Goal: Task Accomplishment & Management: Use online tool/utility

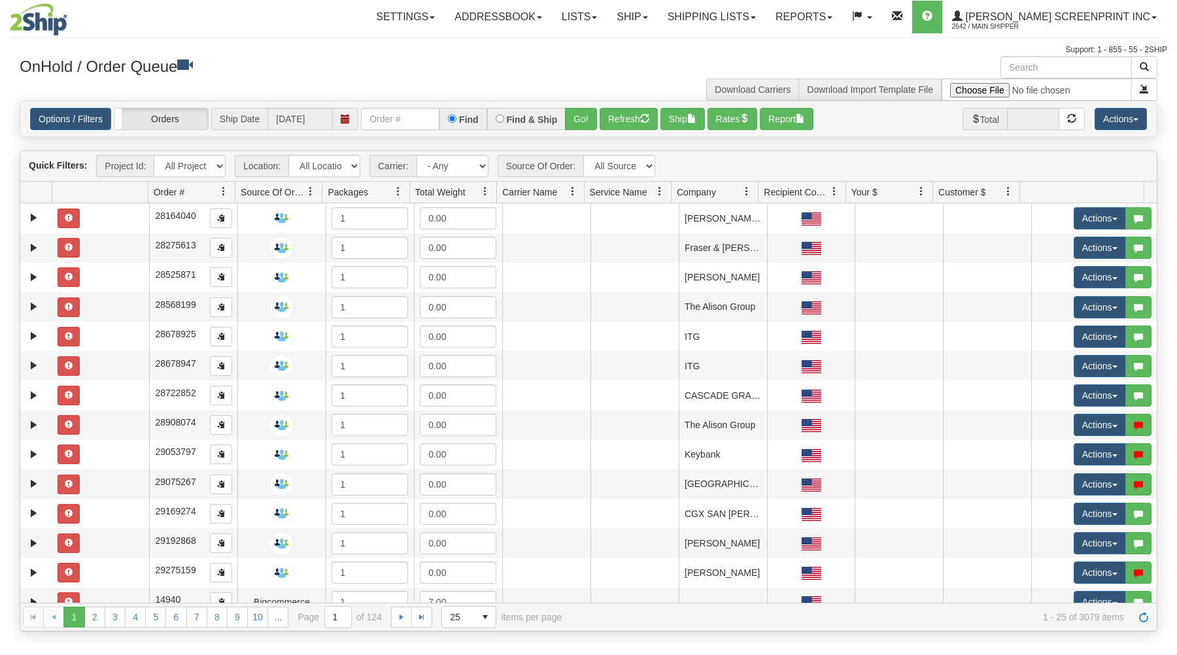
click at [407, 115] on input "text" at bounding box center [400, 119] width 78 height 22
type input "31481203"
click at [577, 117] on button "Go!" at bounding box center [581, 119] width 32 height 22
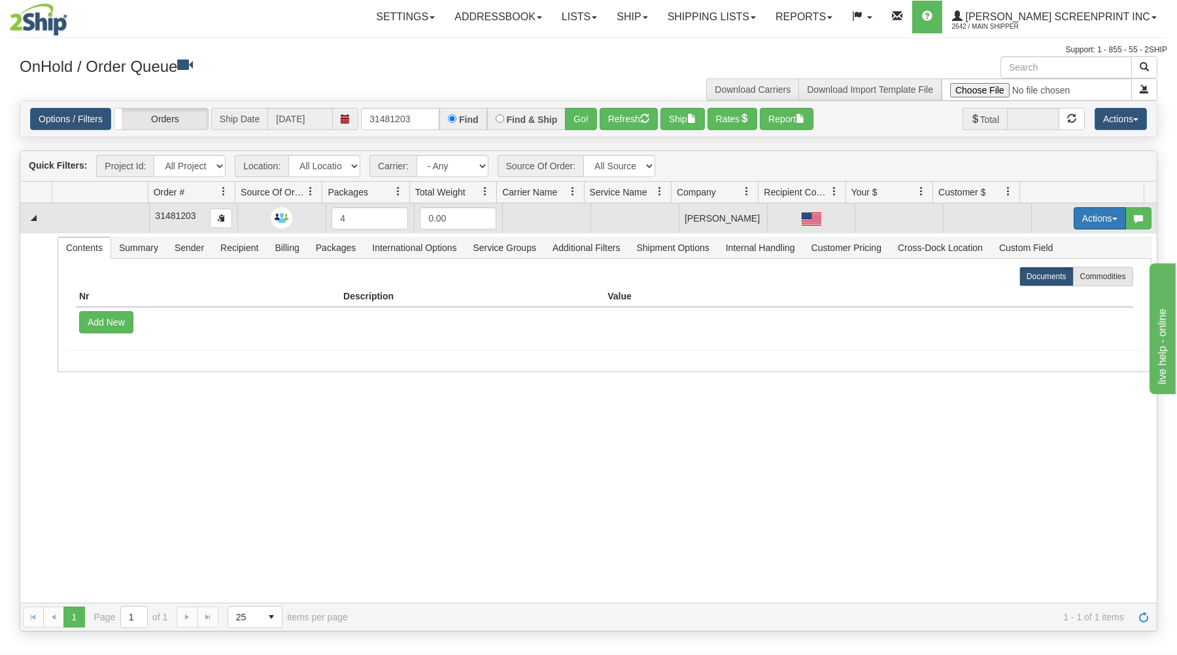
click at [1112, 216] on button "Actions" at bounding box center [1100, 218] width 52 height 22
click at [1065, 246] on link "Open" at bounding box center [1073, 243] width 105 height 17
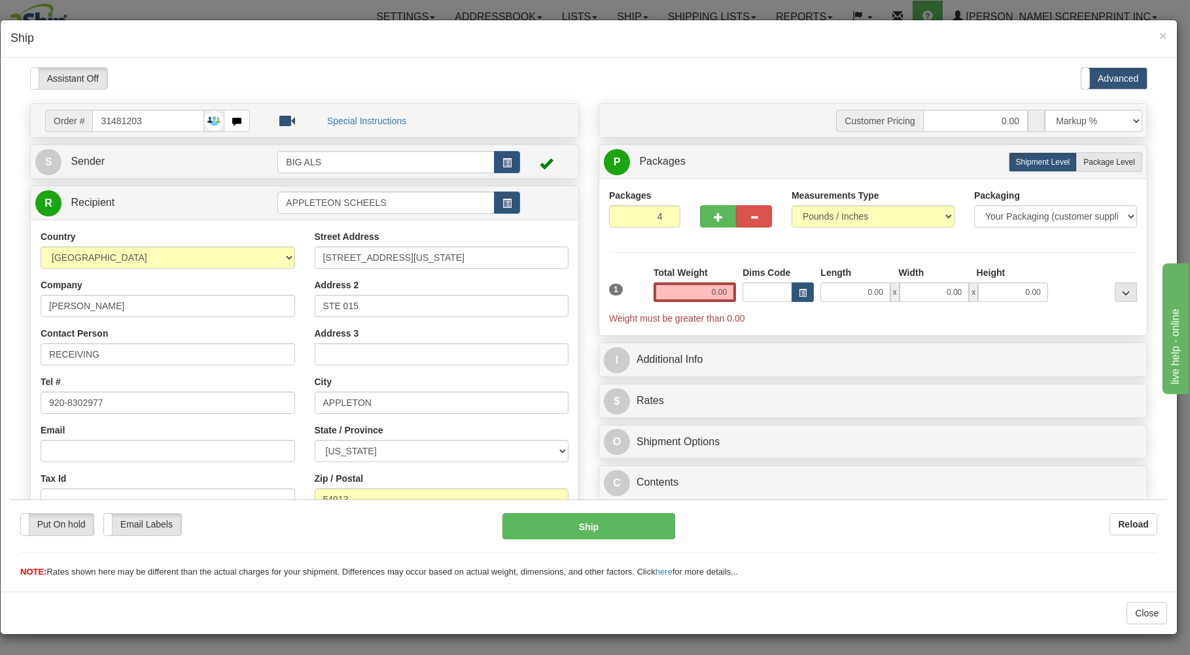
type input "15.75"
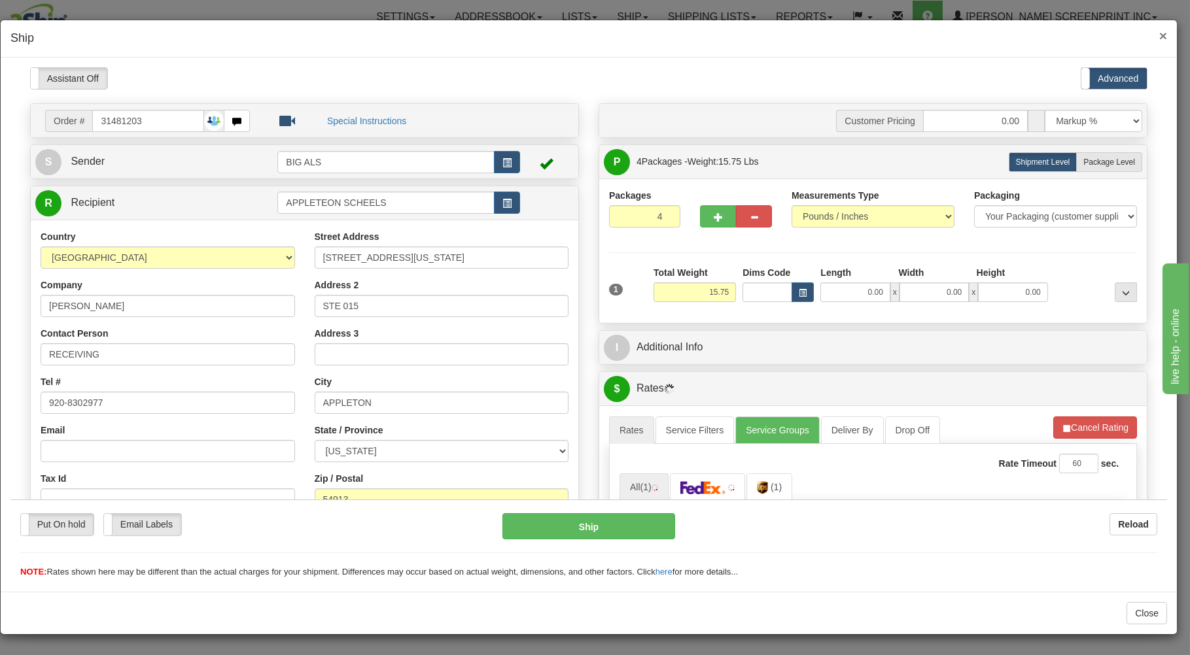
click at [1164, 37] on span "×" at bounding box center [1163, 35] width 8 height 15
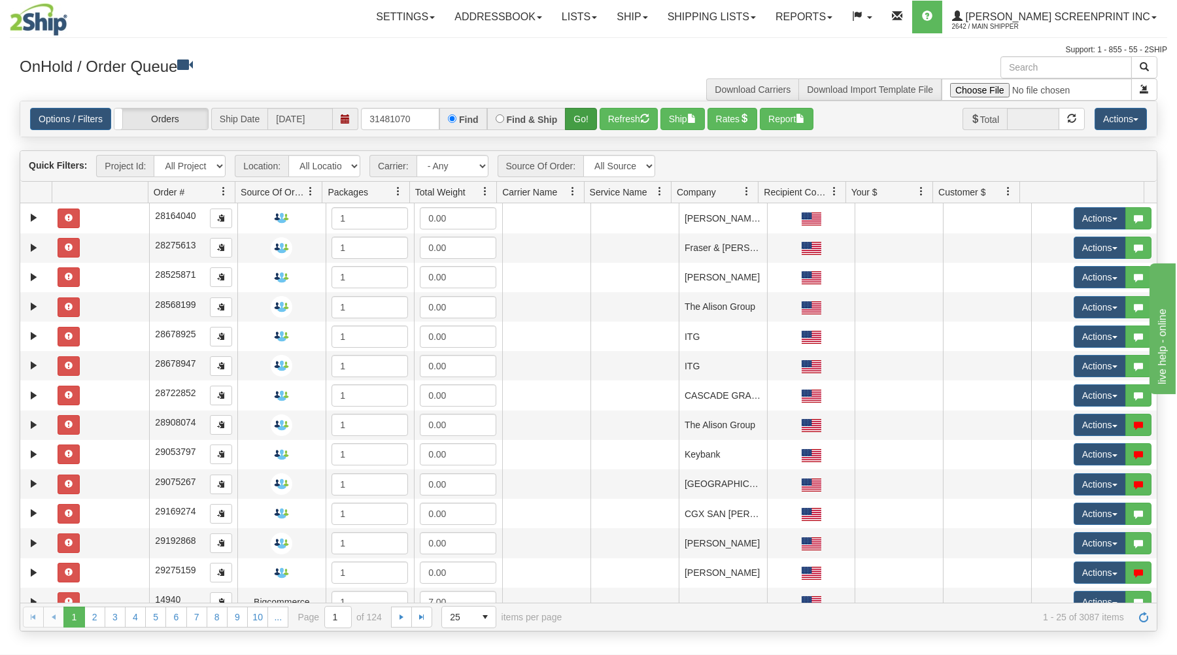
type input "31481070"
click at [575, 111] on button "Go!" at bounding box center [581, 119] width 32 height 22
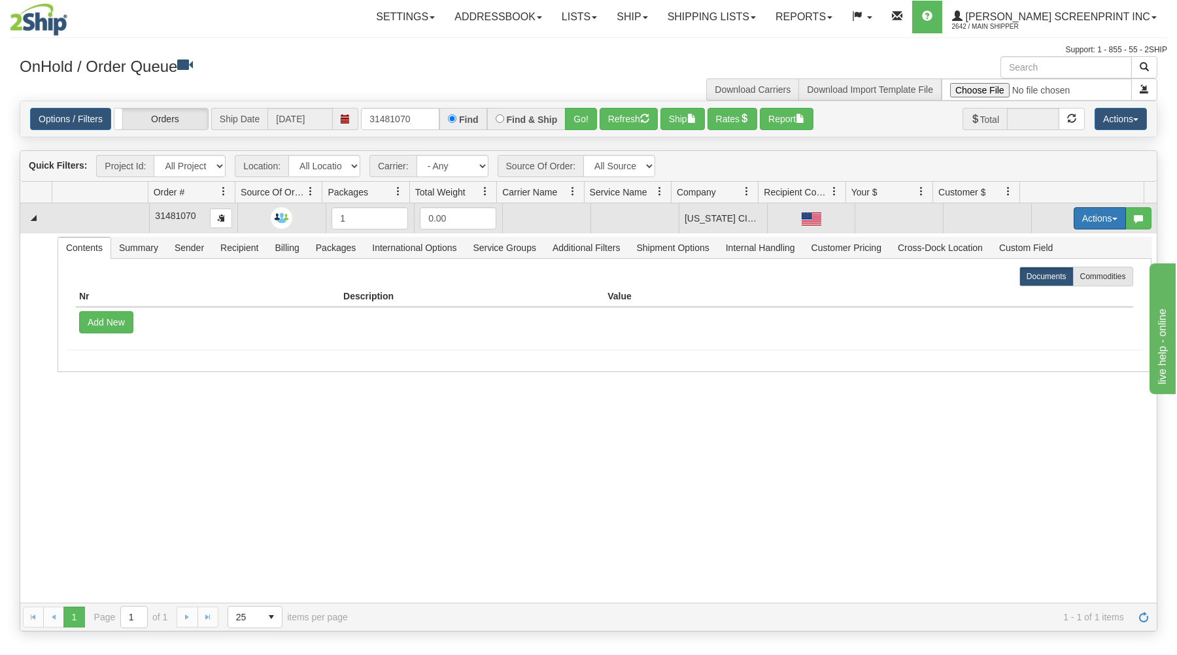
click at [1105, 216] on button "Actions" at bounding box center [1100, 218] width 52 height 22
click at [1075, 245] on link "Open" at bounding box center [1073, 243] width 105 height 17
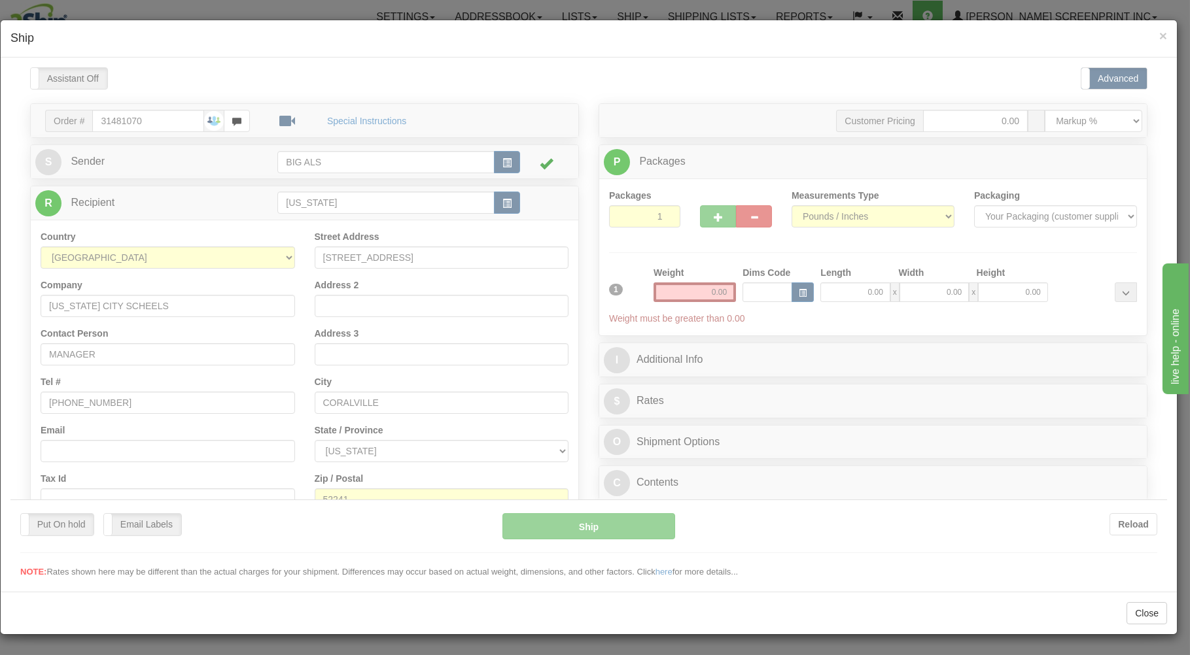
type input "15.75"
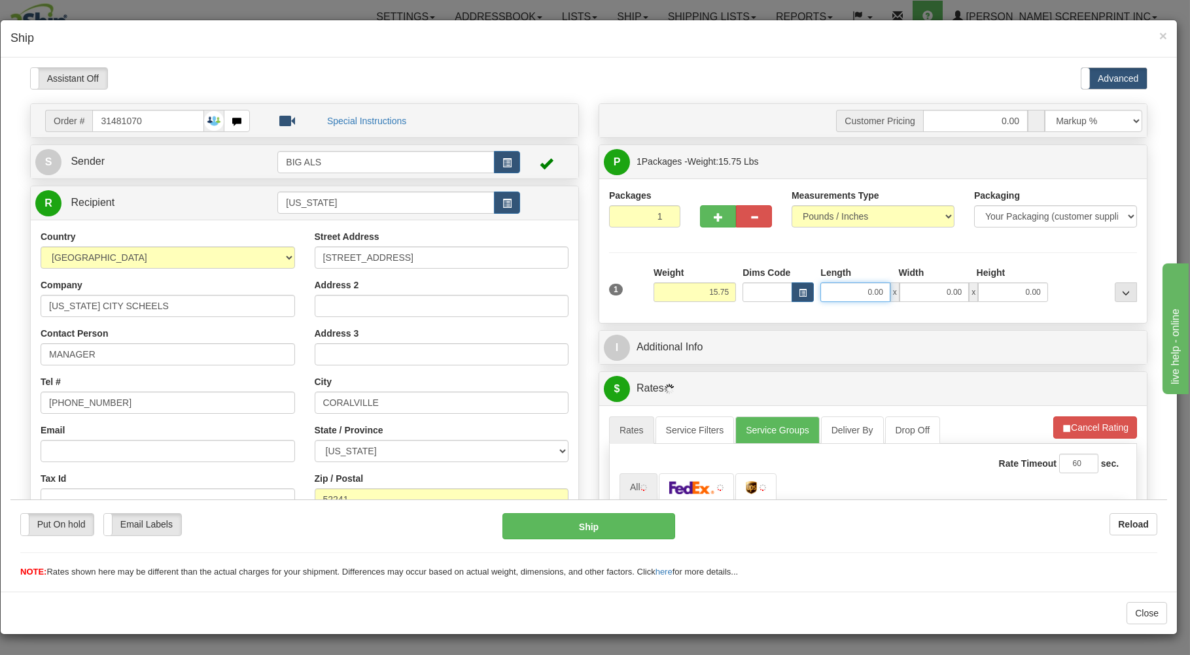
click at [839, 295] on input "0.00" at bounding box center [854, 292] width 69 height 20
type input "27.00"
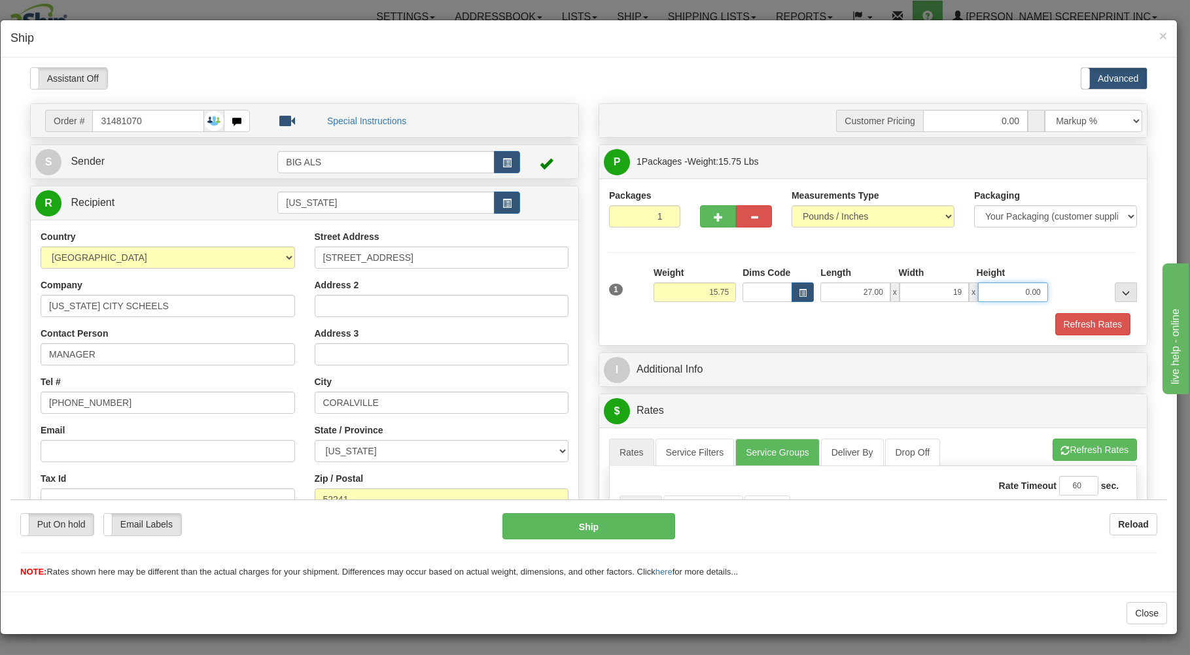
type input "19.00"
type input "11"
type input "15.75"
type input "11.00"
click at [791, 337] on div "Packages 1 1 Measurements Type" at bounding box center [872, 261] width 547 height 167
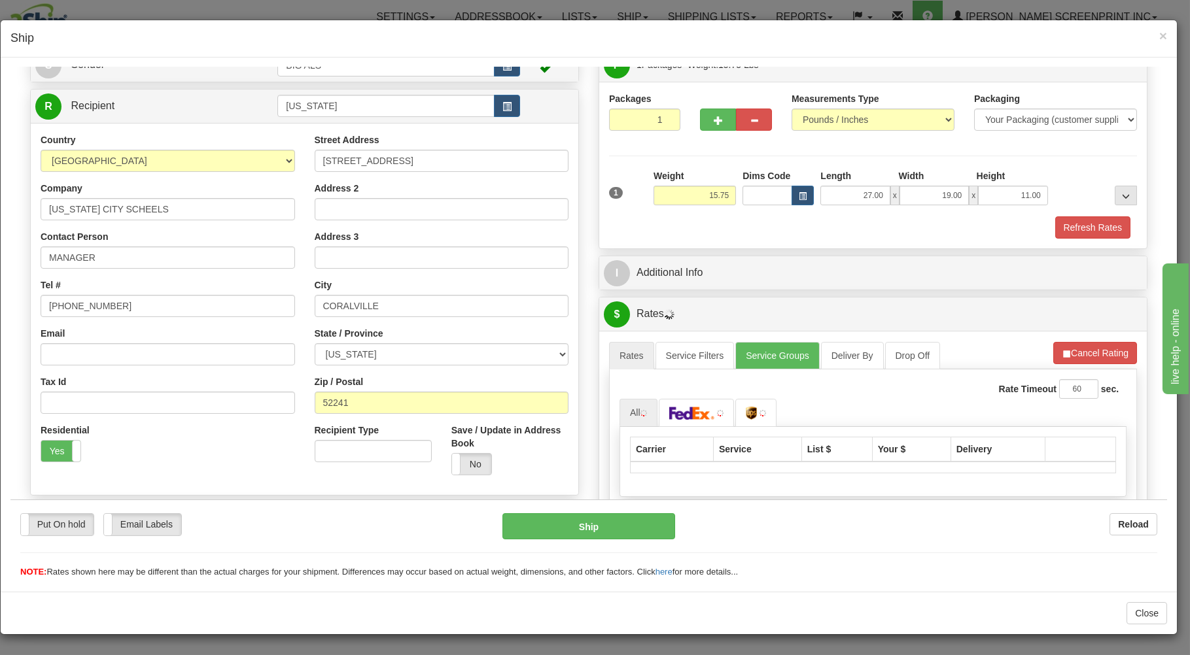
scroll to position [210, 0]
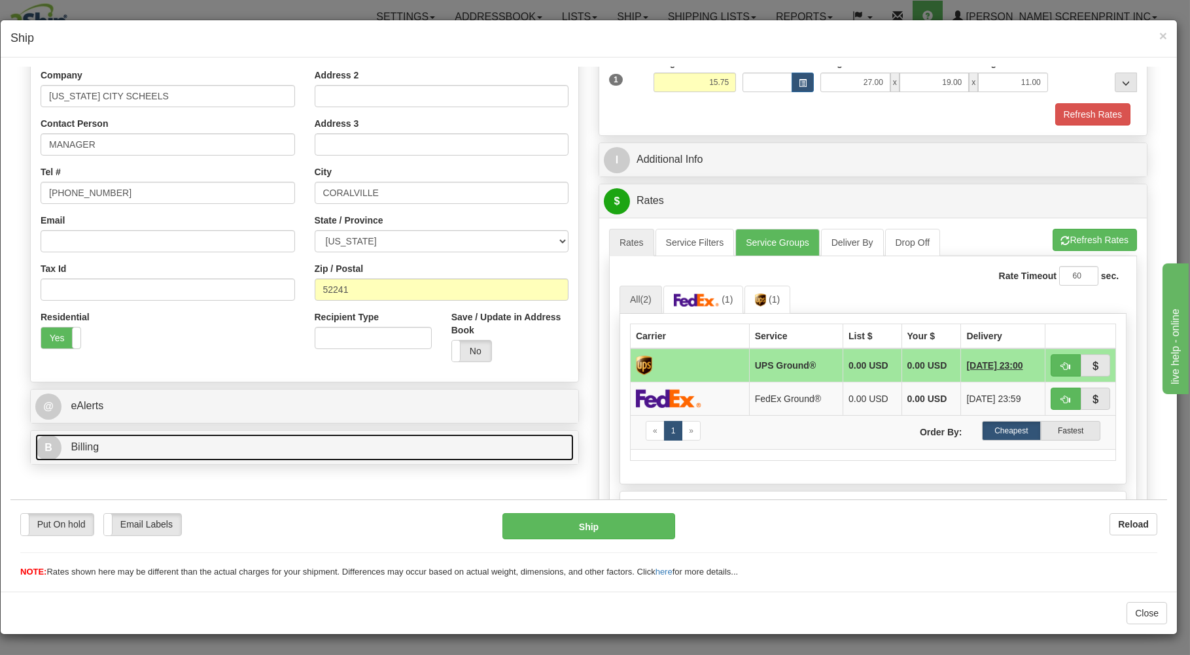
click at [429, 452] on link "B Billing" at bounding box center [304, 447] width 538 height 27
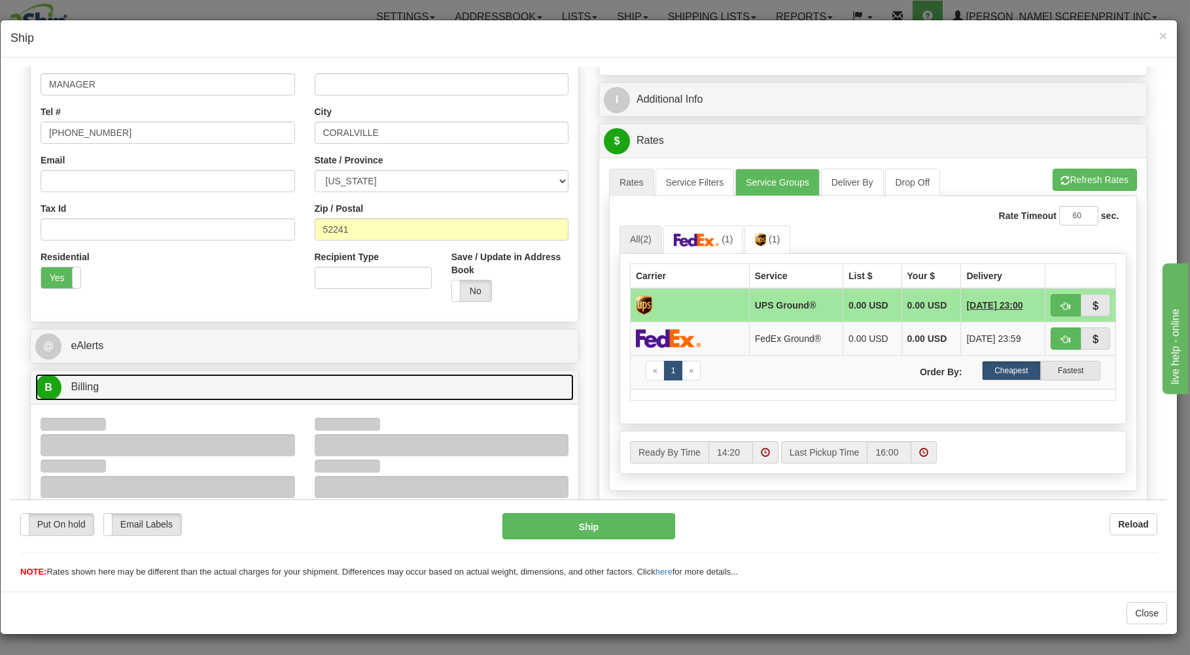
scroll to position [360, 0]
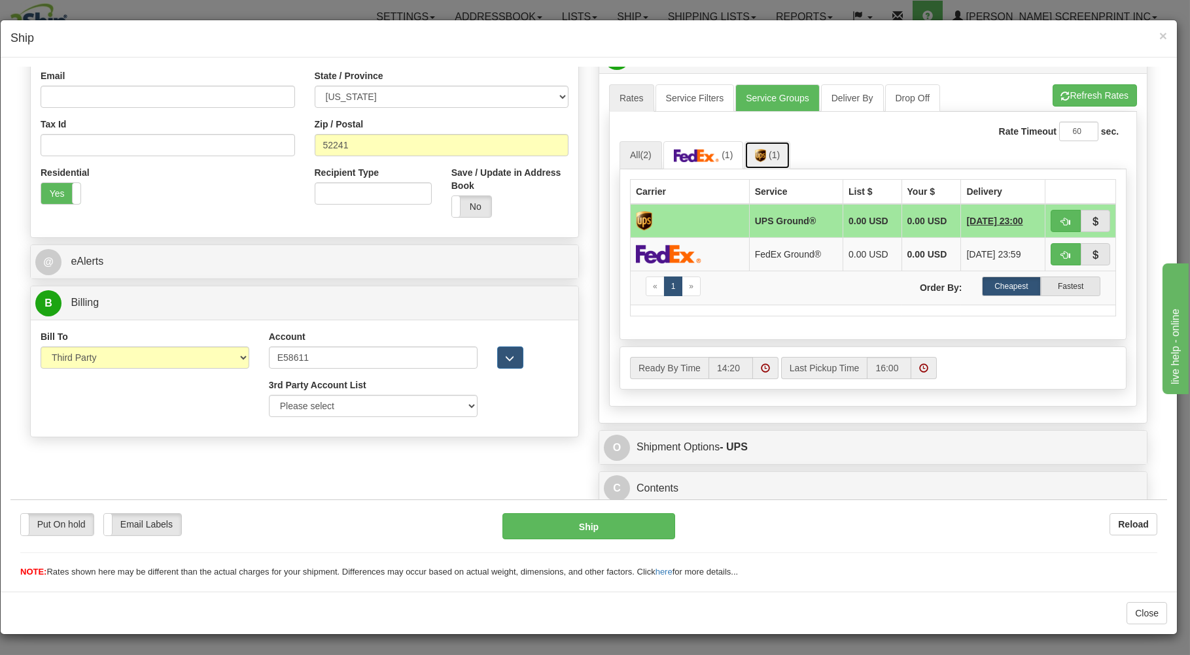
click at [760, 153] on img at bounding box center [760, 154] width 11 height 13
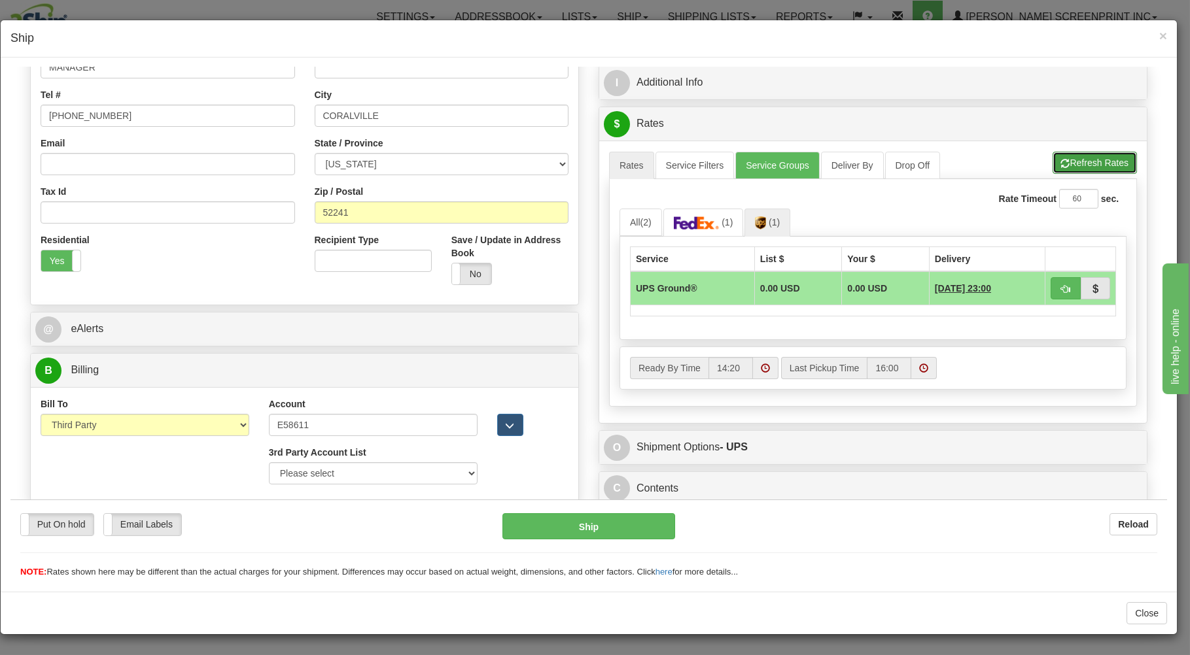
click at [1078, 158] on button "Refresh Rates" at bounding box center [1094, 162] width 84 height 22
click at [1058, 285] on button "button" at bounding box center [1065, 288] width 30 height 22
type input "03"
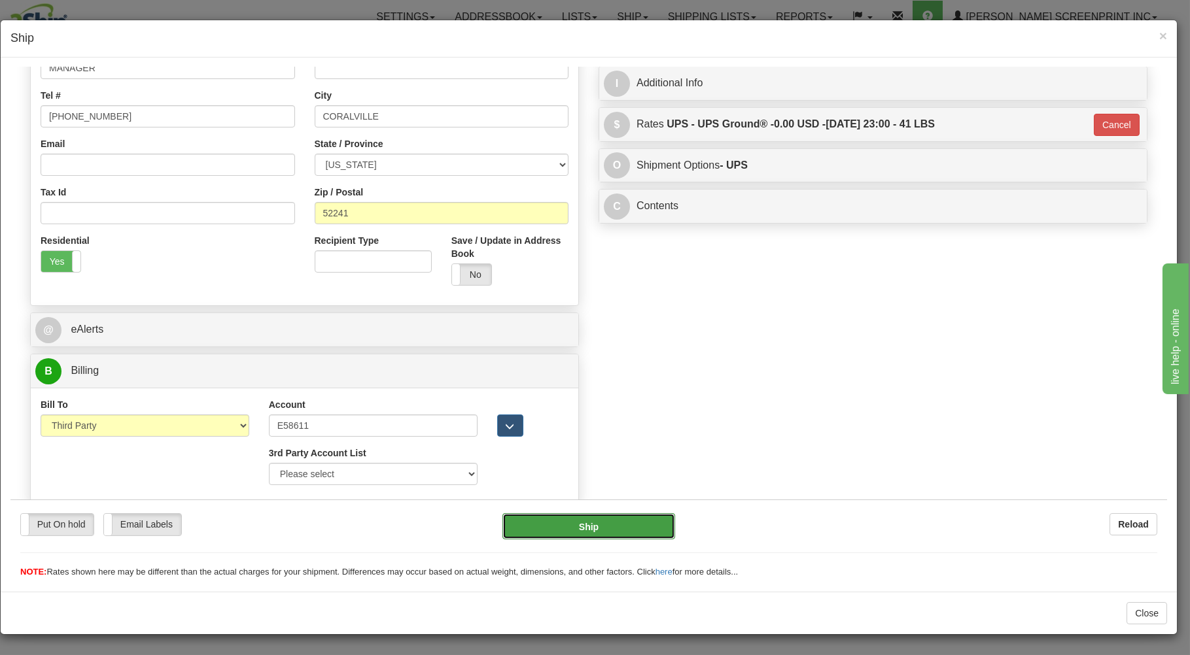
click at [577, 529] on button "Ship" at bounding box center [588, 526] width 173 height 26
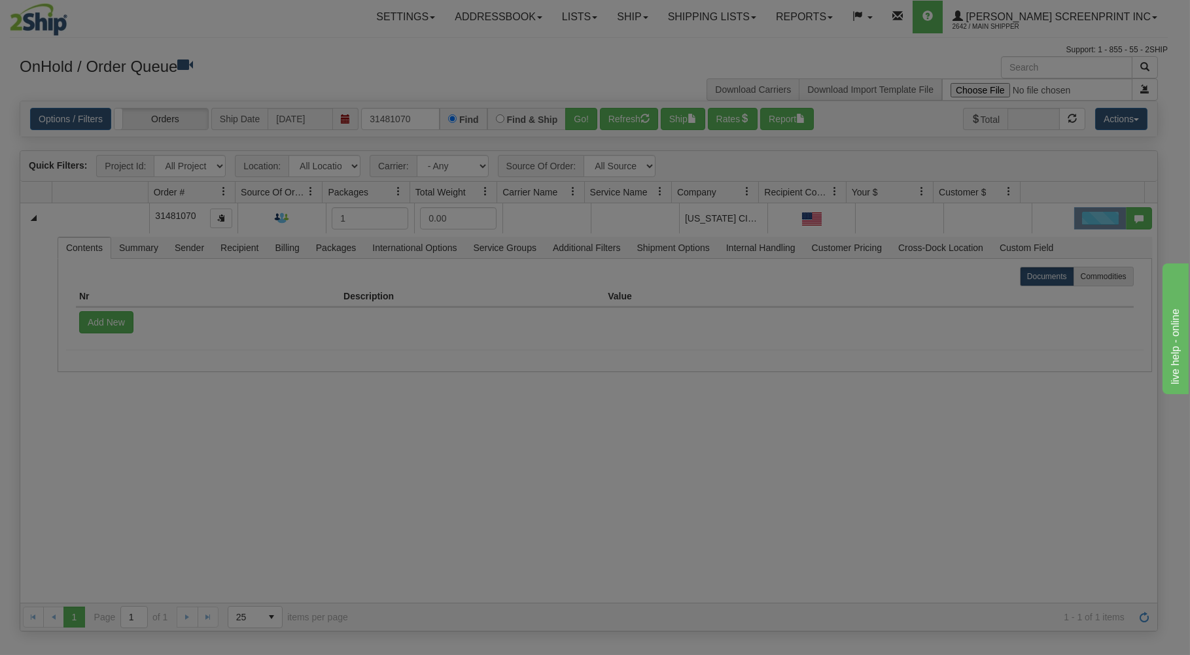
scroll to position [0, 0]
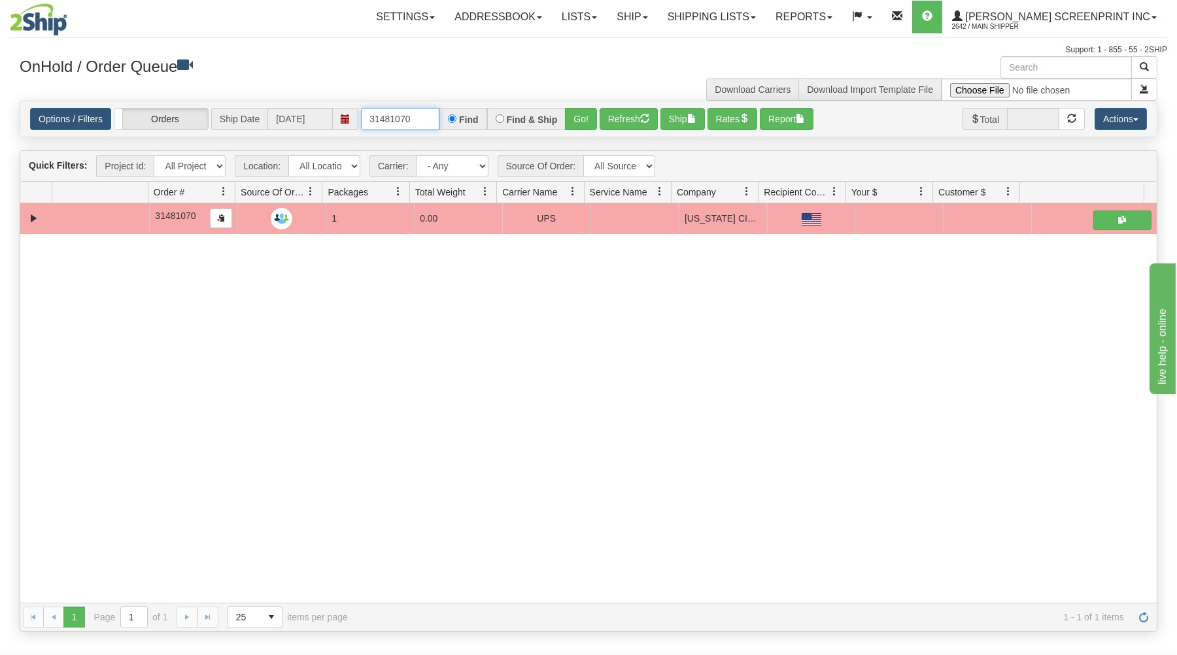
drag, startPoint x: 364, startPoint y: 119, endPoint x: 491, endPoint y: 117, distance: 126.9
click at [491, 117] on div "31481070 Find Find & Ship Go!" at bounding box center [479, 119] width 236 height 22
type input "31481203"
click at [578, 114] on button "Go!" at bounding box center [581, 119] width 32 height 22
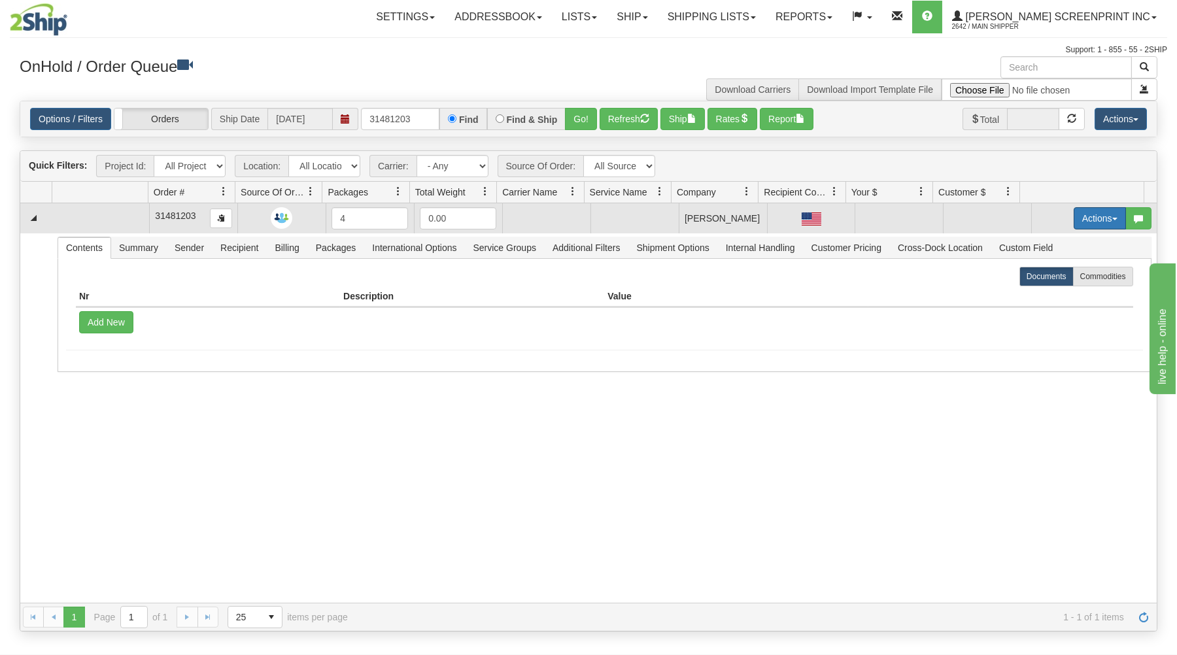
click at [1098, 213] on button "Actions" at bounding box center [1100, 218] width 52 height 22
click at [1056, 244] on link "Open" at bounding box center [1073, 243] width 105 height 17
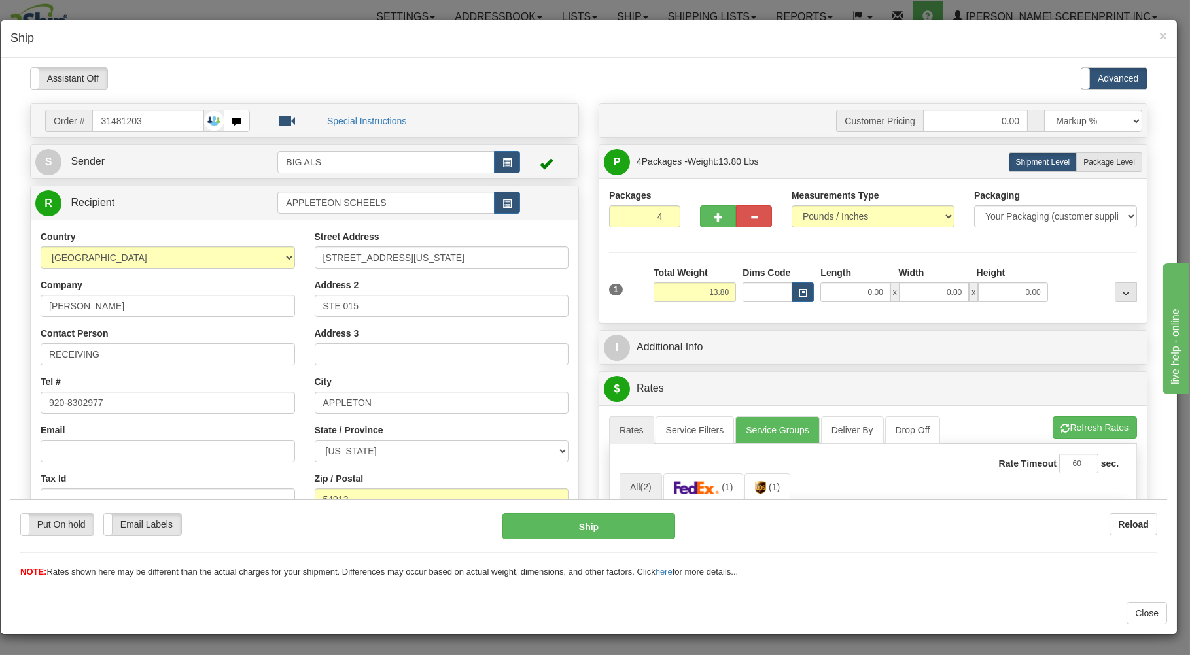
type input "0.00"
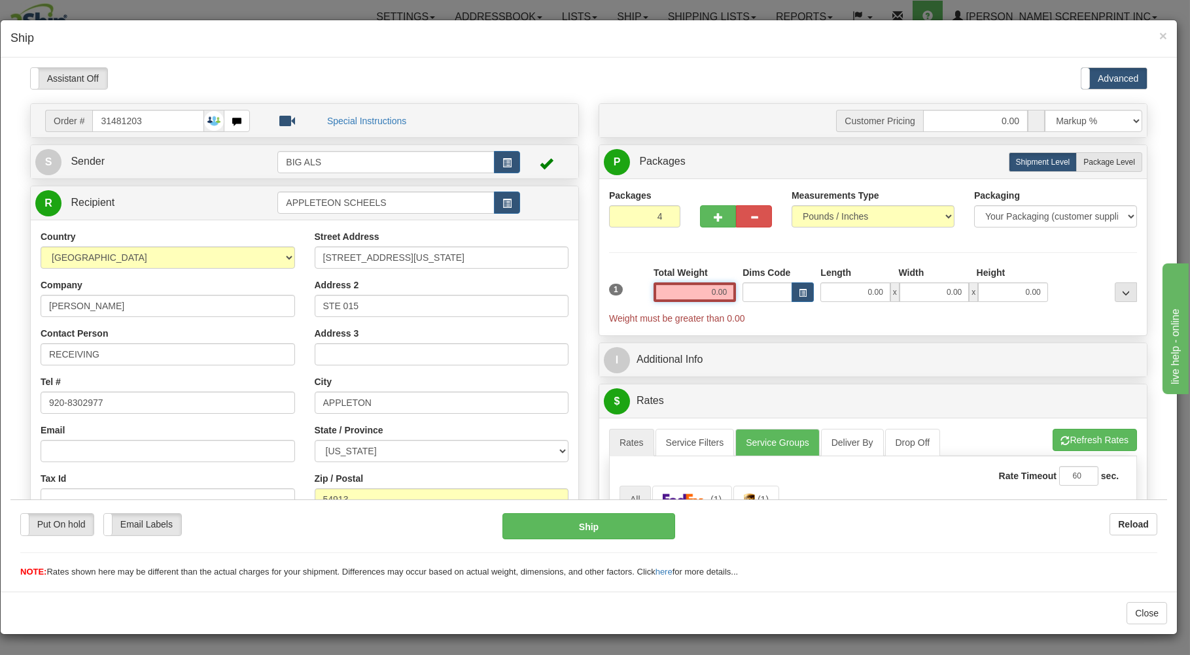
click at [661, 298] on input "0.00" at bounding box center [694, 292] width 82 height 20
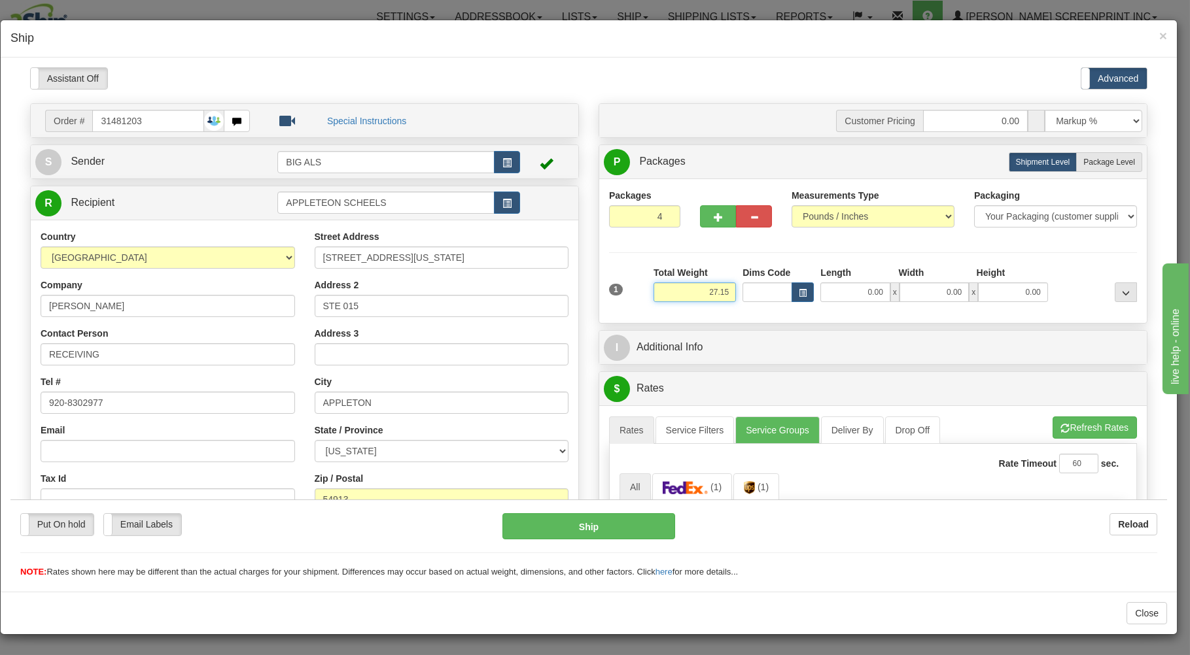
type input "27.15"
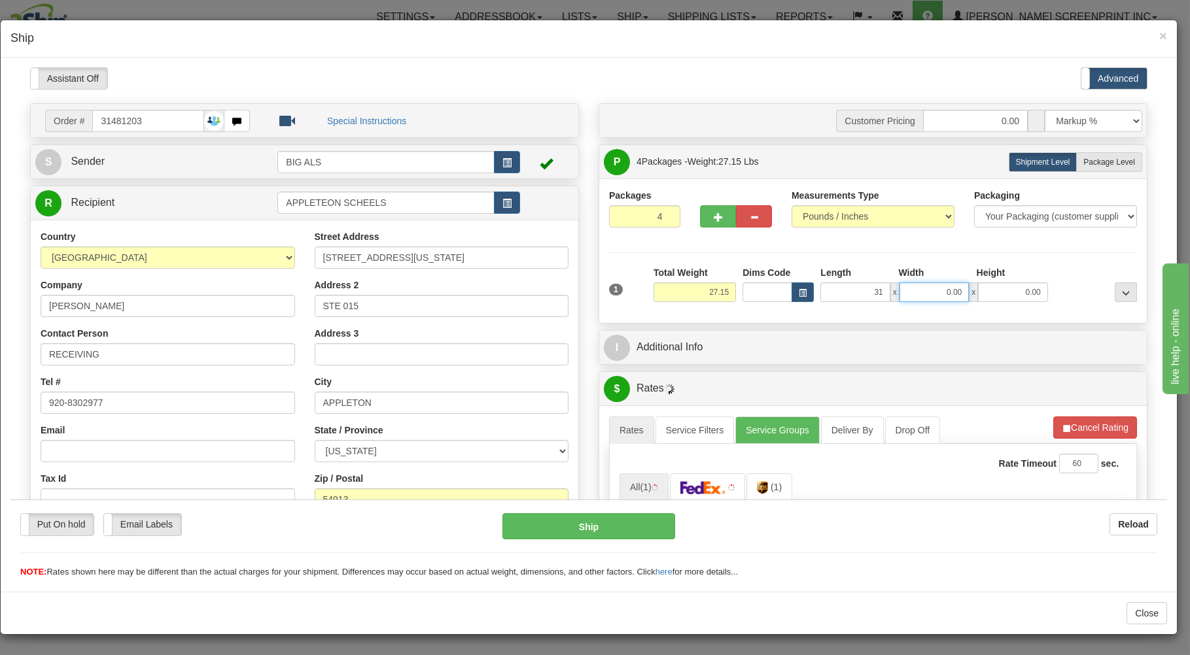
type input "31.00"
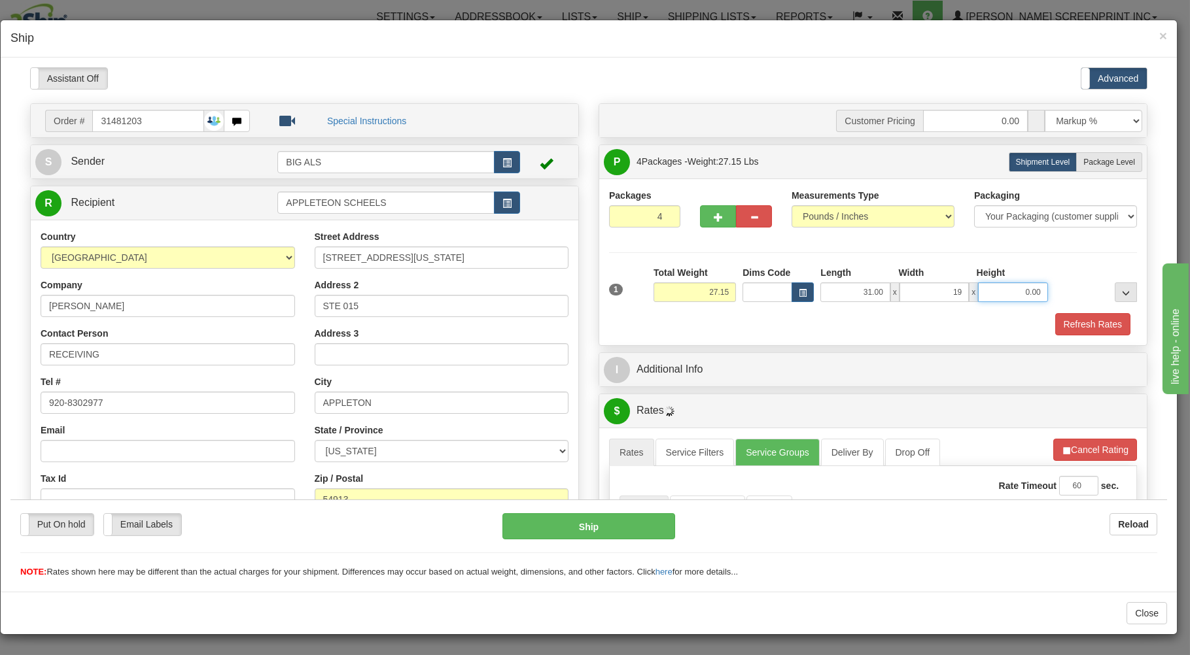
type input "19.00"
type input "15.00"
click at [1089, 160] on span "Package Level" at bounding box center [1109, 161] width 52 height 9
radio input "true"
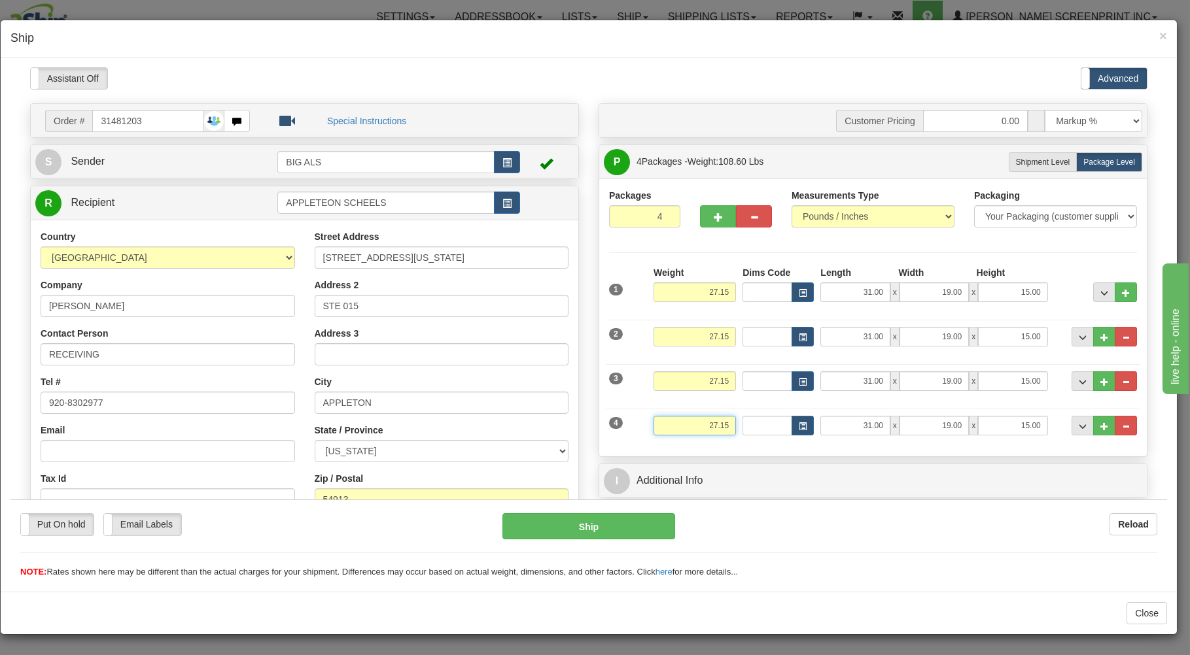
drag, startPoint x: 683, startPoint y: 429, endPoint x: 772, endPoint y: 404, distance: 92.5
click at [736, 419] on input "27.15" at bounding box center [694, 425] width 82 height 20
type input "13.80"
type input "8.00"
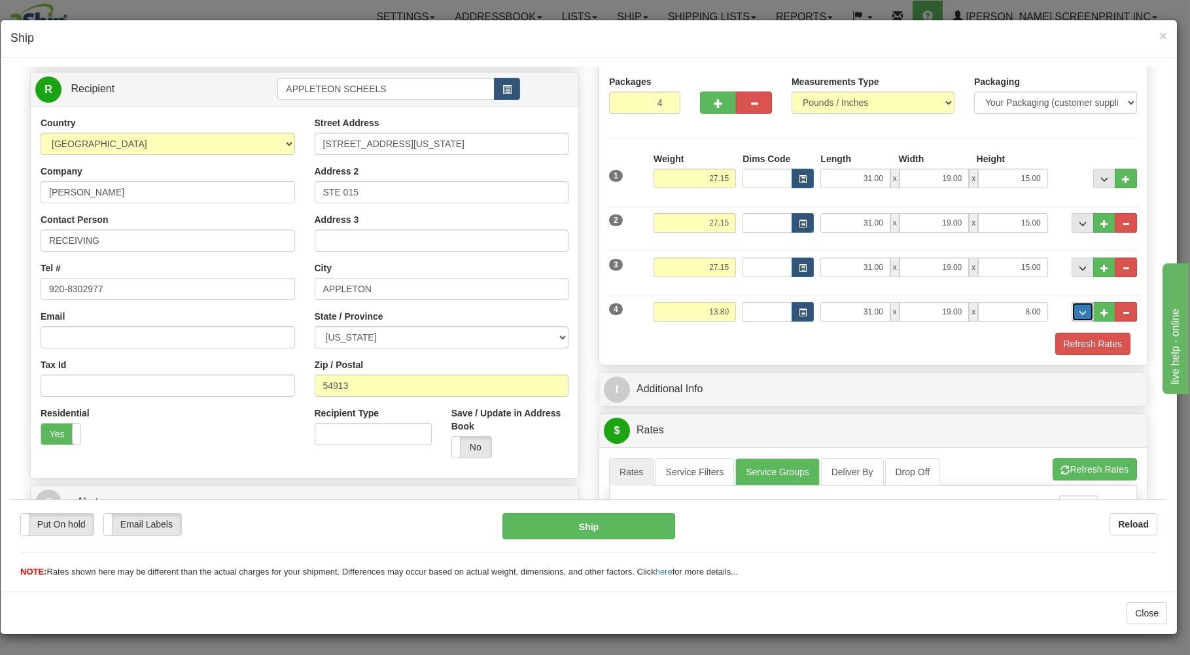
scroll to position [210, 0]
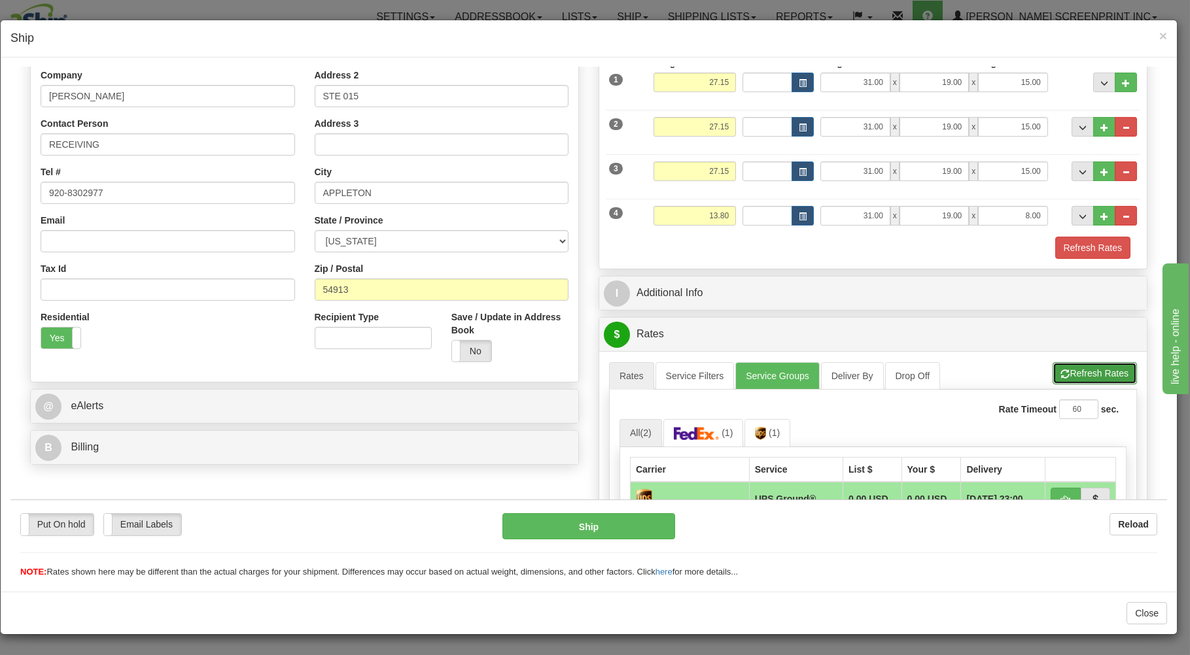
drag, startPoint x: 1071, startPoint y: 372, endPoint x: 987, endPoint y: 387, distance: 85.7
click at [1070, 372] on button "Refresh Rates" at bounding box center [1094, 373] width 84 height 22
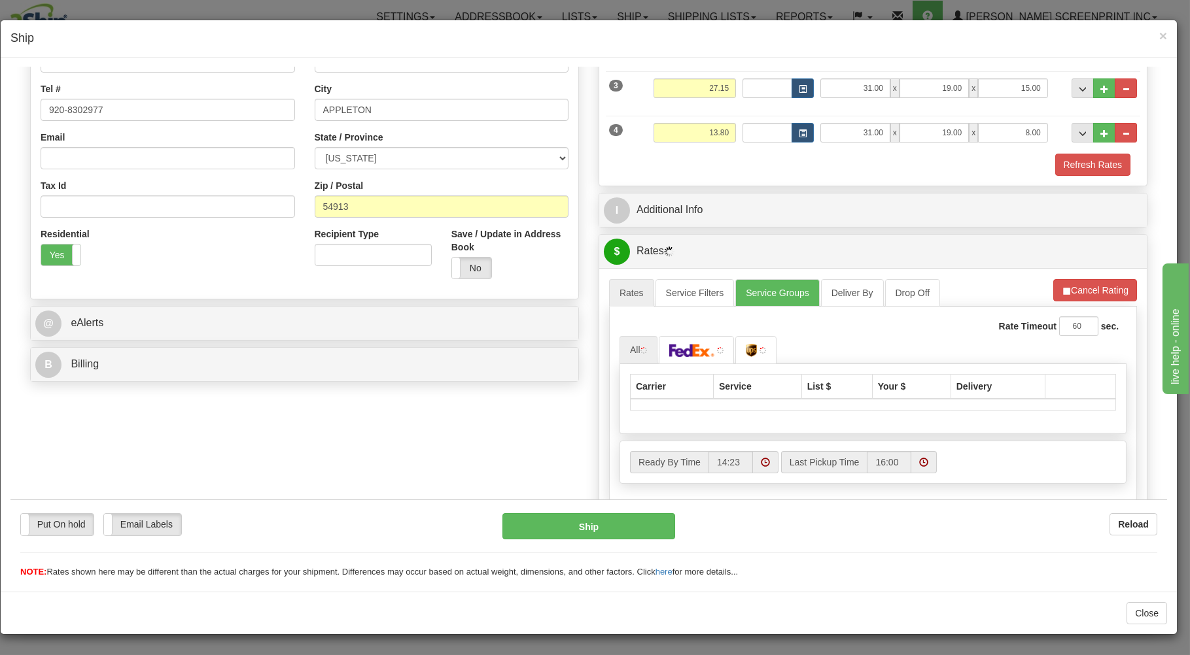
scroll to position [391, 0]
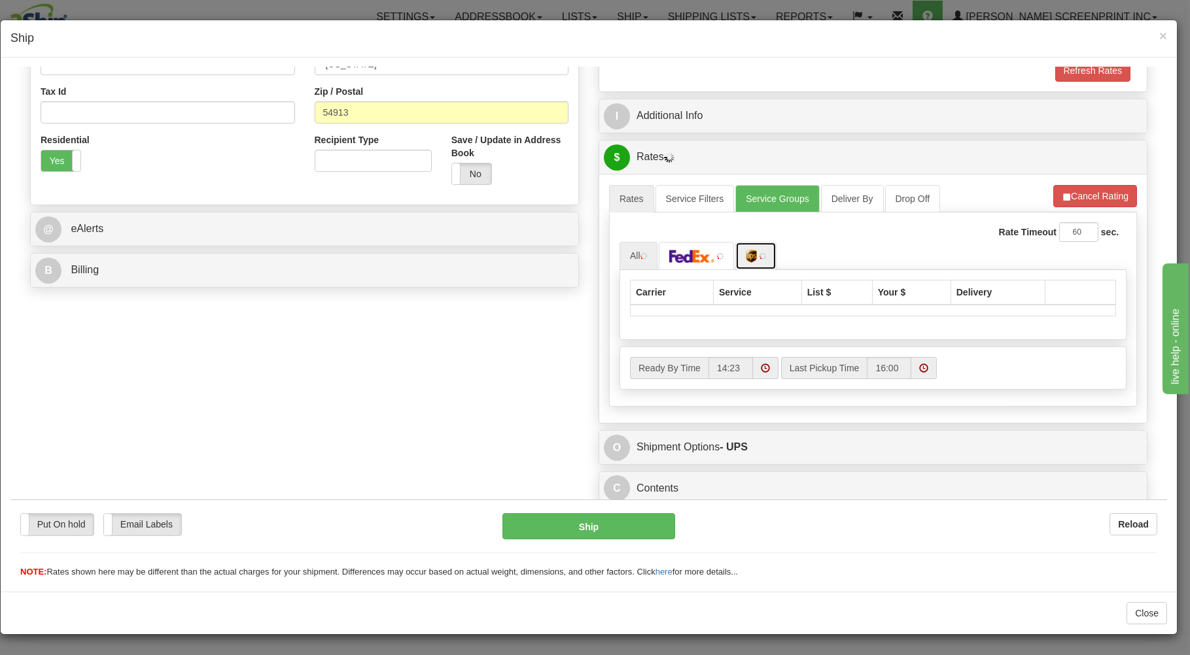
click at [749, 249] on img at bounding box center [751, 255] width 11 height 13
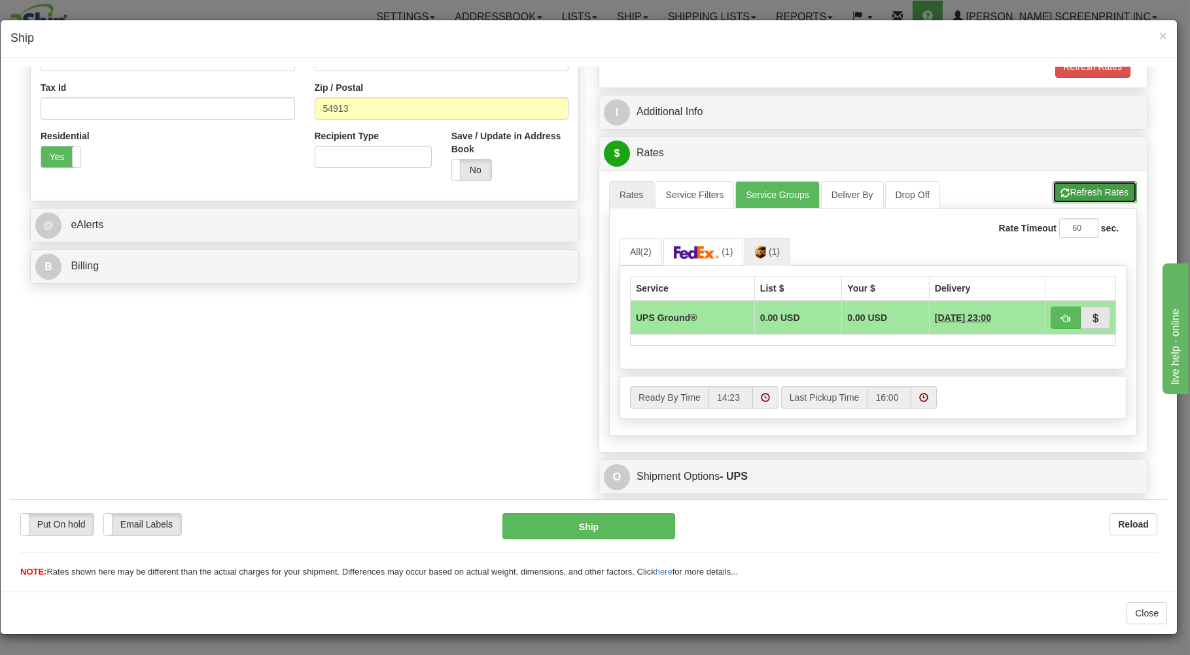
drag, startPoint x: 1067, startPoint y: 190, endPoint x: 1069, endPoint y: 199, distance: 8.6
click at [1067, 191] on button "Refresh Rates" at bounding box center [1094, 192] width 84 height 22
click at [1050, 313] on button "button" at bounding box center [1065, 317] width 30 height 22
type input "03"
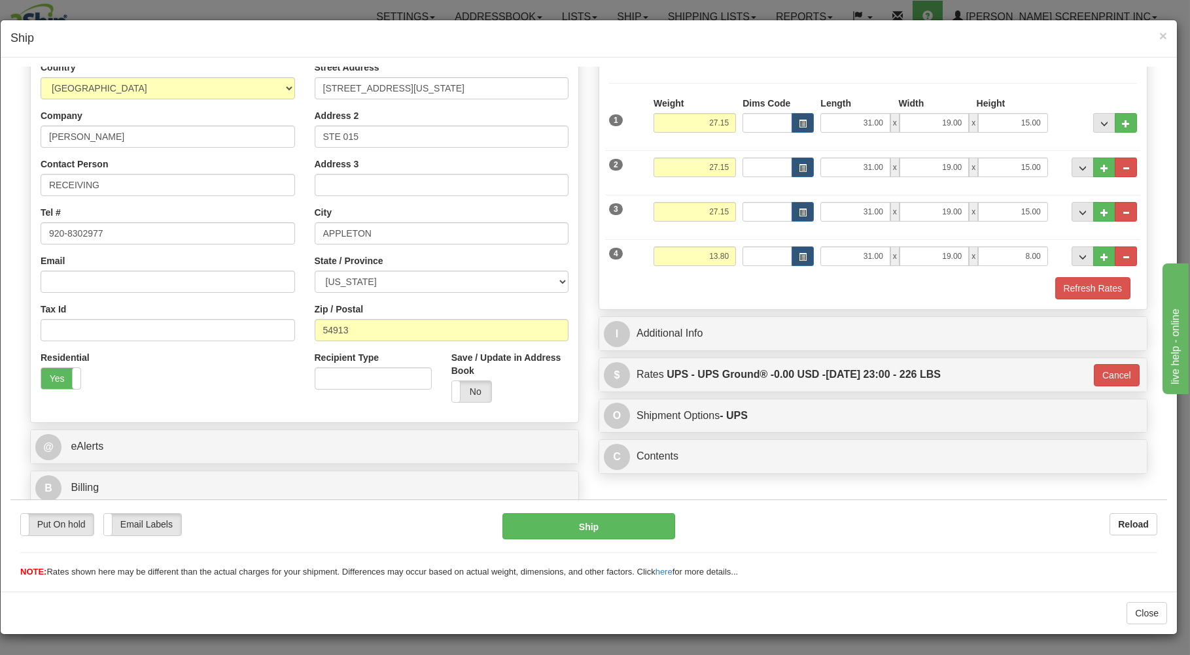
scroll to position [172, 0]
click at [647, 520] on button "Ship" at bounding box center [588, 526] width 173 height 26
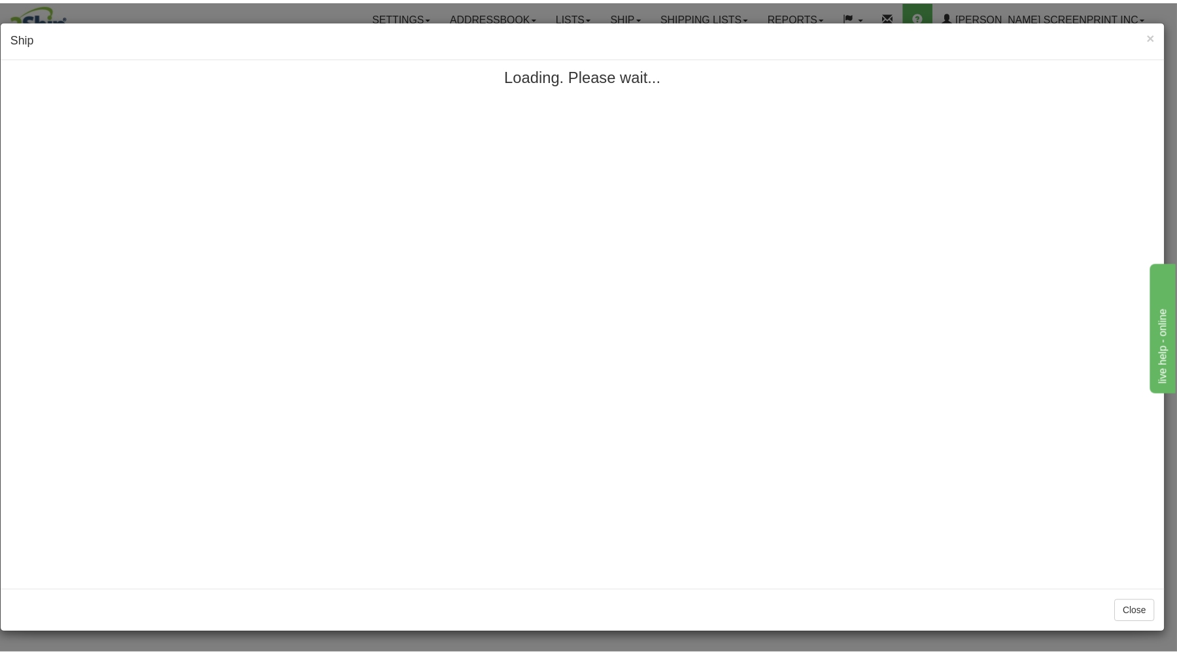
scroll to position [0, 0]
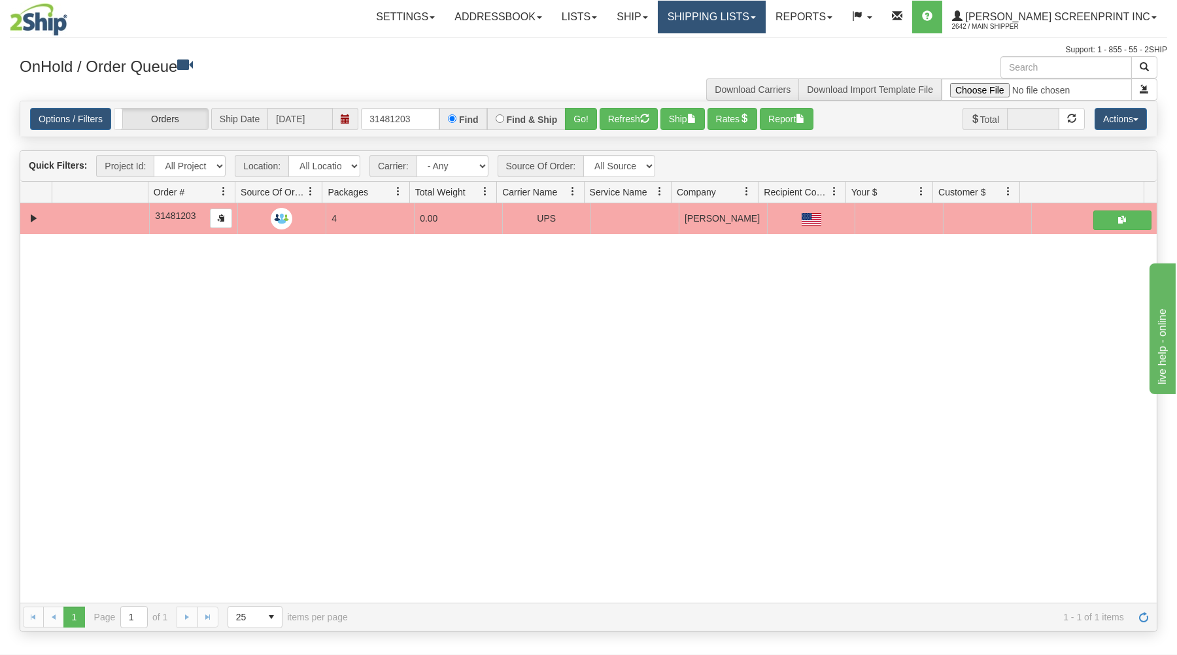
click at [744, 25] on link "Shipping lists" at bounding box center [712, 17] width 108 height 33
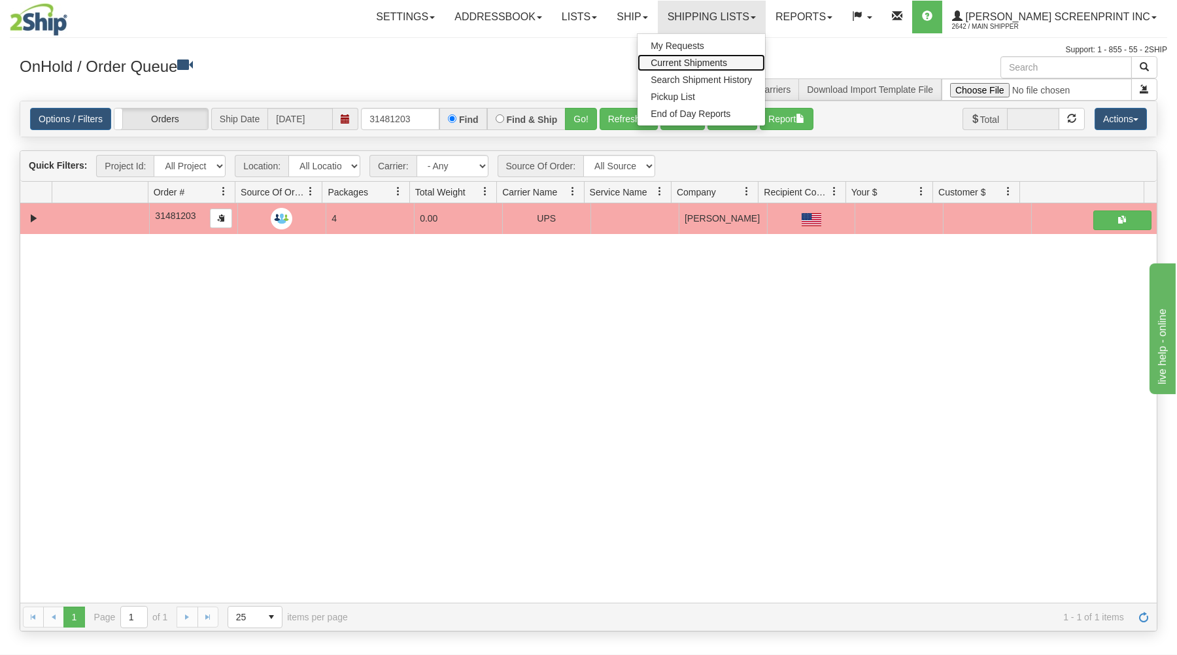
click at [727, 61] on span "Current Shipments" at bounding box center [689, 63] width 77 height 10
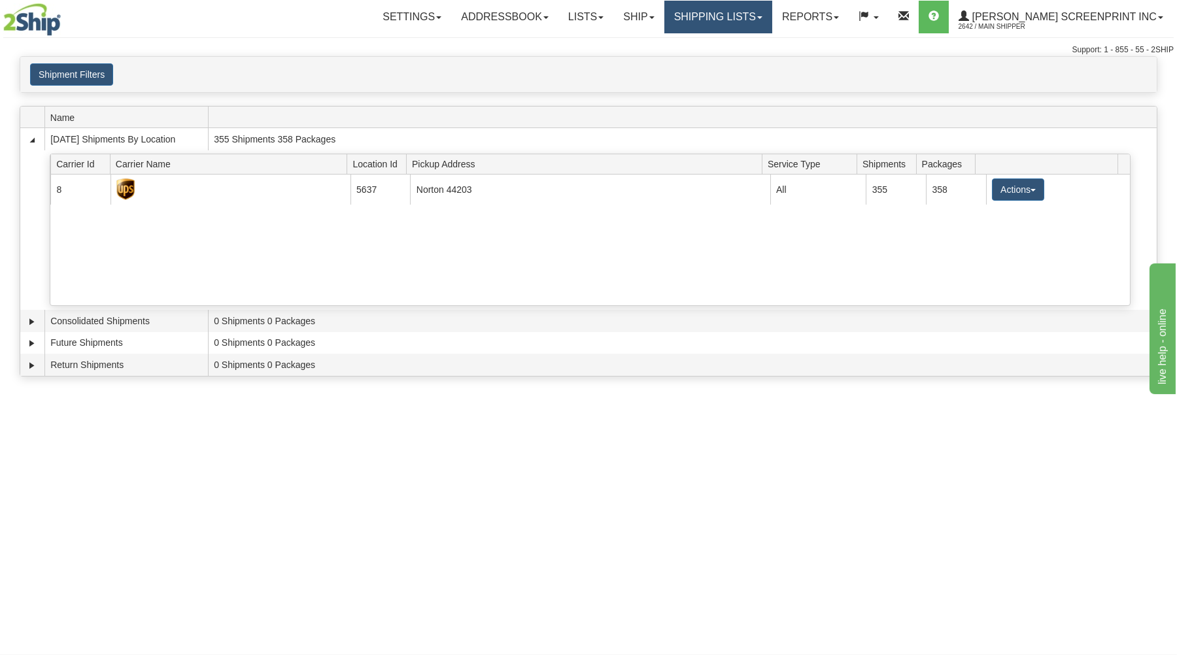
click at [710, 17] on link "Shipping lists" at bounding box center [718, 17] width 108 height 33
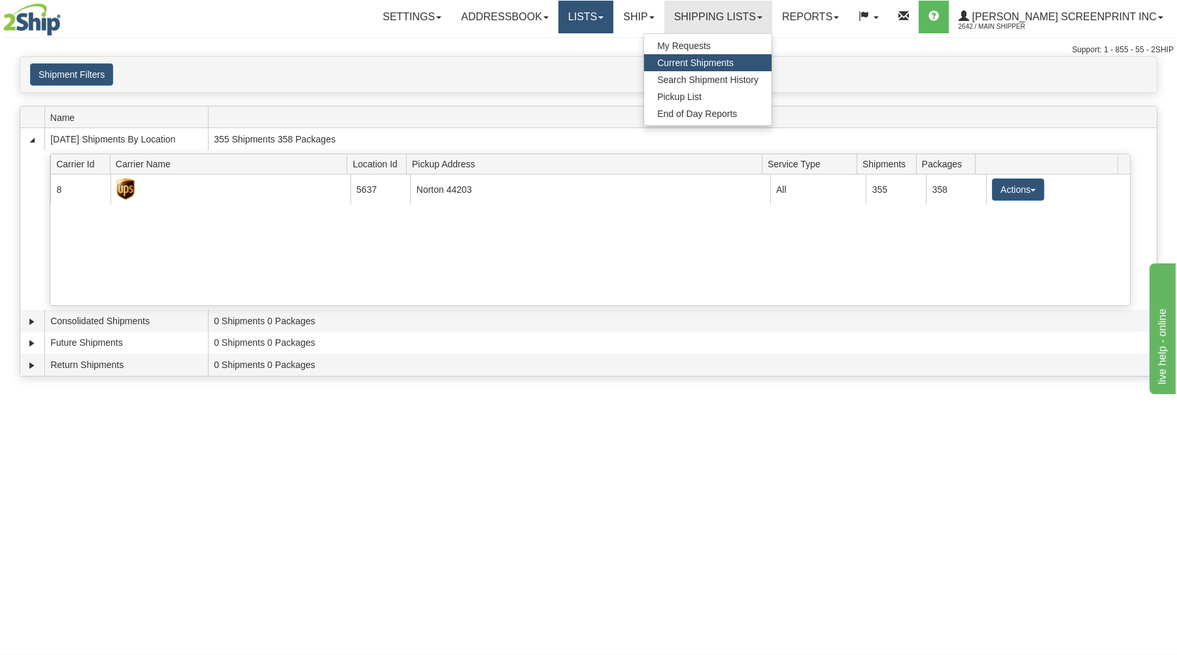
click at [613, 13] on link "Lists" at bounding box center [586, 17] width 55 height 33
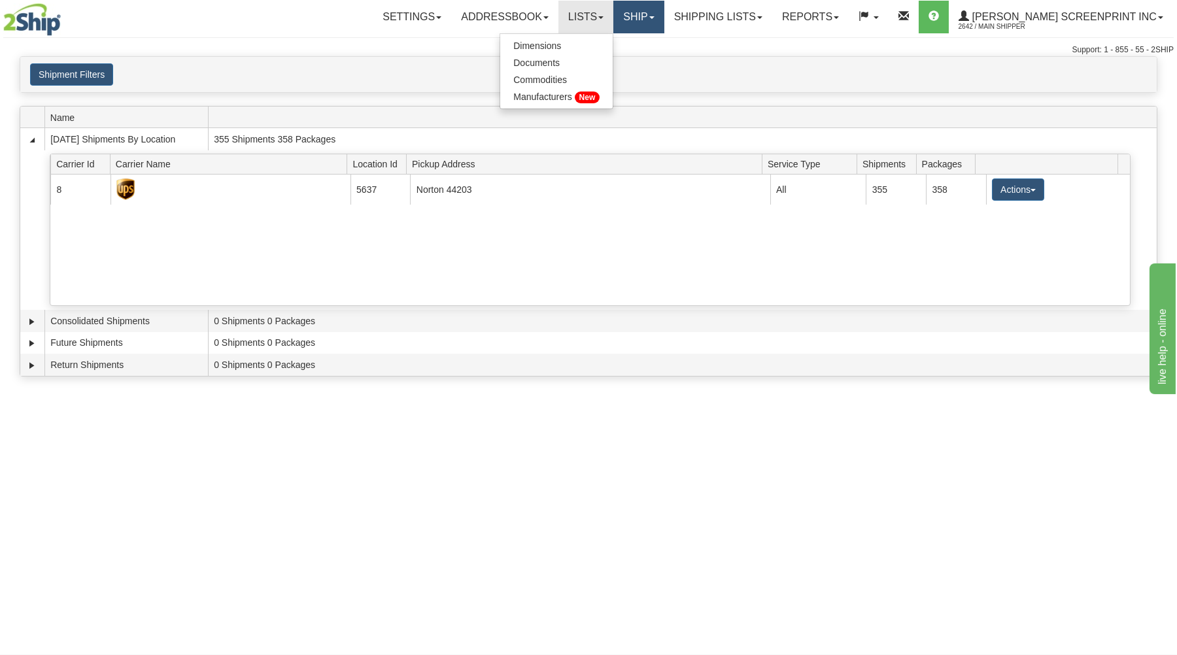
click at [660, 14] on link "Ship" at bounding box center [638, 17] width 50 height 33
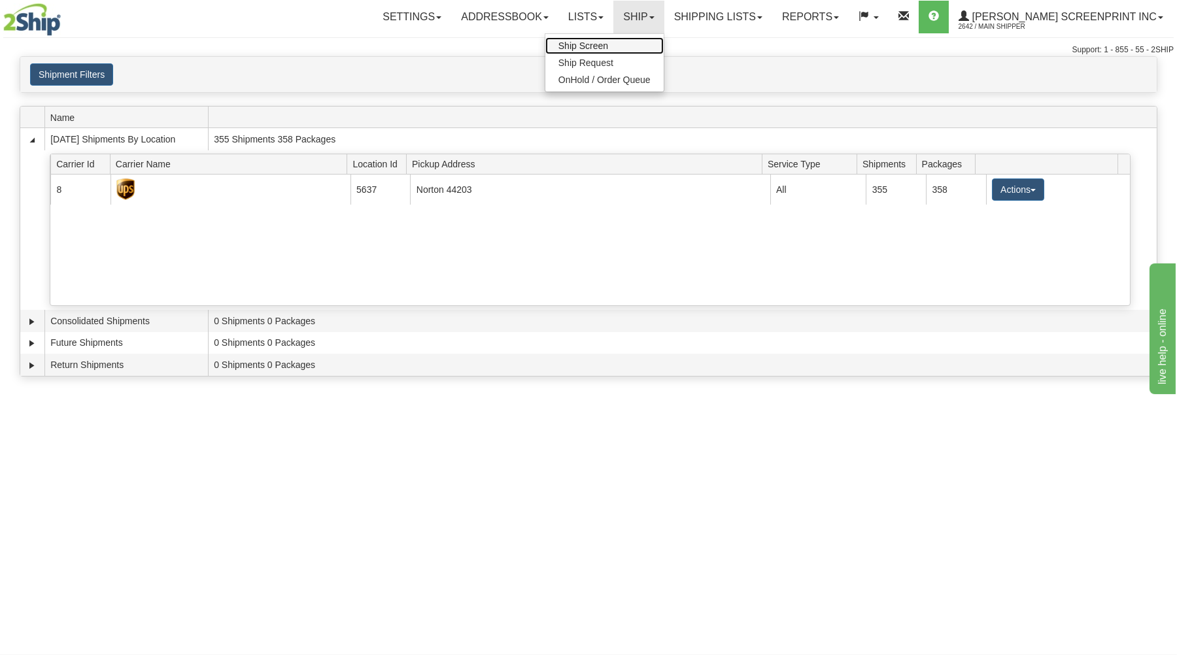
click at [608, 44] on span "Ship Screen" at bounding box center [584, 46] width 50 height 10
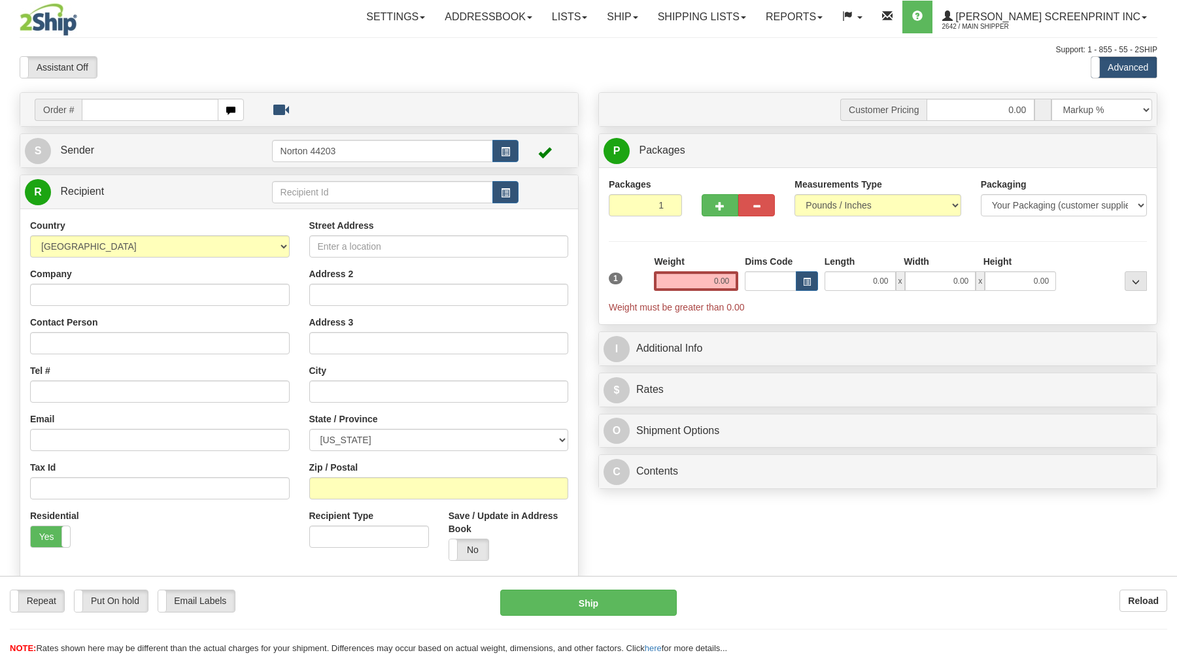
click at [154, 112] on input "text" at bounding box center [150, 110] width 136 height 22
type input "16951"
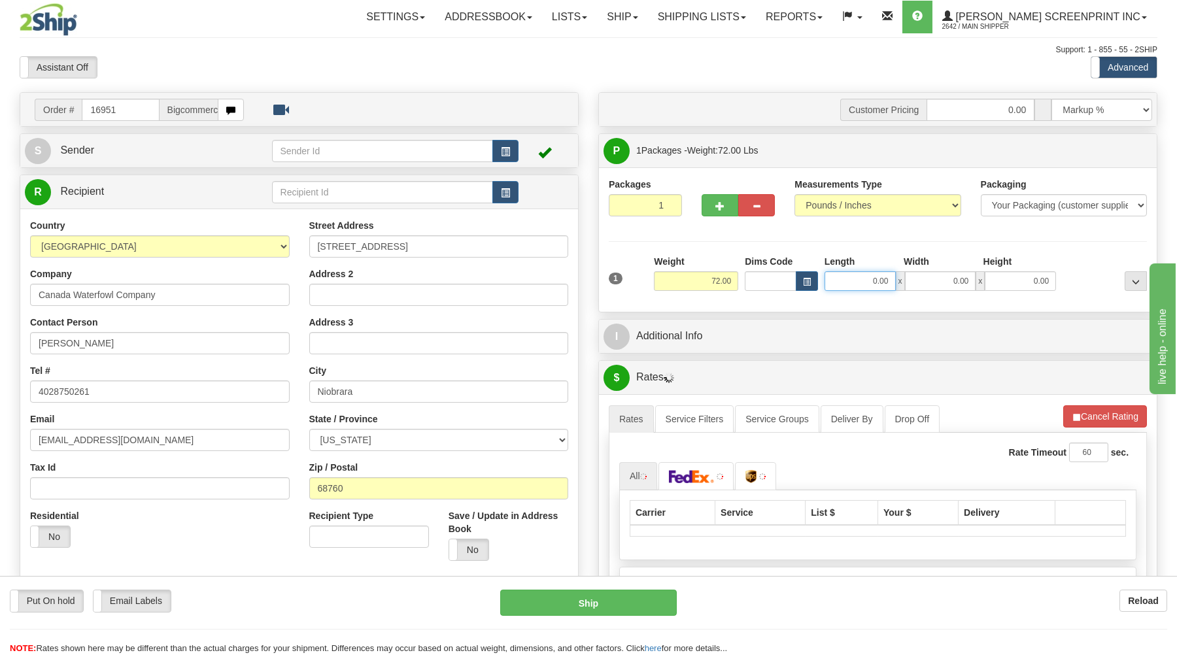
click at [875, 276] on input "0.00" at bounding box center [860, 281] width 71 height 20
click at [875, 276] on input "Length" at bounding box center [860, 281] width 71 height 20
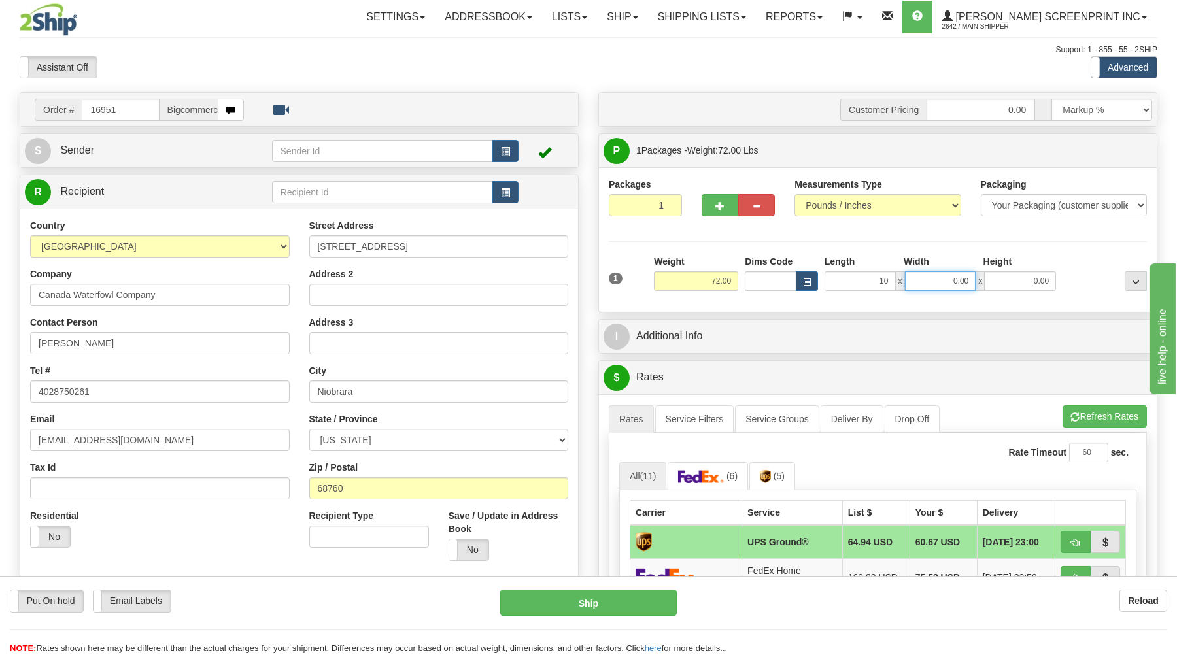
type input "10.00"
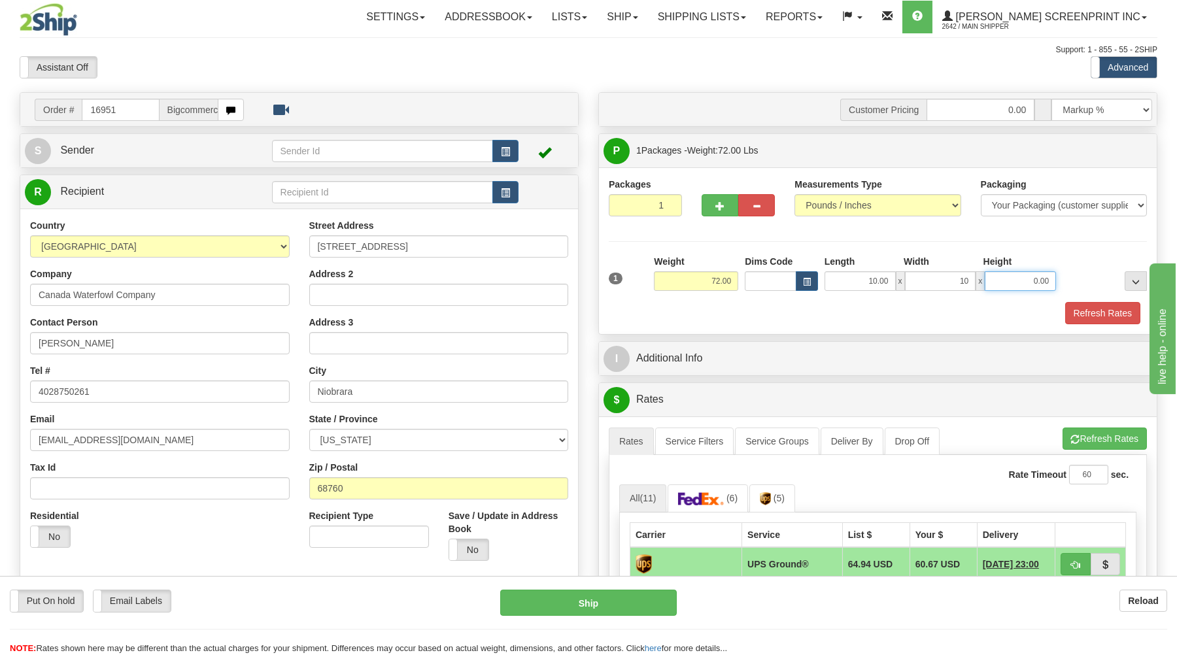
type input "10.00"
click at [778, 332] on div "Packages 1 1 Measurements Type" at bounding box center [878, 250] width 558 height 167
click at [725, 283] on input "72.00" at bounding box center [696, 281] width 84 height 20
click at [721, 283] on input "72.00" at bounding box center [696, 281] width 84 height 20
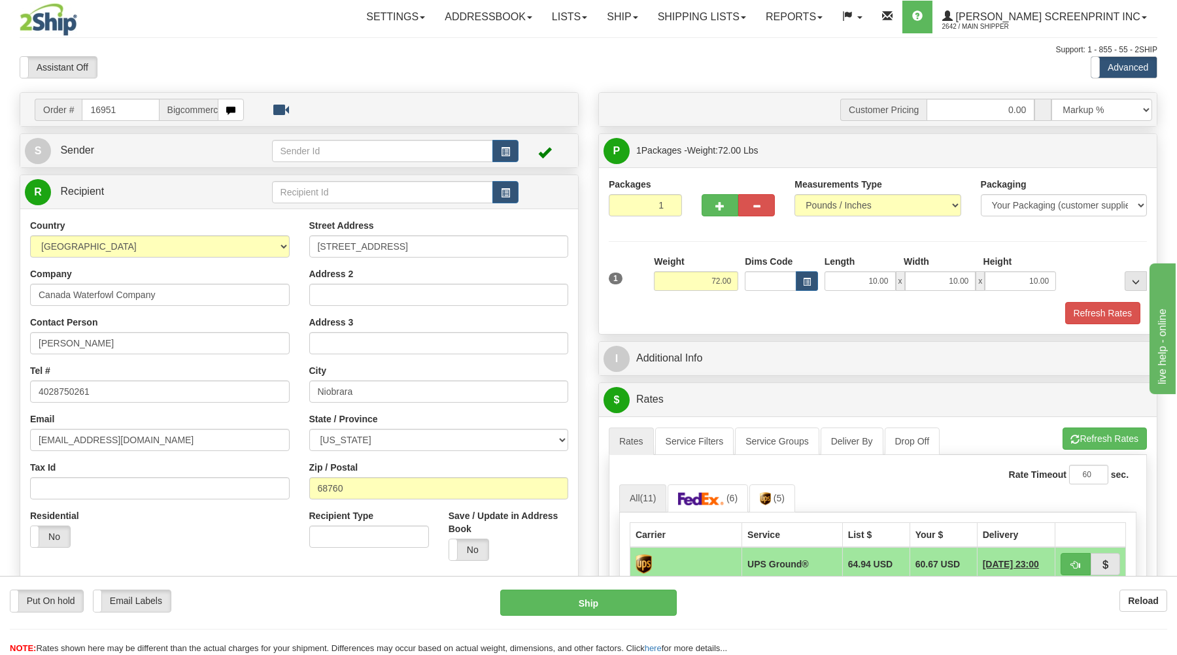
click at [797, 334] on div "Packages 1 1 Measurements Type" at bounding box center [878, 250] width 558 height 167
click at [719, 284] on input "72.00" at bounding box center [696, 281] width 84 height 20
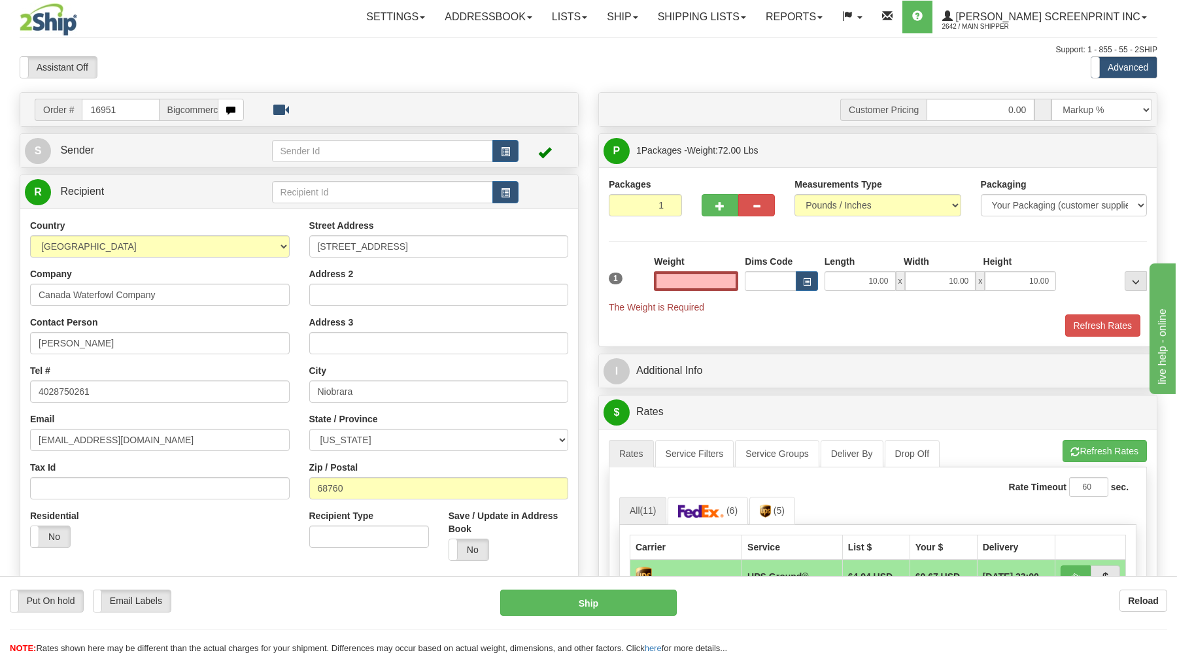
type input "0.00"
click at [805, 317] on div "Refresh Rates" at bounding box center [878, 326] width 545 height 22
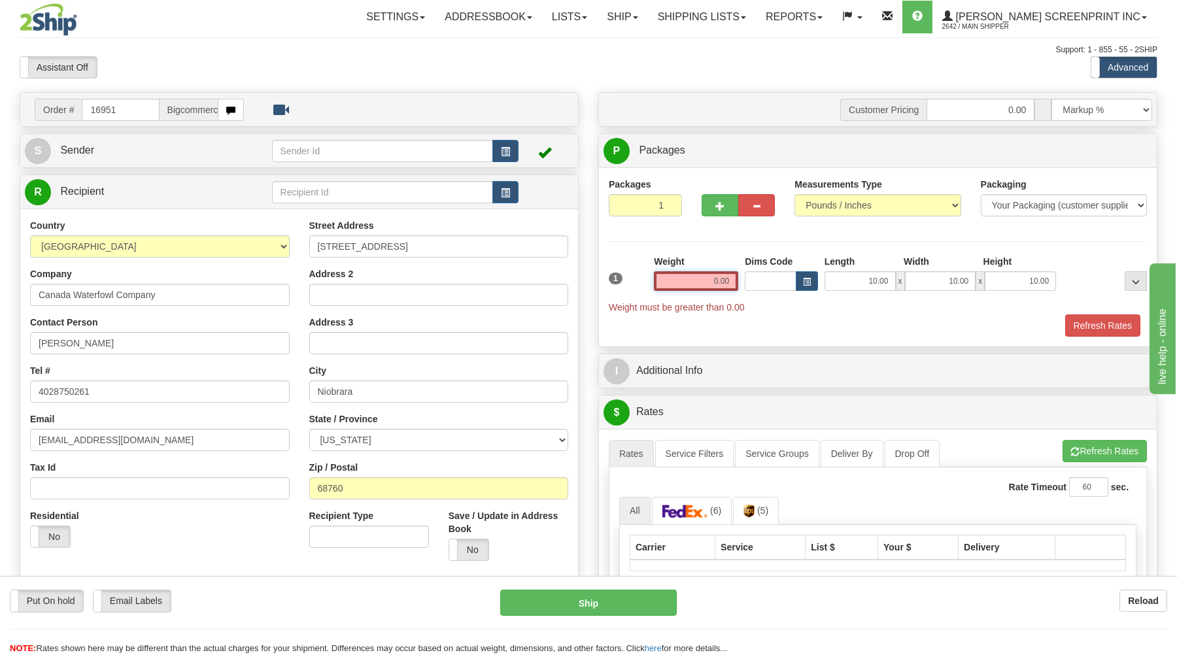
click at [712, 279] on input "0.00" at bounding box center [696, 281] width 84 height 20
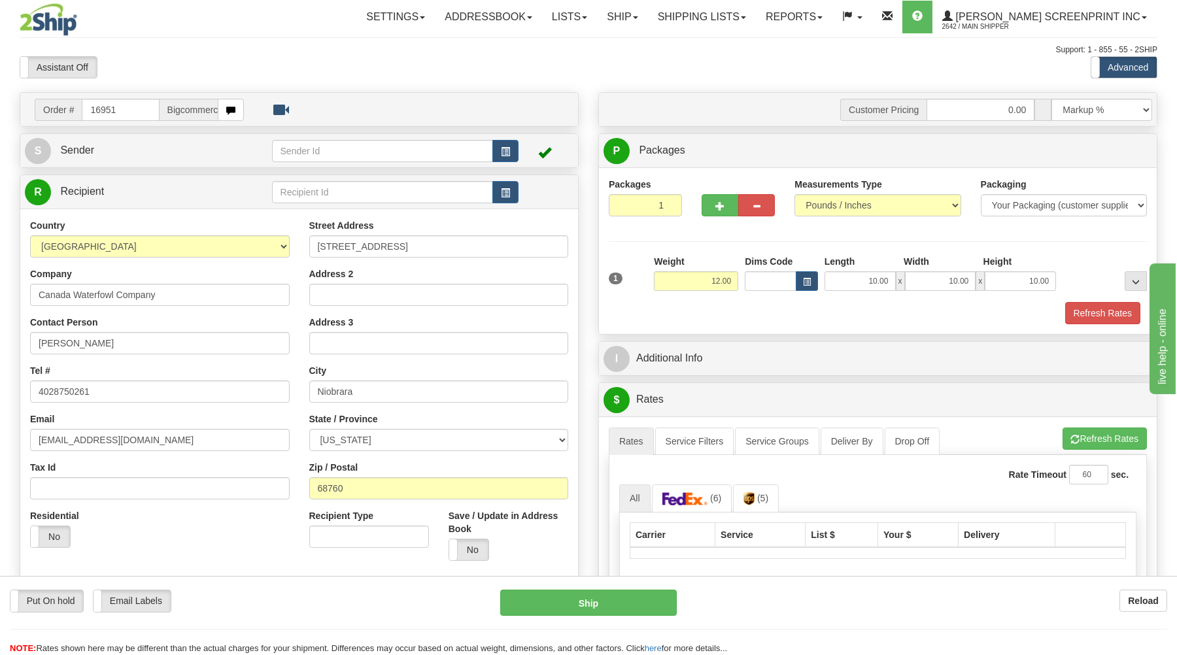
click at [826, 324] on div "Refresh Rates" at bounding box center [878, 313] width 545 height 22
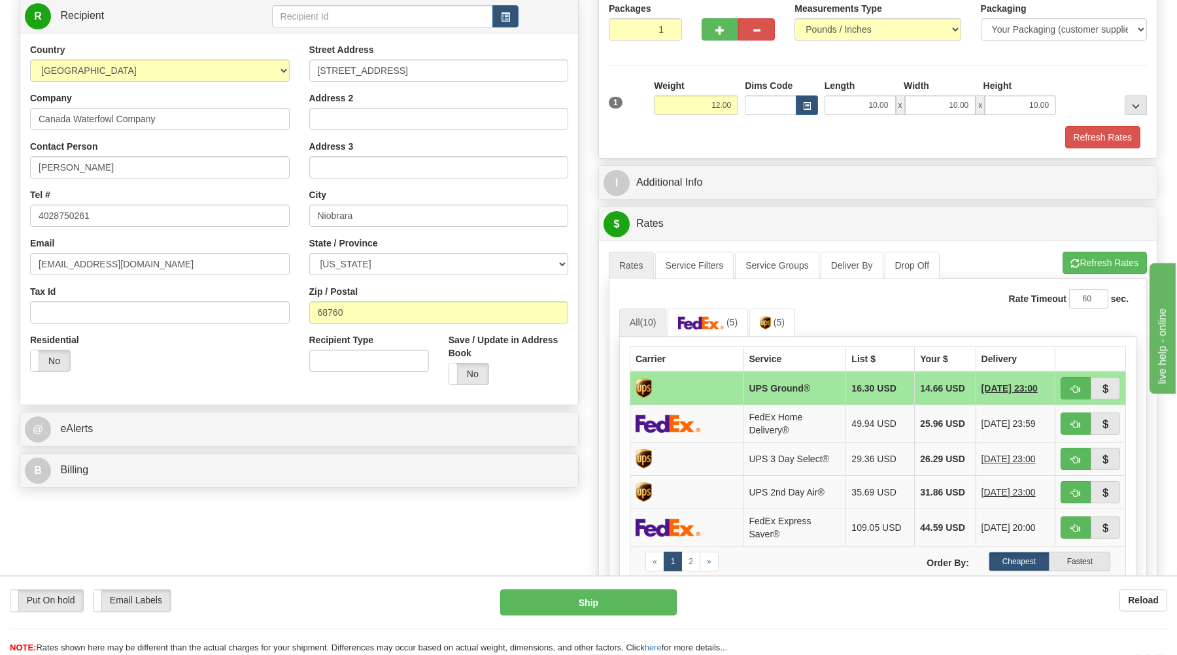
scroll to position [210, 0]
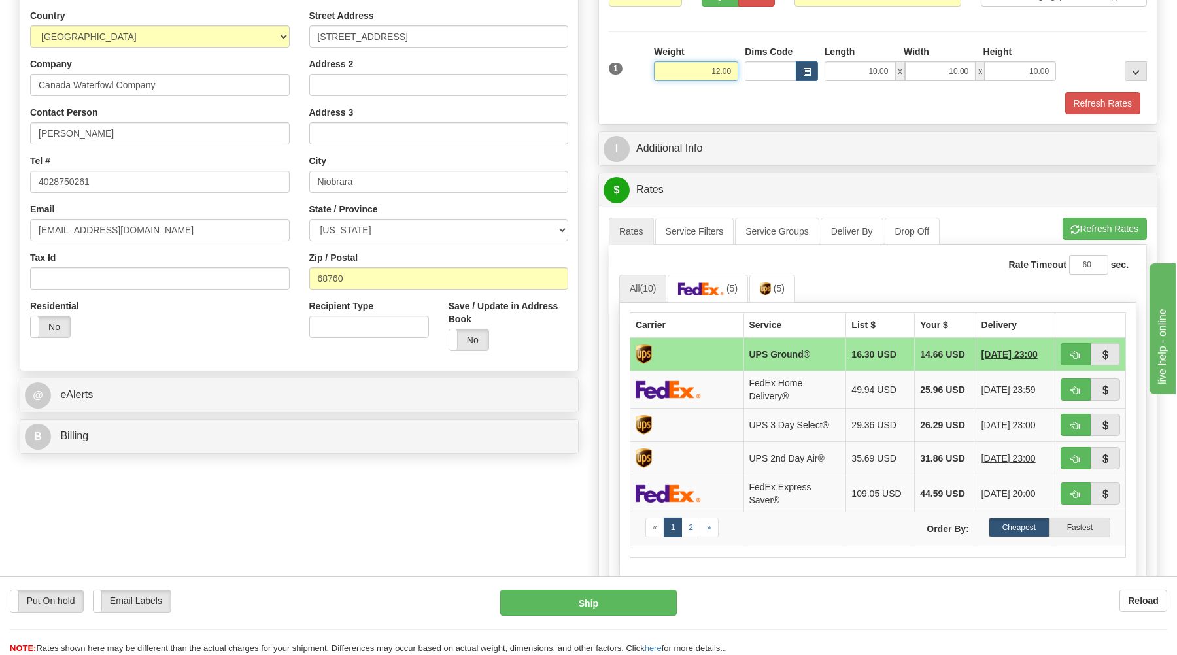
click at [725, 64] on input "12.00" at bounding box center [696, 71] width 84 height 20
click at [726, 64] on input "12.00" at bounding box center [696, 71] width 84 height 20
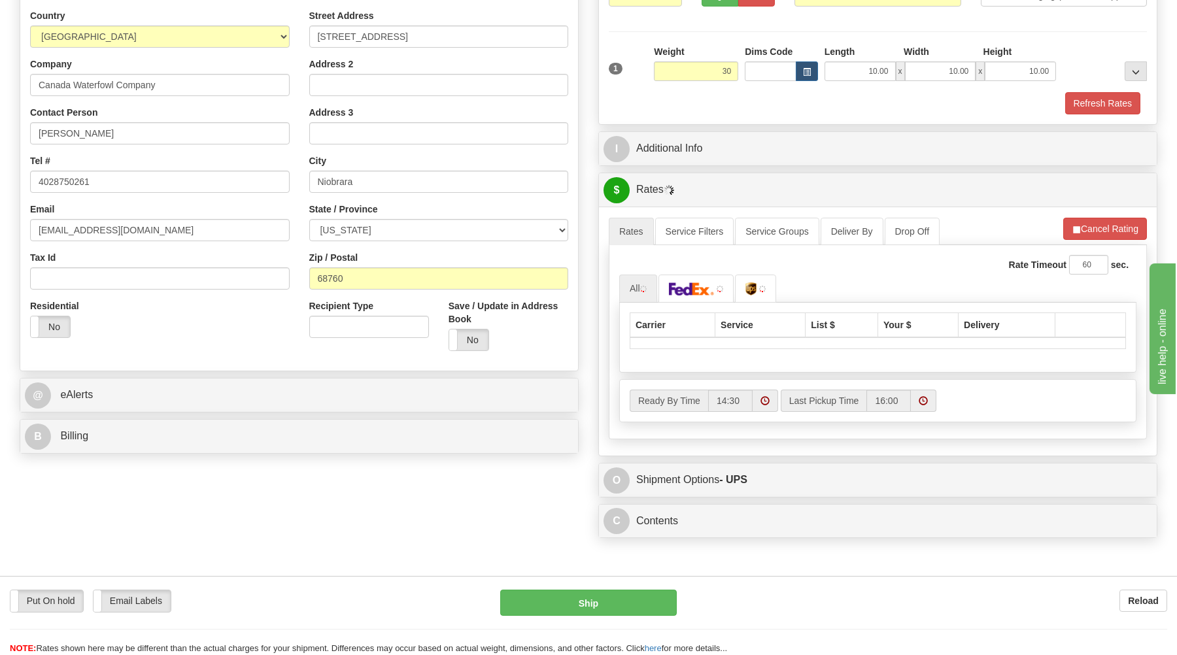
type input "30.00"
click at [846, 100] on div "Refresh Rates" at bounding box center [878, 103] width 545 height 22
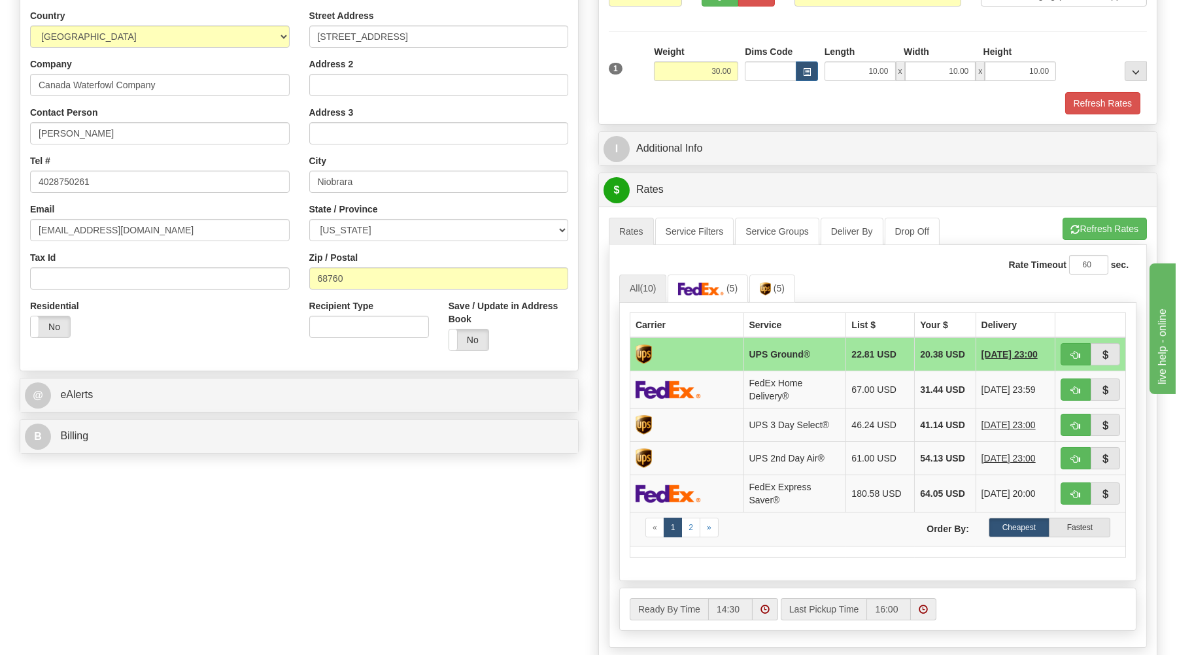
click at [842, 274] on div "Rate Timeout 60 sec." at bounding box center [877, 265] width 517 height 20
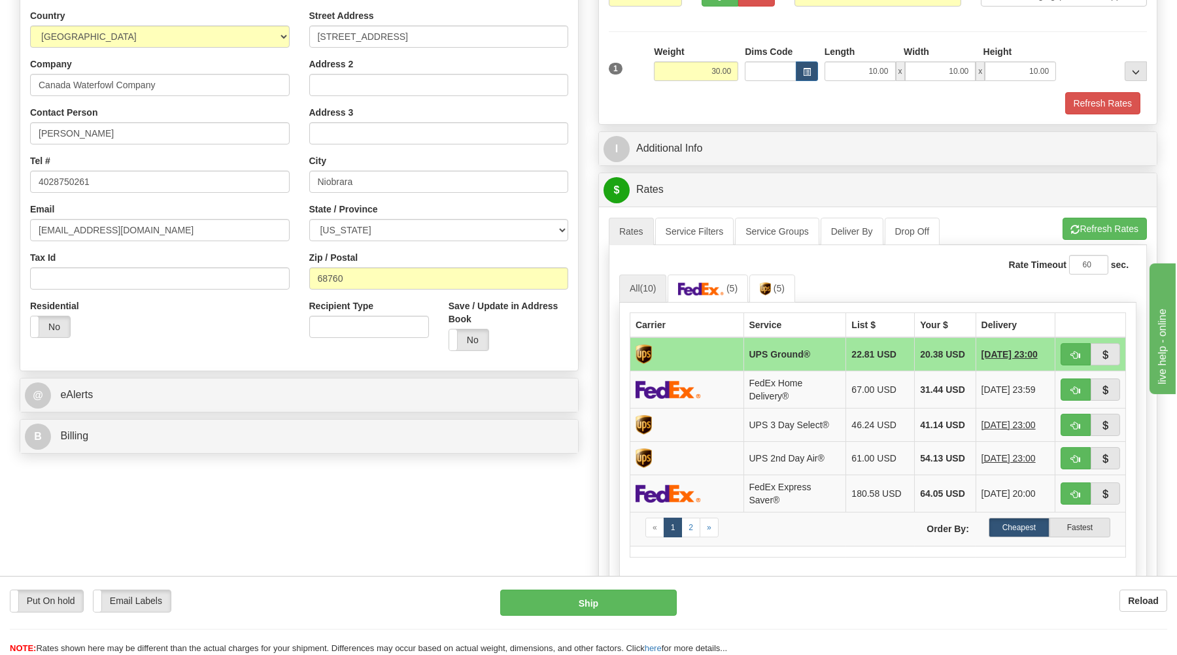
click at [927, 358] on td "20.38 USD" at bounding box center [945, 354] width 61 height 34
click at [922, 421] on td "41.14 USD" at bounding box center [945, 424] width 61 height 33
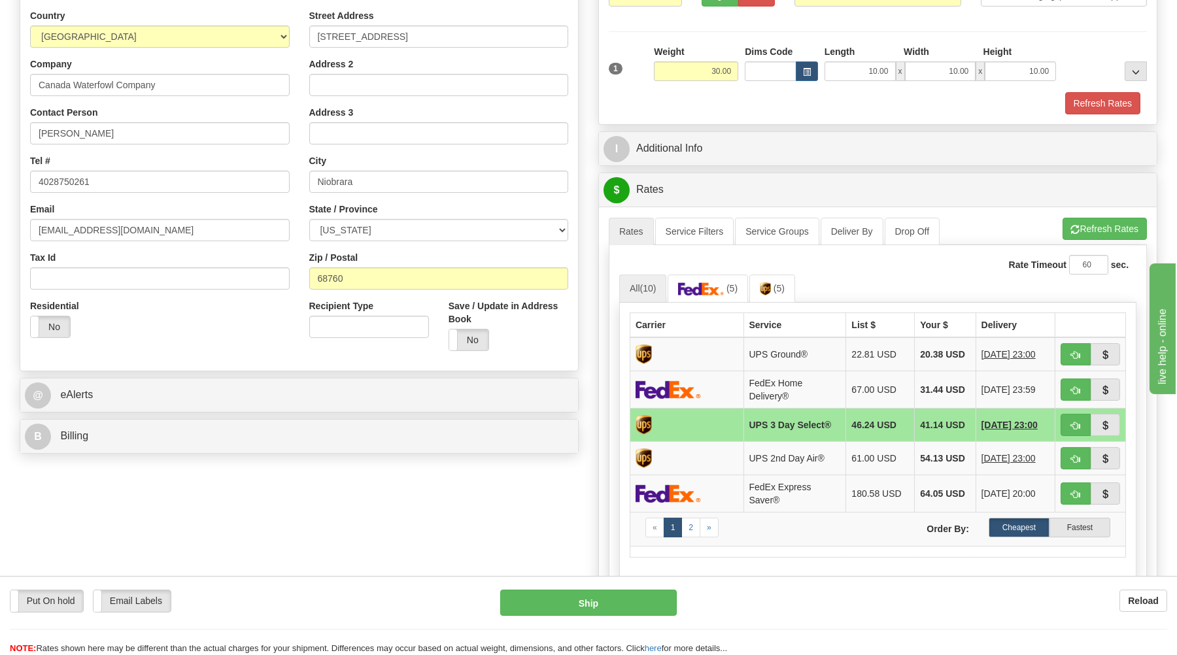
click at [896, 283] on ul "All (10) (5) (5)" at bounding box center [877, 289] width 517 height 28
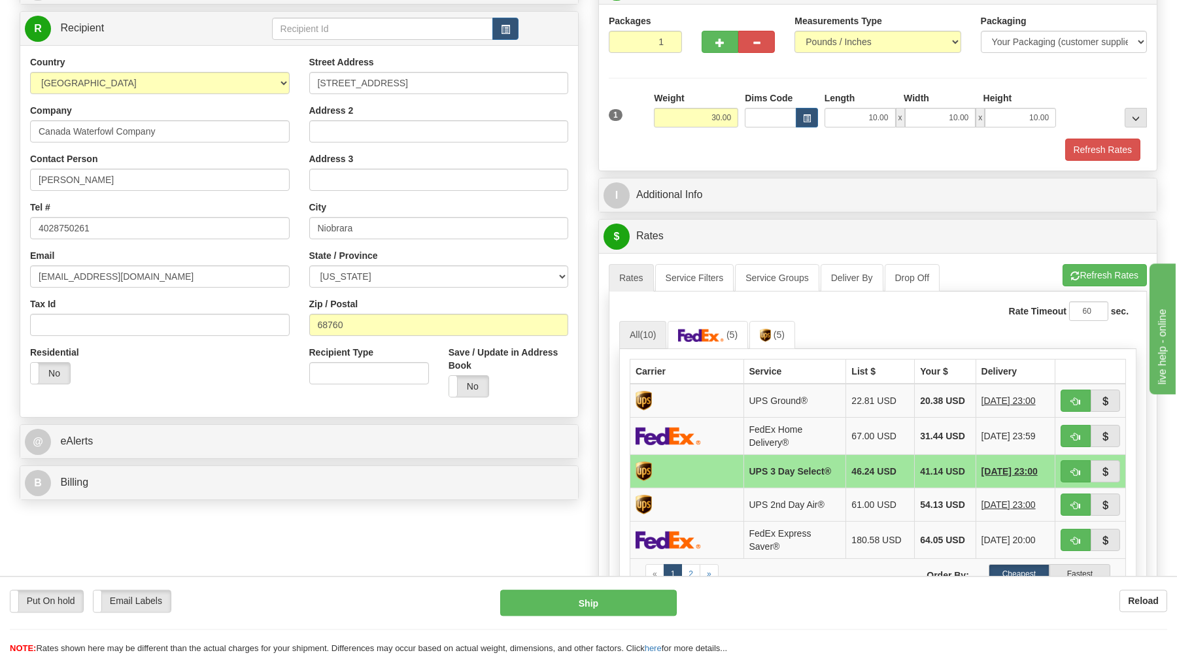
scroll to position [140, 0]
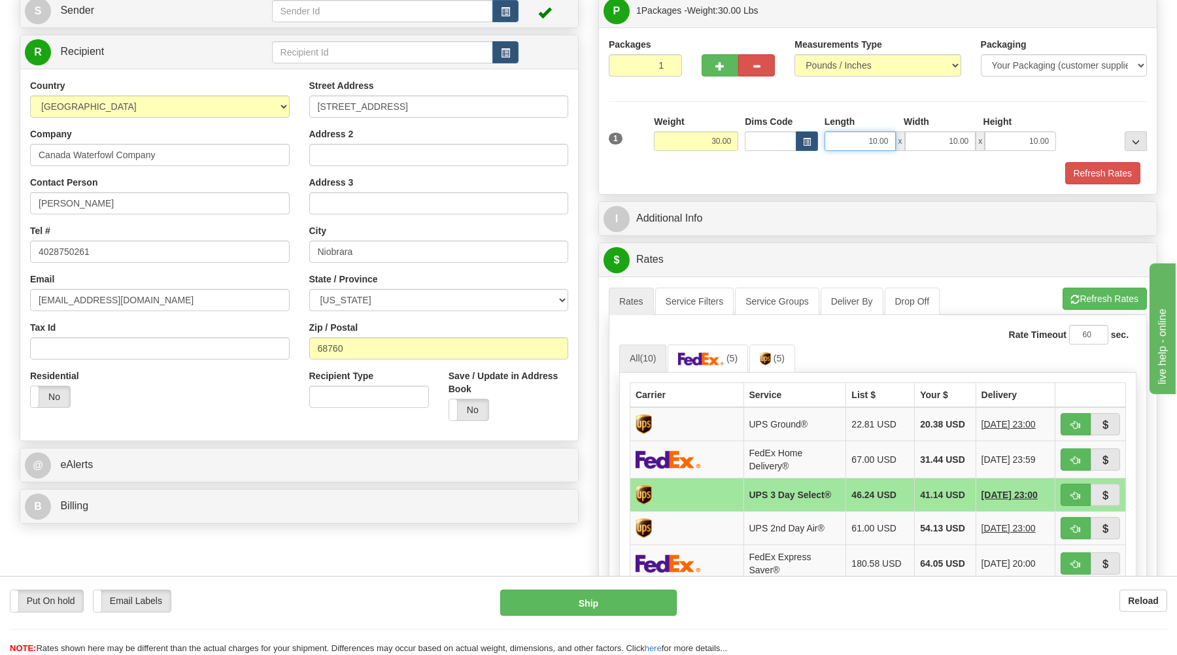
drag, startPoint x: 863, startPoint y: 145, endPoint x: 914, endPoint y: 146, distance: 51.7
click at [896, 146] on input "10.00" at bounding box center [860, 141] width 71 height 20
type input "37.00"
type input "20.00"
click at [1005, 176] on div "Refresh Rates" at bounding box center [878, 173] width 545 height 22
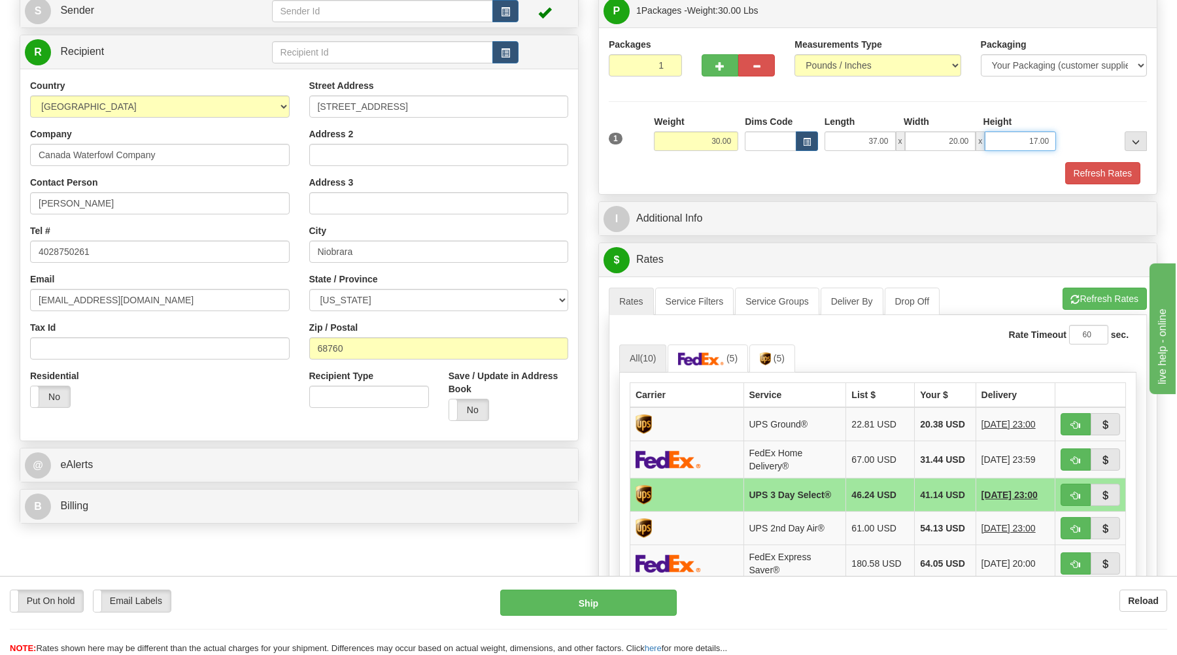
click at [1038, 148] on input "17.00" at bounding box center [1020, 141] width 71 height 20
click at [902, 189] on div "Packages 1 1 Measurements Type" at bounding box center [878, 110] width 558 height 167
click at [1041, 135] on input "11.00" at bounding box center [1020, 141] width 71 height 20
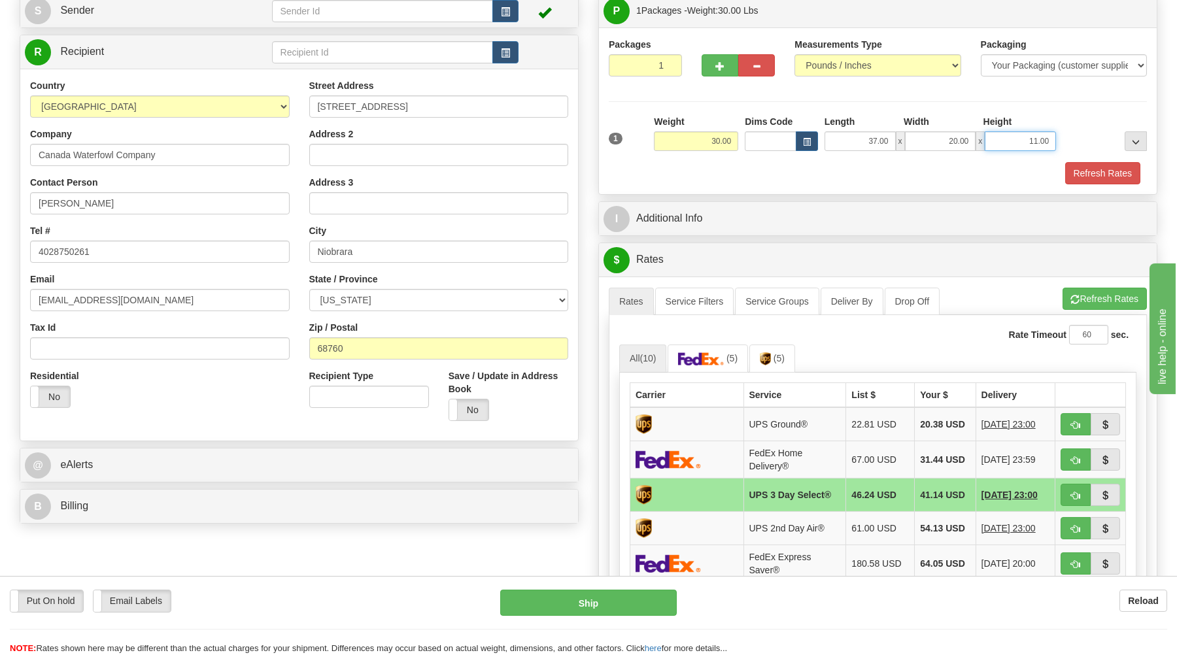
click at [1041, 135] on input "11.00" at bounding box center [1020, 141] width 71 height 20
type input "17.00"
click at [952, 184] on div "Refresh Rates" at bounding box center [878, 173] width 545 height 22
click at [1116, 174] on button "Refresh Rates" at bounding box center [1102, 173] width 75 height 22
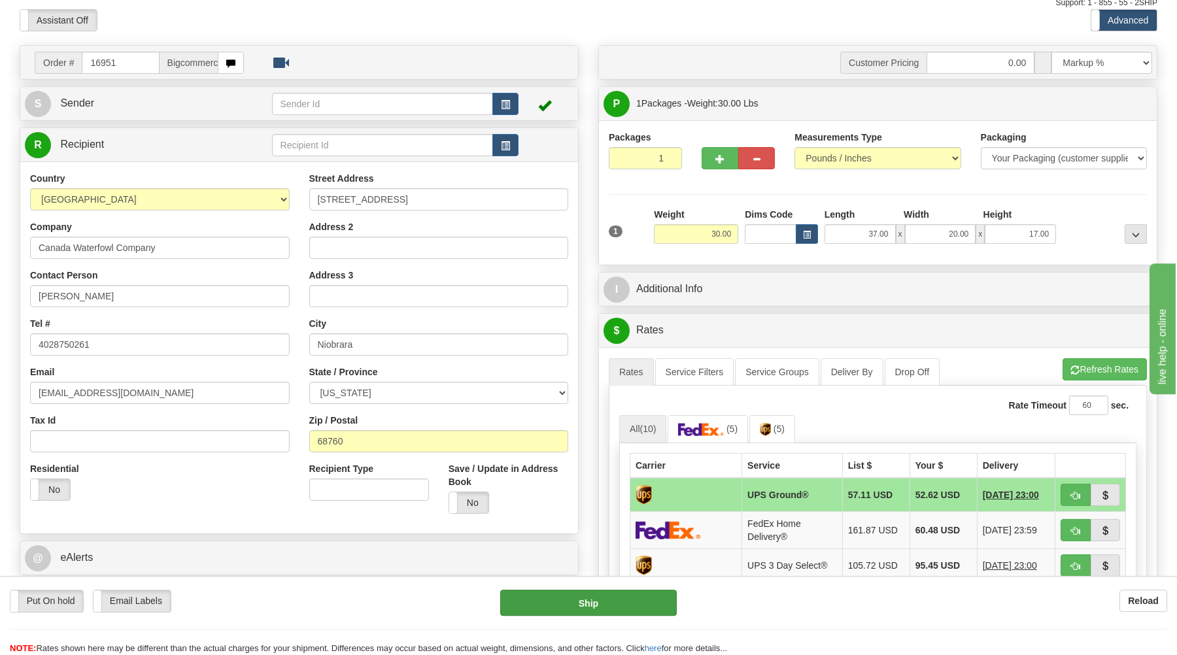
scroll to position [0, 0]
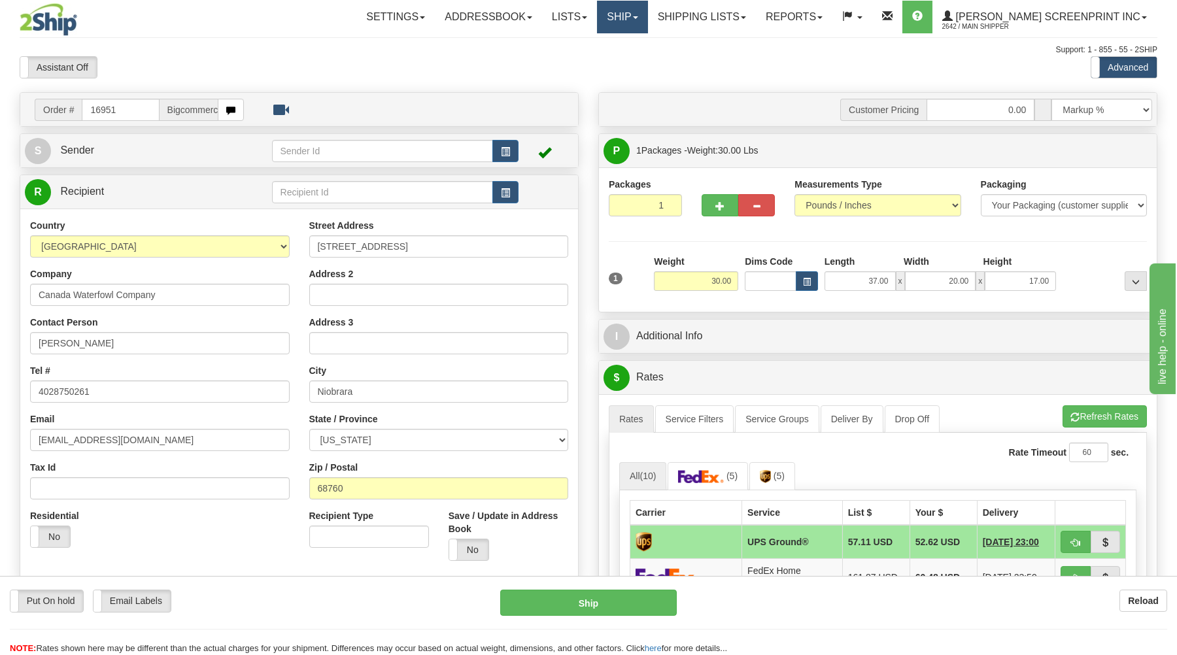
click at [647, 12] on link "Ship" at bounding box center [622, 17] width 50 height 33
click at [592, 44] on span "Ship Screen" at bounding box center [567, 46] width 50 height 10
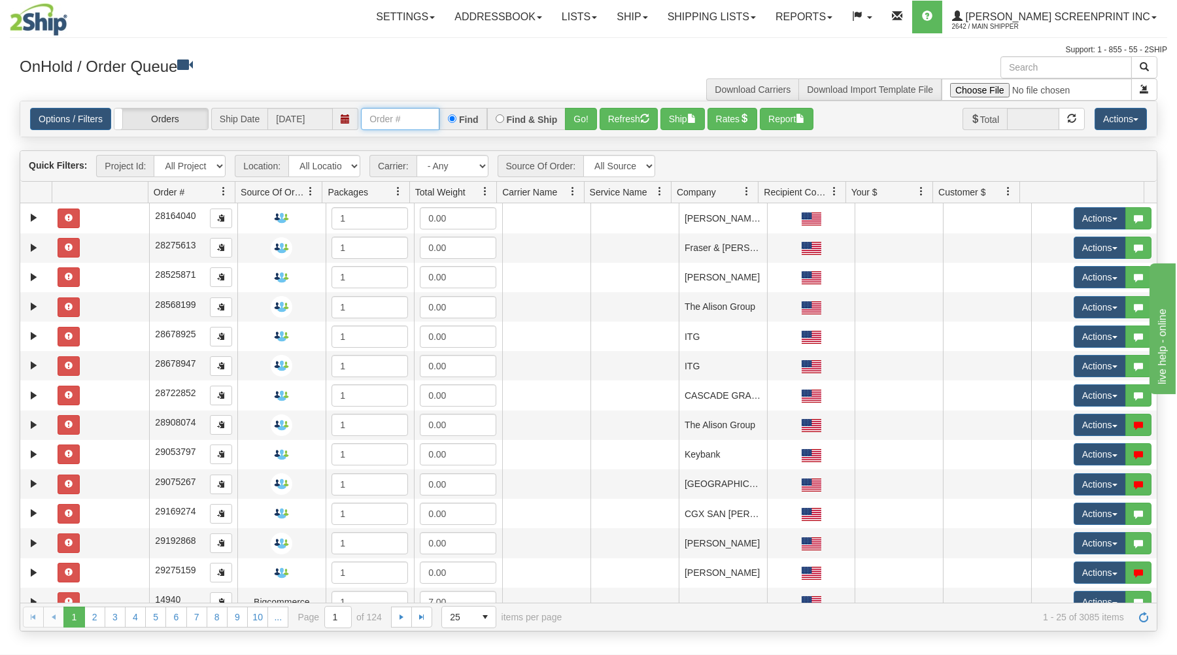
click at [402, 118] on input "text" at bounding box center [400, 119] width 78 height 22
type input "31481143"
click at [572, 113] on button "Go!" at bounding box center [581, 119] width 32 height 22
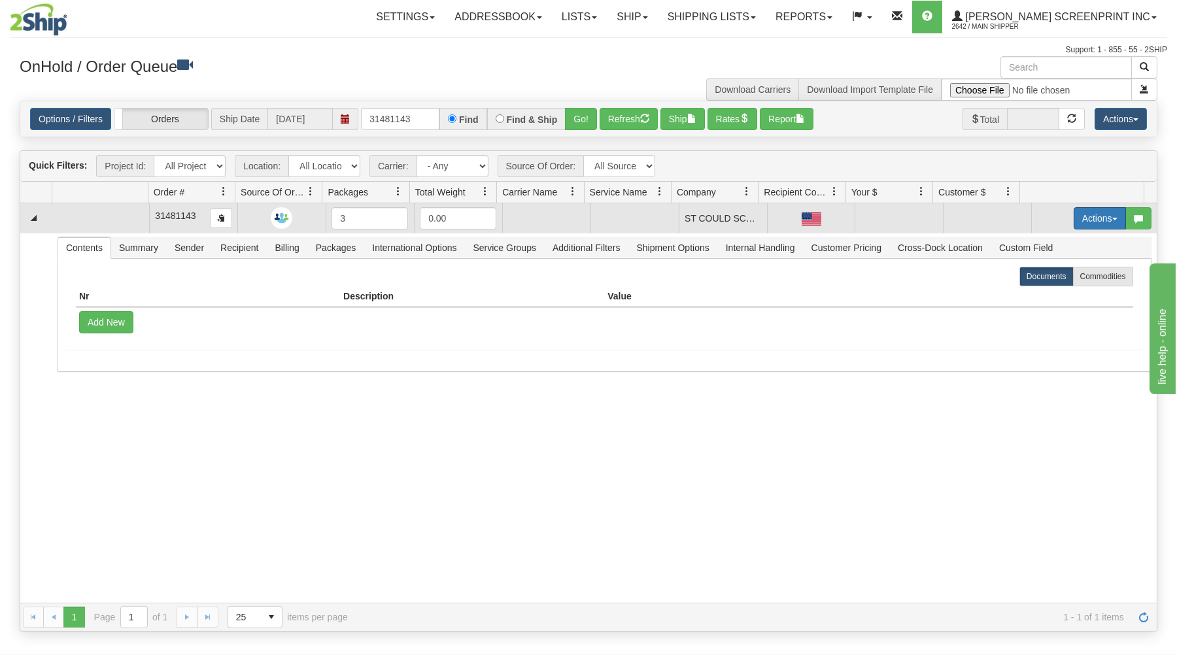
click at [1095, 213] on button "Actions" at bounding box center [1100, 218] width 52 height 22
click at [1051, 241] on link "Open" at bounding box center [1073, 243] width 105 height 17
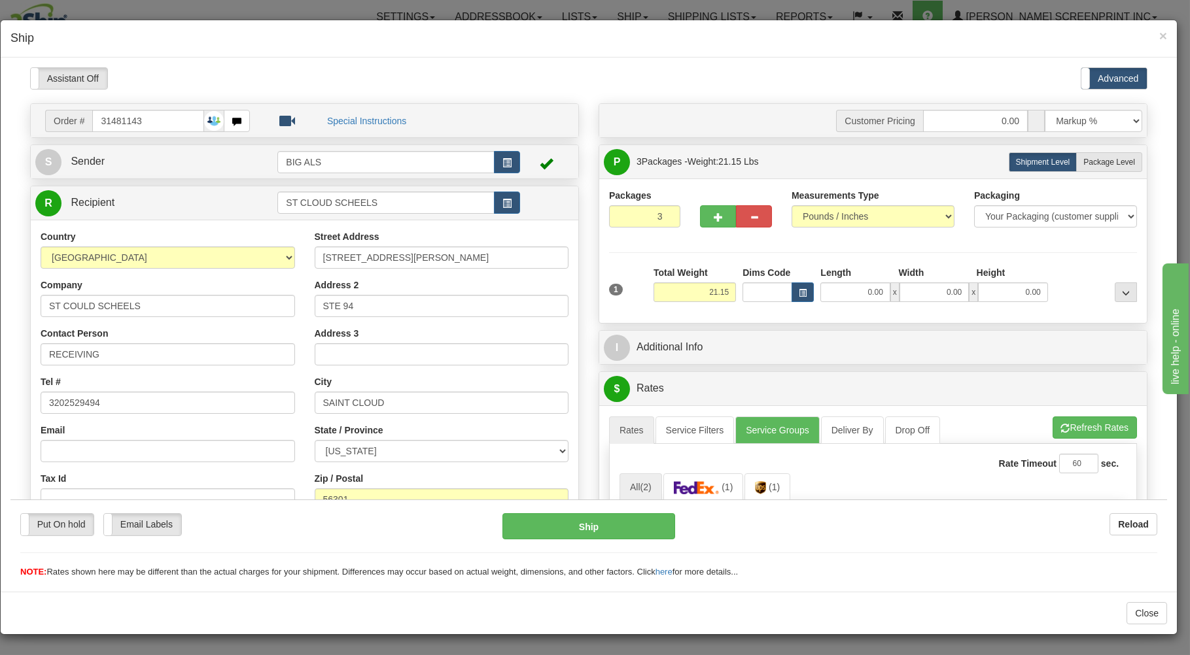
type input "0.00"
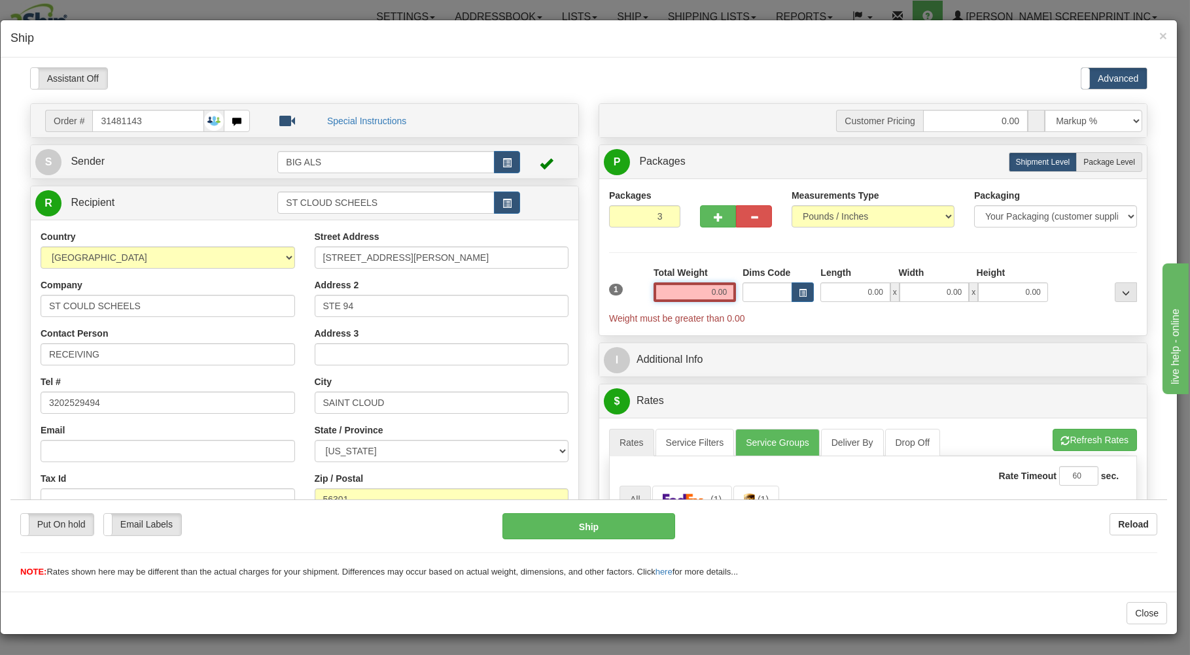
click at [689, 287] on input "0.00" at bounding box center [694, 292] width 82 height 20
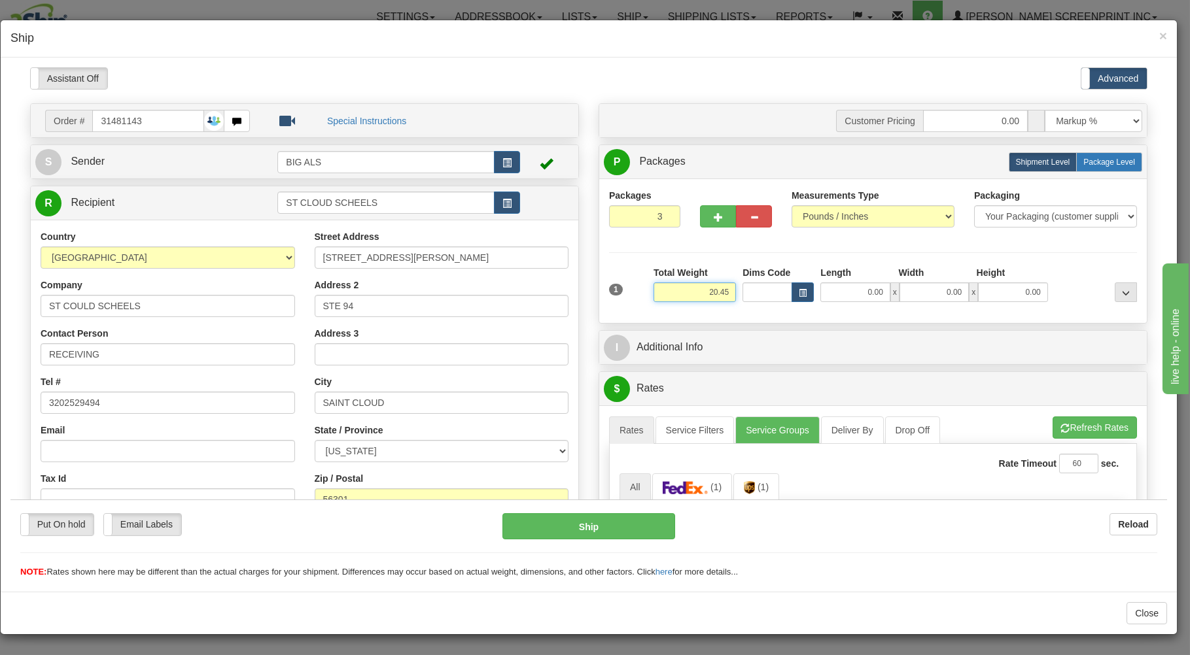
type input "20.45"
click at [1092, 162] on span "Package Level" at bounding box center [1109, 161] width 52 height 9
radio input "true"
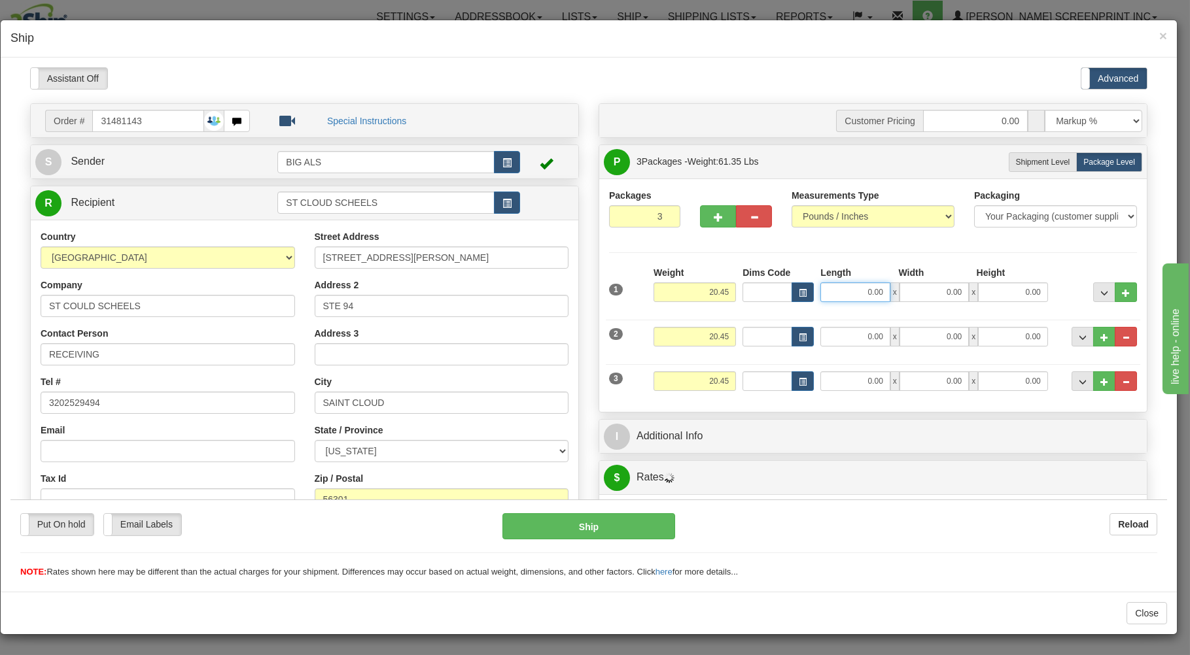
drag, startPoint x: 840, startPoint y: 294, endPoint x: 901, endPoint y: 292, distance: 61.5
click at [889, 294] on input "0.00" at bounding box center [854, 292] width 69 height 20
type input "27.00"
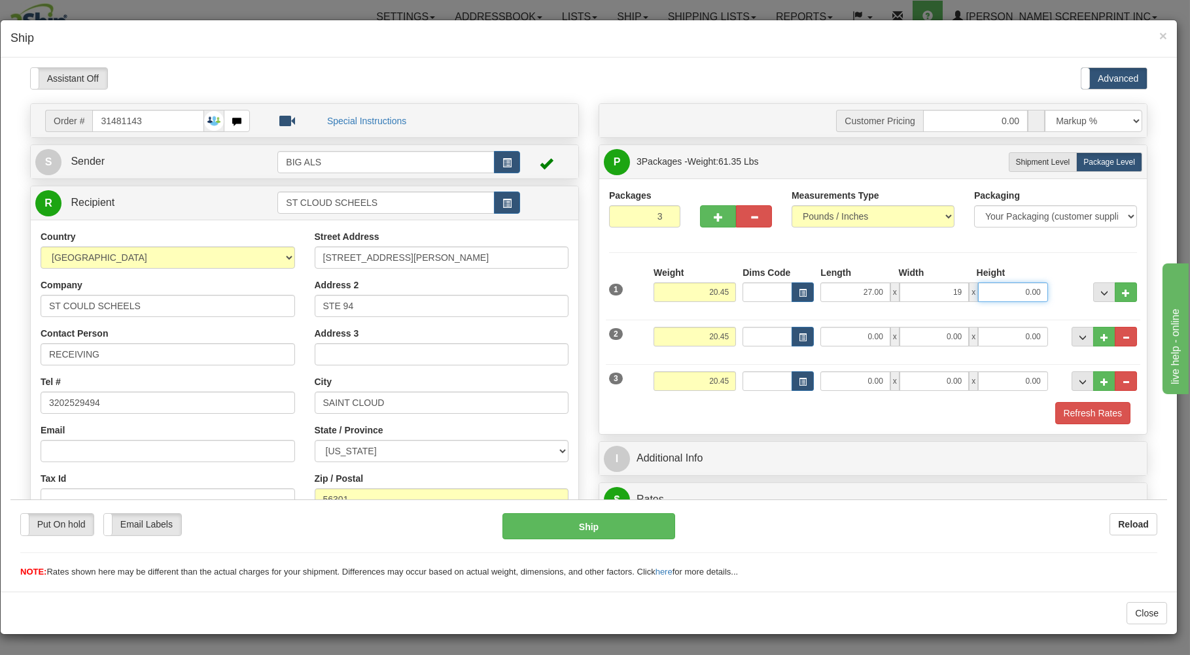
type input "19.00"
type input "14.00"
drag, startPoint x: 695, startPoint y: 341, endPoint x: 734, endPoint y: 294, distance: 61.3
click at [736, 342] on input "20.45" at bounding box center [694, 336] width 82 height 20
type input "21.15"
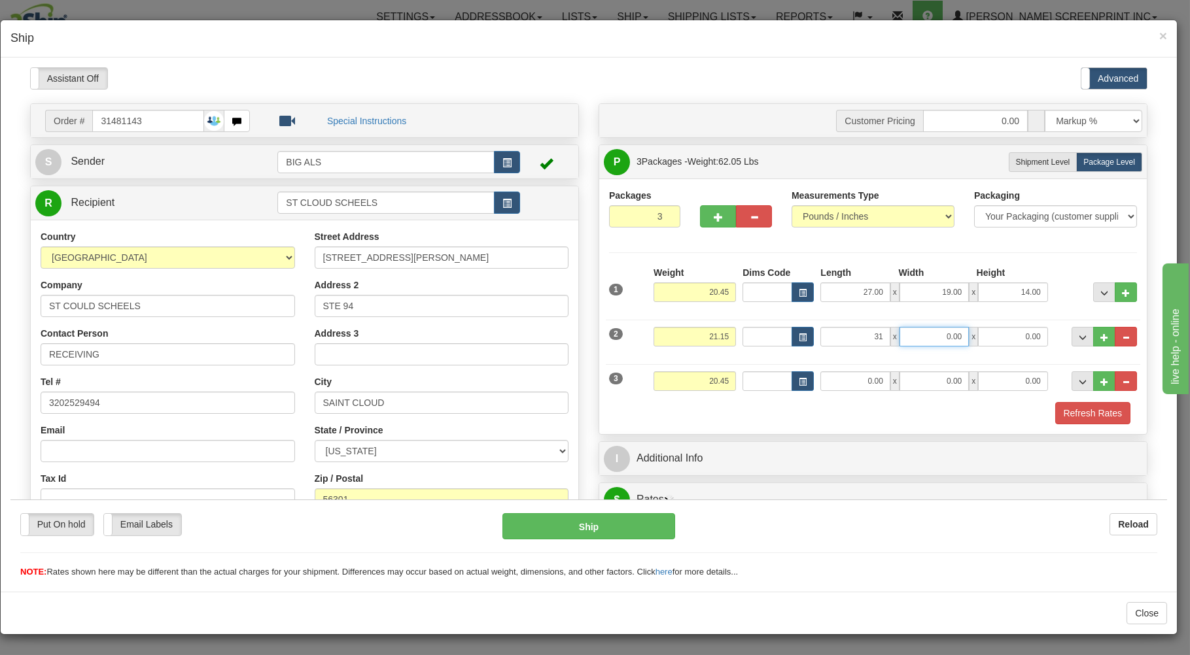
type input "31.00"
type input "20.00"
type input "11.00"
drag, startPoint x: 722, startPoint y: 379, endPoint x: 787, endPoint y: 375, distance: 65.5
click at [736, 375] on input "20.45" at bounding box center [694, 381] width 82 height 20
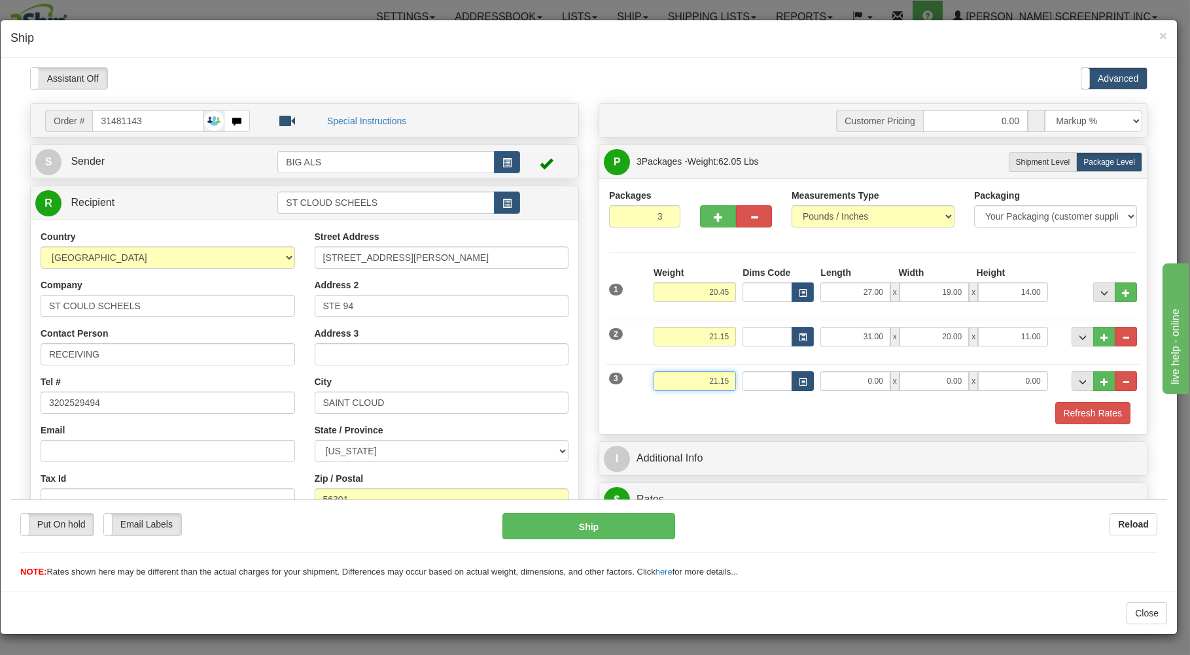
type input "21.15"
type input "31.00"
type input "20.00"
type input "11.00"
click at [798, 401] on div at bounding box center [873, 400] width 534 height 1
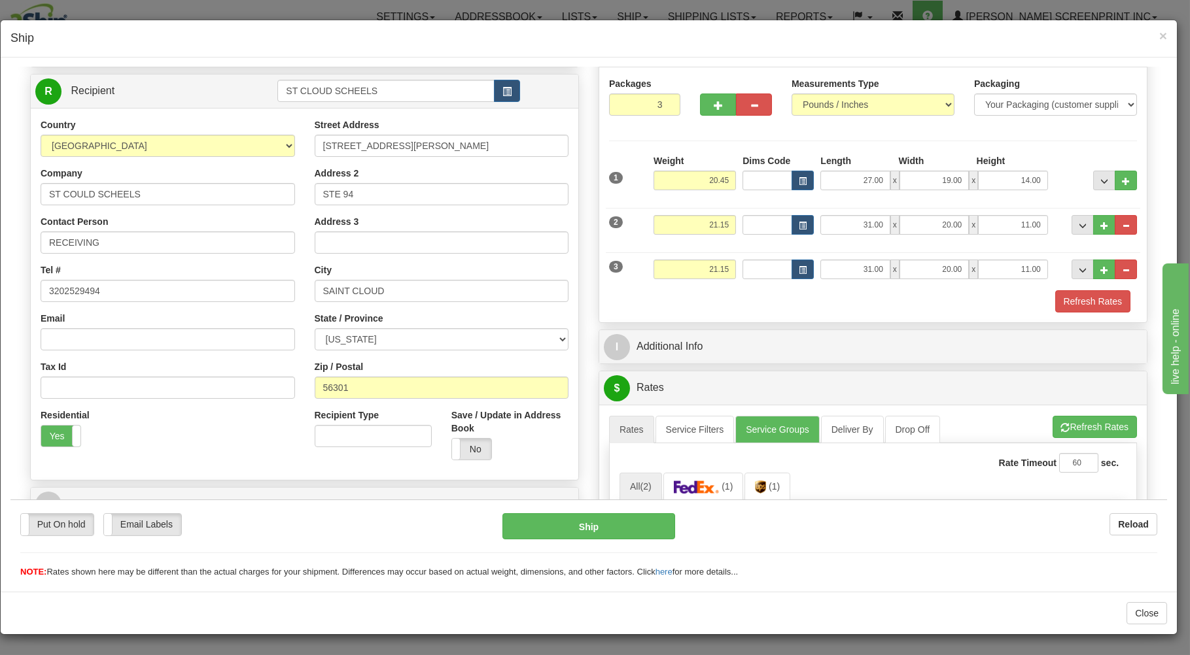
scroll to position [210, 0]
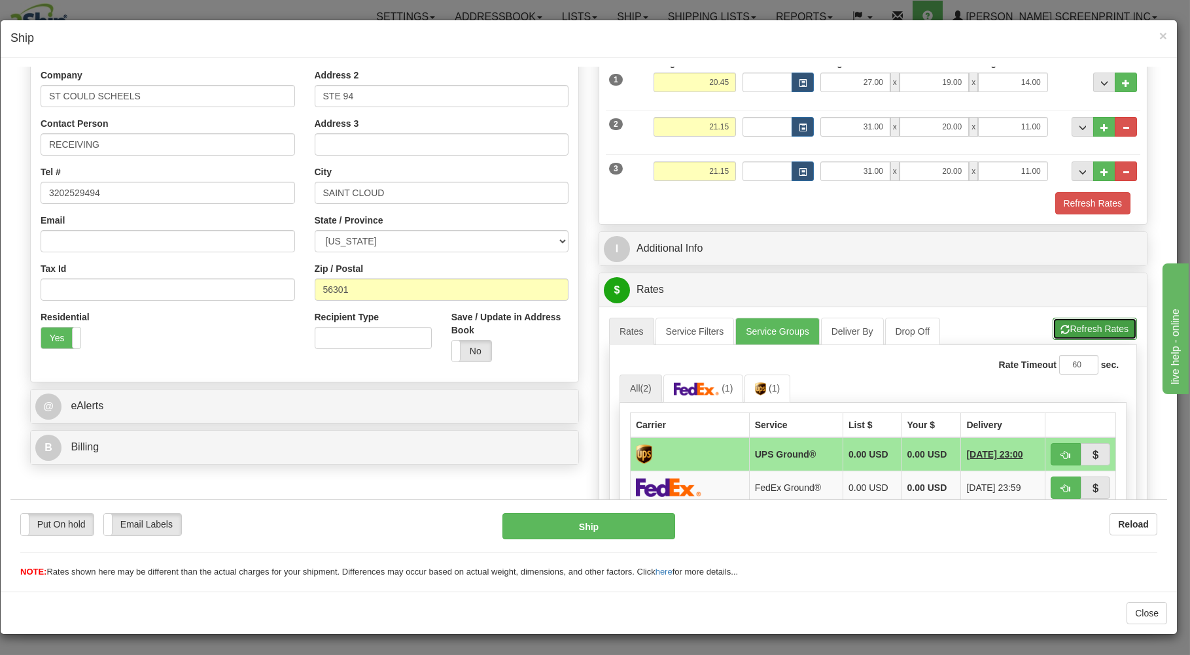
drag, startPoint x: 1097, startPoint y: 326, endPoint x: 927, endPoint y: 339, distance: 170.5
click at [1097, 326] on button "Refresh Rates" at bounding box center [1094, 328] width 84 height 22
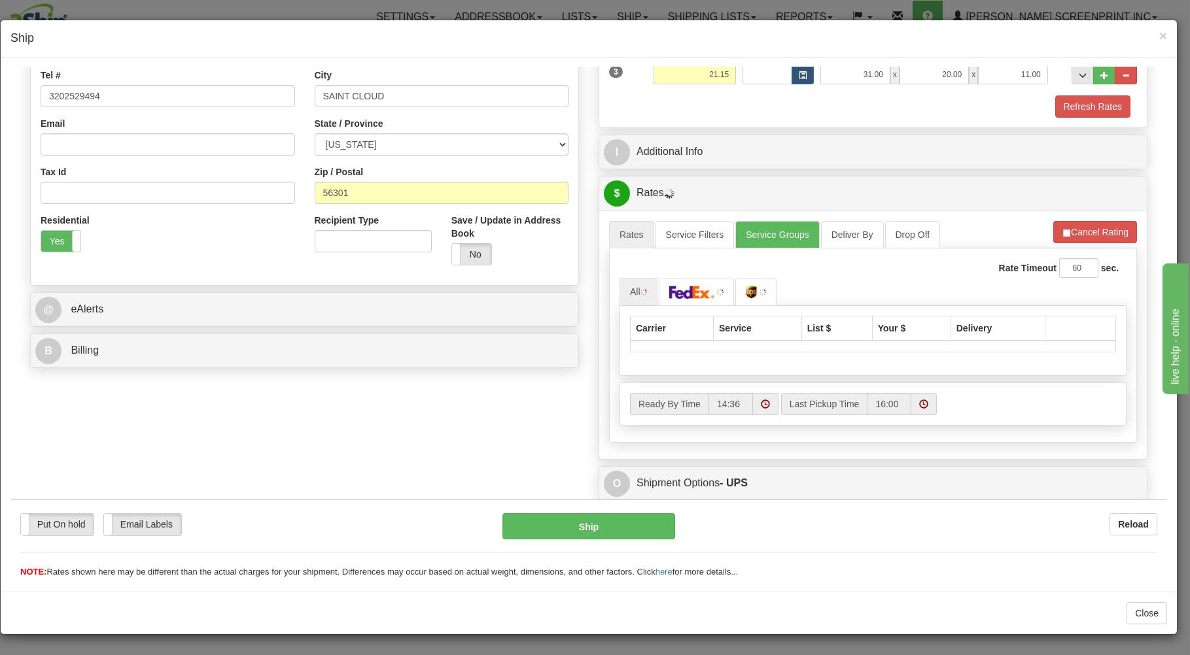
scroll to position [347, 0]
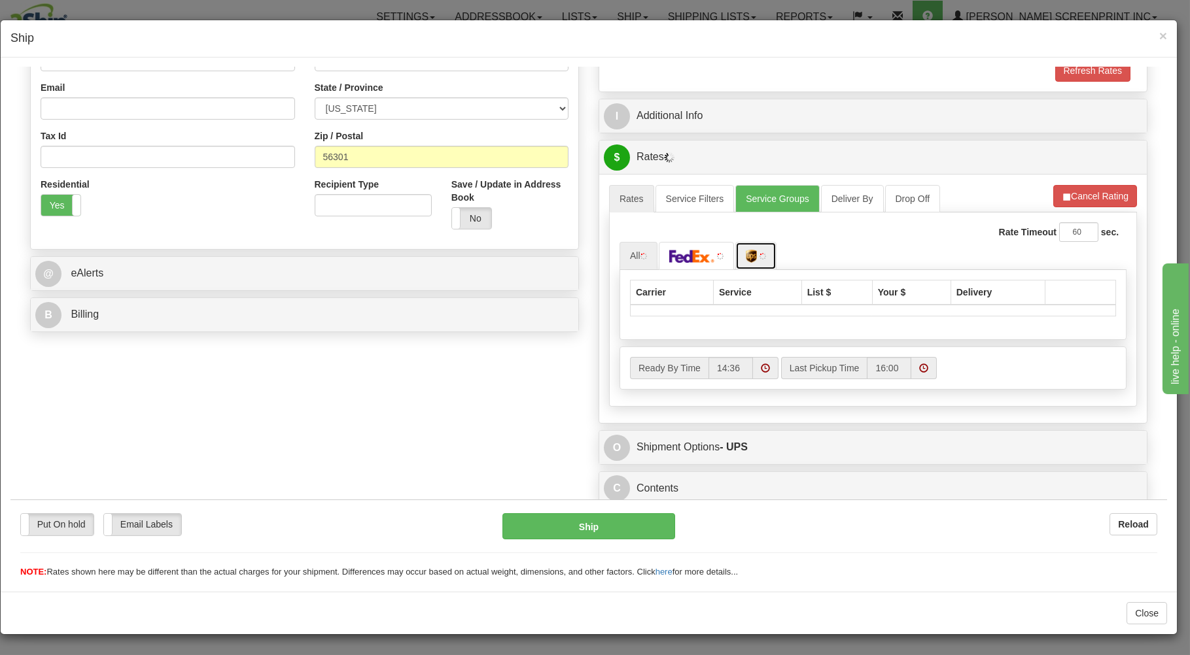
click at [740, 248] on link at bounding box center [755, 255] width 41 height 28
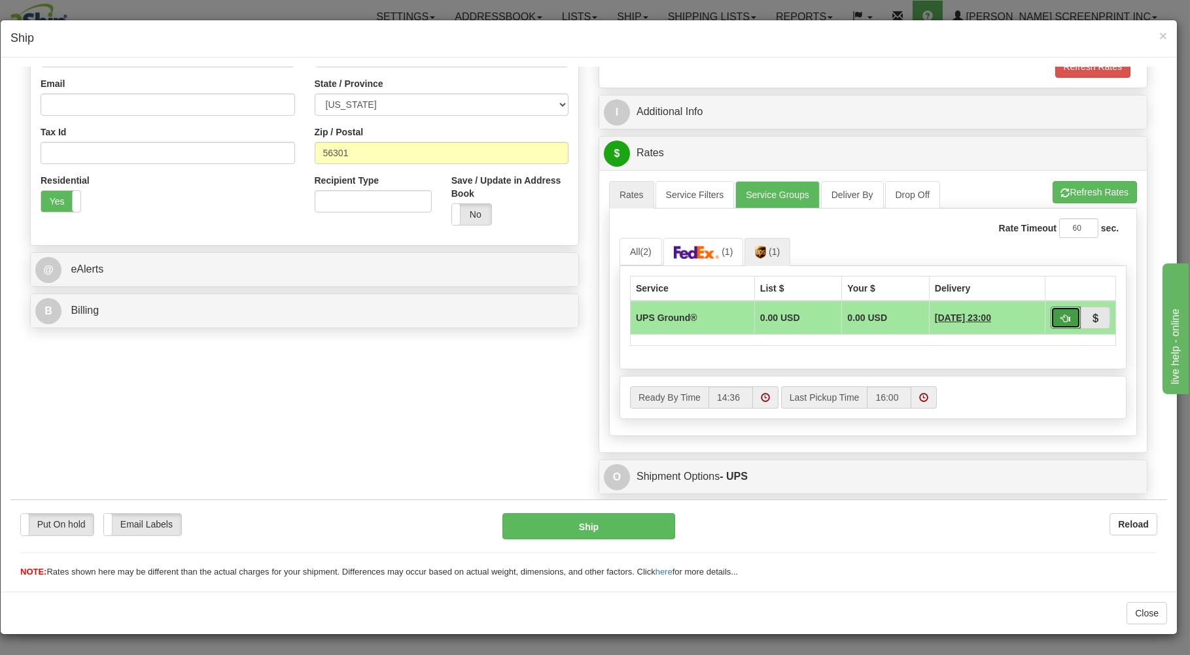
click at [1060, 317] on button "button" at bounding box center [1065, 317] width 30 height 22
type input "03"
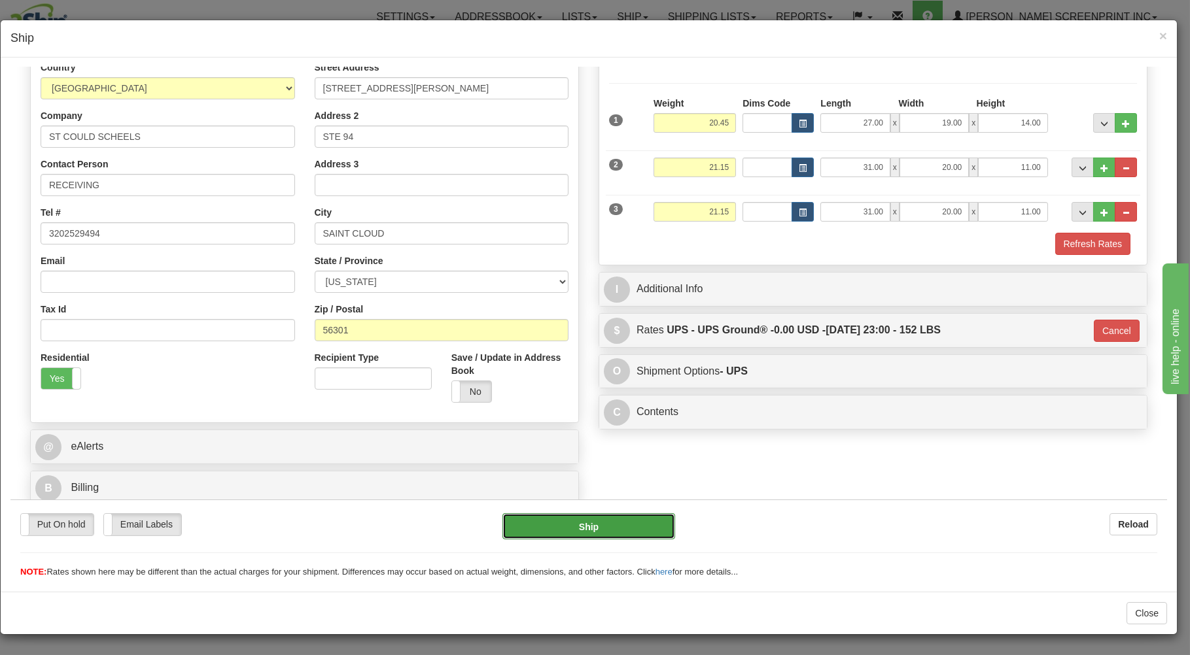
click at [607, 524] on button "Ship" at bounding box center [588, 526] width 173 height 26
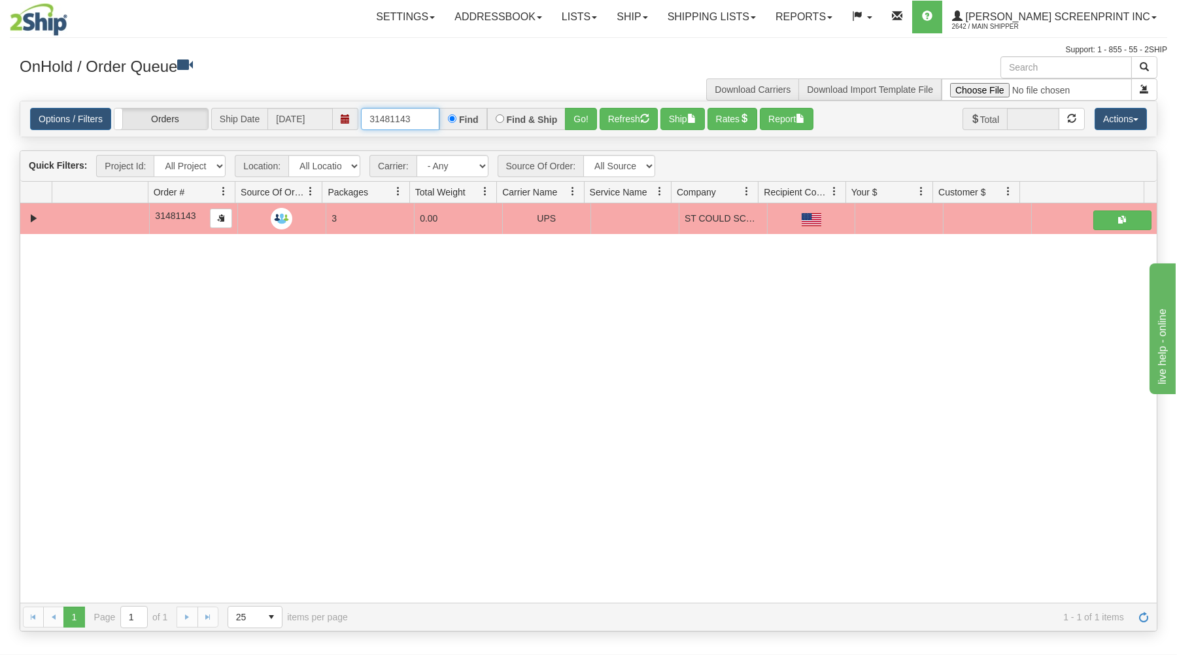
drag, startPoint x: 368, startPoint y: 120, endPoint x: 527, endPoint y: 88, distance: 162.0
click at [526, 90] on div "× Get OnHold Shipments fields - load dt: 319 Get OnHold Shipments fields - tran…" at bounding box center [589, 344] width 1158 height 576
type input "31481413"
click at [581, 115] on button "Go!" at bounding box center [581, 119] width 32 height 22
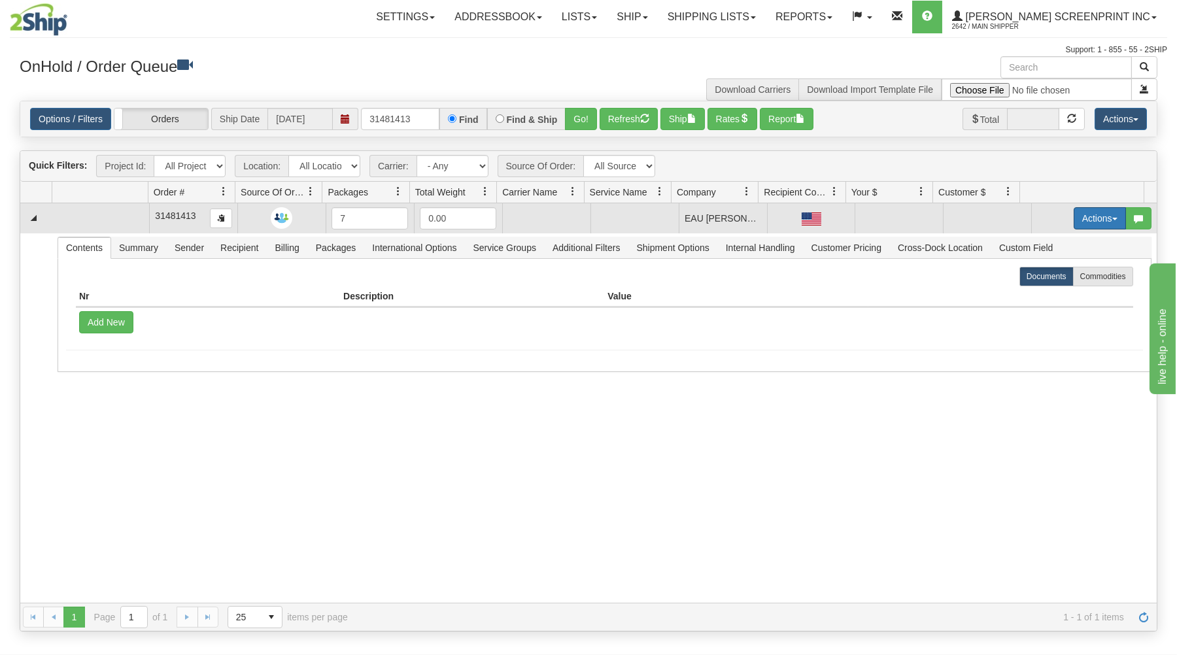
click at [1086, 213] on button "Actions" at bounding box center [1100, 218] width 52 height 22
click at [1065, 248] on link "Open" at bounding box center [1073, 243] width 105 height 17
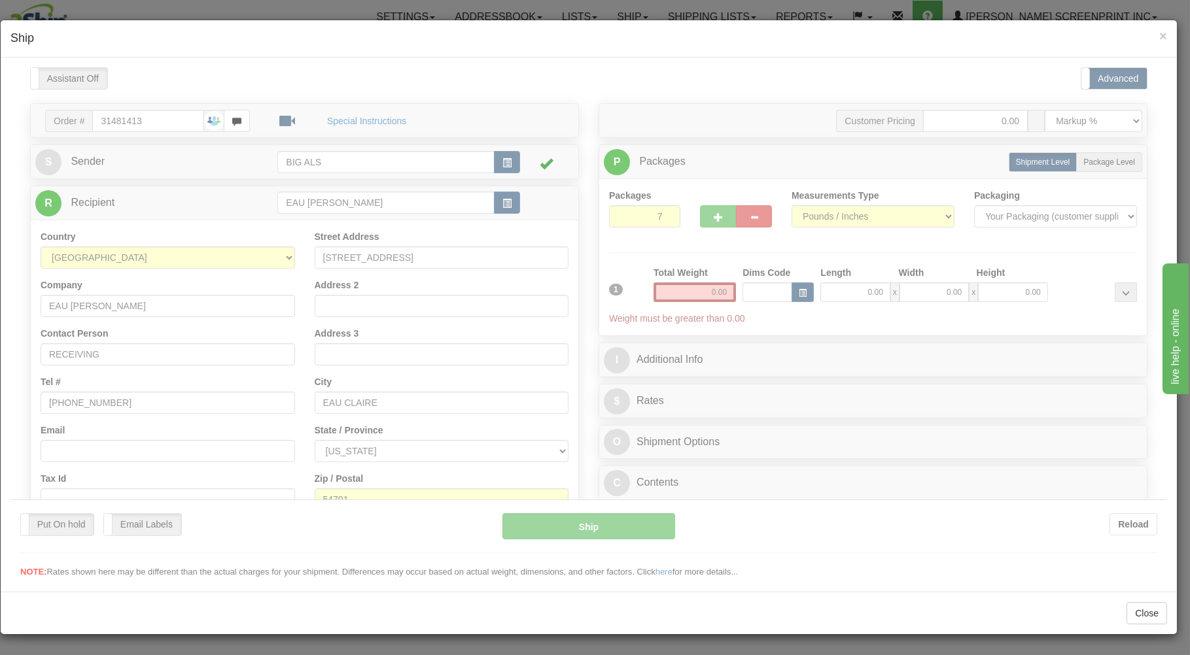
scroll to position [0, 0]
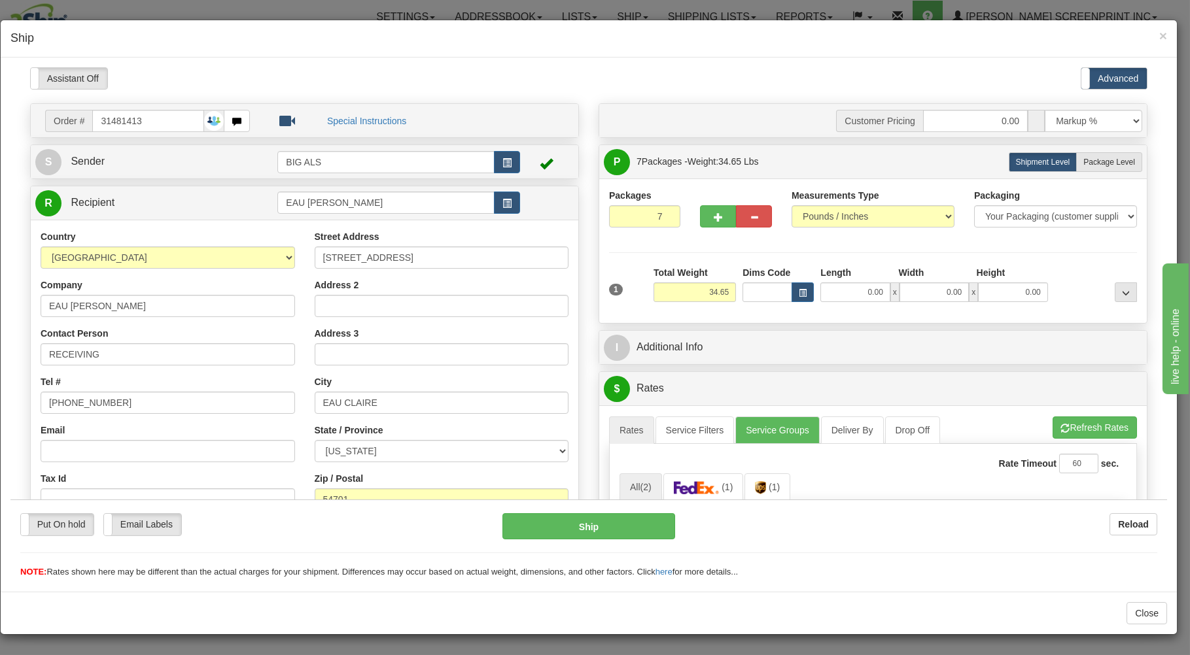
type input "0.00"
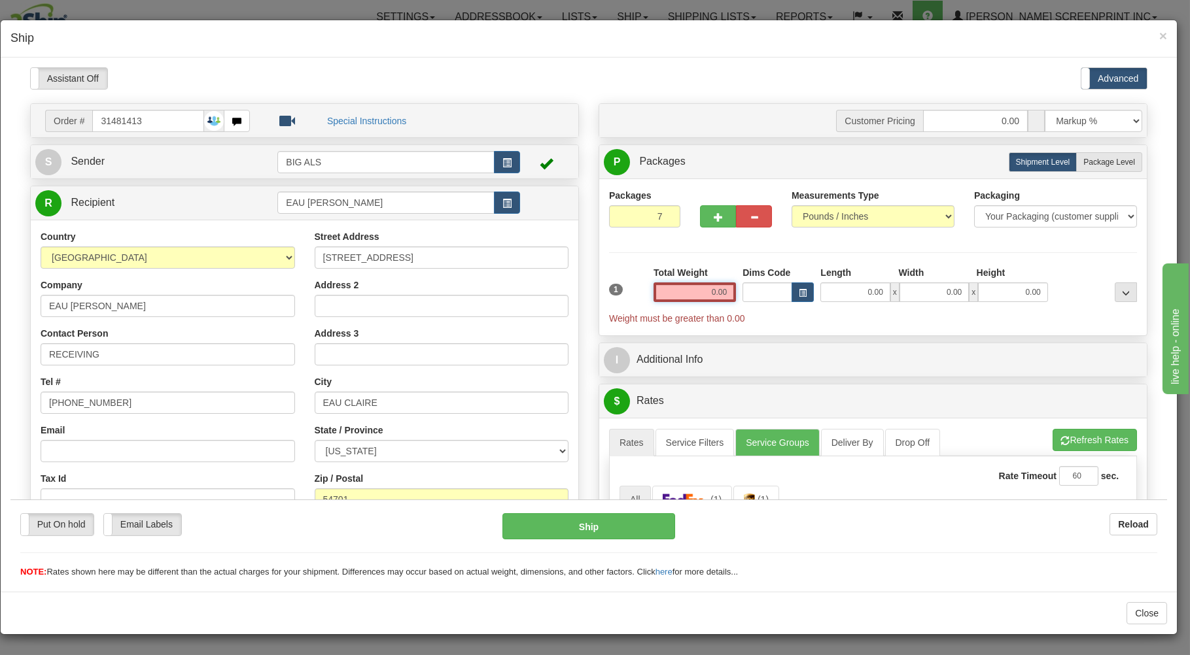
click at [691, 294] on input "0.00" at bounding box center [694, 292] width 82 height 20
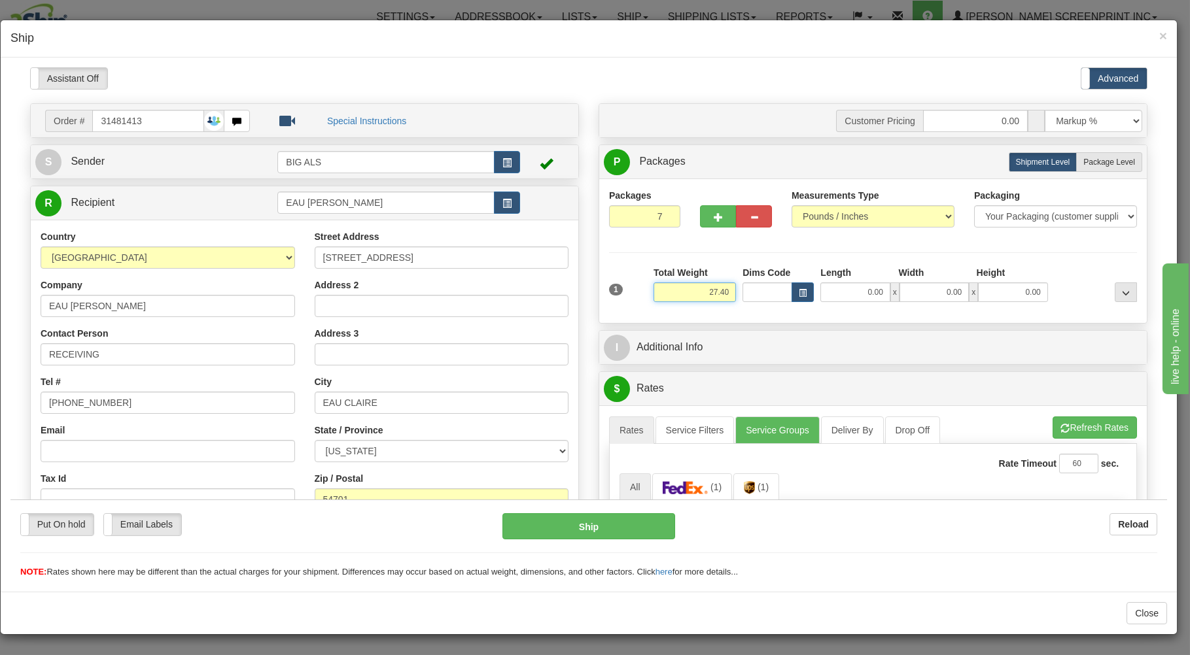
type input "27.40"
type input "31.00"
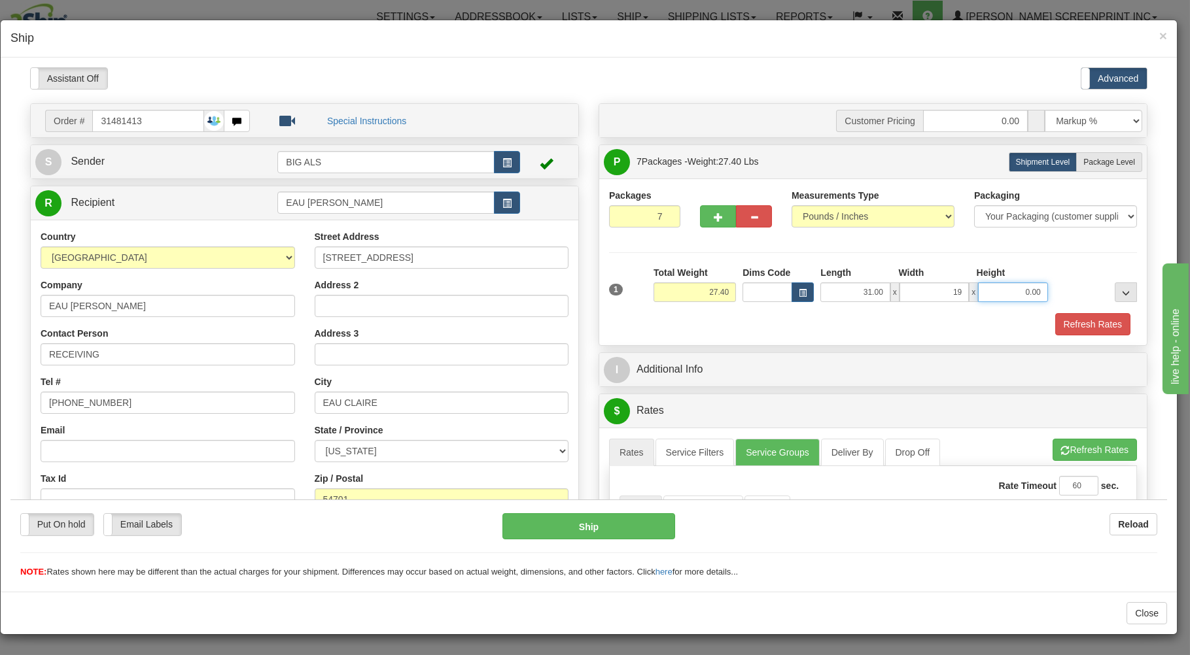
type input "19.00"
type input "14.00"
click at [1076, 160] on label "Package Level Pack.." at bounding box center [1109, 162] width 66 height 20
radio input "true"
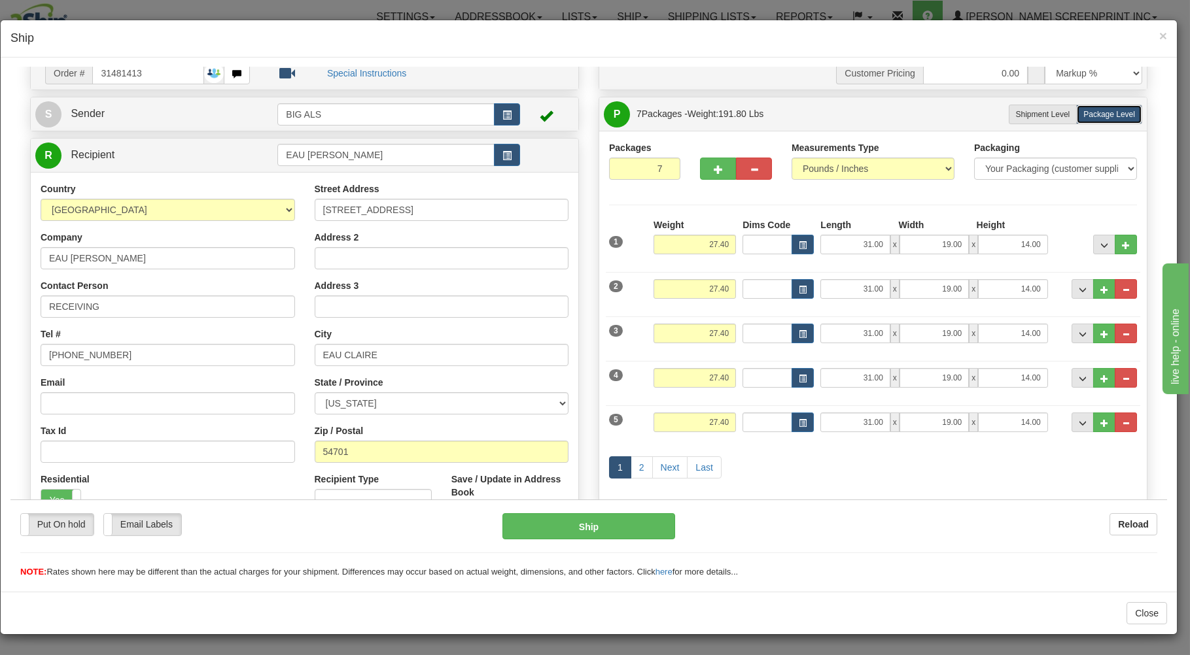
scroll to position [70, 0]
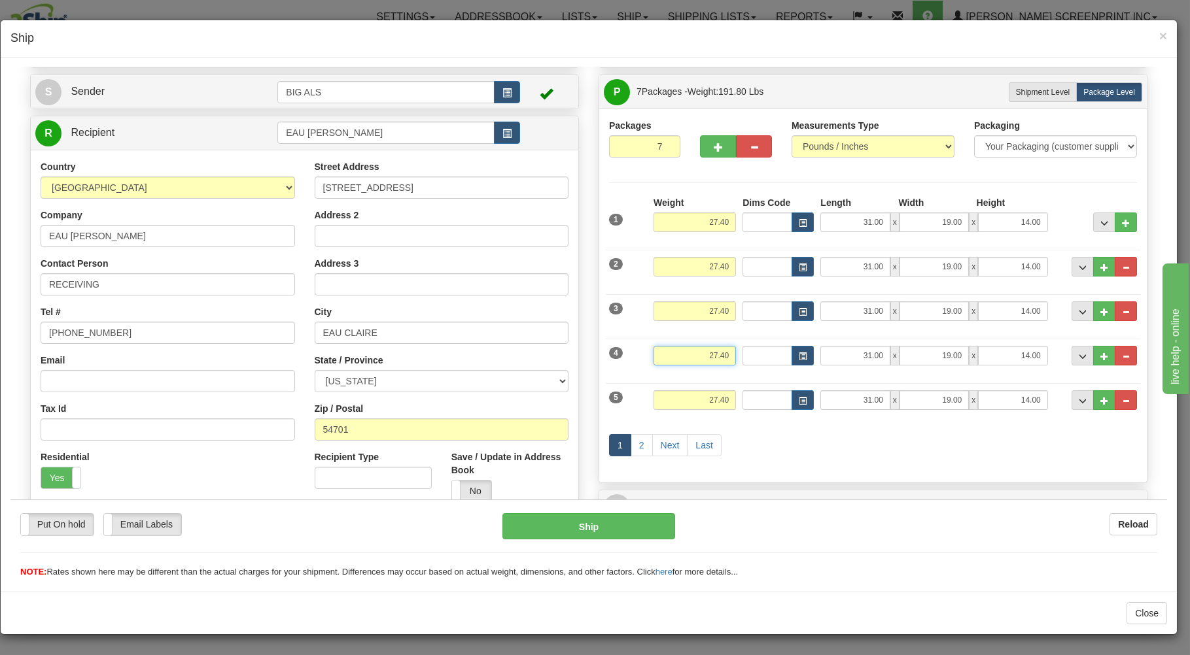
drag, startPoint x: 678, startPoint y: 356, endPoint x: 771, endPoint y: 356, distance: 93.5
click at [736, 356] on input "27.40" at bounding box center [694, 355] width 82 height 20
type input "16.00"
type input "27.00"
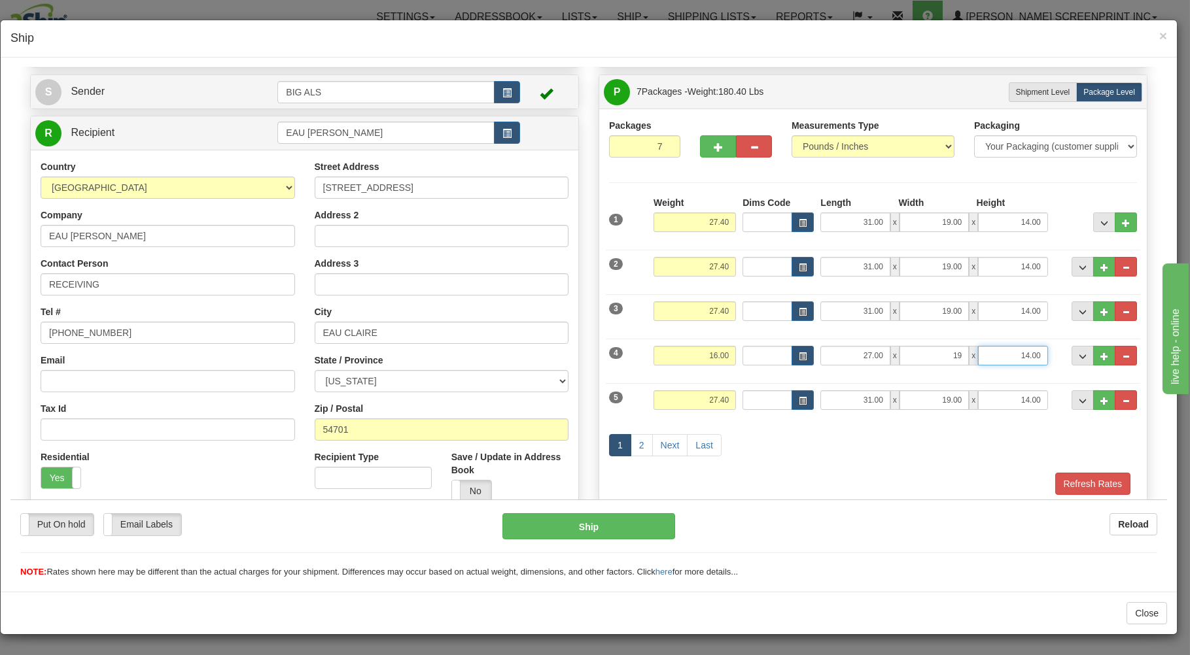
type input "19.00"
type input "11.00"
drag, startPoint x: 694, startPoint y: 399, endPoint x: 791, endPoint y: 396, distance: 97.5
click at [736, 396] on input "27.40" at bounding box center [694, 400] width 82 height 20
type input "16.00"
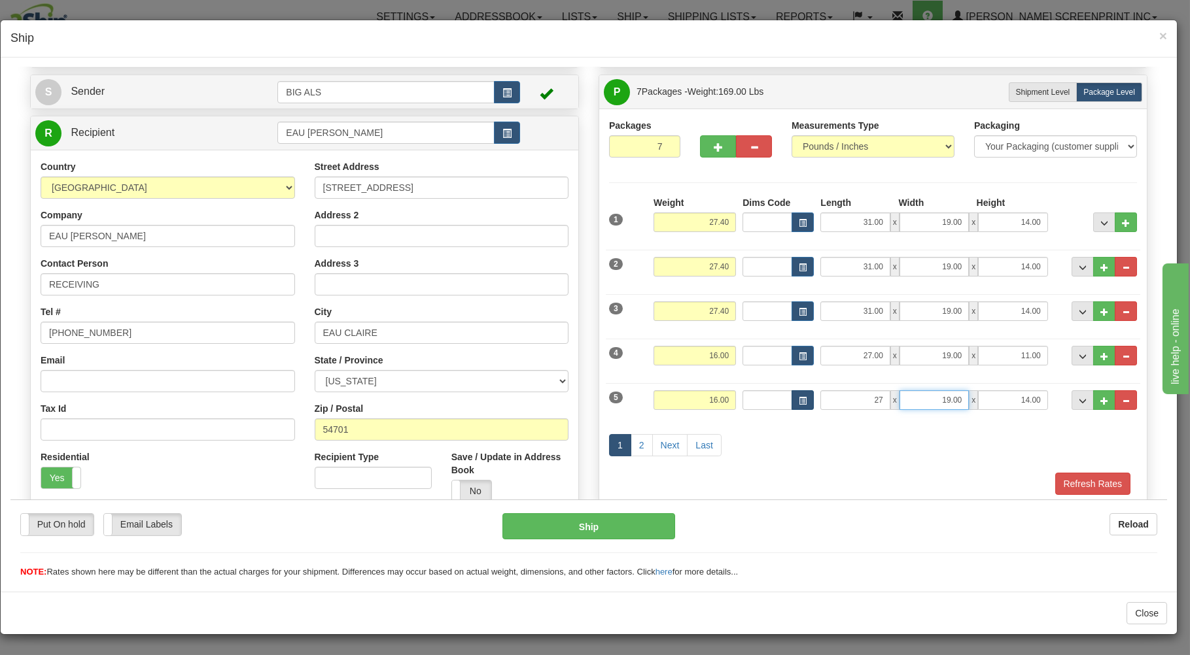
type input "27.00"
type input "19.00"
type input "11.00"
click at [634, 442] on link "2" at bounding box center [641, 445] width 22 height 22
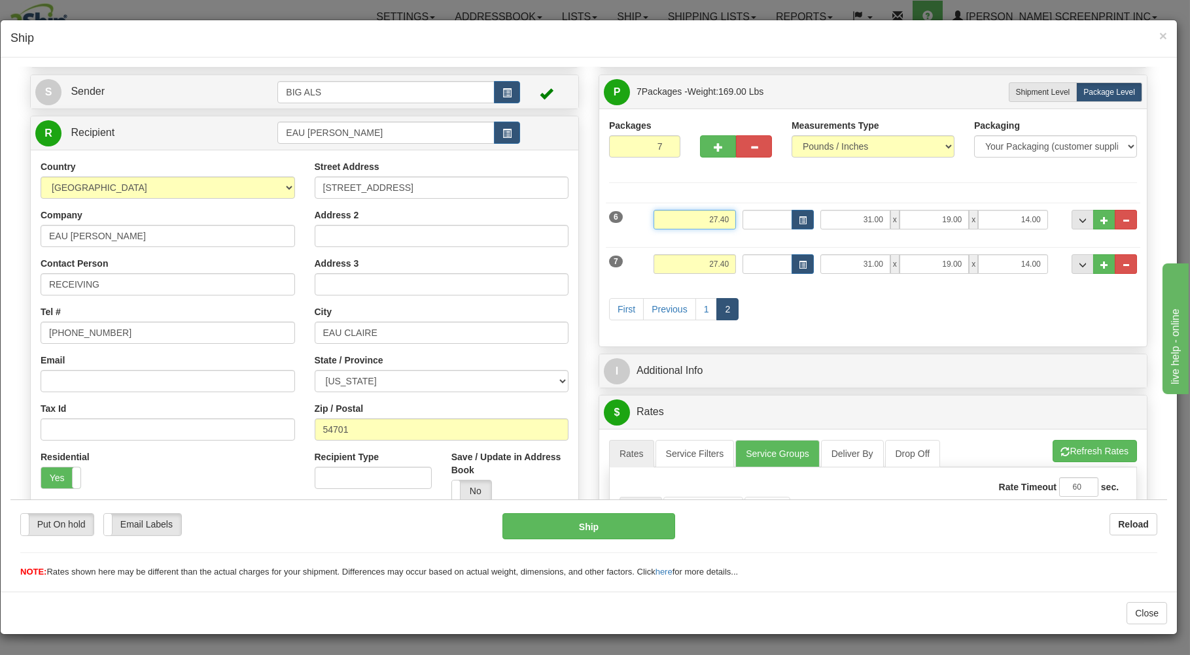
drag, startPoint x: 692, startPoint y: 219, endPoint x: 768, endPoint y: 218, distance: 75.9
click at [736, 218] on input "27.40" at bounding box center [694, 219] width 82 height 20
type input "26.55"
drag, startPoint x: 696, startPoint y: 267, endPoint x: 738, endPoint y: 256, distance: 43.8
click at [736, 264] on input "27.40" at bounding box center [694, 264] width 82 height 20
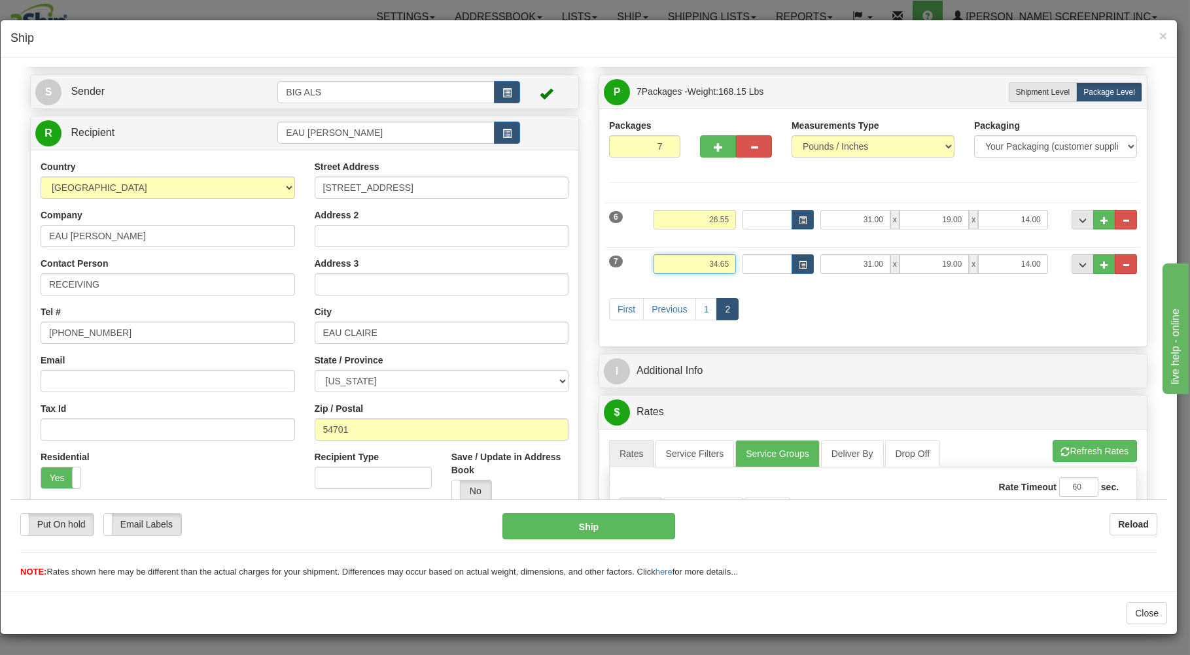
type input "34.65"
type input "39.00"
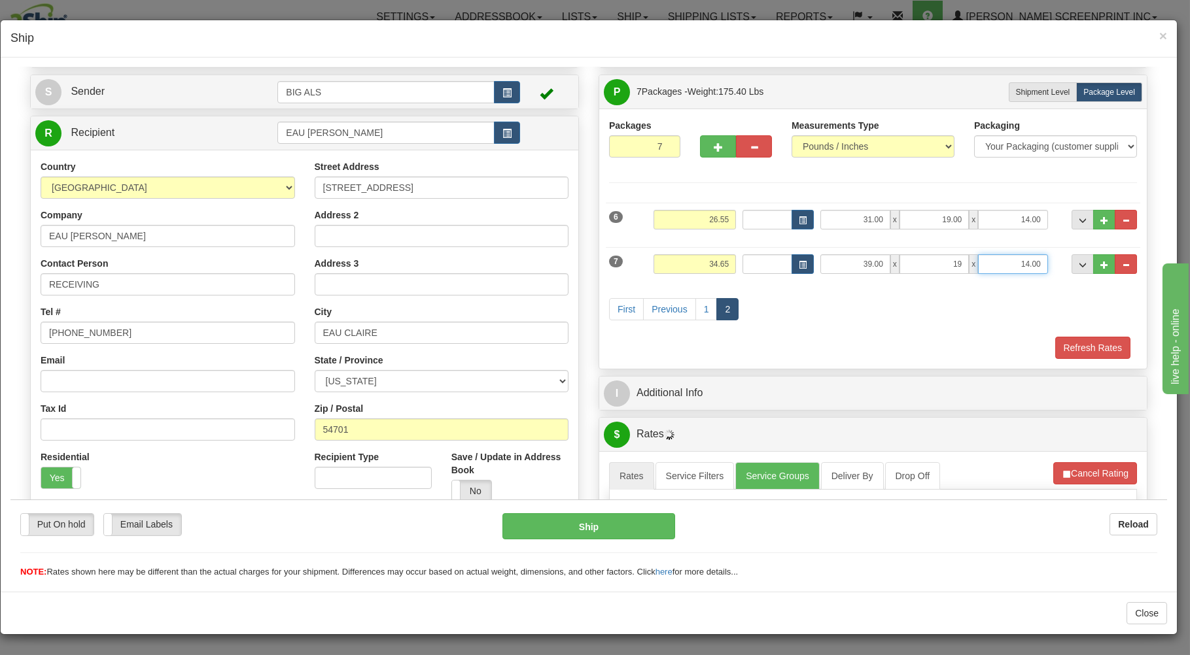
type input "19.00"
type input "13.00"
click at [689, 304] on link "Previous" at bounding box center [669, 309] width 52 height 22
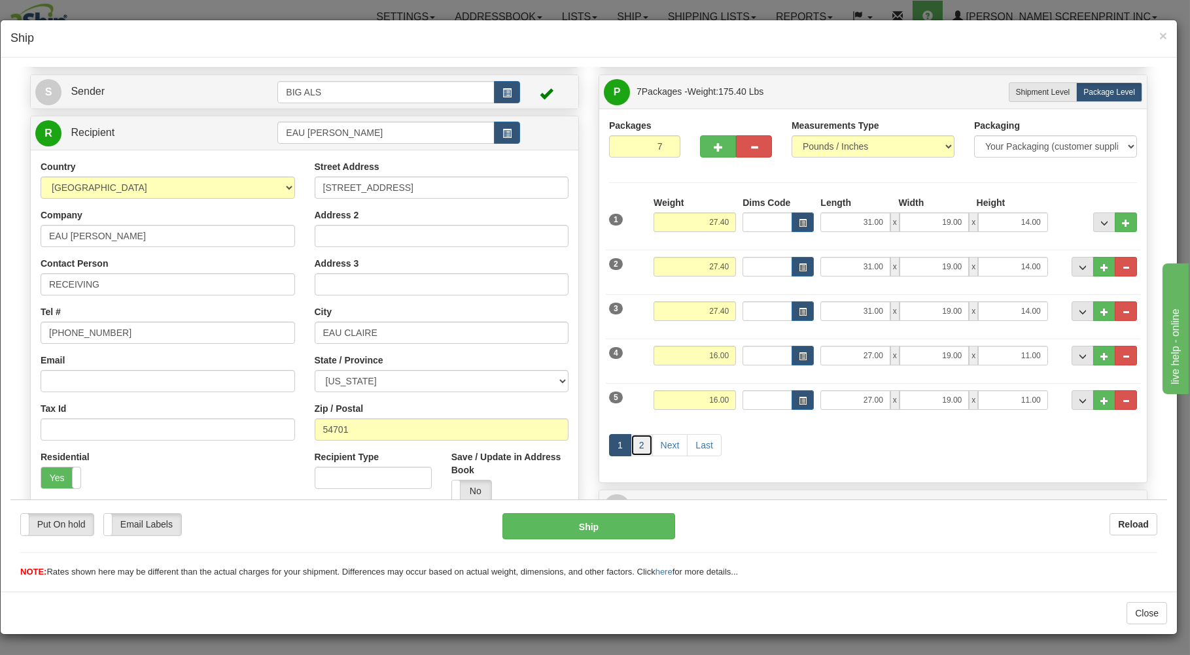
click at [630, 445] on link "2" at bounding box center [641, 445] width 22 height 22
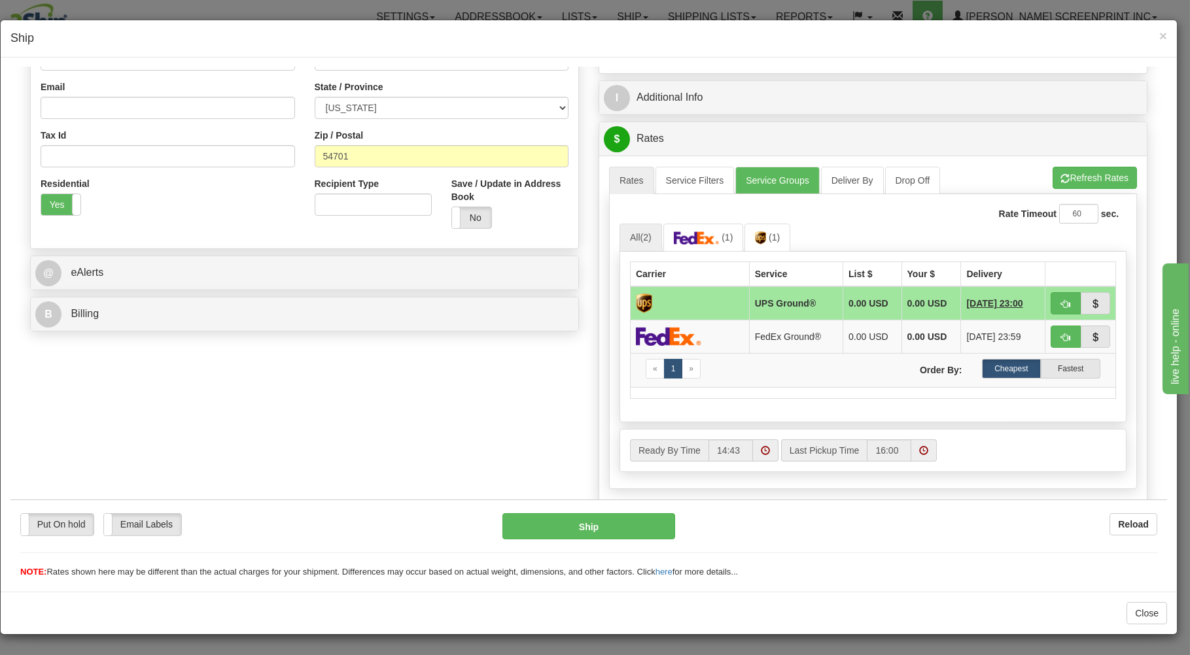
scroll to position [351, 0]
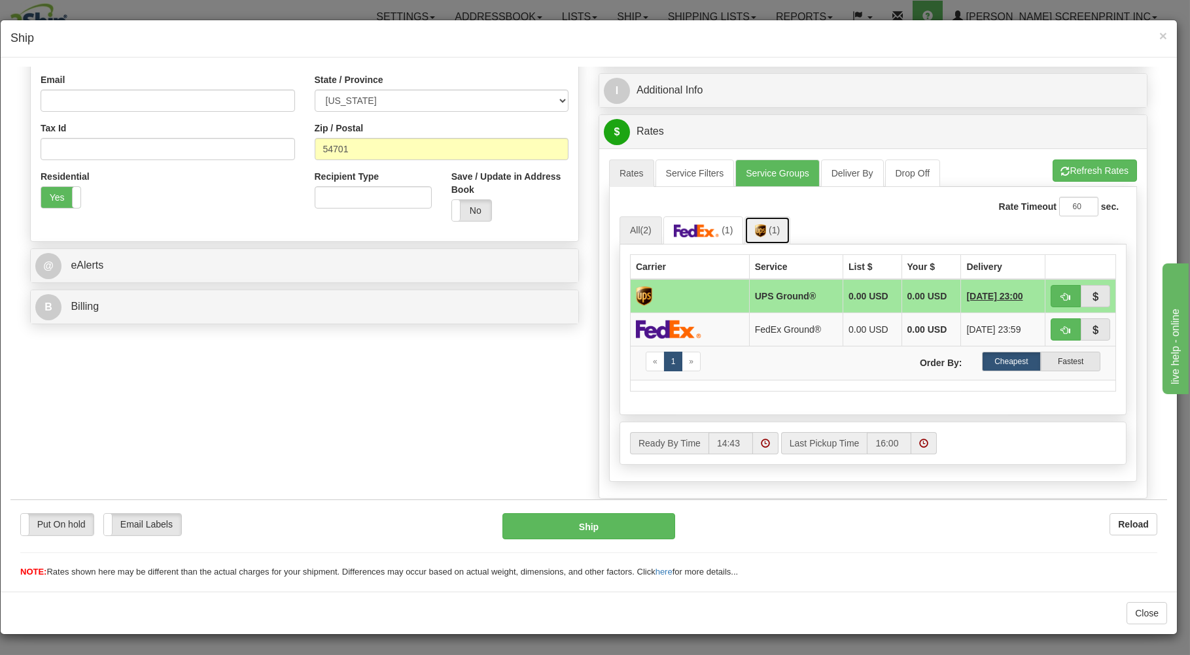
click at [770, 235] on span "(1)" at bounding box center [773, 229] width 11 height 10
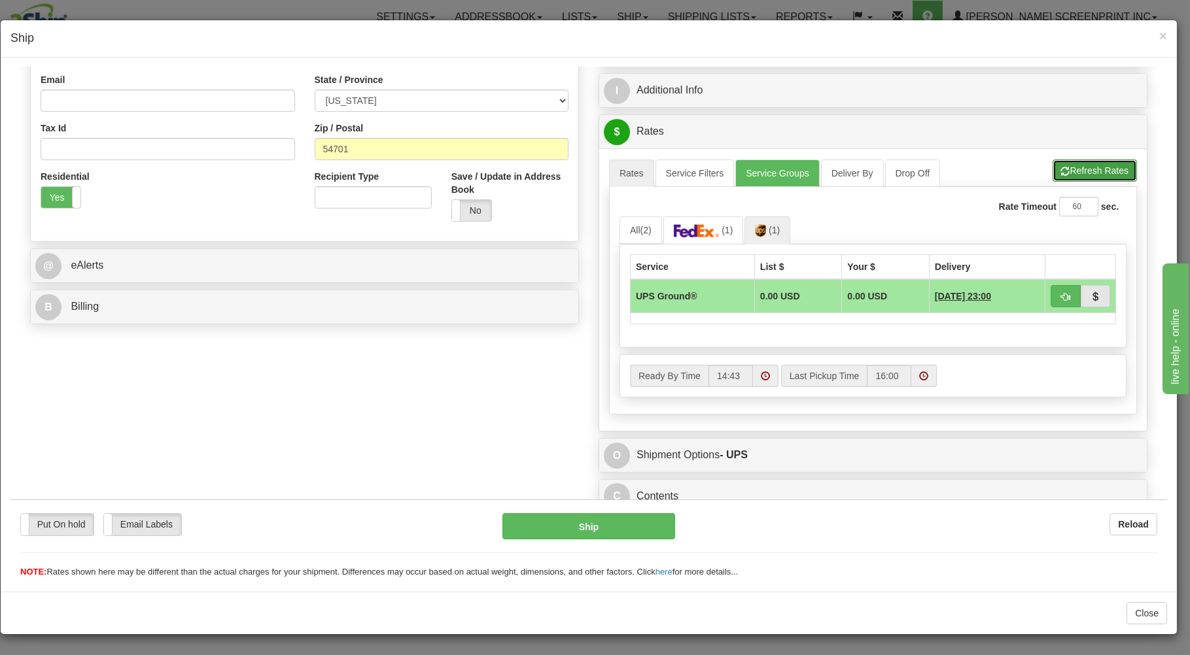
click at [1081, 165] on button "Refresh Rates" at bounding box center [1094, 170] width 84 height 22
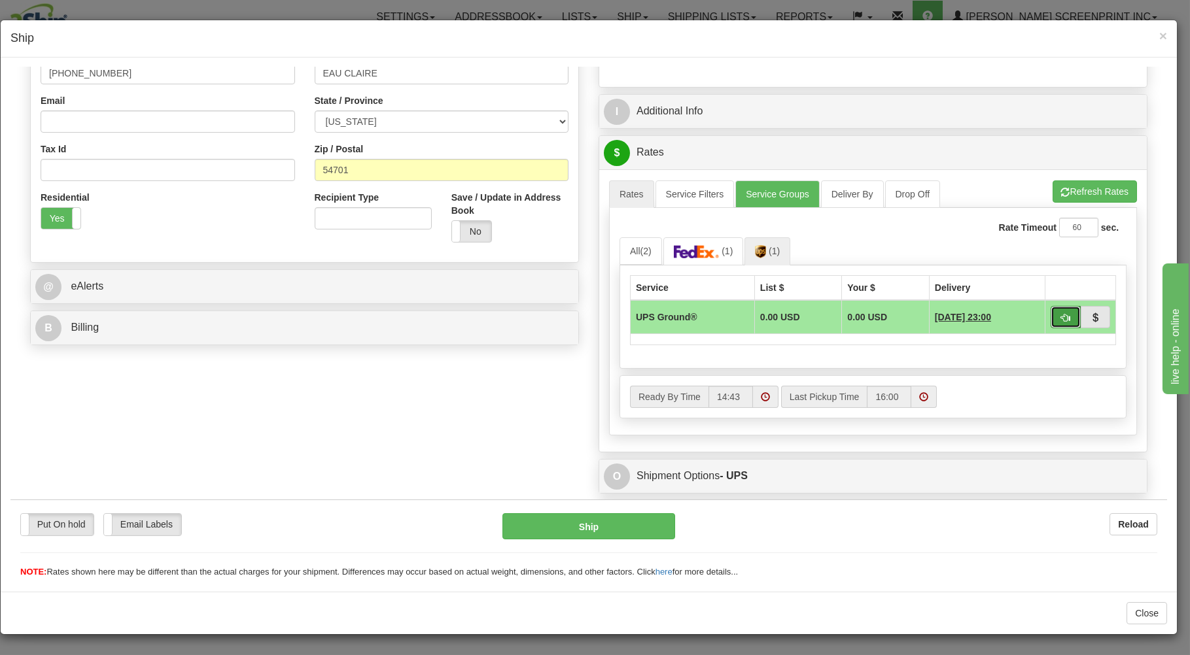
click at [1061, 317] on span "button" at bounding box center [1065, 317] width 9 height 9
type input "03"
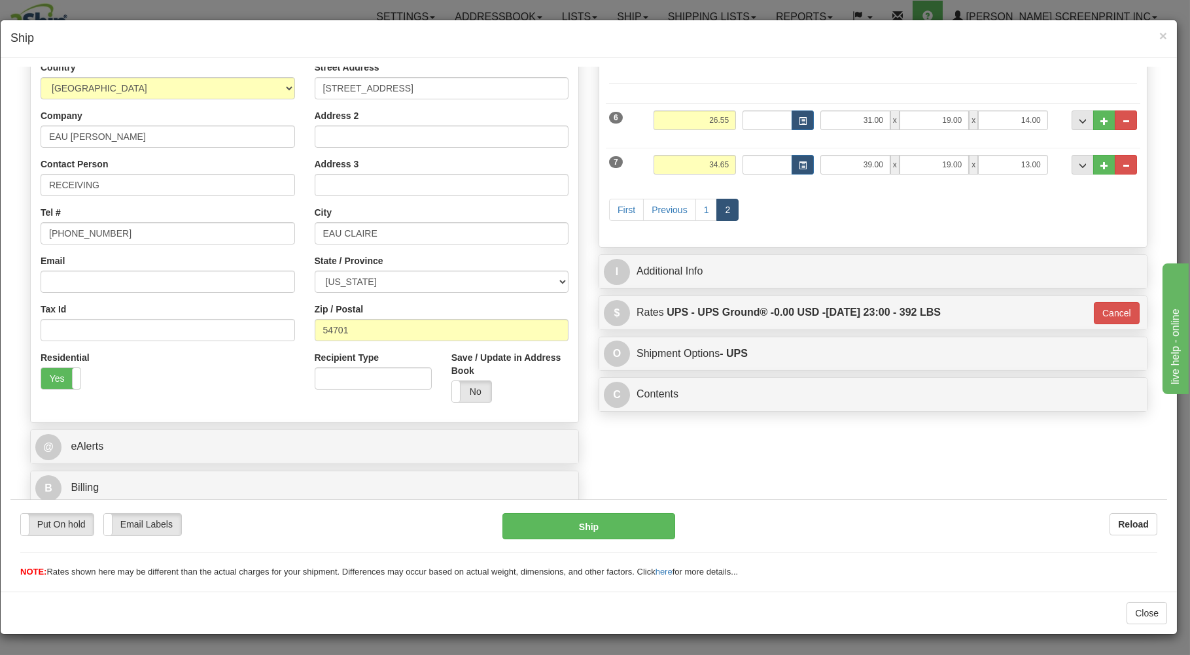
scroll to position [172, 0]
click at [630, 521] on button "Ship" at bounding box center [588, 526] width 173 height 26
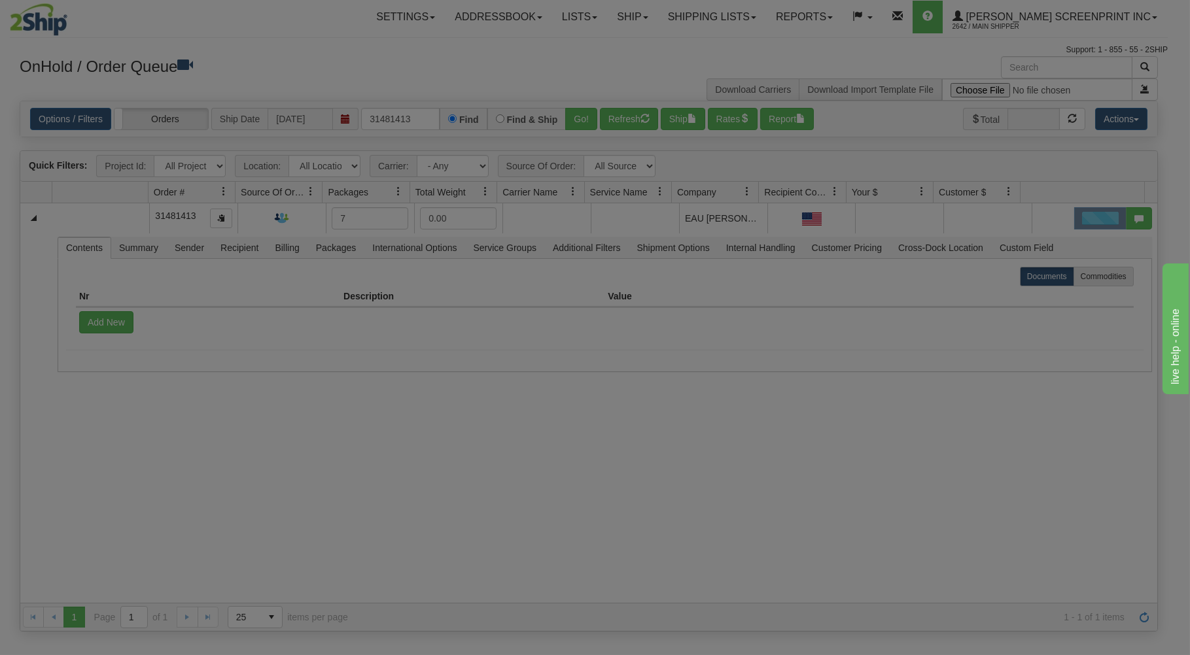
scroll to position [0, 0]
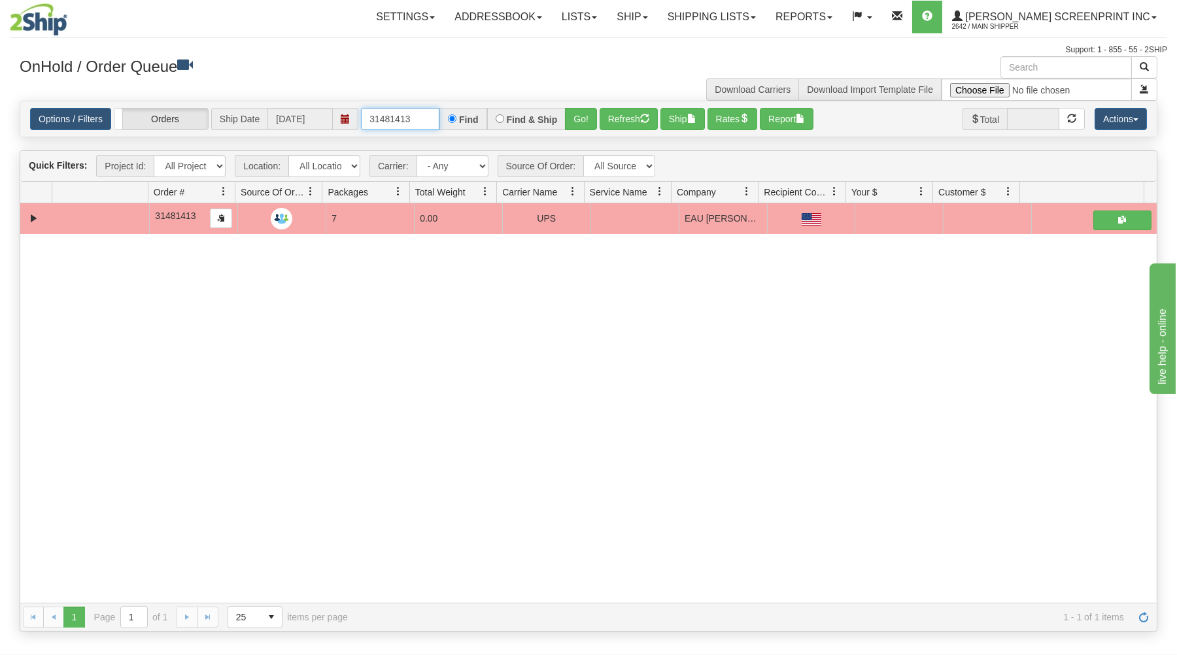
drag, startPoint x: 367, startPoint y: 118, endPoint x: 442, endPoint y: 124, distance: 75.4
click at [439, 120] on input "31481413" at bounding box center [400, 119] width 78 height 22
click at [583, 114] on button "Go!" at bounding box center [581, 119] width 32 height 22
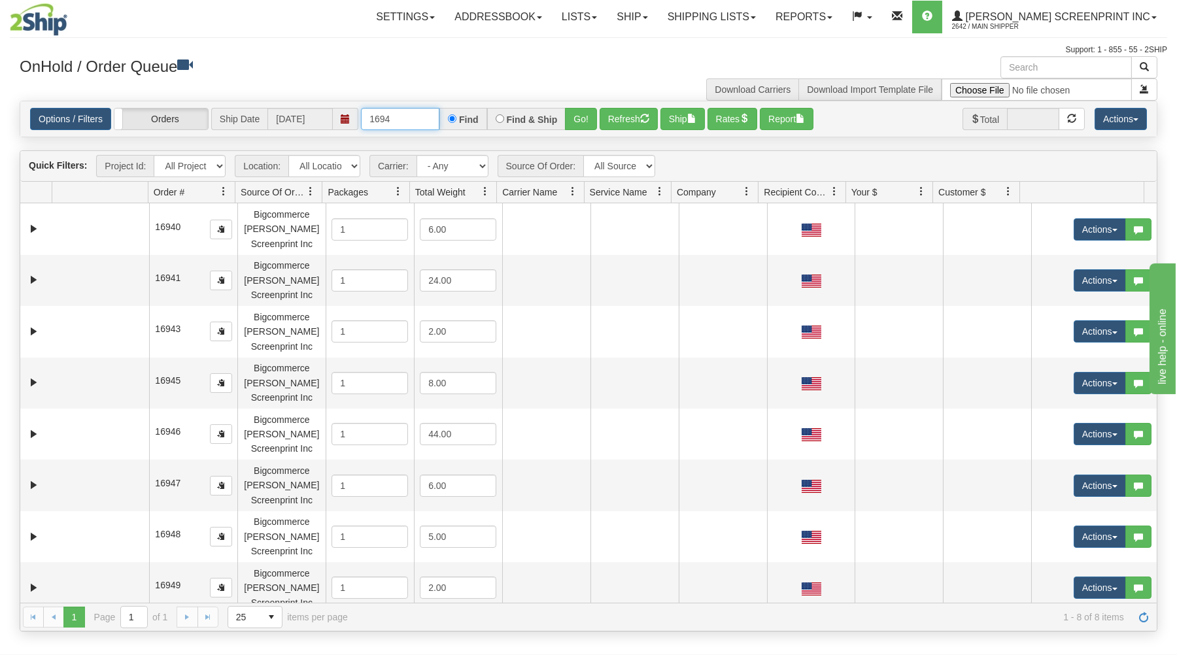
drag, startPoint x: 368, startPoint y: 117, endPoint x: 458, endPoint y: 106, distance: 91.6
click at [458, 106] on div "Options / Filters Group Shipments Orders Ship Date 08/18/2025 1694 Find Find & …" at bounding box center [588, 118] width 1137 height 35
type input "16940"
click at [572, 115] on button "Go!" at bounding box center [581, 119] width 32 height 22
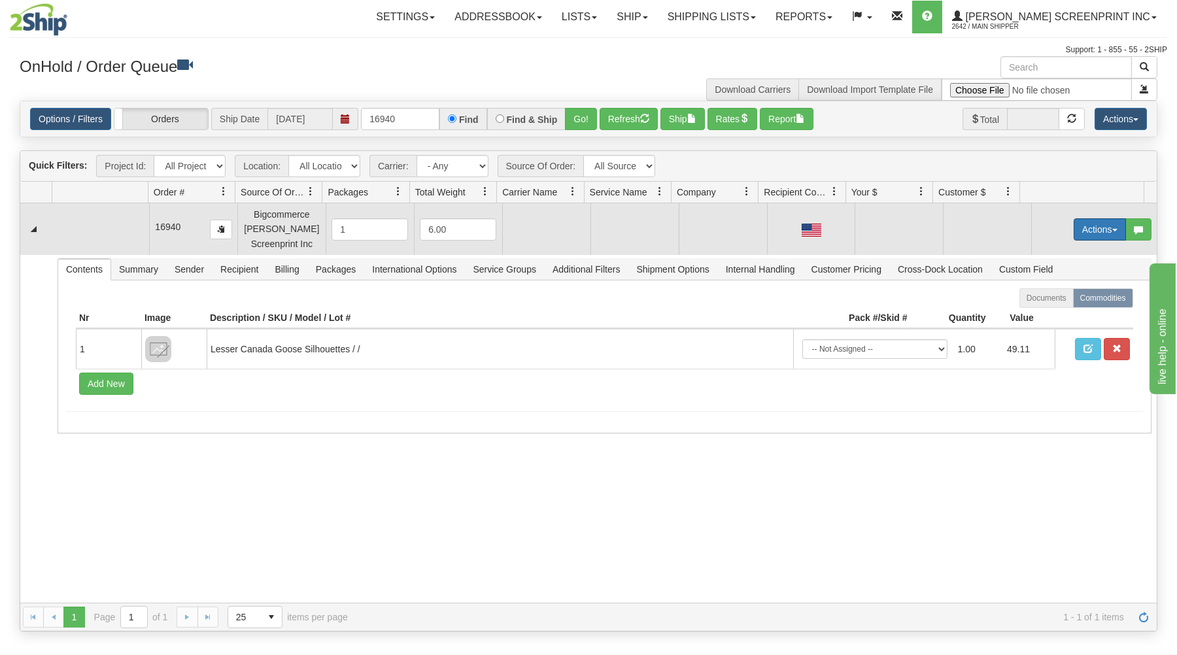
click at [1096, 224] on button "Actions" at bounding box center [1100, 229] width 52 height 22
click at [1047, 250] on link "Open" at bounding box center [1073, 254] width 105 height 17
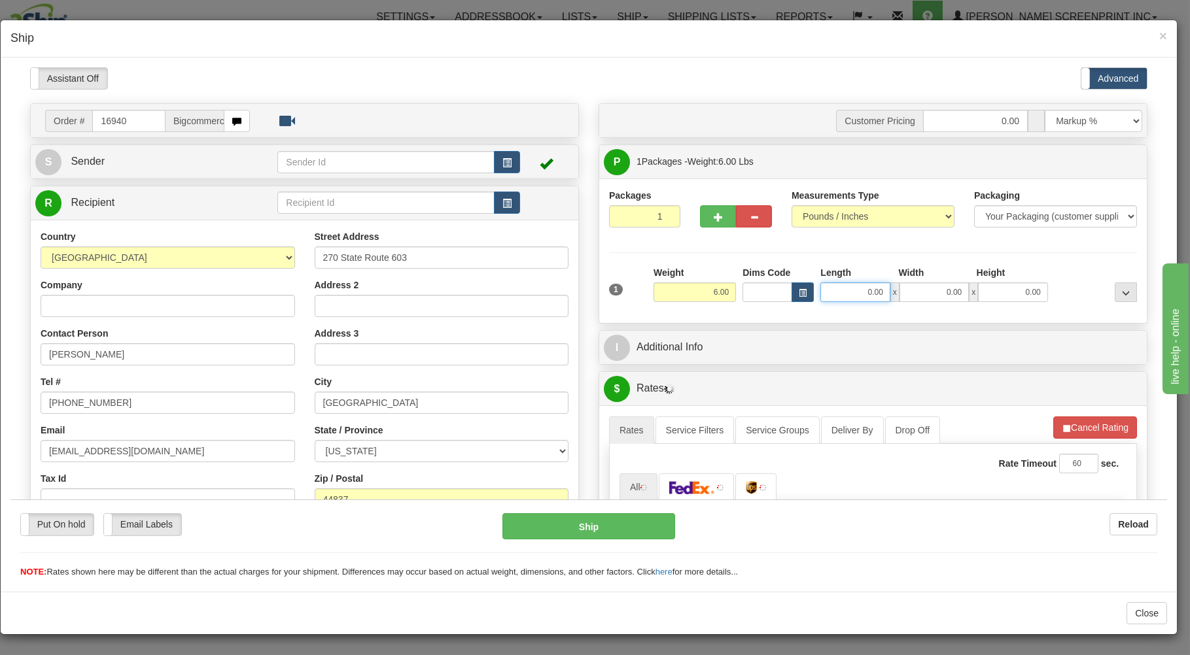
click at [846, 294] on input "0.00" at bounding box center [854, 292] width 69 height 20
type input "4.70"
type input "26.00"
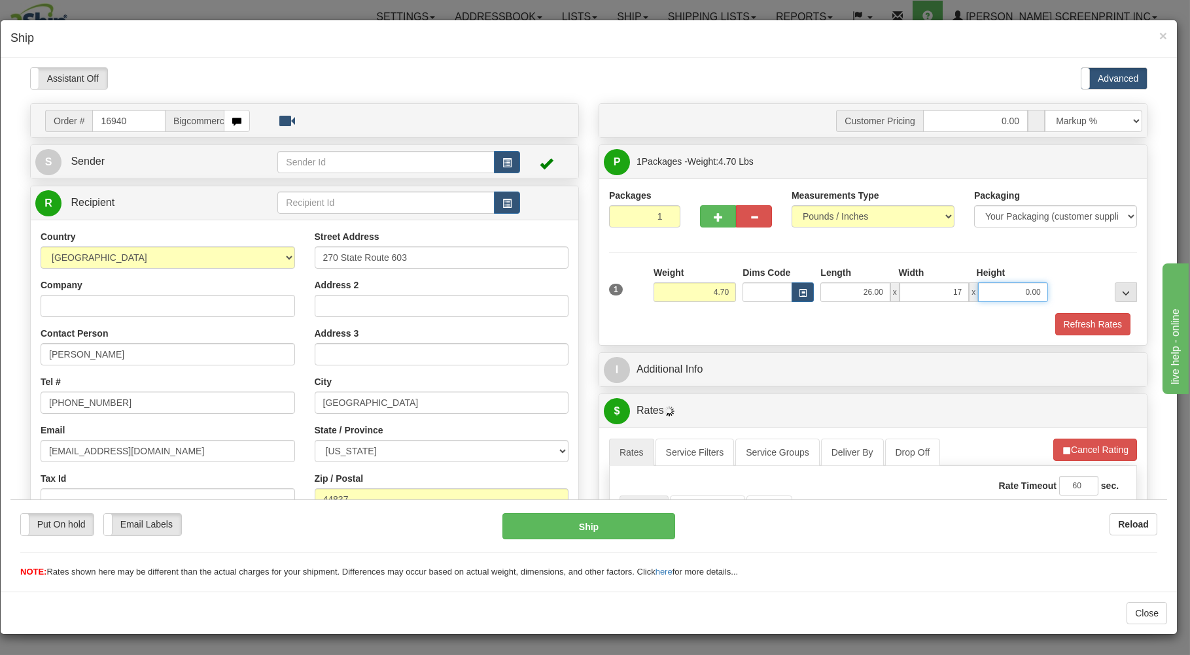
type input "17.00"
type input "4.00"
drag, startPoint x: 662, startPoint y: 325, endPoint x: 655, endPoint y: 322, distance: 7.0
click at [660, 325] on div "Refresh Rates" at bounding box center [873, 324] width 534 height 22
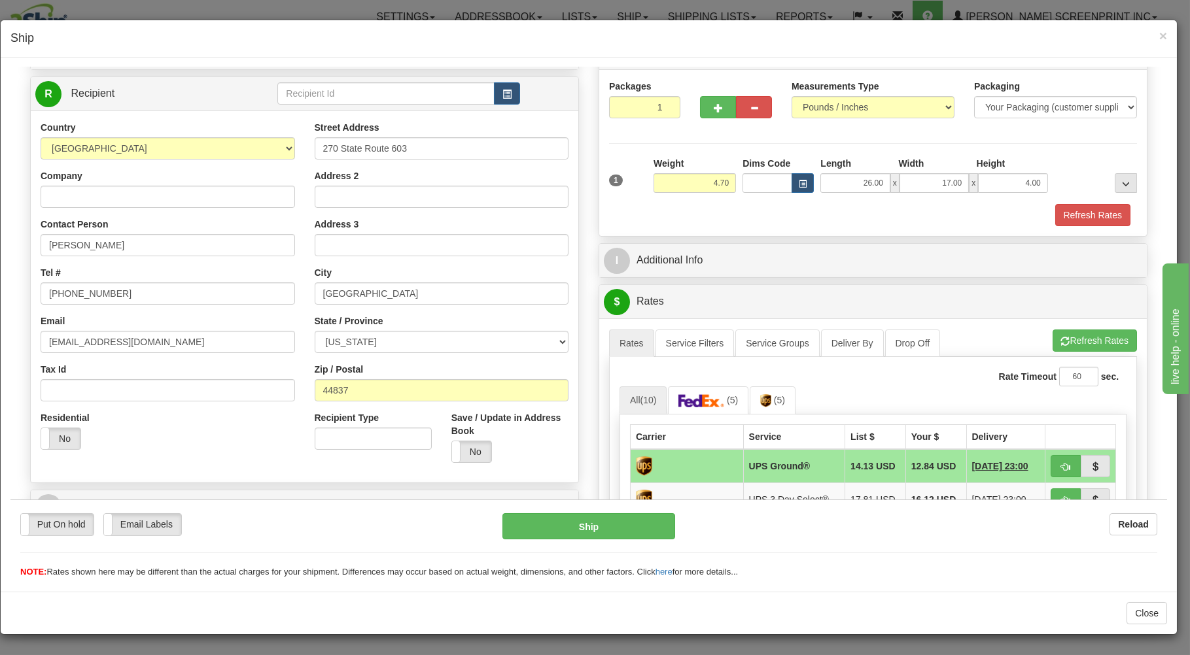
scroll to position [210, 0]
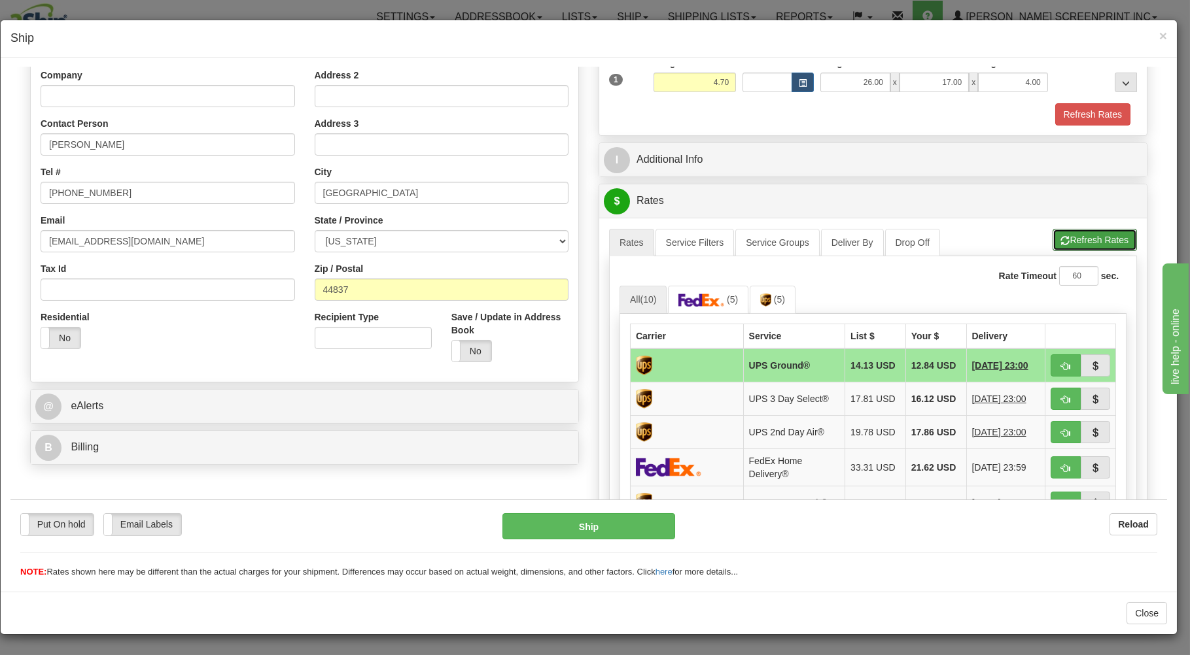
click at [1077, 239] on button "Refresh Rates" at bounding box center [1094, 239] width 84 height 22
click at [1061, 364] on span "button" at bounding box center [1065, 366] width 9 height 9
type input "03"
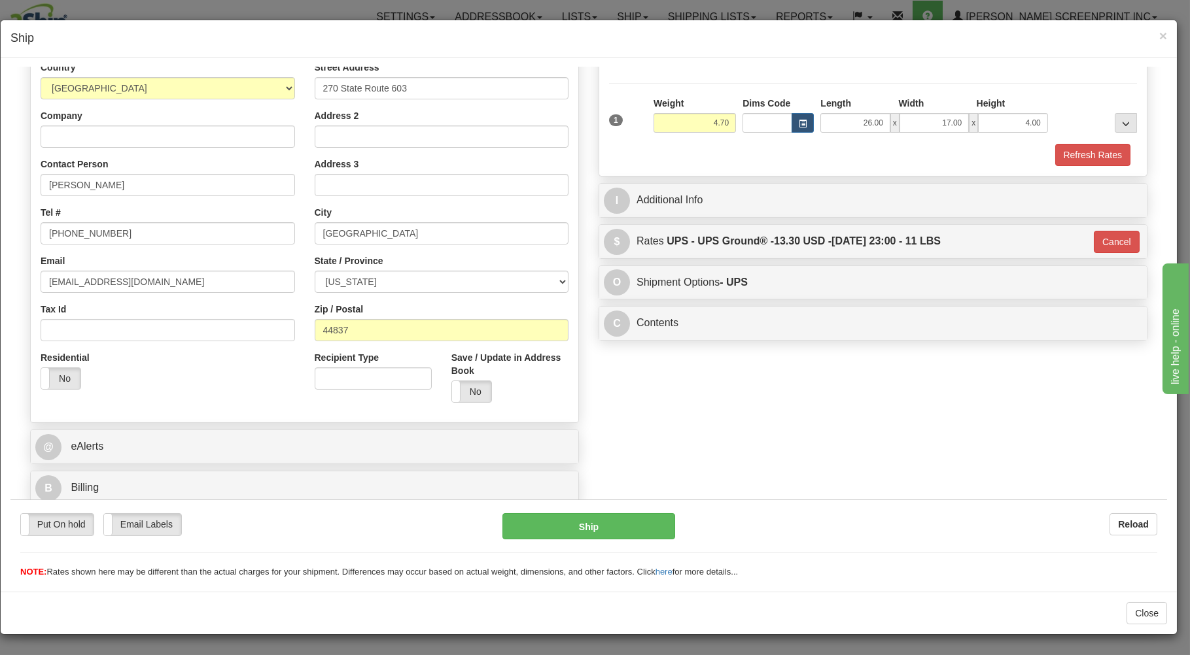
scroll to position [172, 0]
click at [627, 524] on button "Ship" at bounding box center [588, 526] width 173 height 26
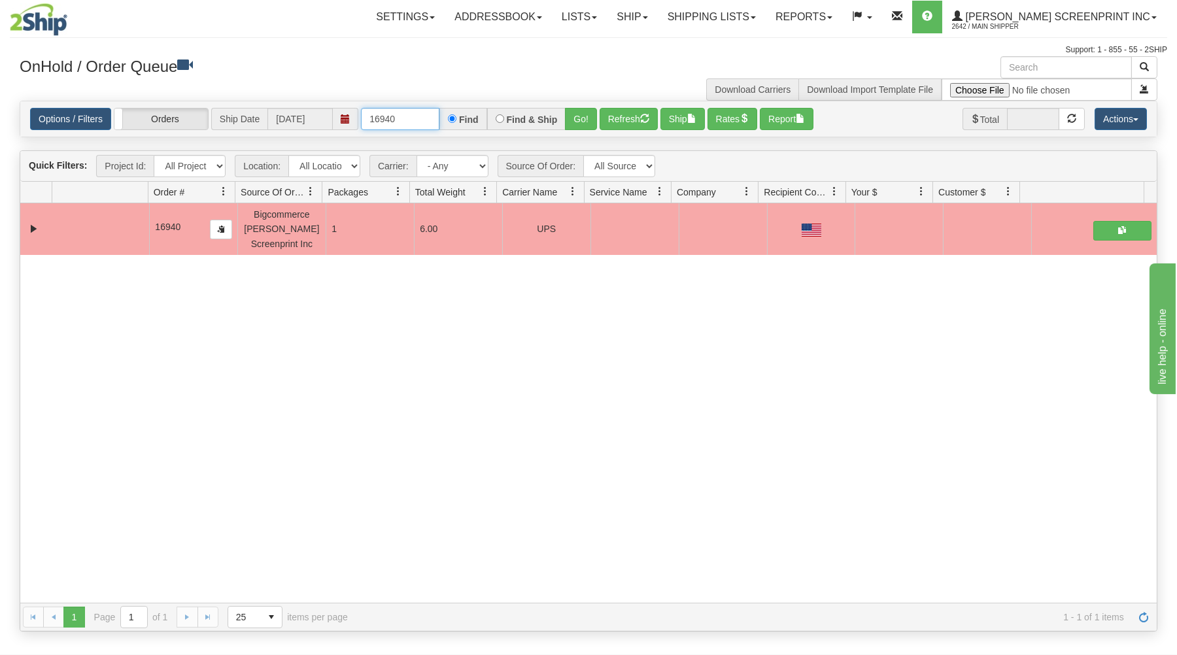
drag, startPoint x: 365, startPoint y: 120, endPoint x: 486, endPoint y: 101, distance: 122.5
click at [486, 101] on div "Options / Filters Group Shipments Orders Ship Date 08/18/2025 16940 Find Find &…" at bounding box center [589, 119] width 1138 height 37
type input "16945"
click at [574, 114] on button "Go!" at bounding box center [581, 119] width 32 height 22
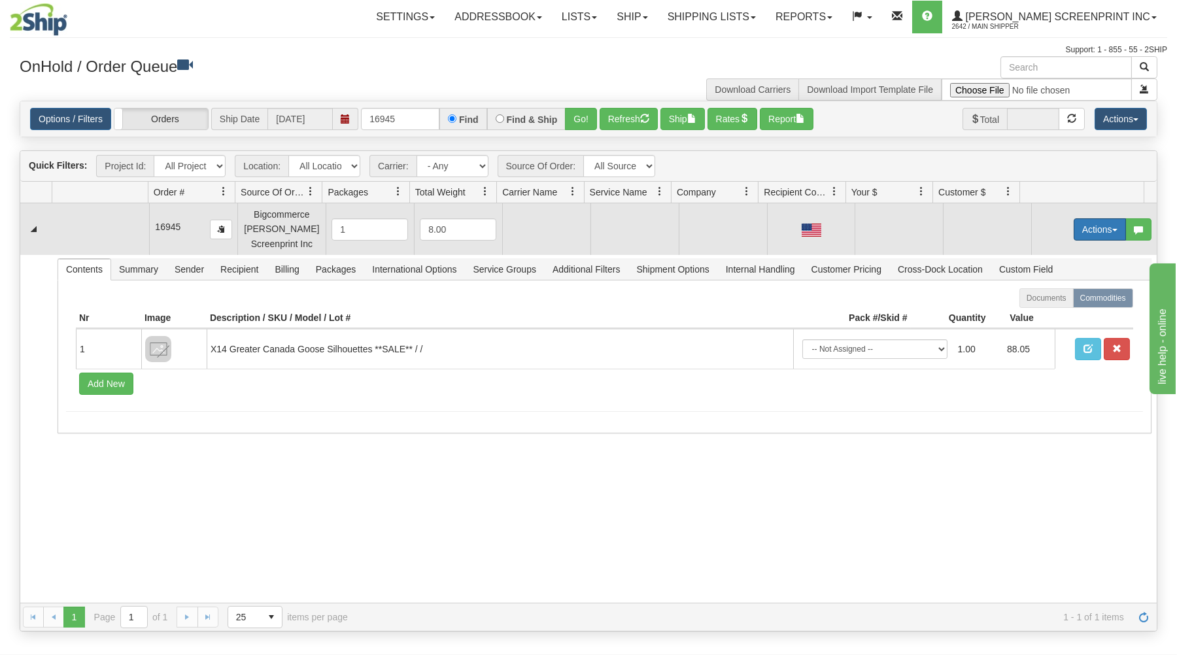
click at [1105, 226] on button "Actions" at bounding box center [1100, 229] width 52 height 22
click at [1071, 254] on link "Open" at bounding box center [1073, 254] width 105 height 17
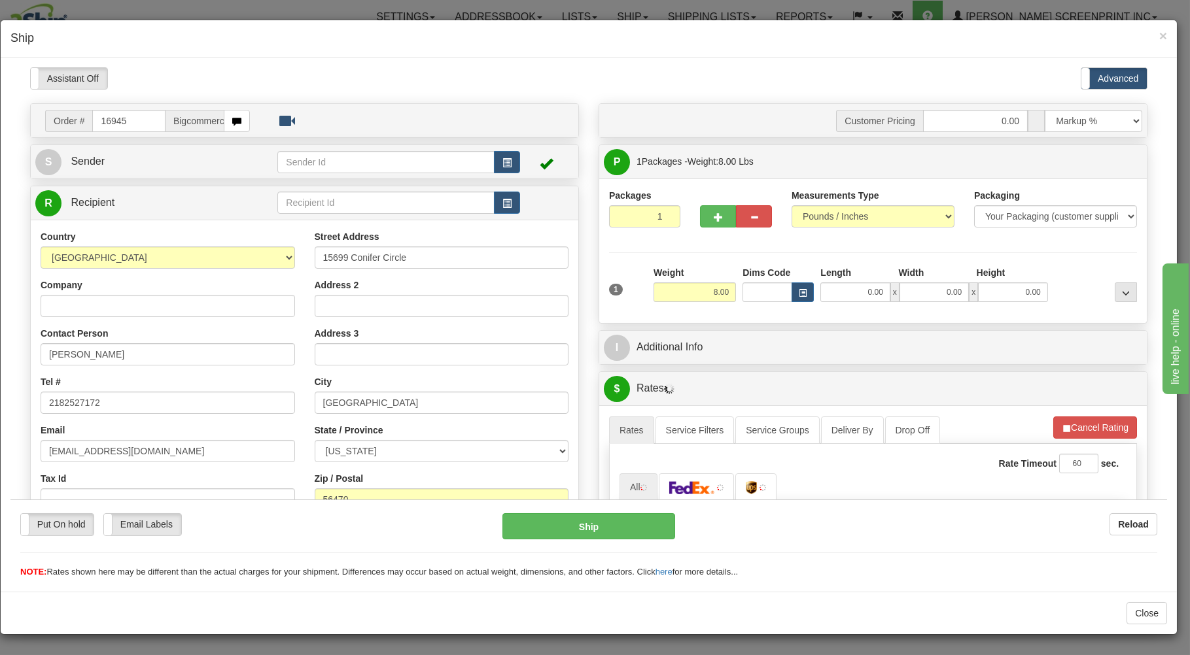
scroll to position [0, 0]
click at [848, 291] on input "0.00" at bounding box center [854, 292] width 69 height 20
type input "29.00"
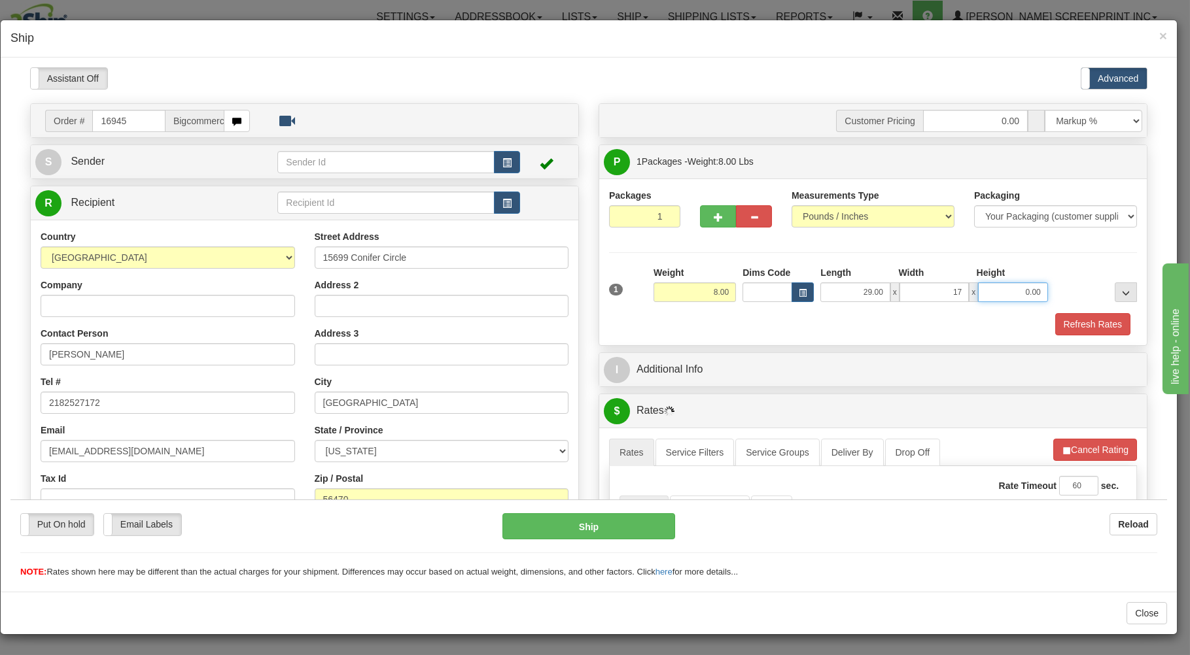
type input "17.00"
type input "4"
type input "6.05"
type input "4.00"
click at [808, 316] on div "Refresh Rates" at bounding box center [873, 324] width 534 height 22
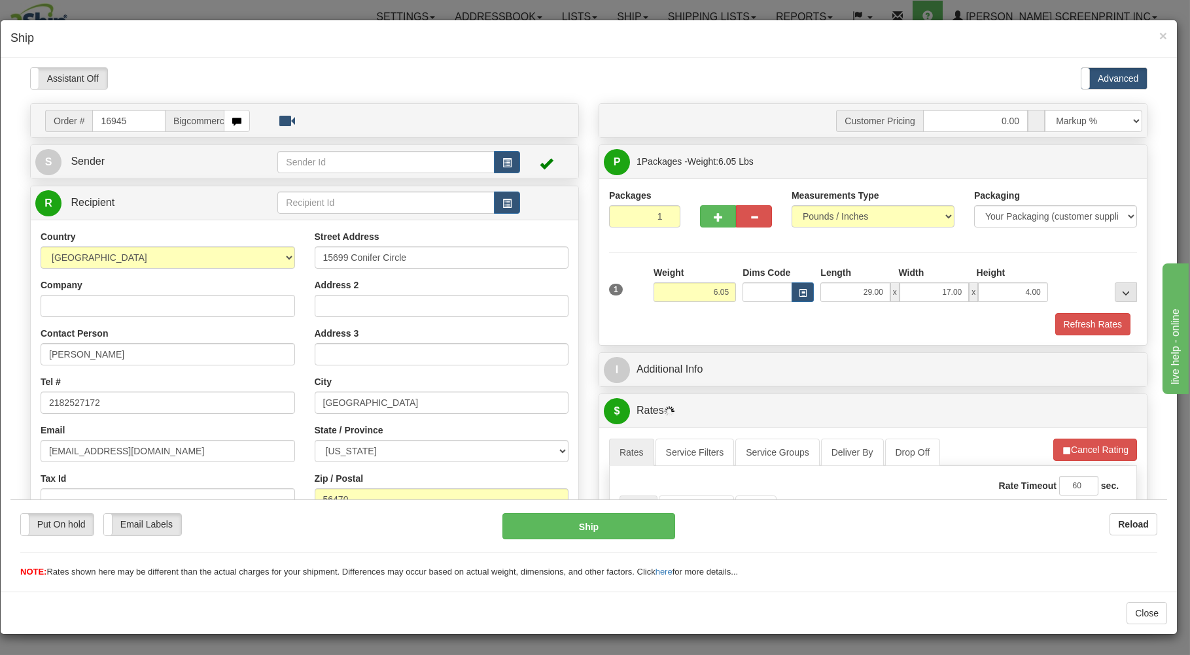
scroll to position [258, 0]
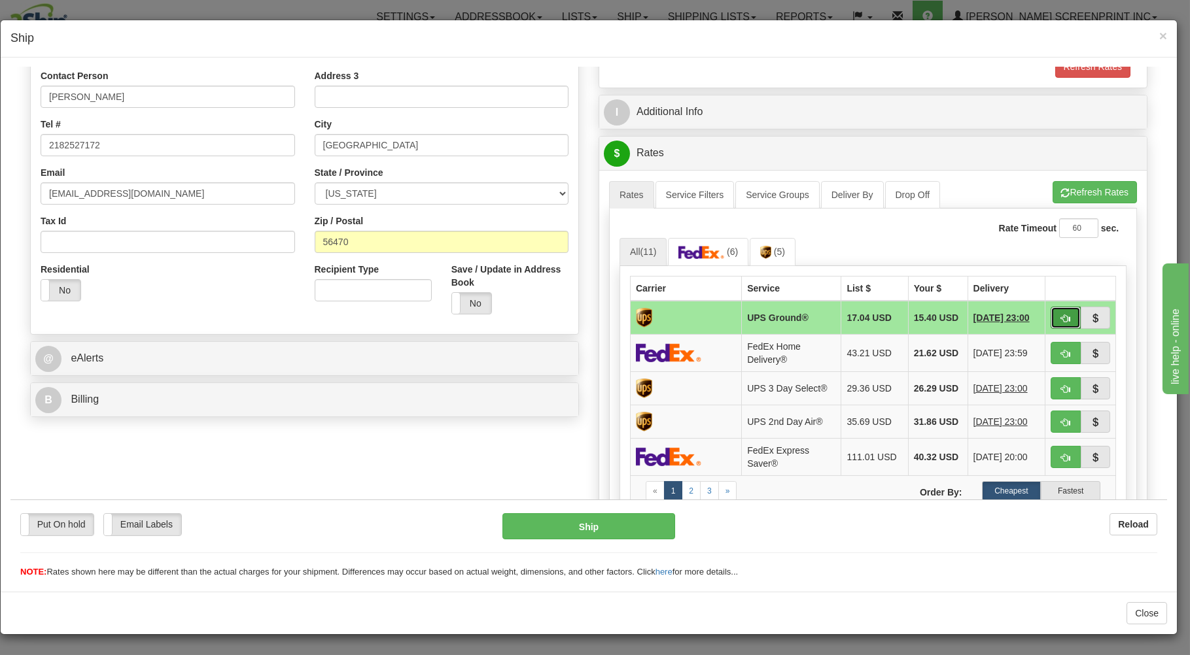
click at [1050, 311] on button "button" at bounding box center [1065, 317] width 30 height 22
type input "03"
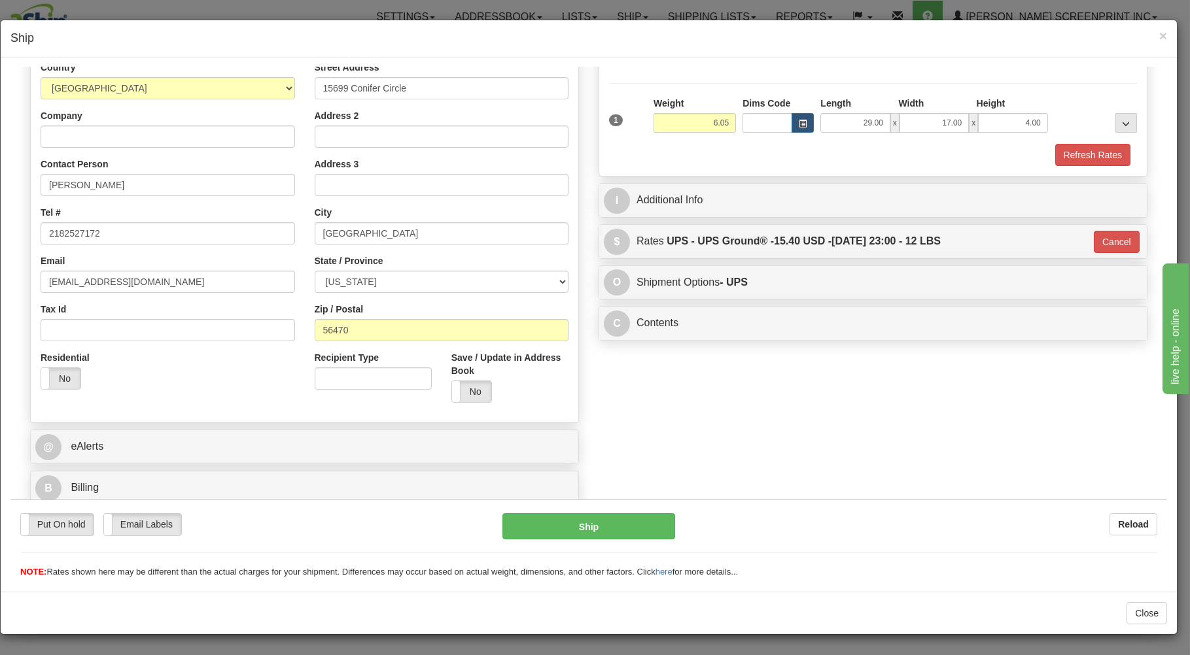
scroll to position [172, 0]
click at [639, 524] on button "Ship" at bounding box center [588, 526] width 173 height 26
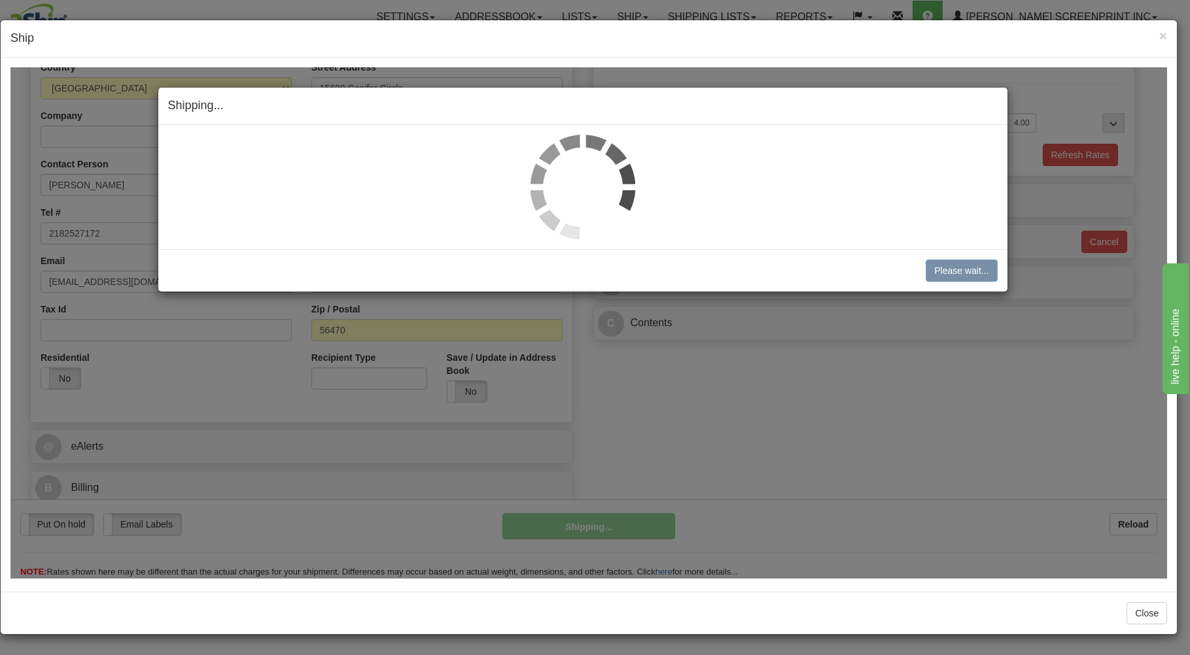
type input "6.10"
type input "03"
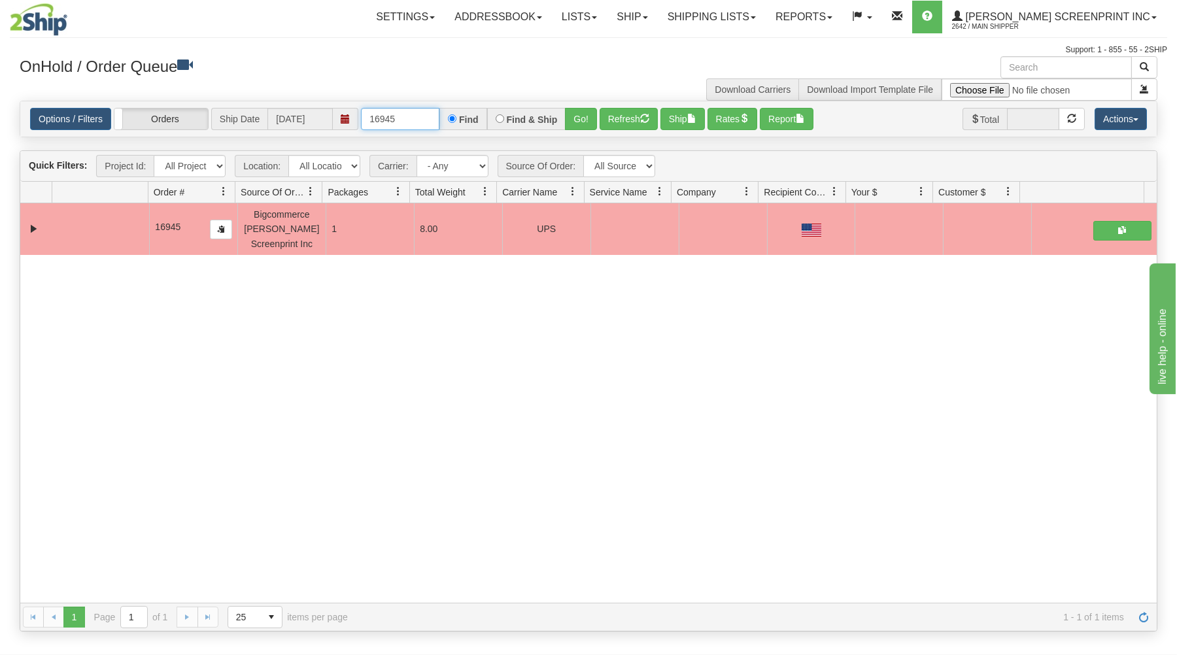
drag, startPoint x: 367, startPoint y: 122, endPoint x: 490, endPoint y: 83, distance: 128.9
click at [484, 85] on div "× Get OnHold Shipments fields - load dt: 330 Get OnHold Shipments fields - tran…" at bounding box center [589, 344] width 1158 height 576
type input "16933"
click at [582, 115] on button "Go!" at bounding box center [581, 119] width 32 height 22
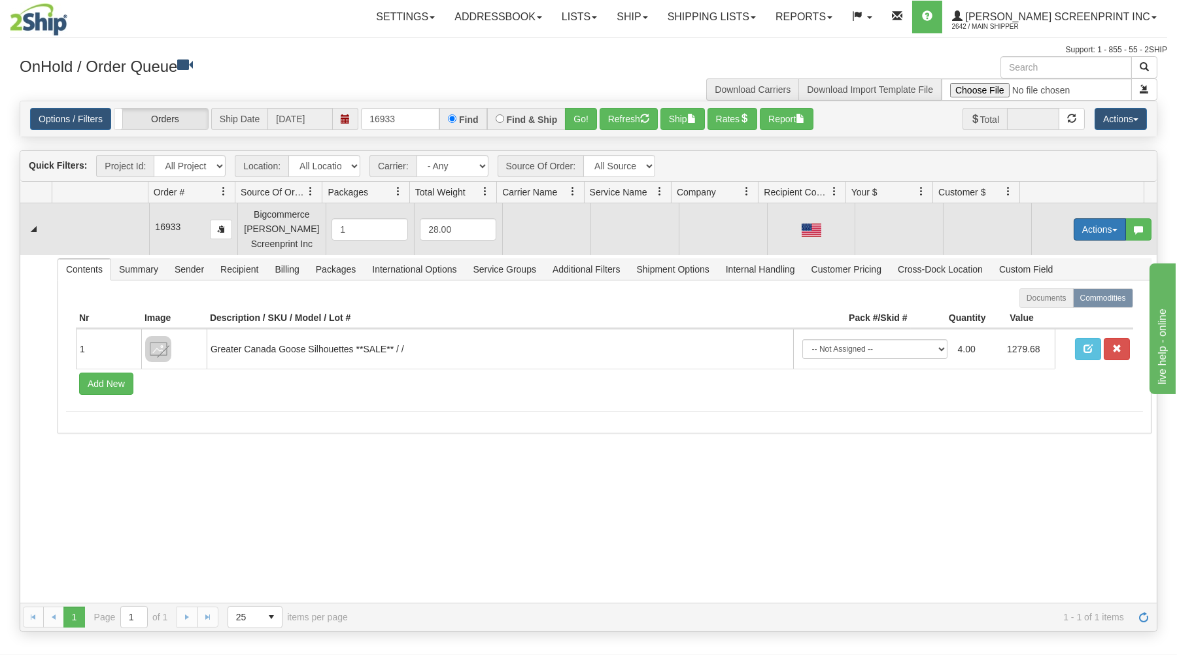
click at [1091, 220] on button "Actions" at bounding box center [1100, 229] width 52 height 22
click at [1066, 255] on link "Open" at bounding box center [1073, 254] width 105 height 17
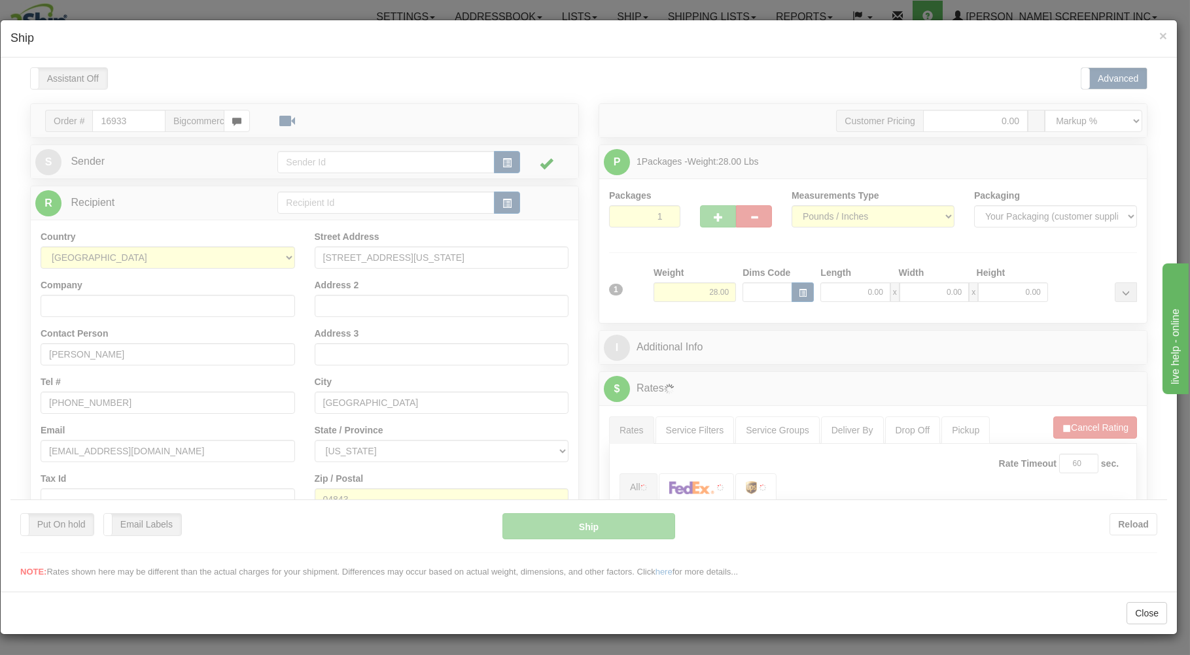
scroll to position [0, 0]
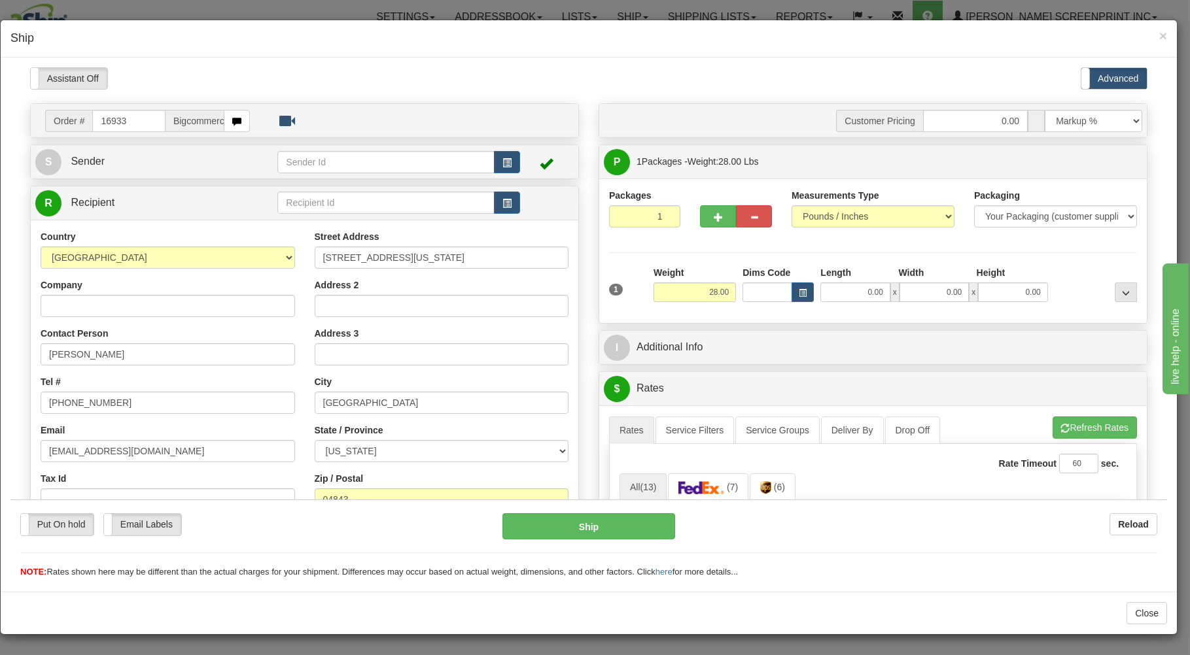
type input "22.15"
click at [847, 294] on input "0.00" at bounding box center [854, 292] width 69 height 20
type input "29.00"
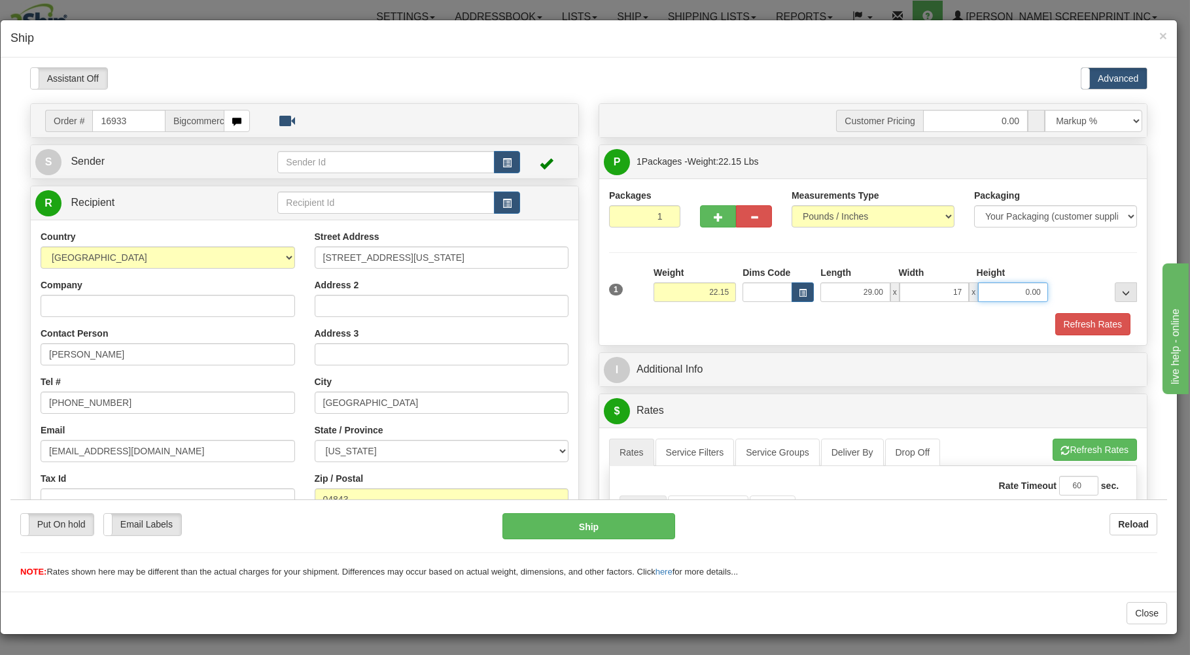
type input "17.00"
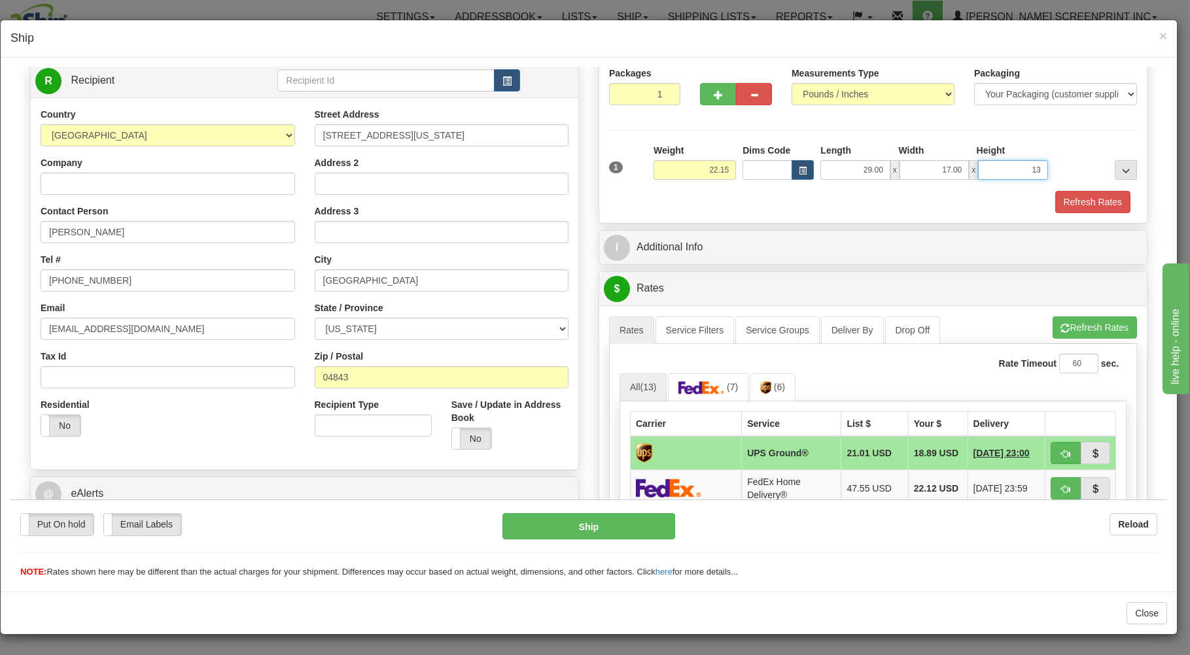
scroll to position [280, 0]
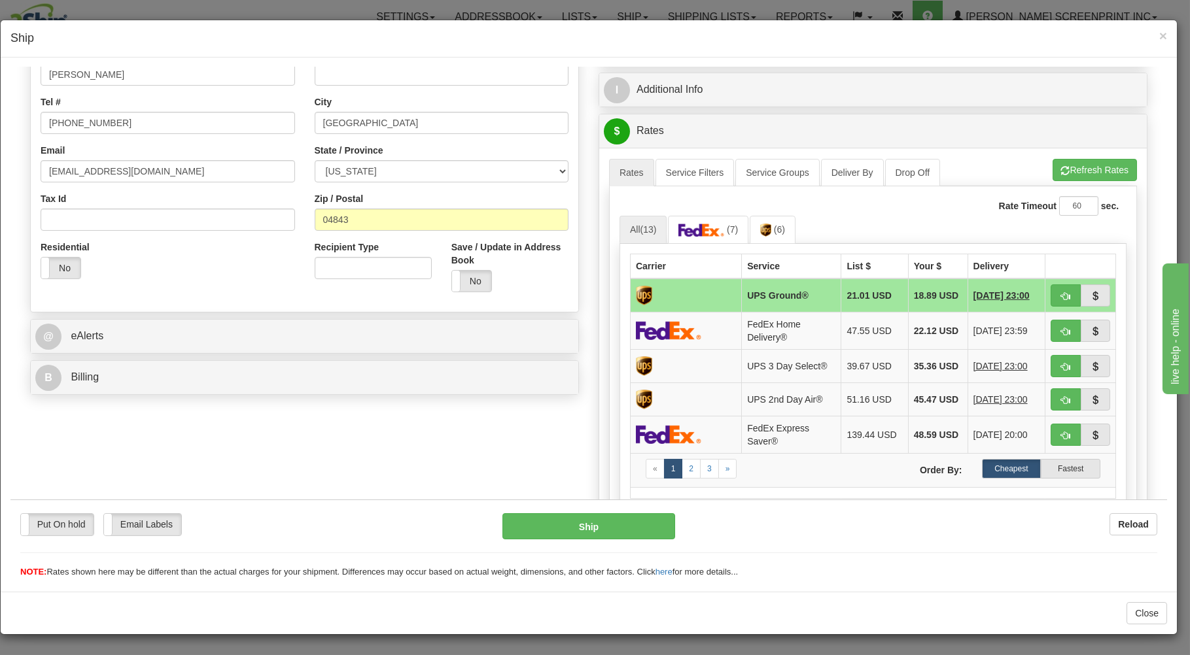
type input "13.00"
click at [884, 199] on div "Rate Timeout 60 sec." at bounding box center [872, 206] width 507 height 20
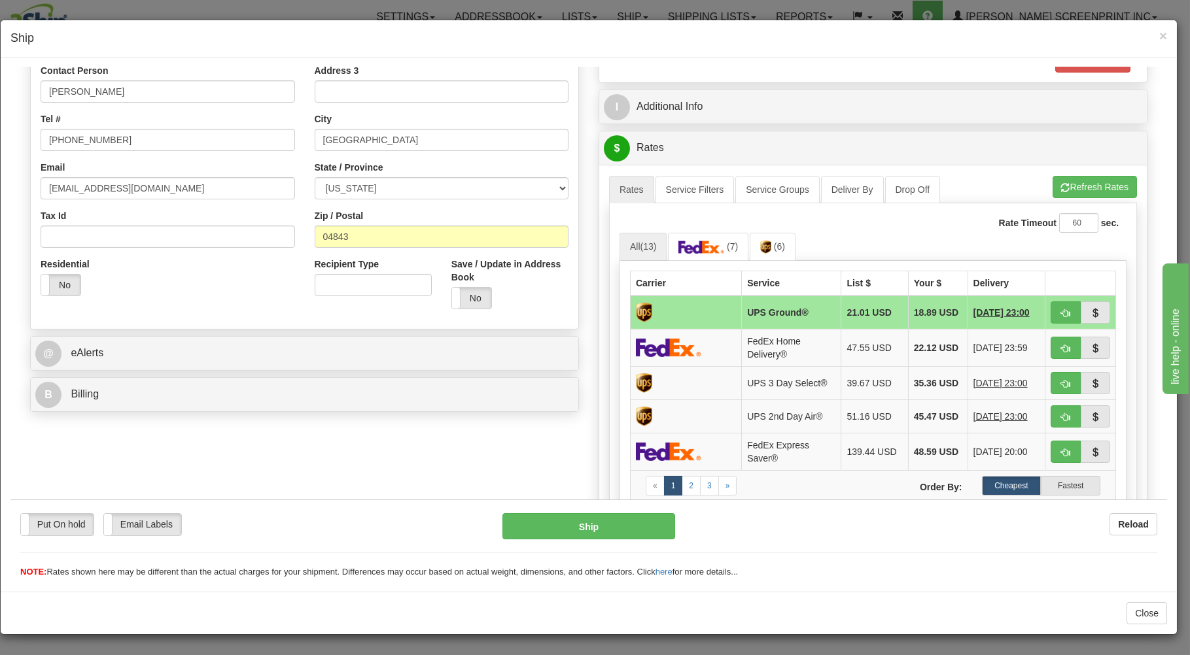
scroll to position [421, 0]
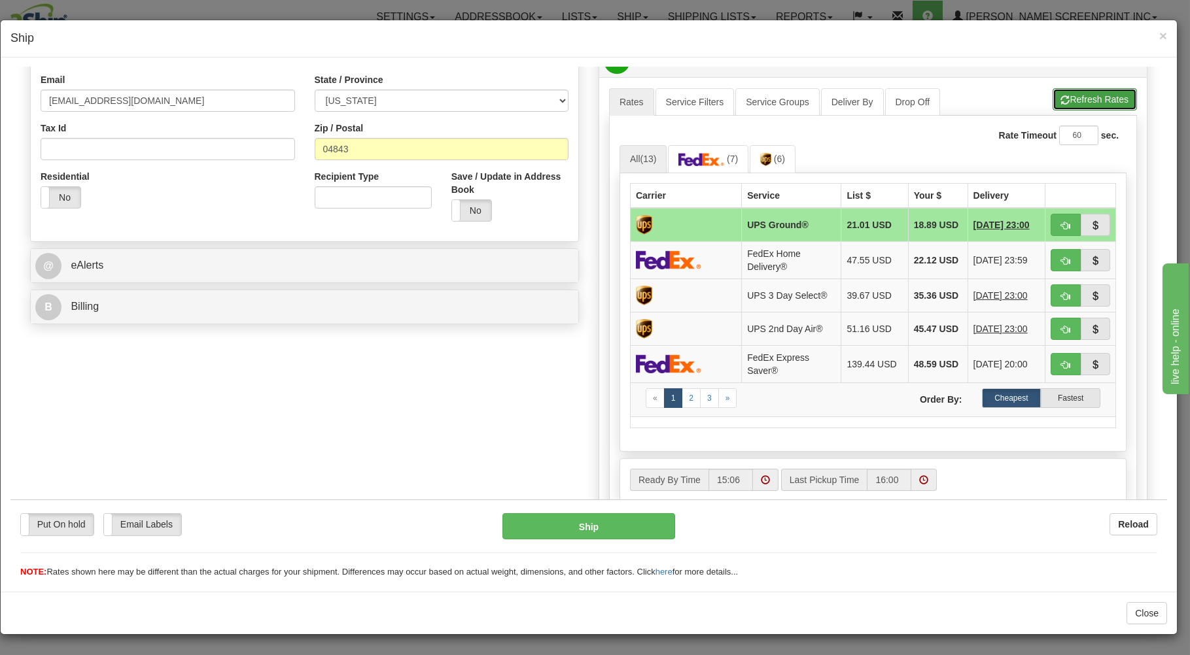
click at [1082, 97] on button "Refresh Rates" at bounding box center [1094, 99] width 84 height 22
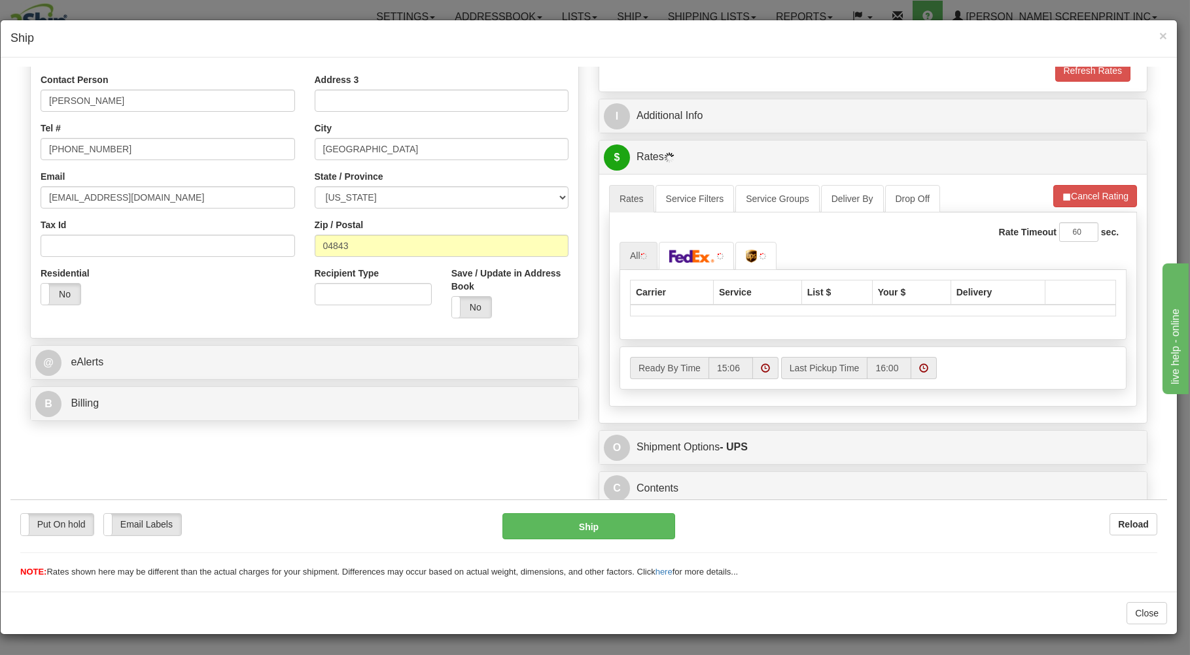
scroll to position [258, 0]
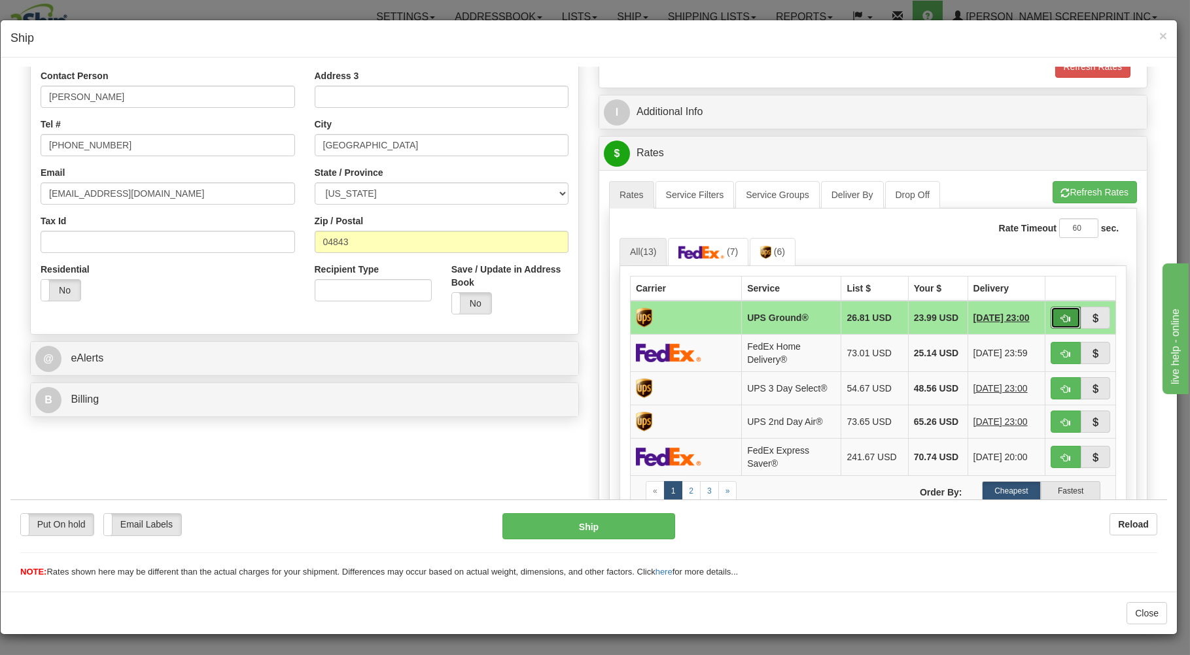
click at [1050, 316] on button "button" at bounding box center [1065, 317] width 30 height 22
type input "03"
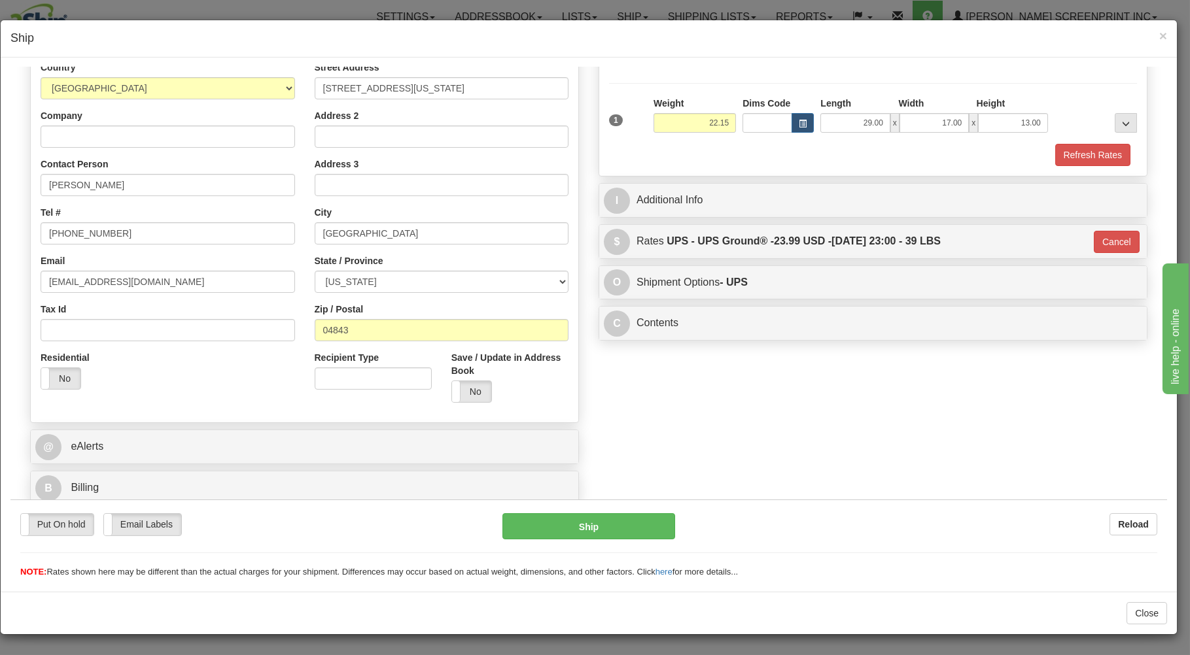
scroll to position [172, 0]
click at [619, 531] on button "Ship" at bounding box center [588, 526] width 173 height 26
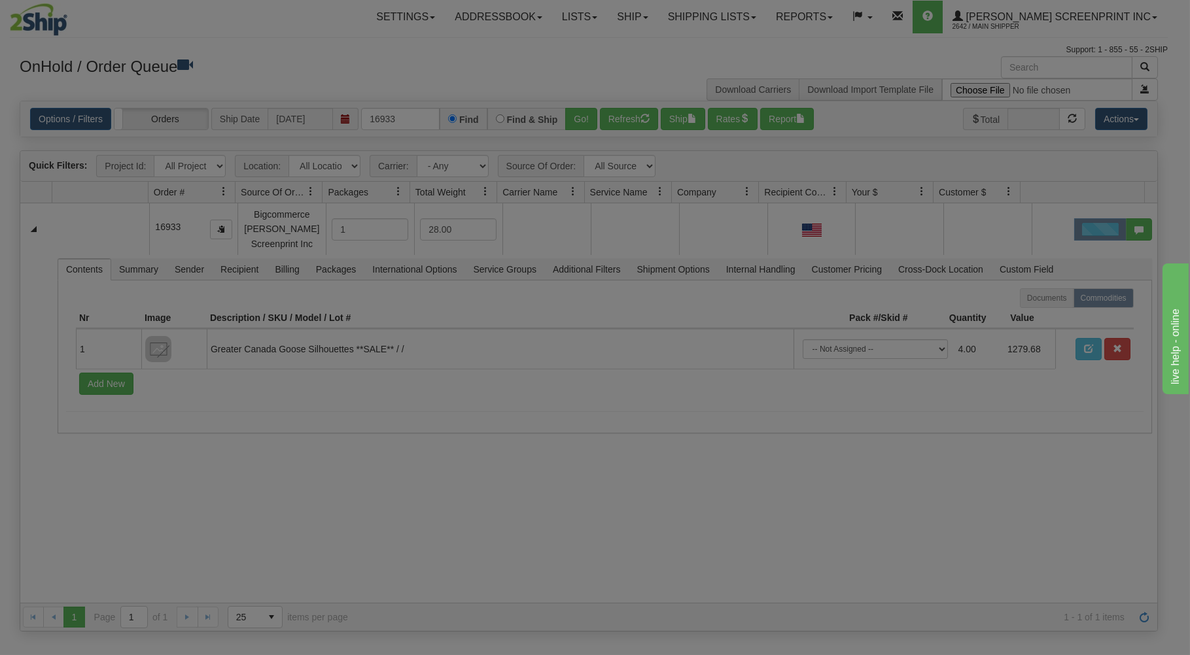
scroll to position [0, 0]
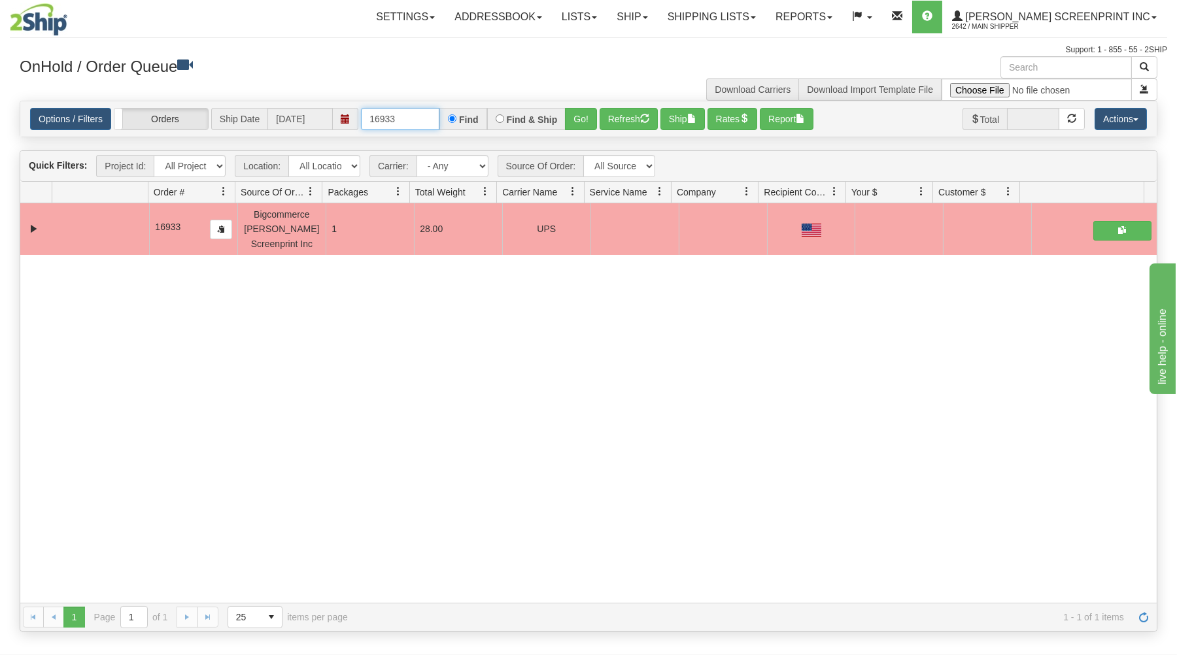
drag, startPoint x: 368, startPoint y: 117, endPoint x: 458, endPoint y: 121, distance: 90.3
click at [458, 121] on div "16933 Find Find & Ship Go!" at bounding box center [479, 119] width 236 height 22
type input "16938"
click at [577, 116] on button "Go!" at bounding box center [581, 119] width 32 height 22
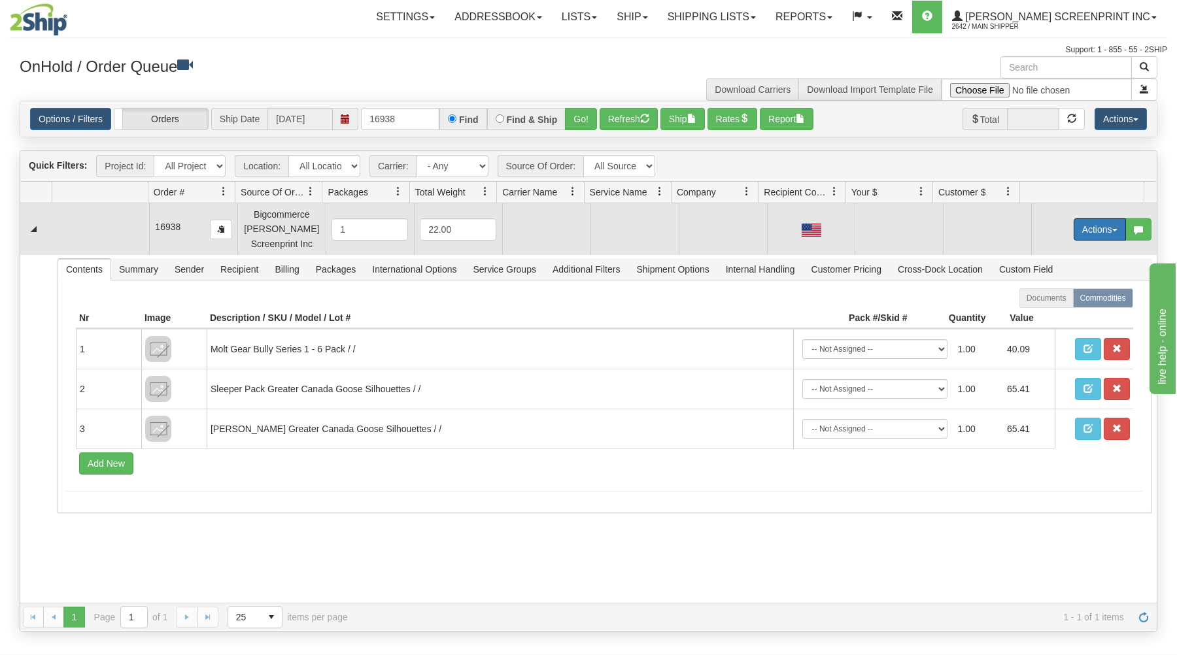
drag, startPoint x: 1094, startPoint y: 230, endPoint x: 1067, endPoint y: 243, distance: 30.4
click at [1093, 230] on button "Actions" at bounding box center [1100, 229] width 52 height 22
click at [1060, 254] on link "Open" at bounding box center [1073, 254] width 105 height 17
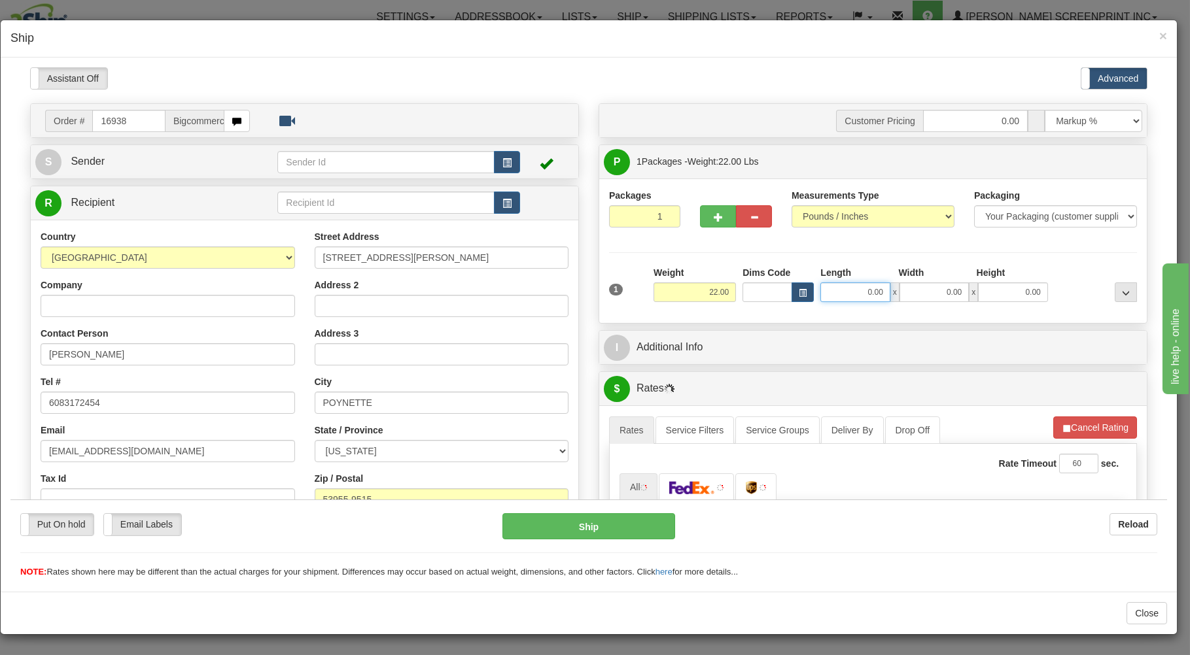
click at [828, 293] on input "0.00" at bounding box center [854, 292] width 69 height 20
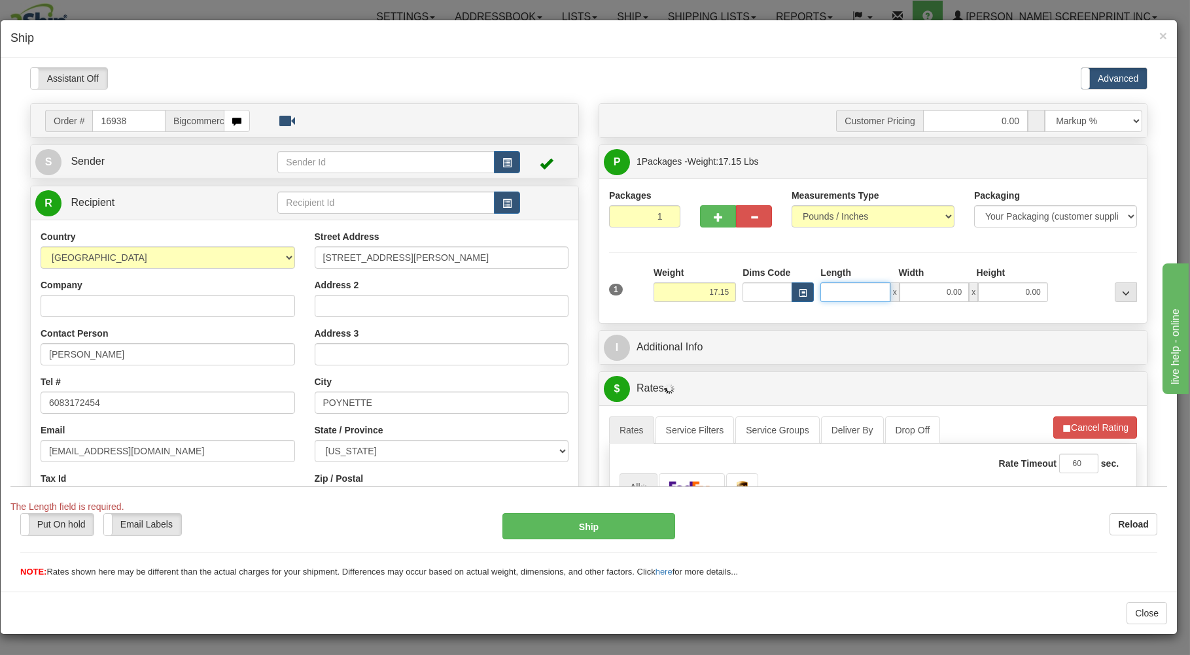
type input "17.05"
type input "37.00"
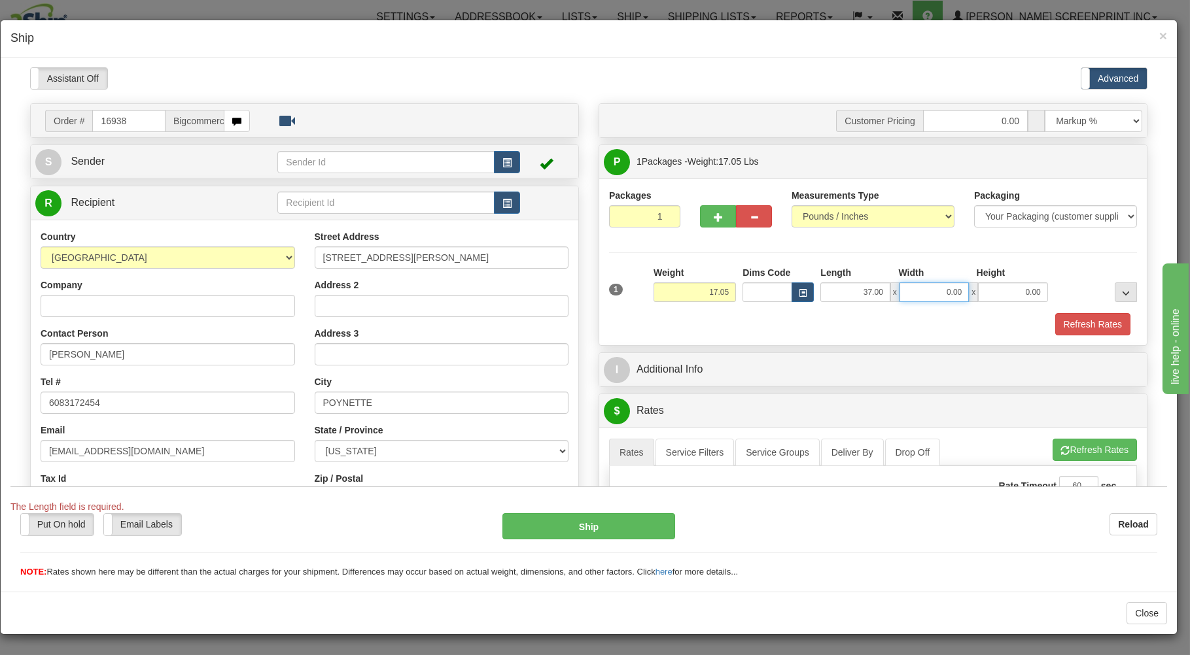
type input "17.10"
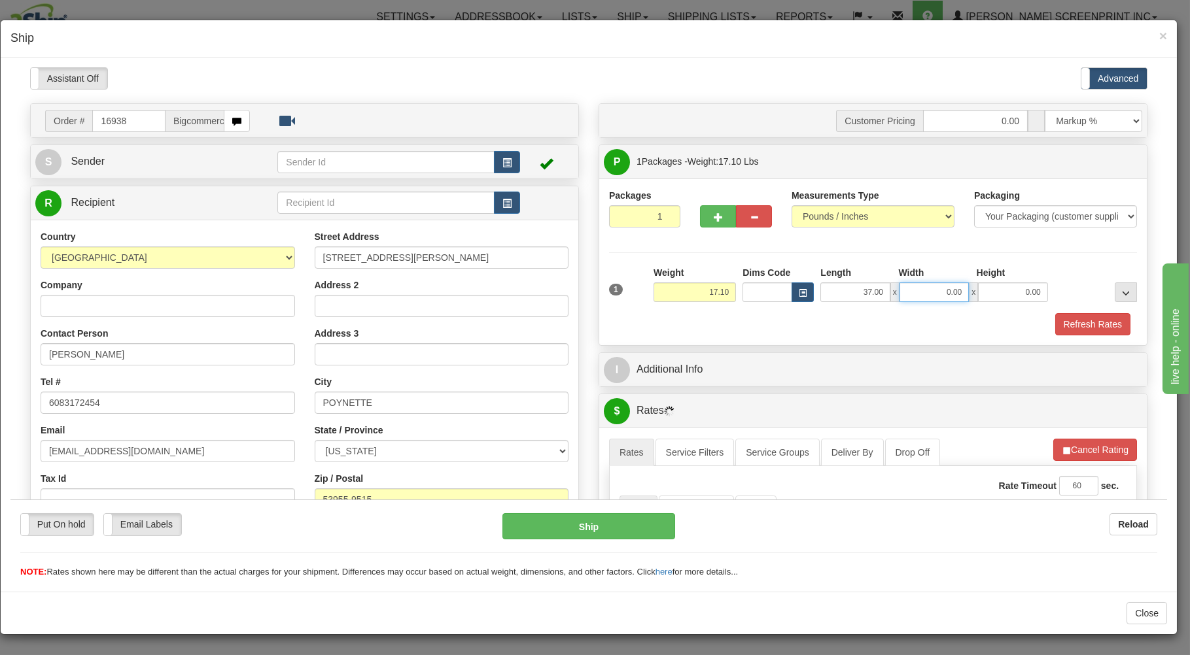
type input "1"
type input "17.05"
type input "19.00"
type input "17.05"
type input "9.00"
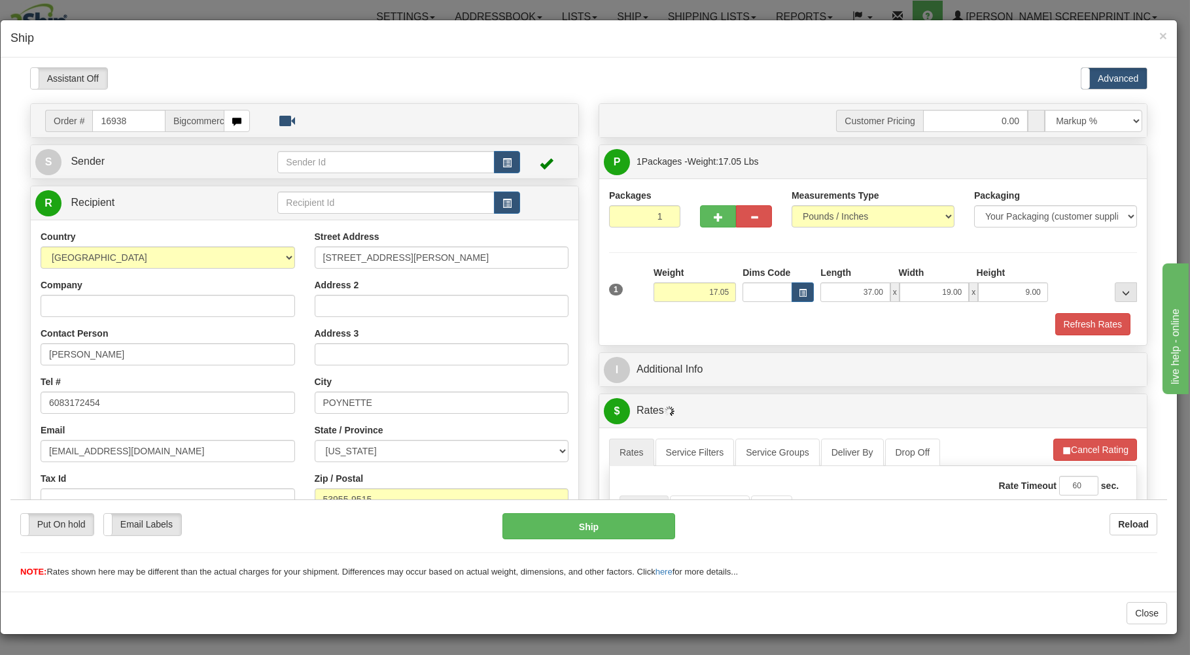
click at [797, 317] on div "Refresh Rates" at bounding box center [873, 324] width 534 height 22
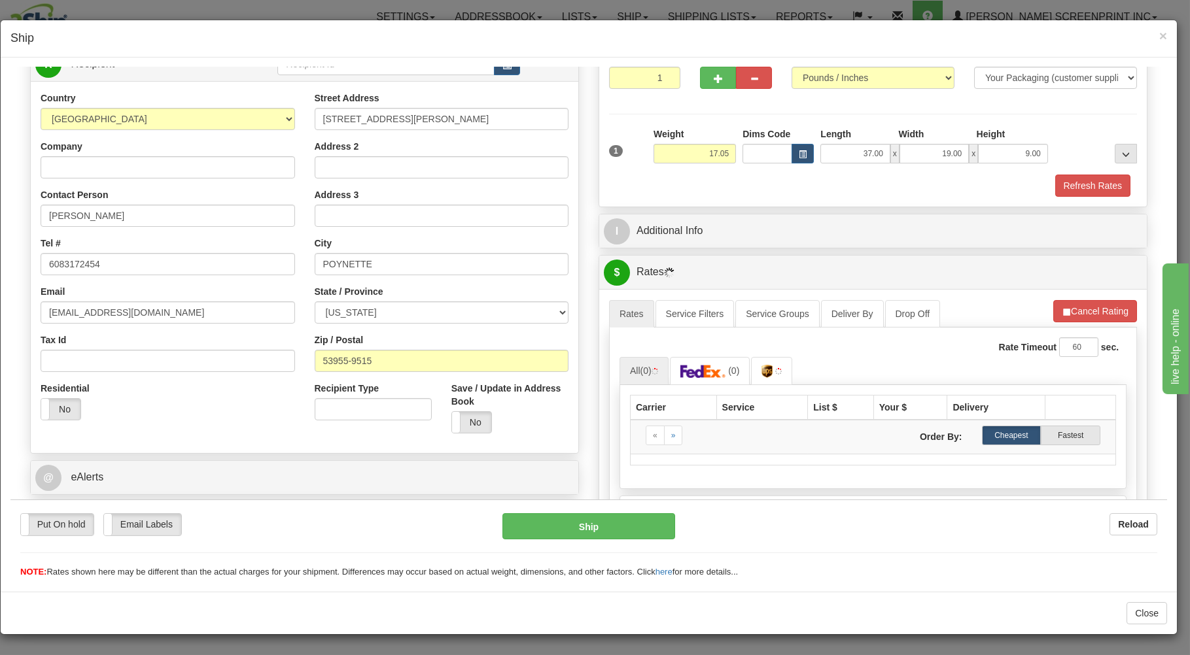
scroll to position [210, 0]
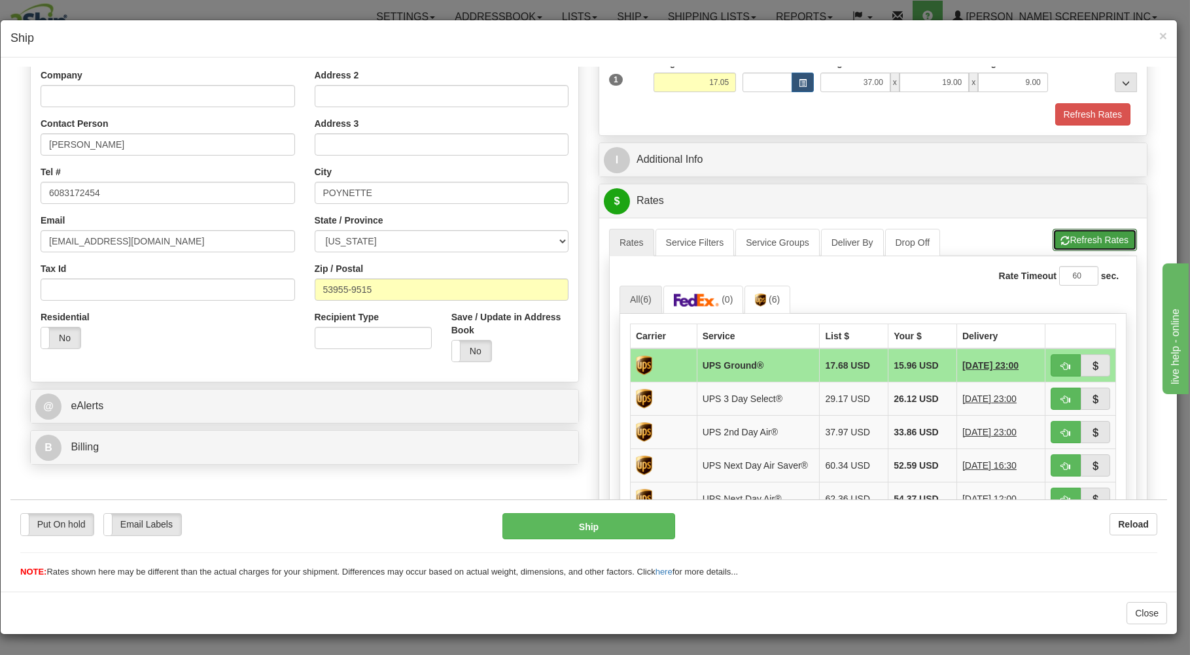
click at [1064, 235] on button "Refresh Rates" at bounding box center [1094, 239] width 84 height 22
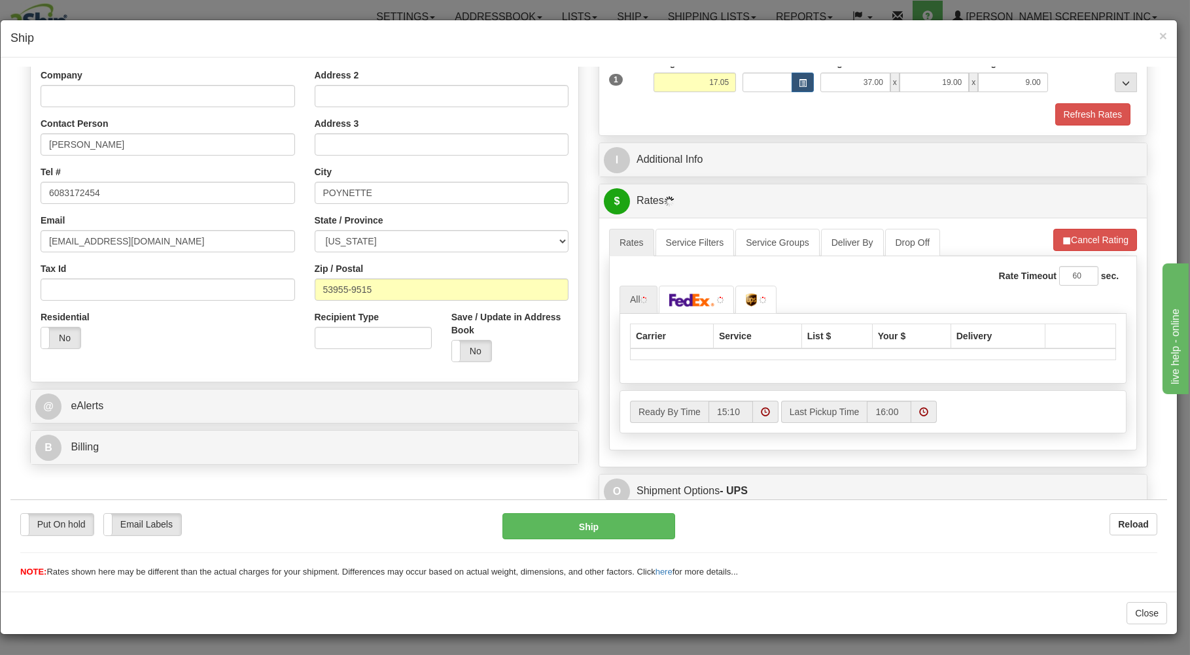
scroll to position [258, 0]
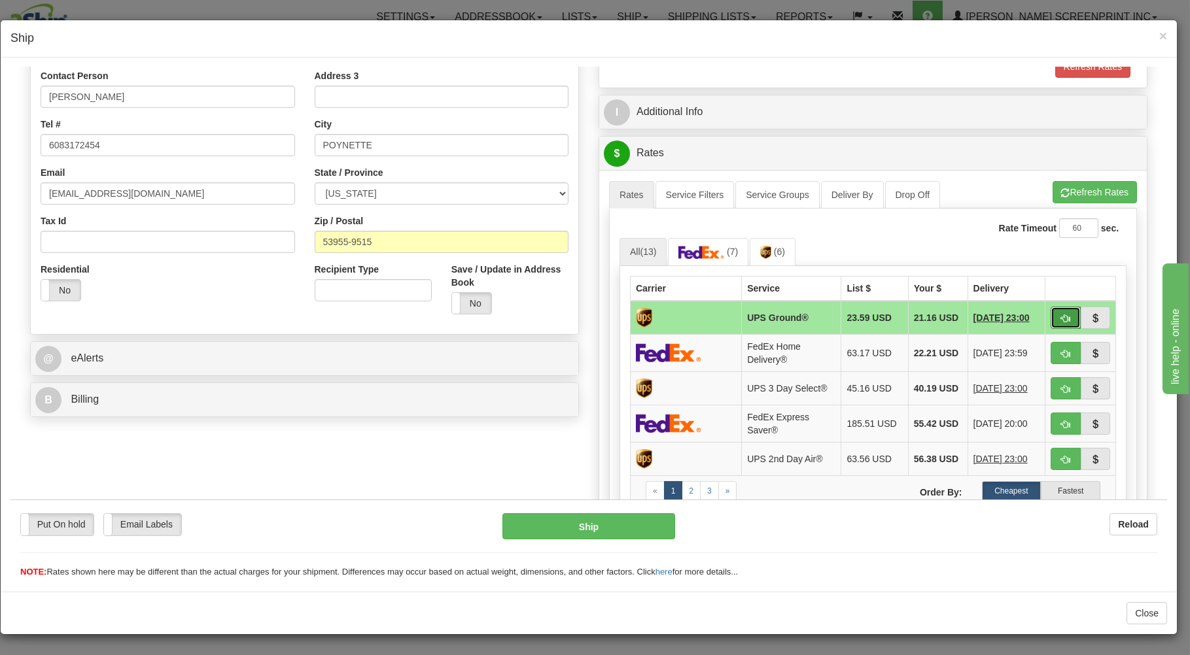
click at [1050, 313] on button "button" at bounding box center [1065, 317] width 30 height 22
type input "03"
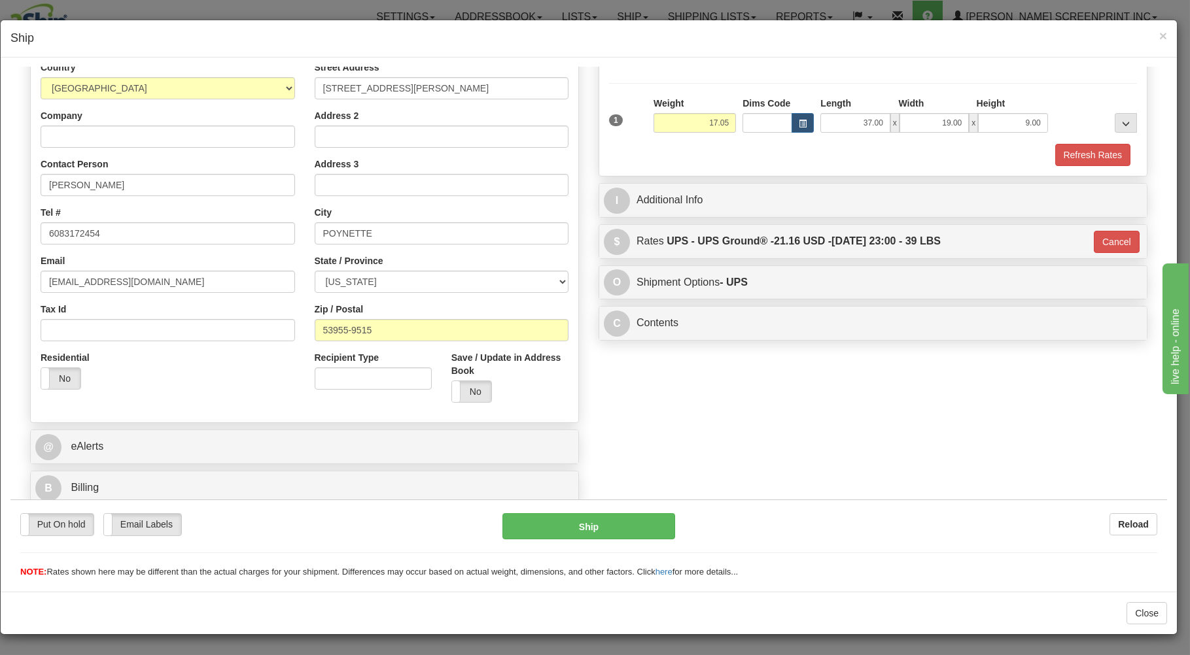
scroll to position [172, 0]
click at [600, 517] on button "Ship" at bounding box center [588, 526] width 173 height 26
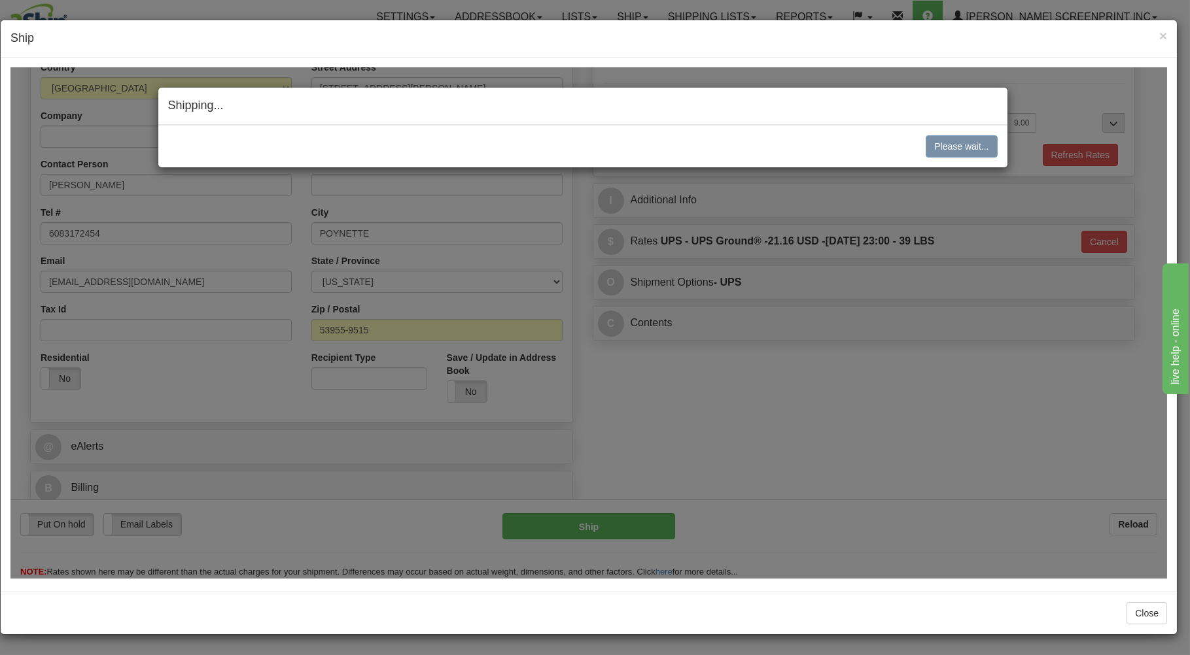
type input "17.10"
type input "03"
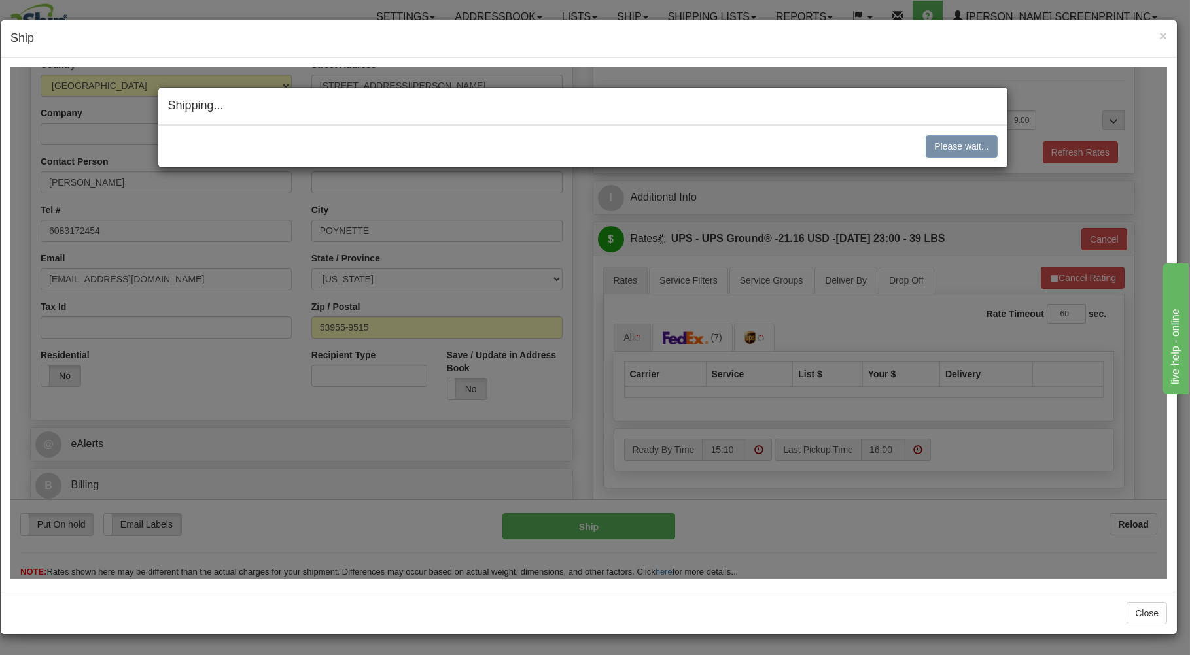
type input "17.05"
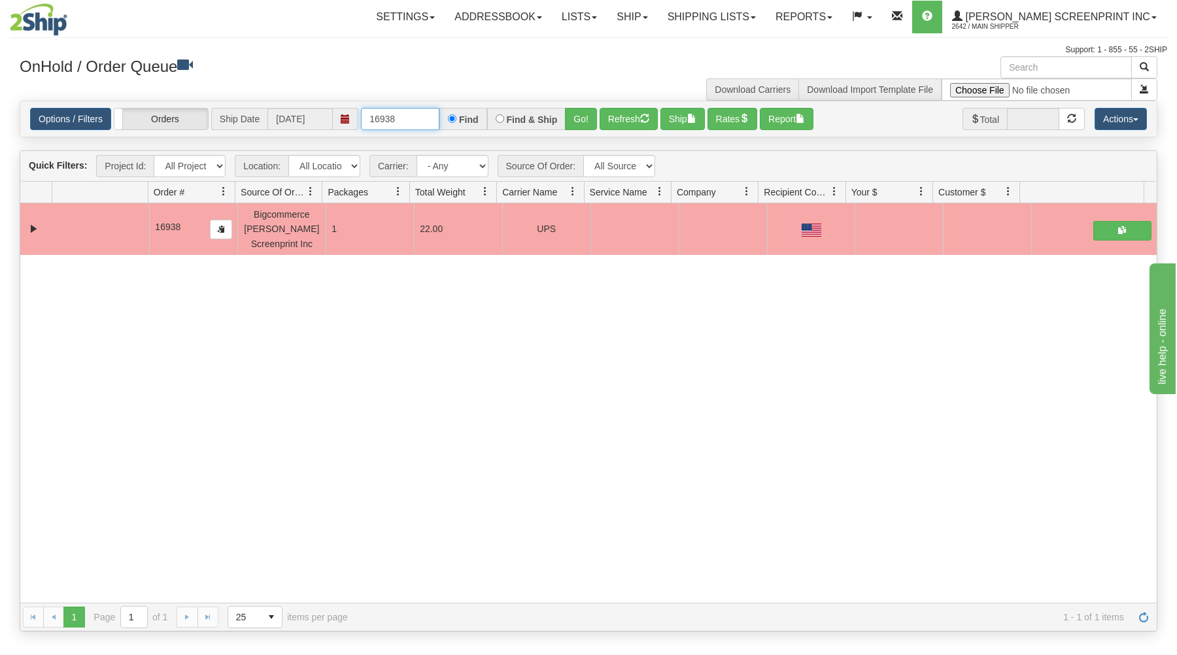
drag, startPoint x: 368, startPoint y: 118, endPoint x: 515, endPoint y: 123, distance: 147.2
click at [515, 123] on div "16938 Find Find & Ship Go!" at bounding box center [479, 119] width 236 height 22
type input "16936"
click at [572, 111] on button "Go!" at bounding box center [581, 119] width 32 height 22
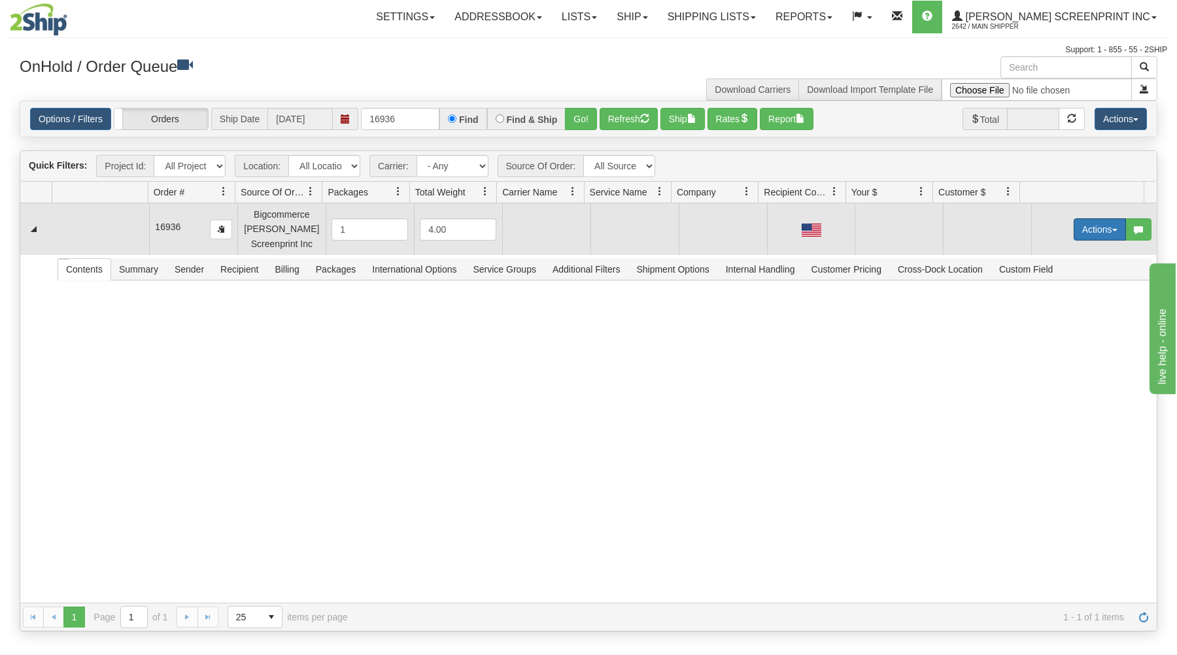
click at [1079, 226] on button "Actions" at bounding box center [1100, 229] width 52 height 22
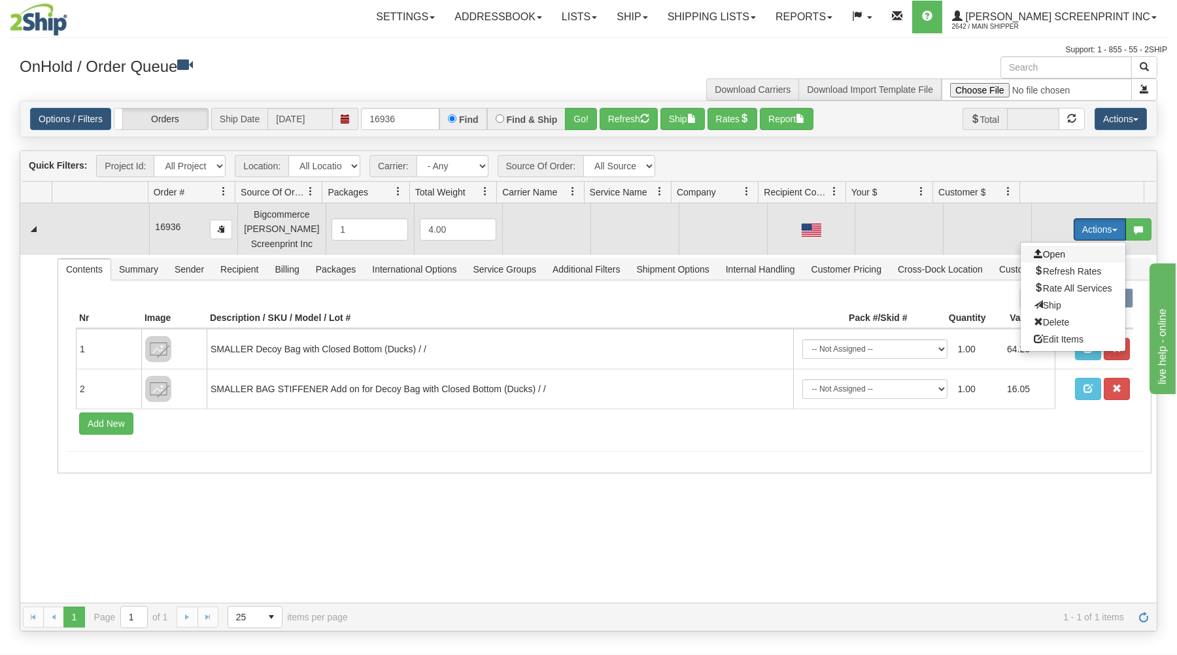
click at [1050, 256] on span "Open" at bounding box center [1049, 254] width 31 height 10
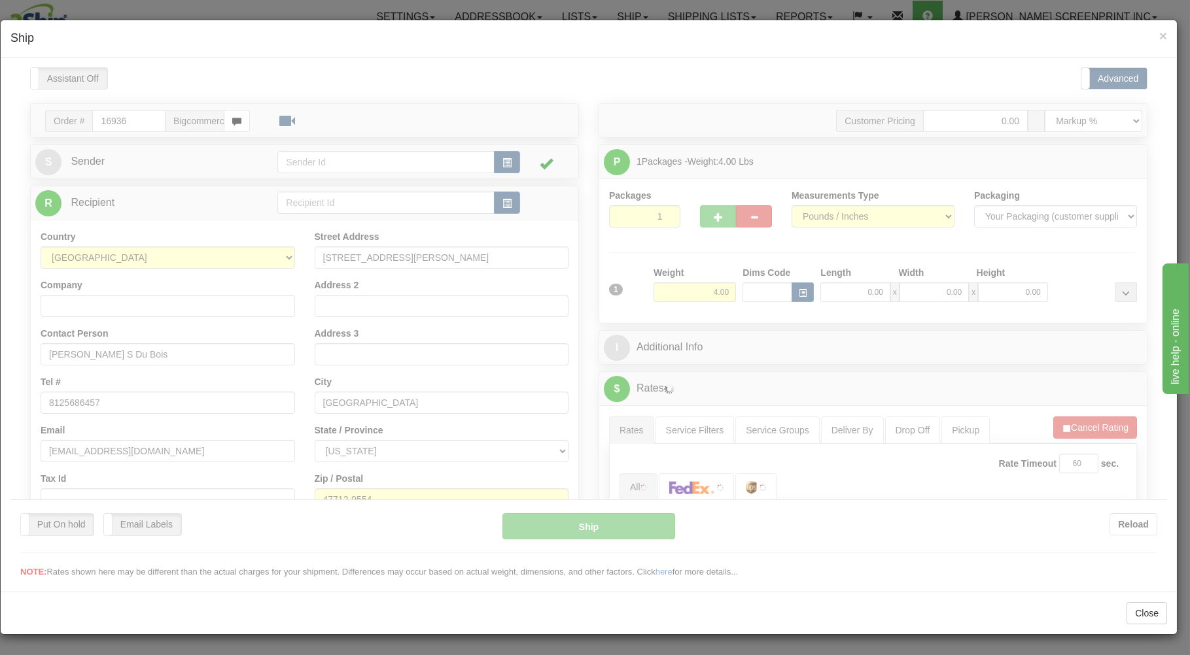
scroll to position [0, 0]
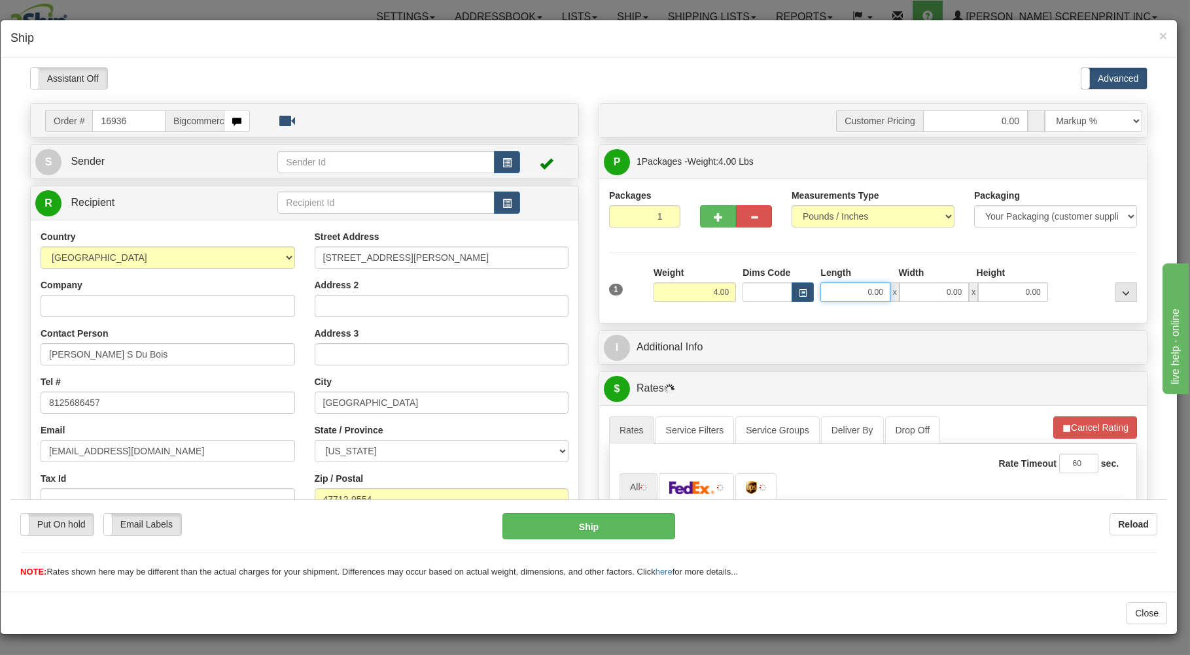
click at [846, 292] on input "0.00" at bounding box center [854, 292] width 69 height 20
type input "26.00"
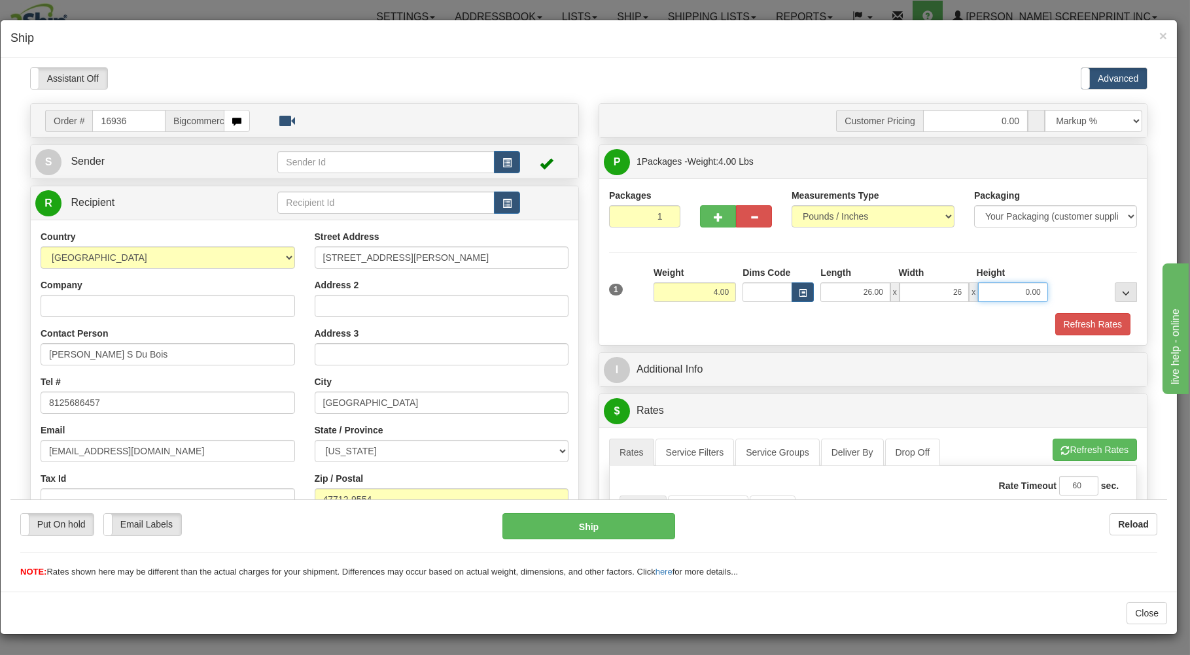
type input "26.00"
type input "5.20"
type input "3"
type input "5.40"
type input "3.00"
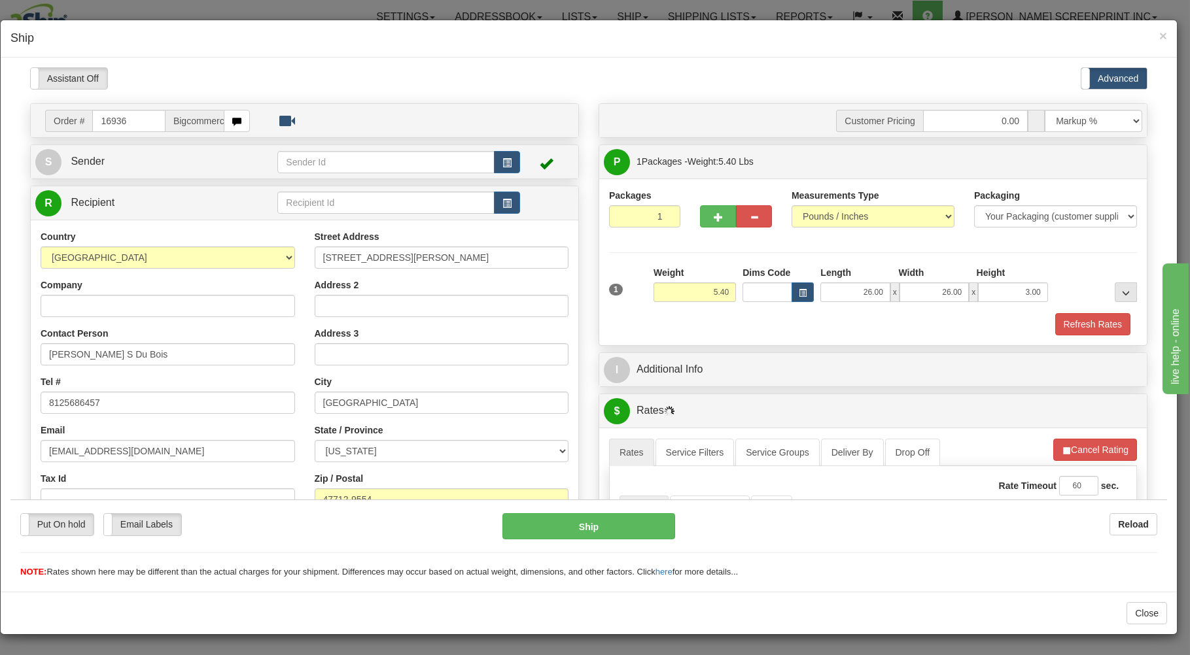
click at [878, 322] on div "Refresh Rates" at bounding box center [873, 324] width 534 height 22
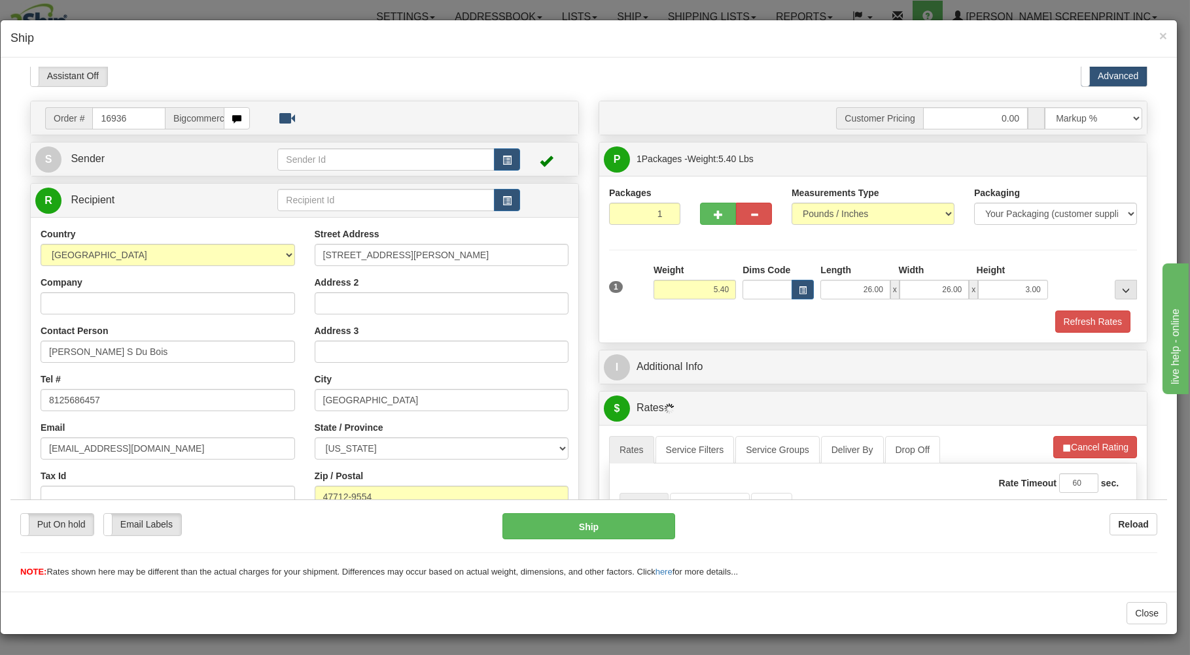
scroll to position [280, 0]
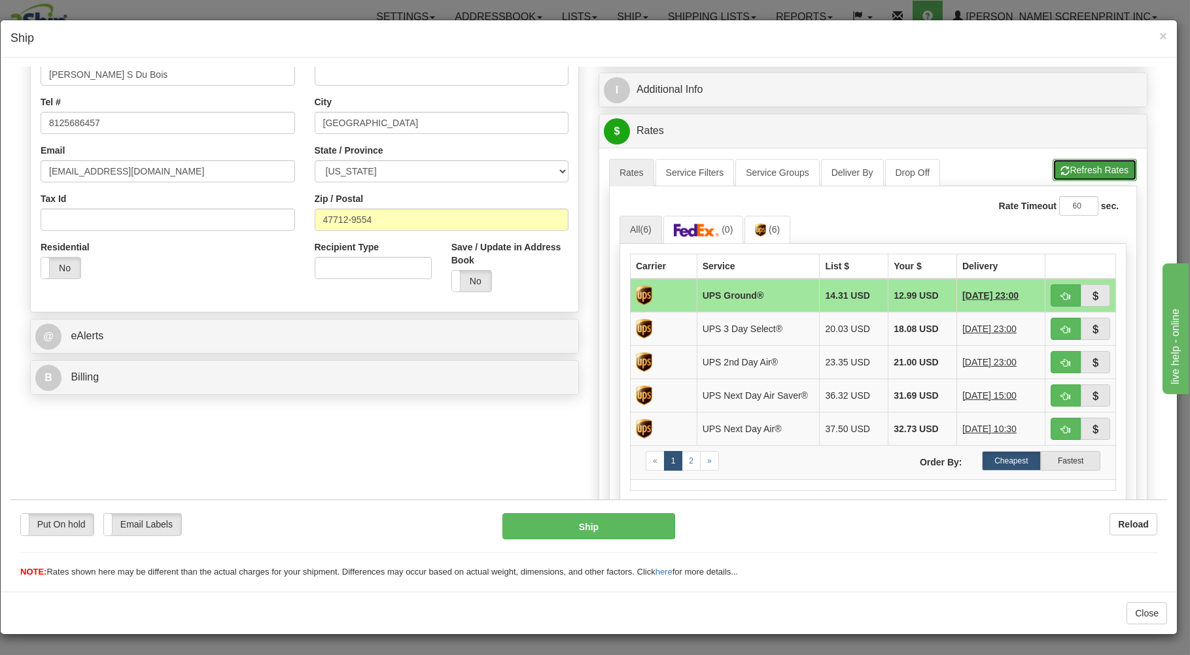
click at [1067, 167] on button "Refresh Rates" at bounding box center [1094, 169] width 84 height 22
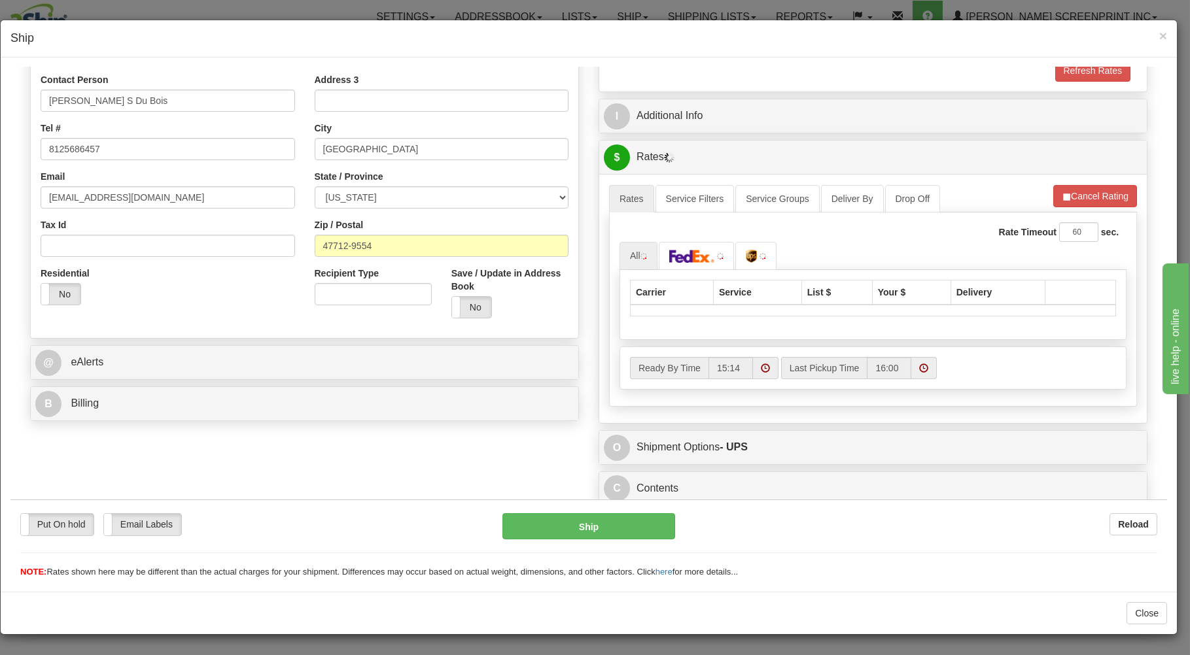
scroll to position [258, 0]
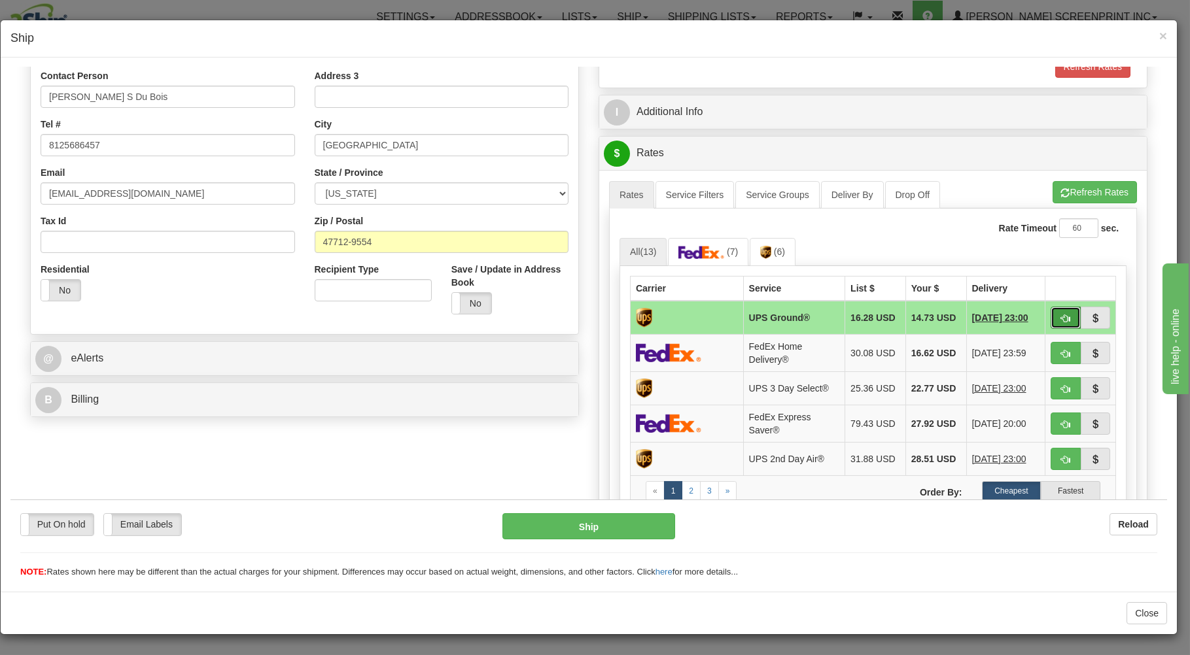
click at [1061, 316] on span "button" at bounding box center [1065, 318] width 9 height 9
type input "03"
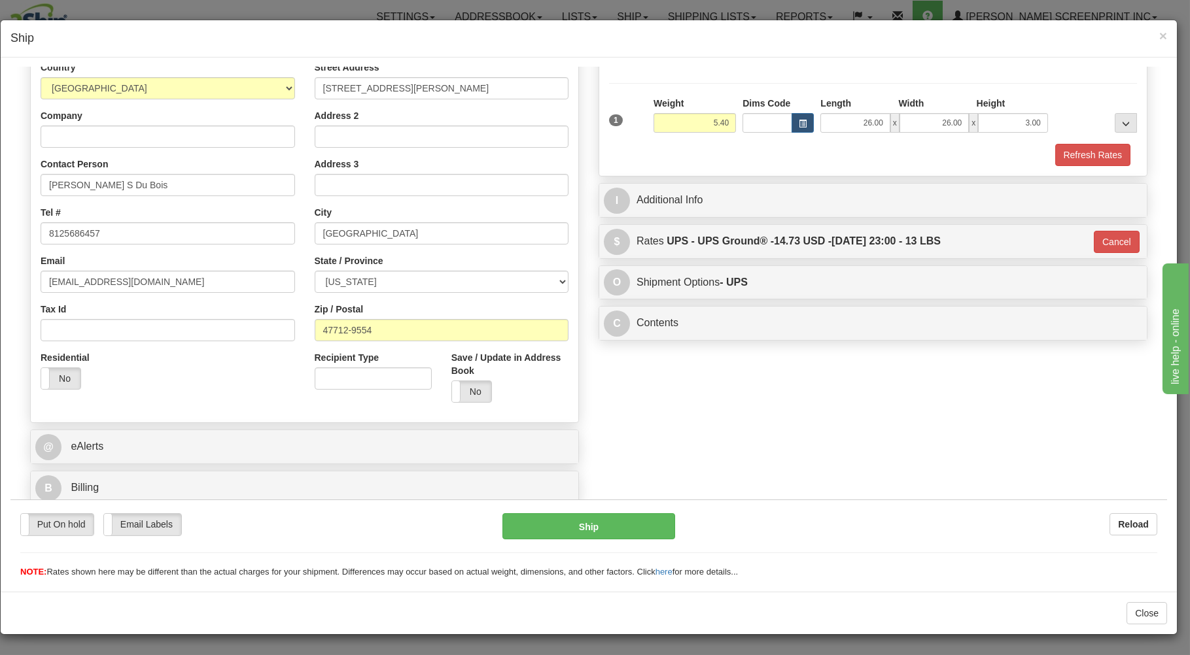
scroll to position [172, 0]
click at [607, 514] on button "Ship" at bounding box center [588, 526] width 173 height 26
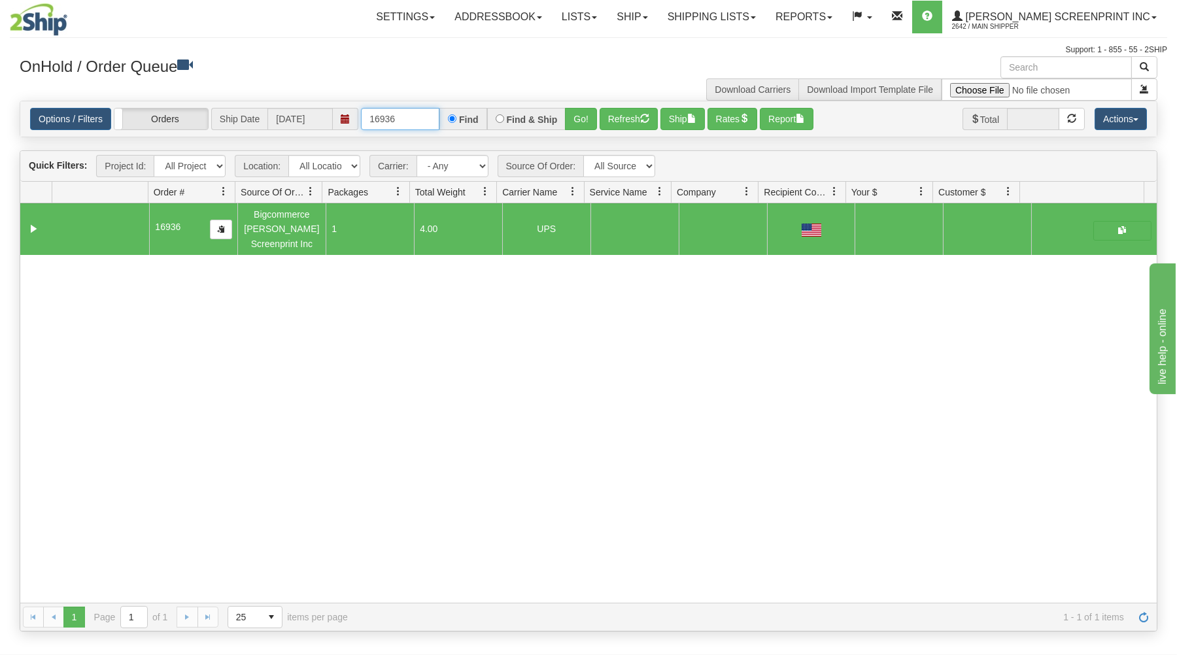
drag, startPoint x: 363, startPoint y: 118, endPoint x: 475, endPoint y: 98, distance: 113.5
click at [477, 101] on div "Options / Filters Group Shipments Orders Ship Date 08/18/2025 16936 Find Find &…" at bounding box center [589, 119] width 1138 height 37
type input "16951"
click at [572, 110] on button "Go!" at bounding box center [581, 119] width 32 height 22
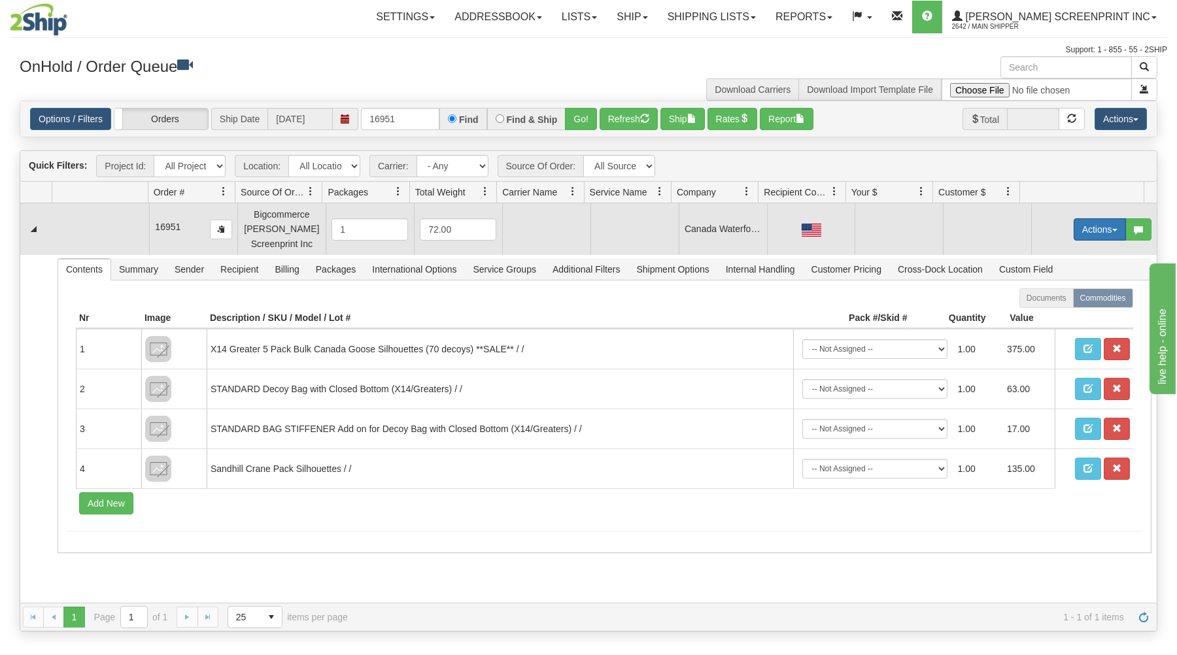
click at [1102, 224] on button "Actions" at bounding box center [1100, 229] width 52 height 22
click at [1063, 252] on link "Open" at bounding box center [1073, 254] width 105 height 17
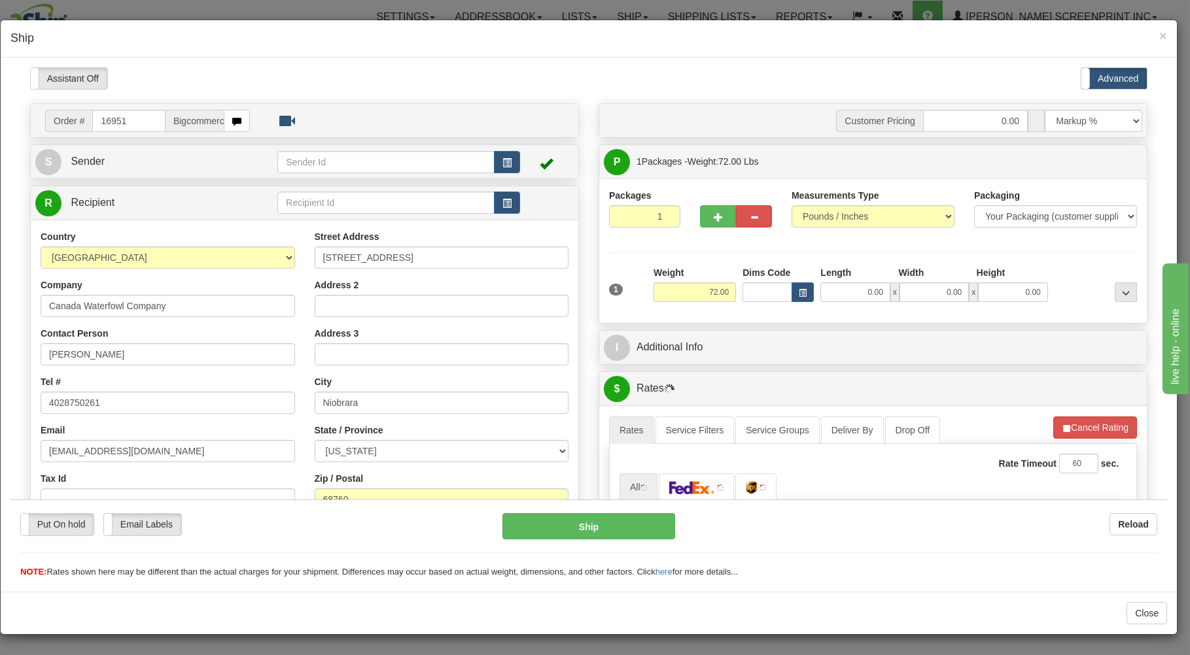
scroll to position [0, 0]
type input "0.00"
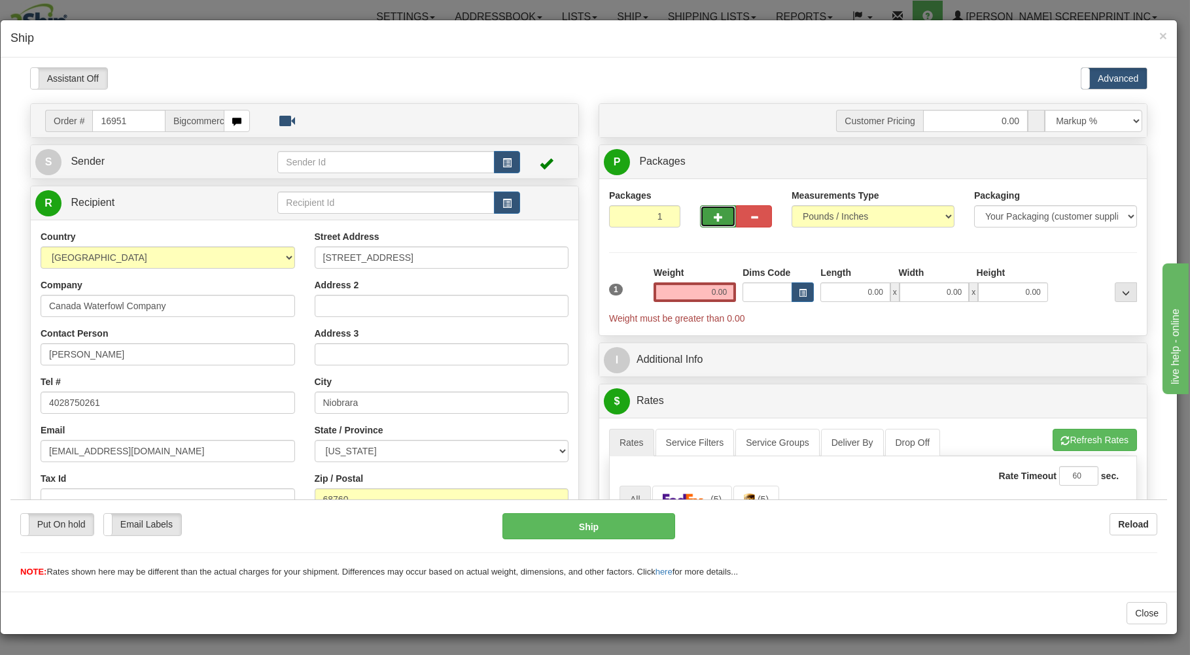
drag, startPoint x: 702, startPoint y: 216, endPoint x: 727, endPoint y: 217, distance: 24.2
click at [704, 216] on button "button" at bounding box center [718, 216] width 36 height 22
type input "2"
drag, startPoint x: 1073, startPoint y: 165, endPoint x: 1050, endPoint y: 173, distance: 24.8
click at [1083, 165] on span "Package Level" at bounding box center [1109, 161] width 52 height 9
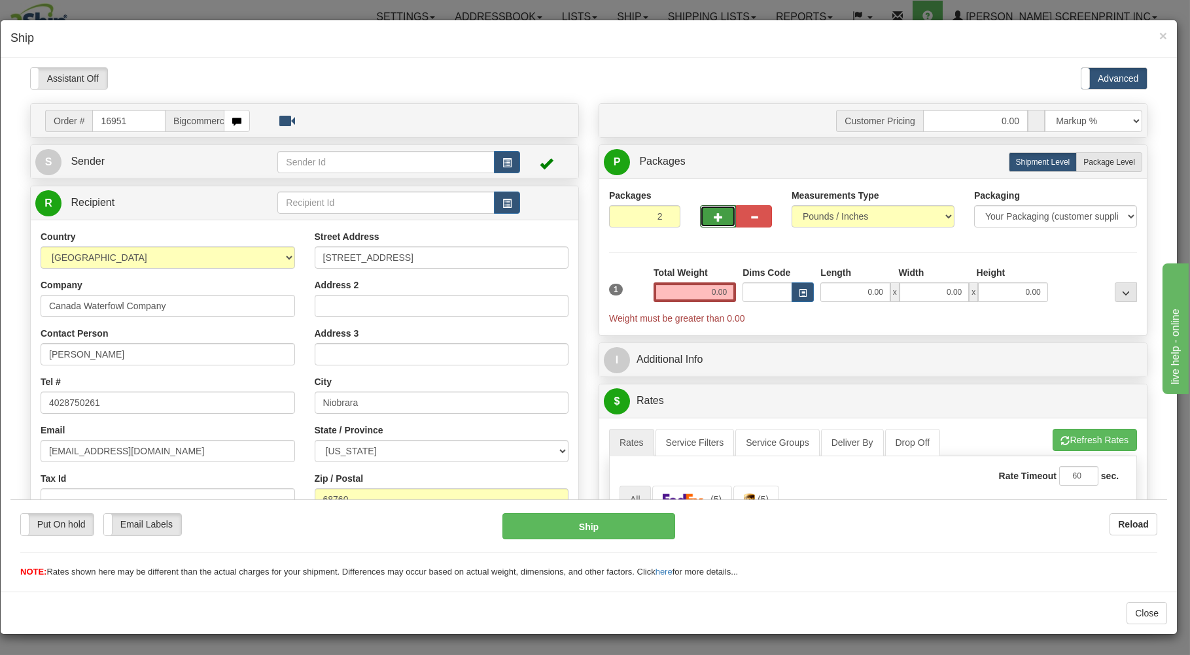
radio input "true"
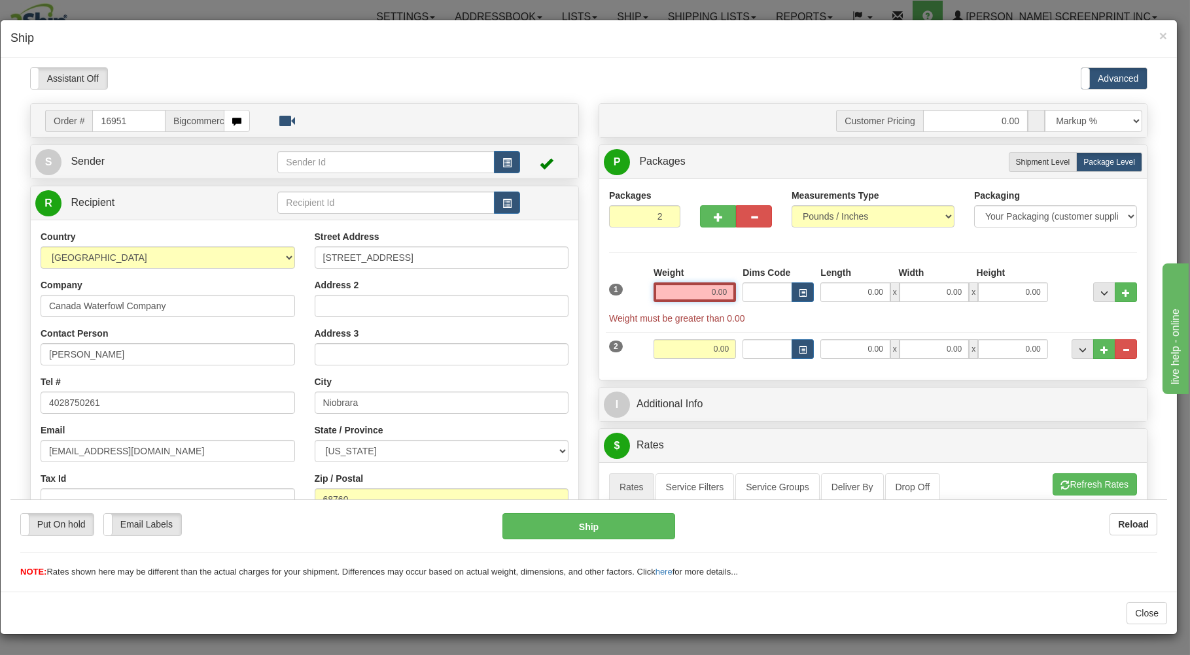
drag, startPoint x: 676, startPoint y: 295, endPoint x: 789, endPoint y: 289, distance: 112.6
click at [736, 289] on input "0.00" at bounding box center [694, 292] width 82 height 20
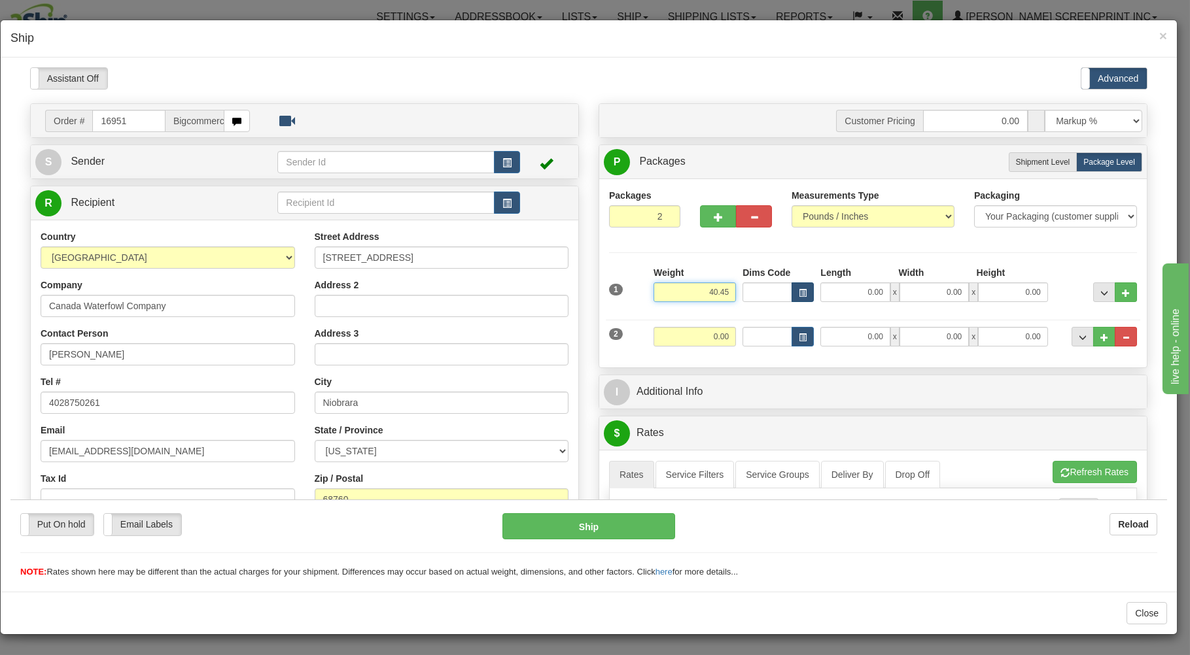
type input "40.45"
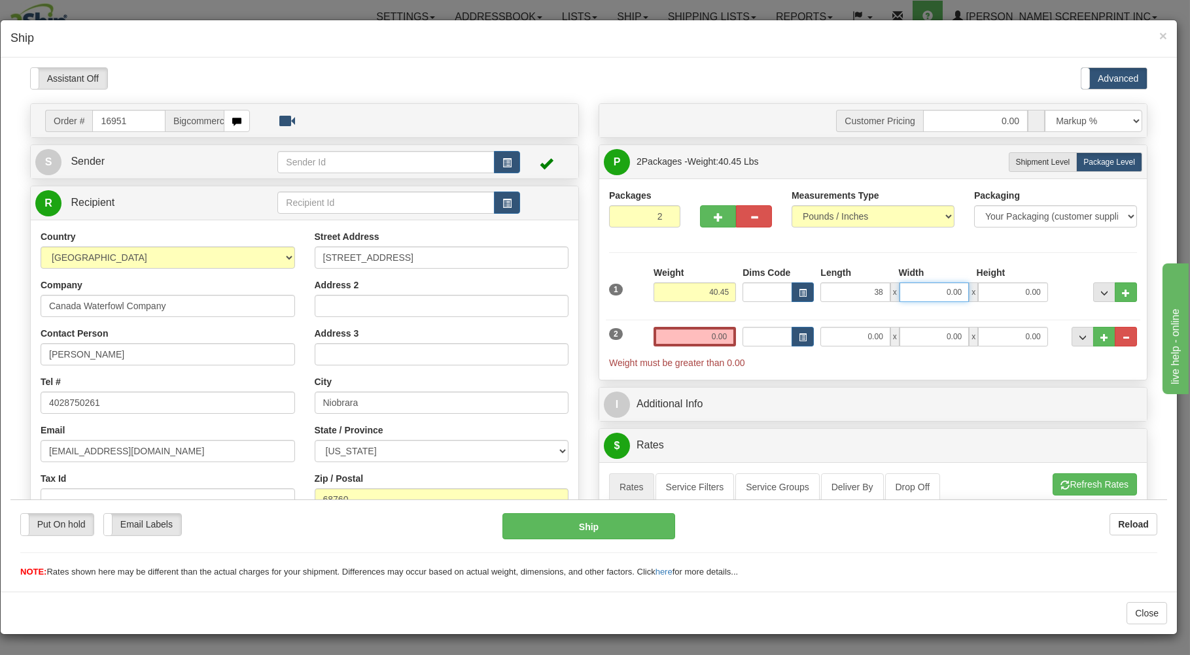
type input "38.00"
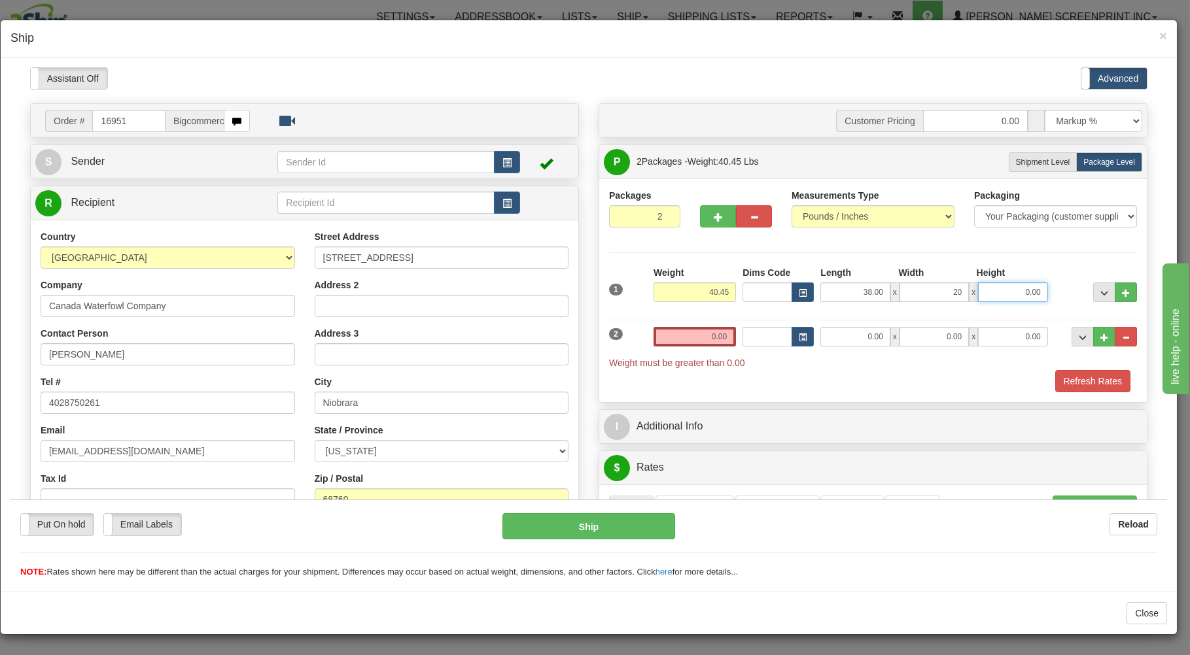
type input "20.00"
type input "11.00"
click at [668, 336] on input "0.00" at bounding box center [694, 336] width 82 height 20
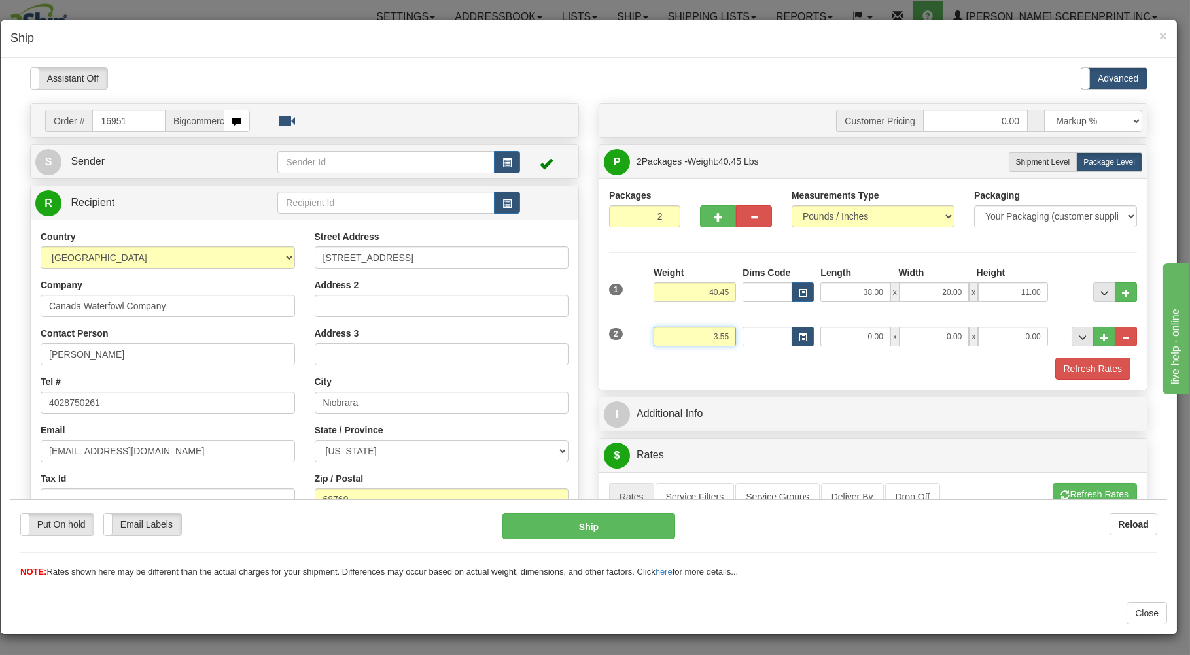
type input "3.55"
type input "31.00"
type input "28.00"
type input "2.00"
drag, startPoint x: 645, startPoint y: 376, endPoint x: 629, endPoint y: 358, distance: 24.5
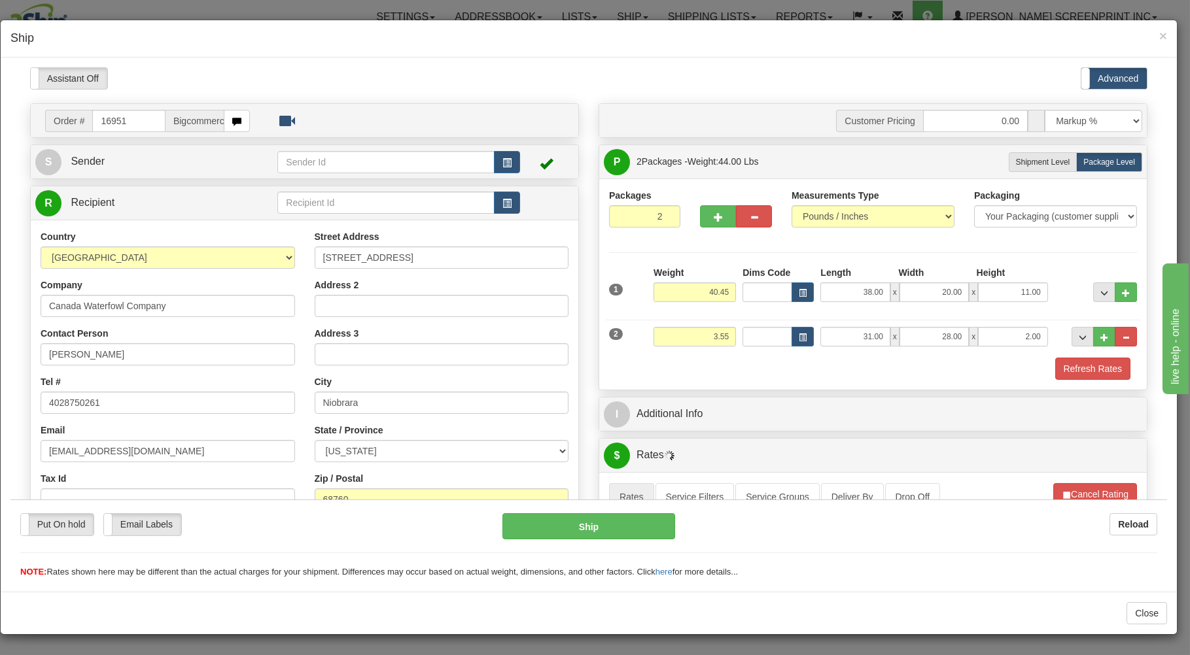
click at [645, 375] on div "Refresh Rates" at bounding box center [873, 368] width 534 height 22
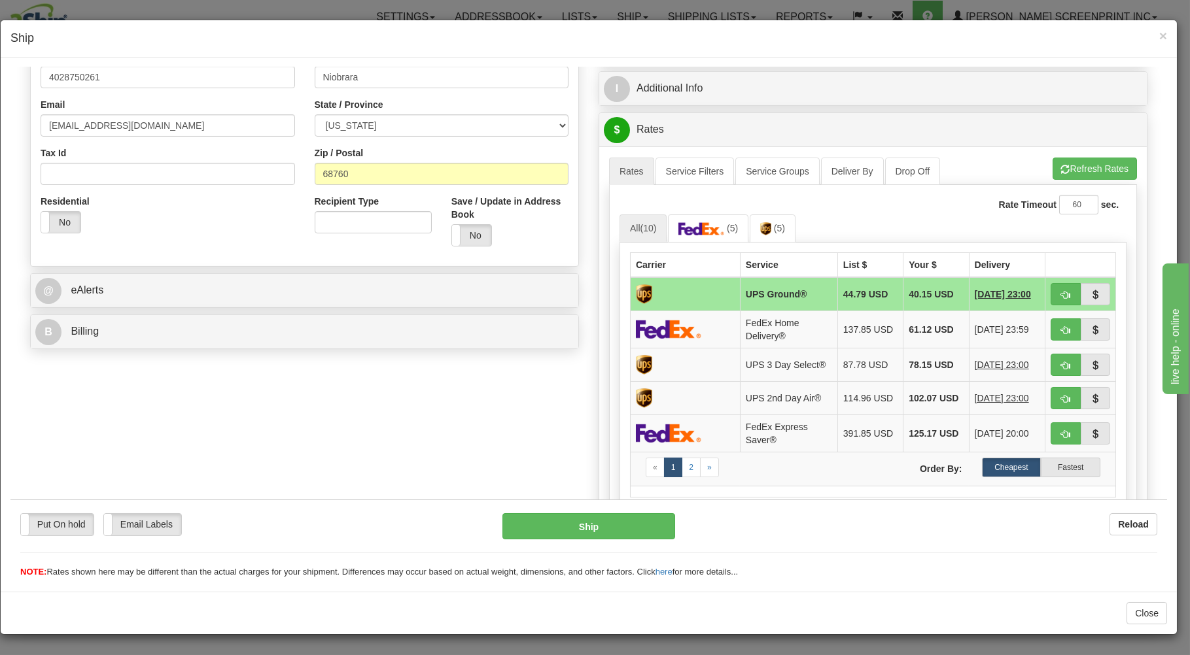
scroll to position [351, 0]
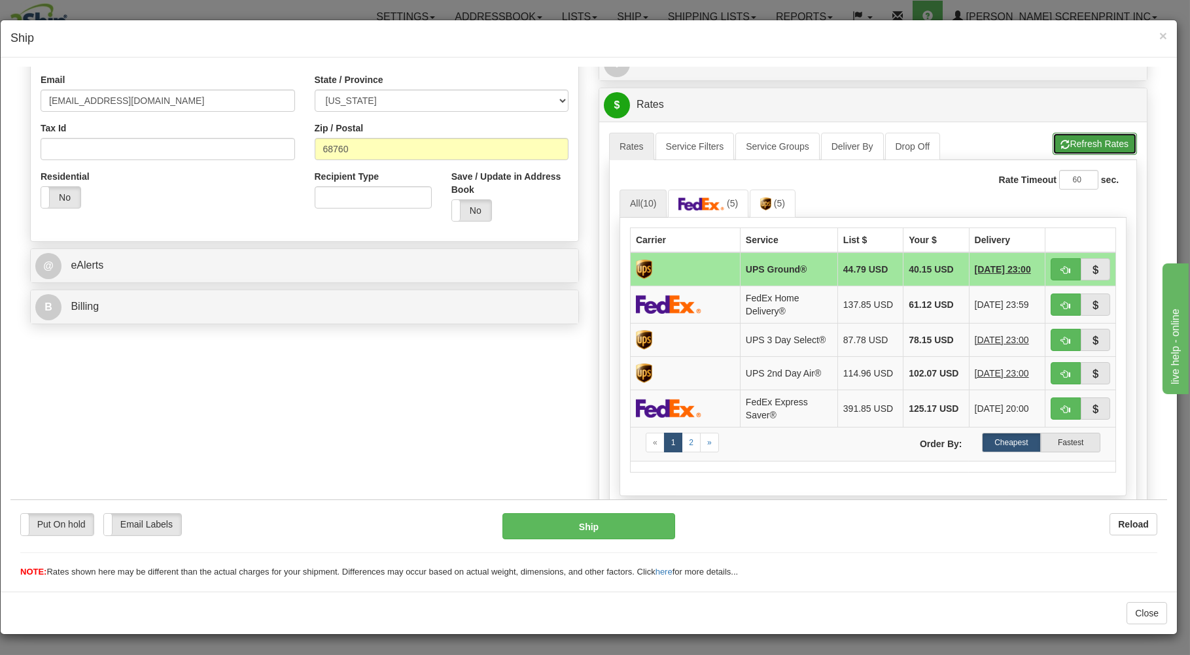
drag, startPoint x: 1072, startPoint y: 143, endPoint x: 1022, endPoint y: 156, distance: 52.0
click at [1071, 143] on button "Refresh Rates" at bounding box center [1094, 143] width 84 height 22
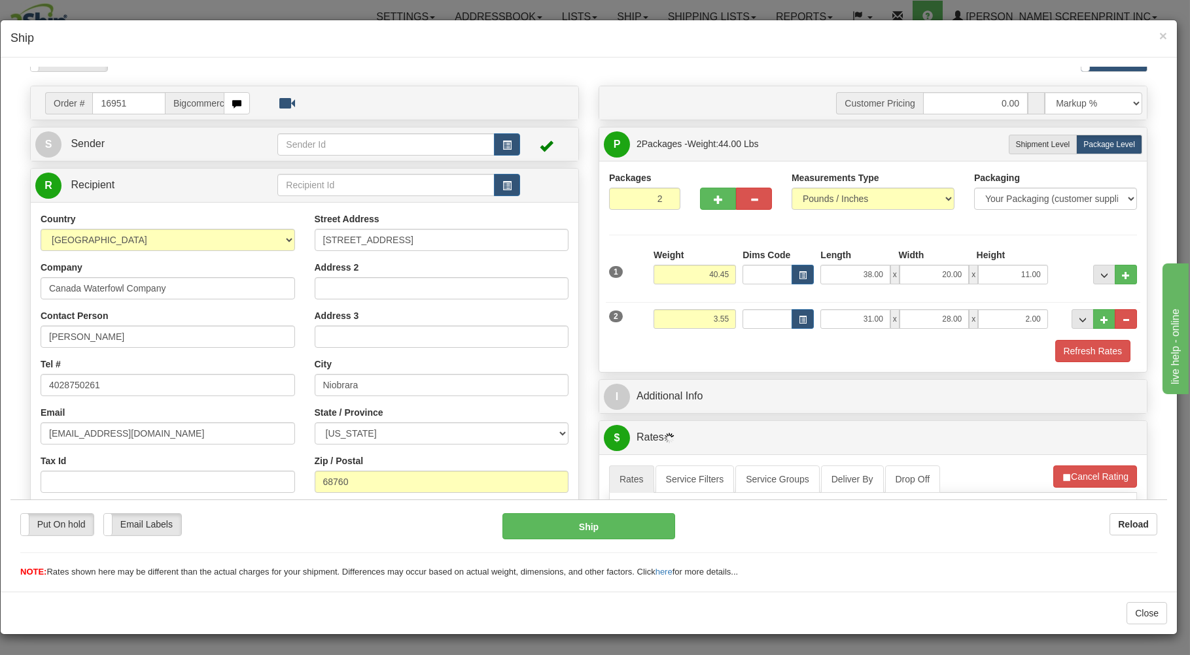
scroll to position [0, 0]
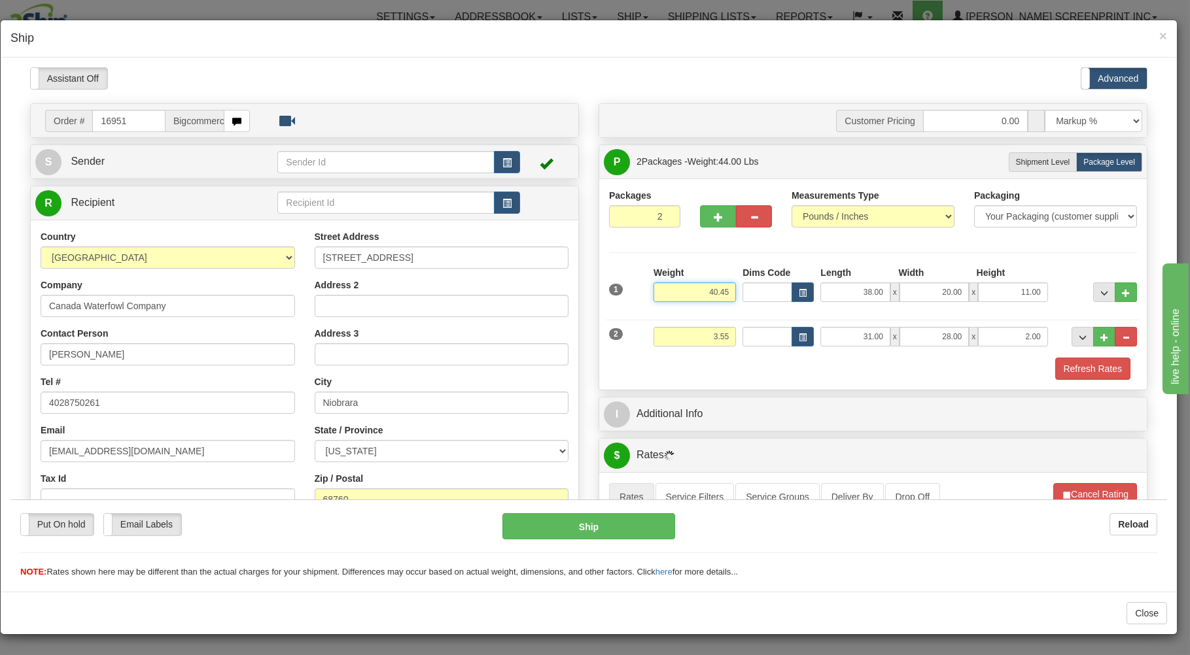
click at [718, 289] on input "40.45" at bounding box center [694, 292] width 82 height 20
click at [759, 358] on div "Refresh Rates" at bounding box center [873, 368] width 534 height 22
type input "40.50"
click at [1075, 372] on button "Refresh Rates" at bounding box center [1092, 368] width 75 height 22
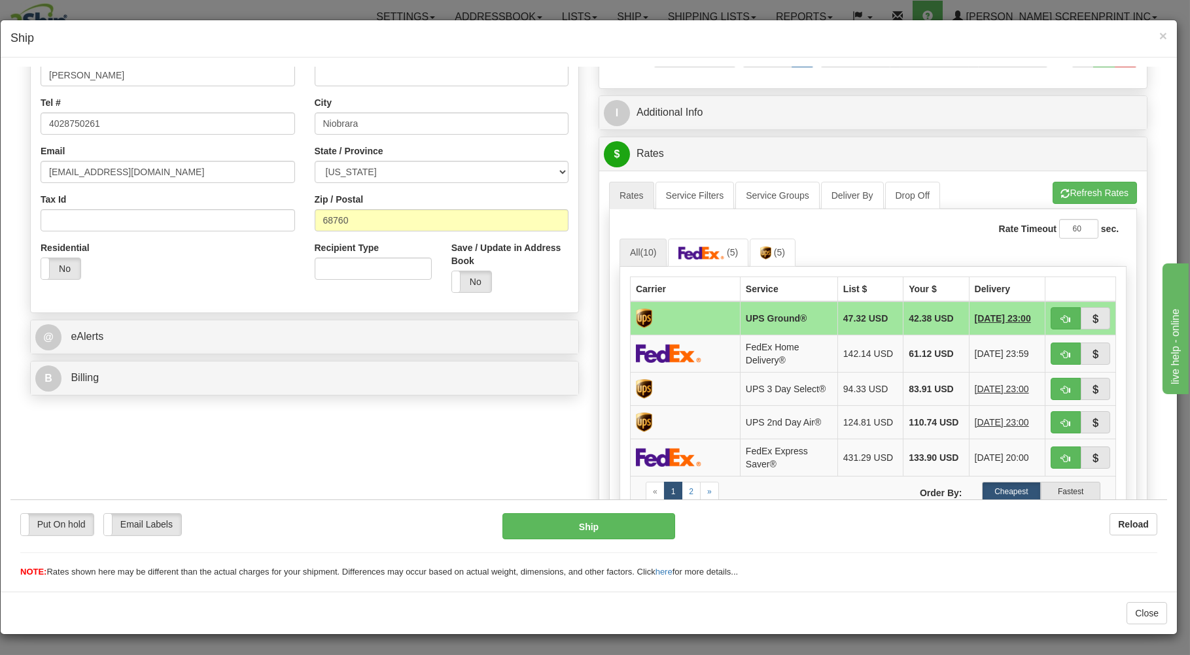
scroll to position [280, 0]
click at [903, 323] on td "42.38 USD" at bounding box center [935, 317] width 65 height 34
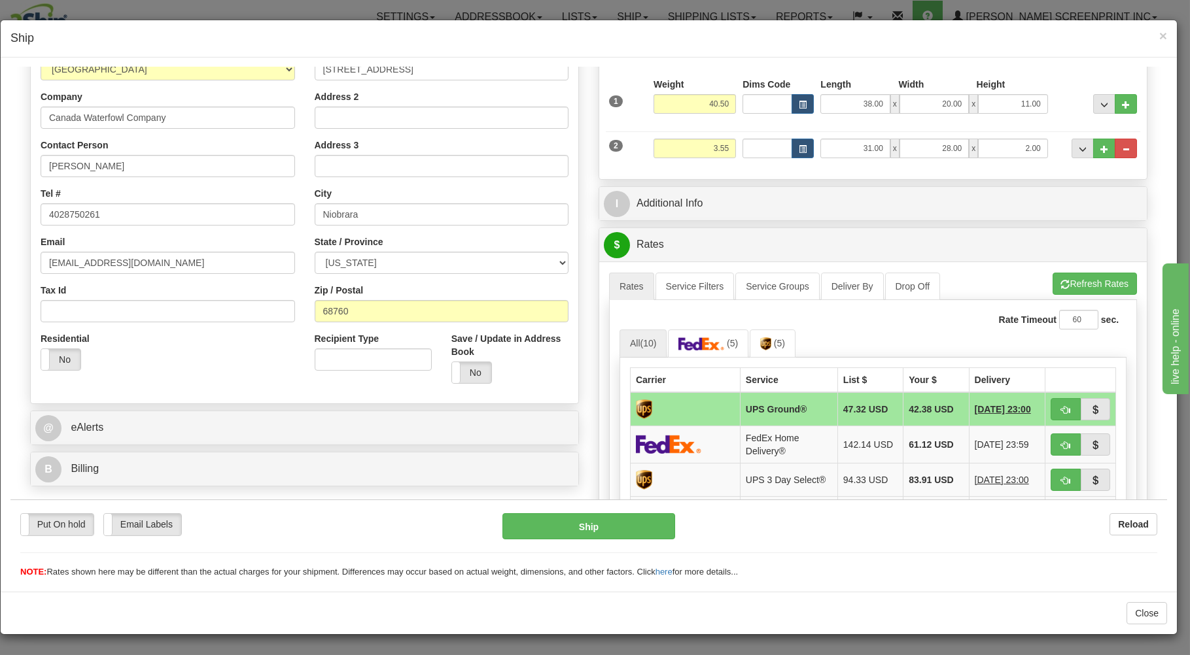
scroll to position [210, 0]
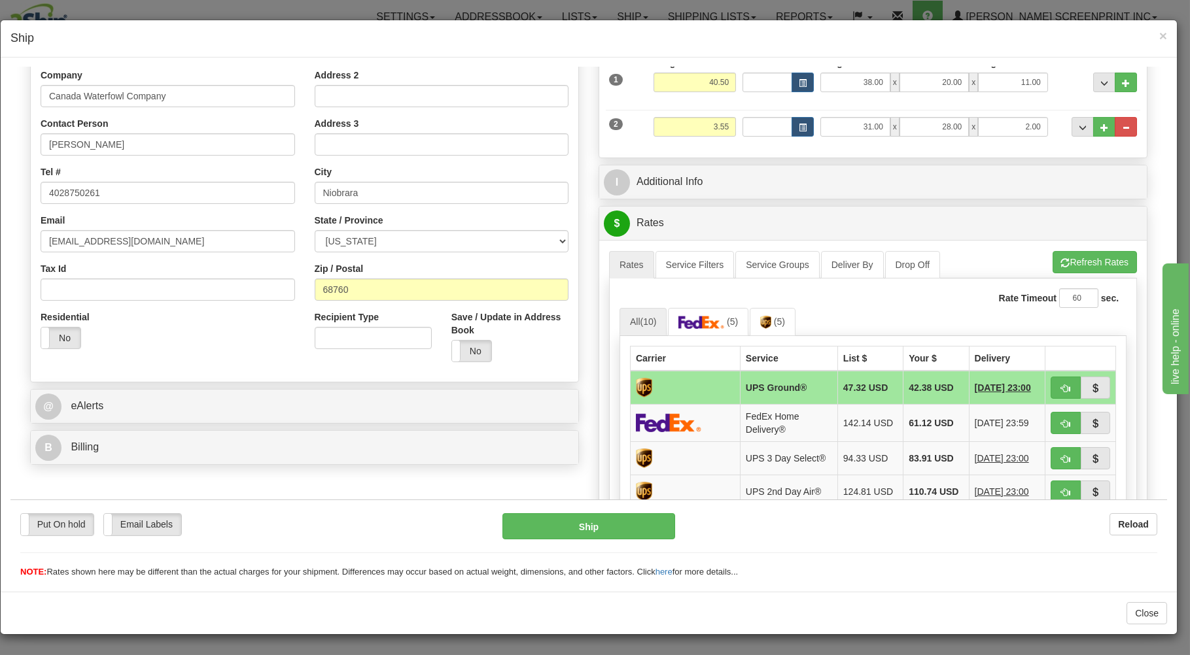
click at [904, 383] on td "42.38 USD" at bounding box center [935, 387] width 65 height 34
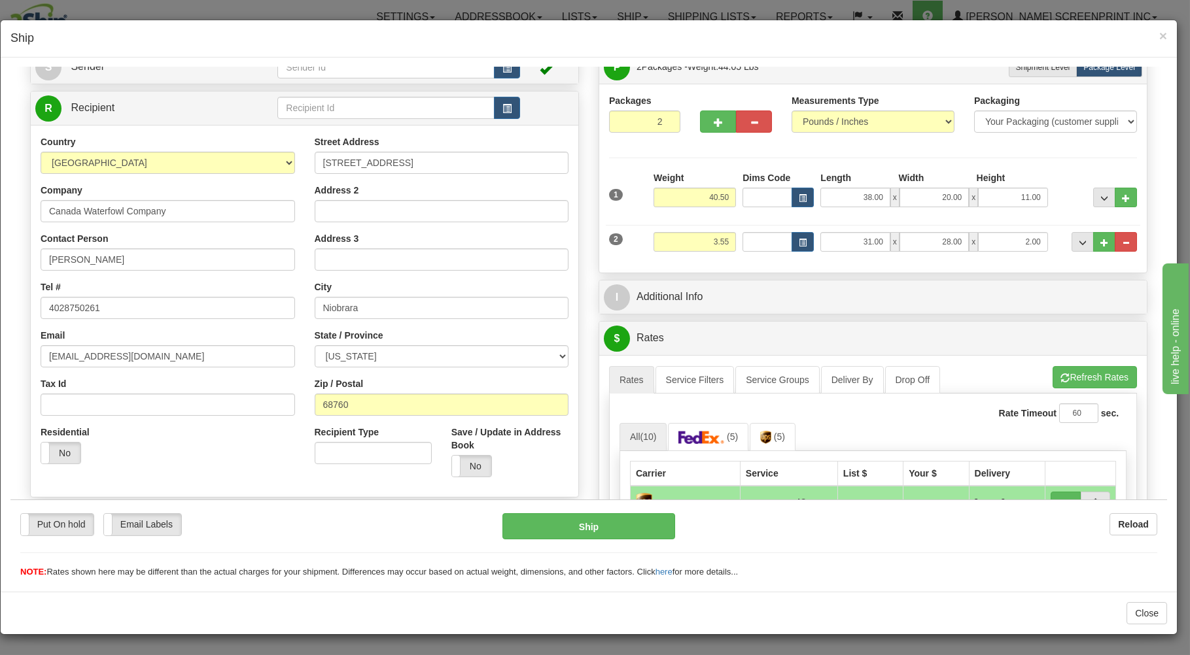
scroll to position [70, 0]
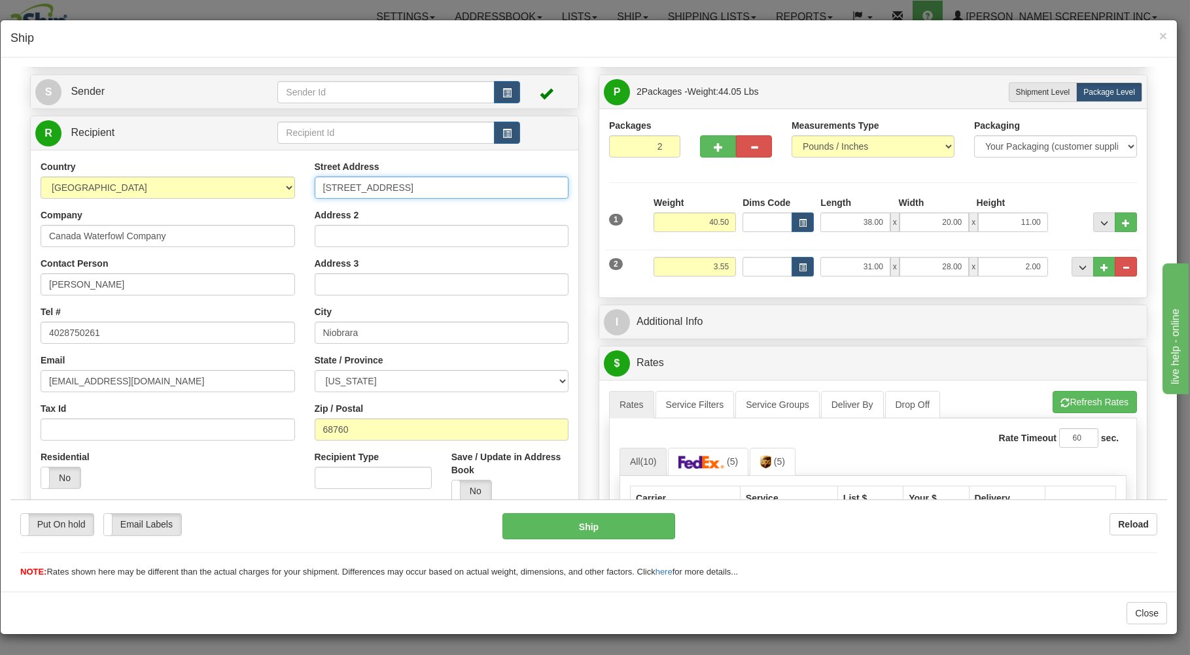
click at [383, 181] on input "89002 Hwy 14" at bounding box center [442, 187] width 254 height 22
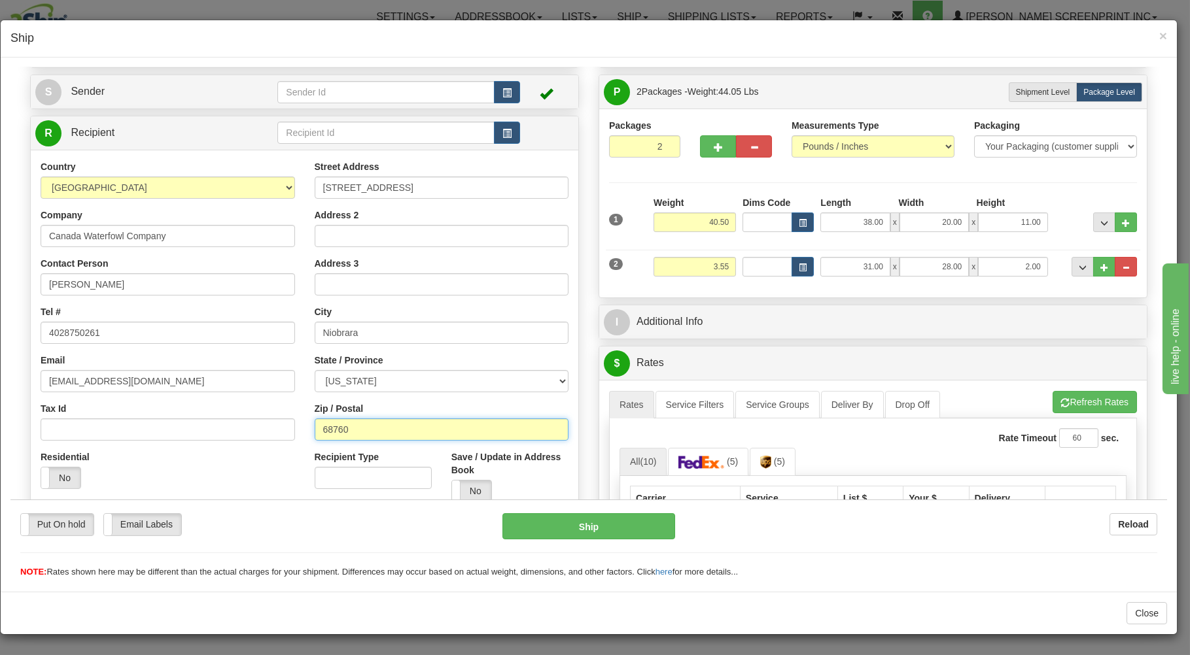
click at [333, 424] on input "68760" at bounding box center [442, 429] width 254 height 22
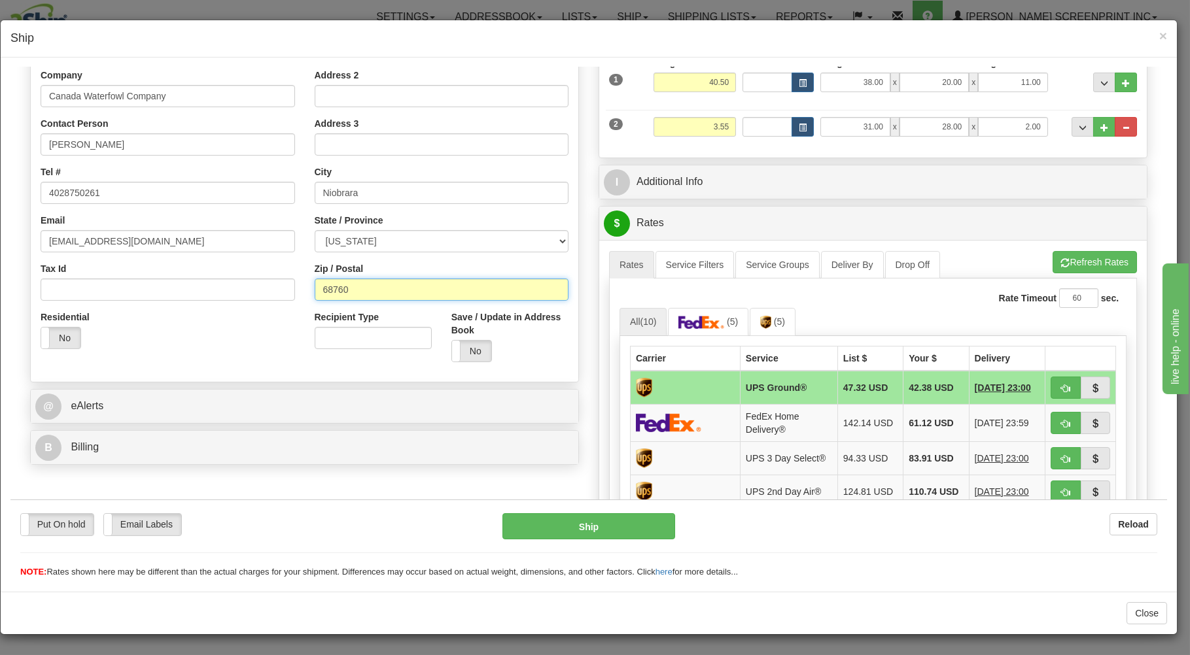
scroll to position [140, 0]
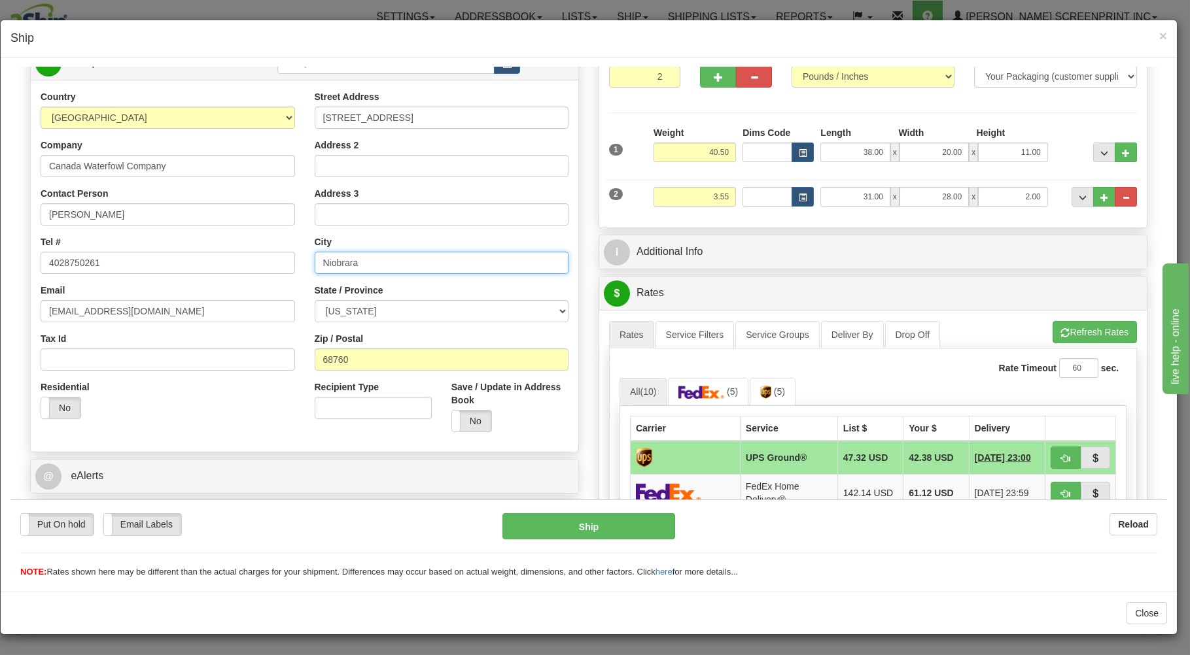
click at [368, 256] on input "Niobrara" at bounding box center [442, 262] width 254 height 22
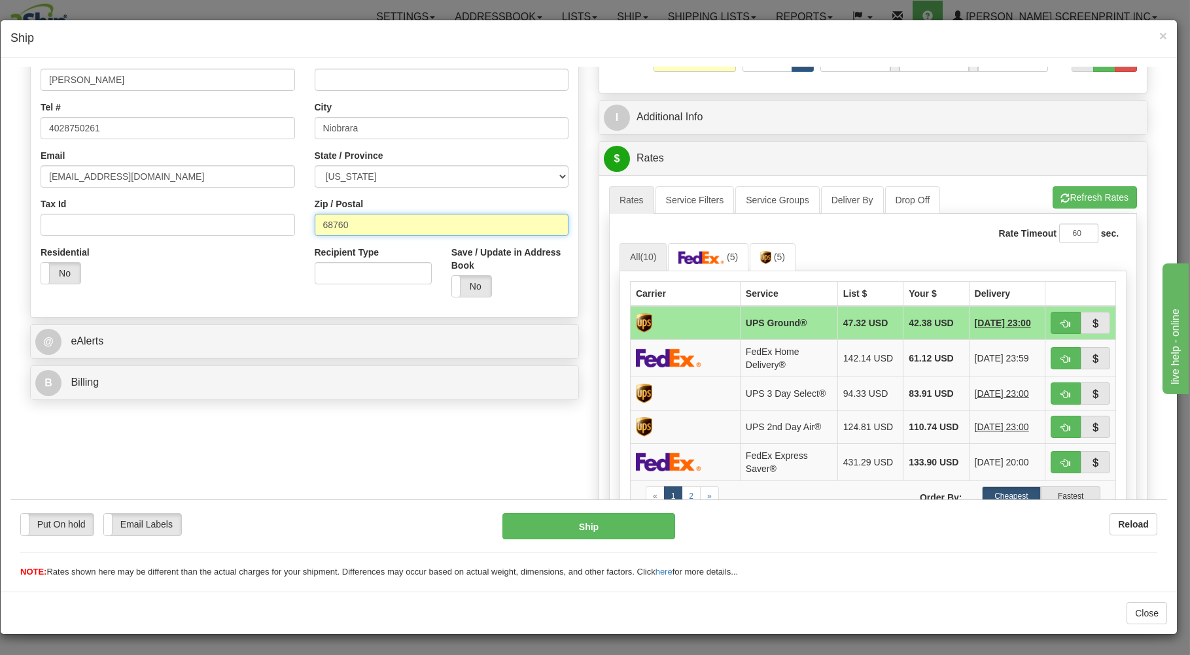
scroll to position [280, 0]
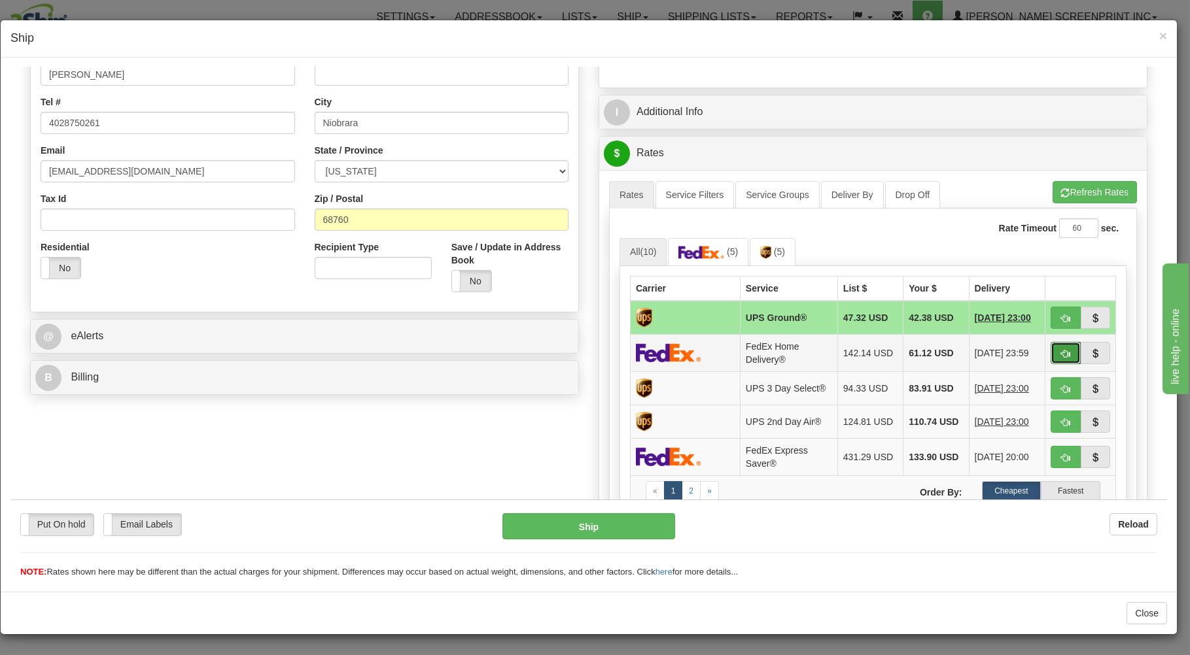
click at [1061, 351] on span "button" at bounding box center [1065, 353] width 9 height 9
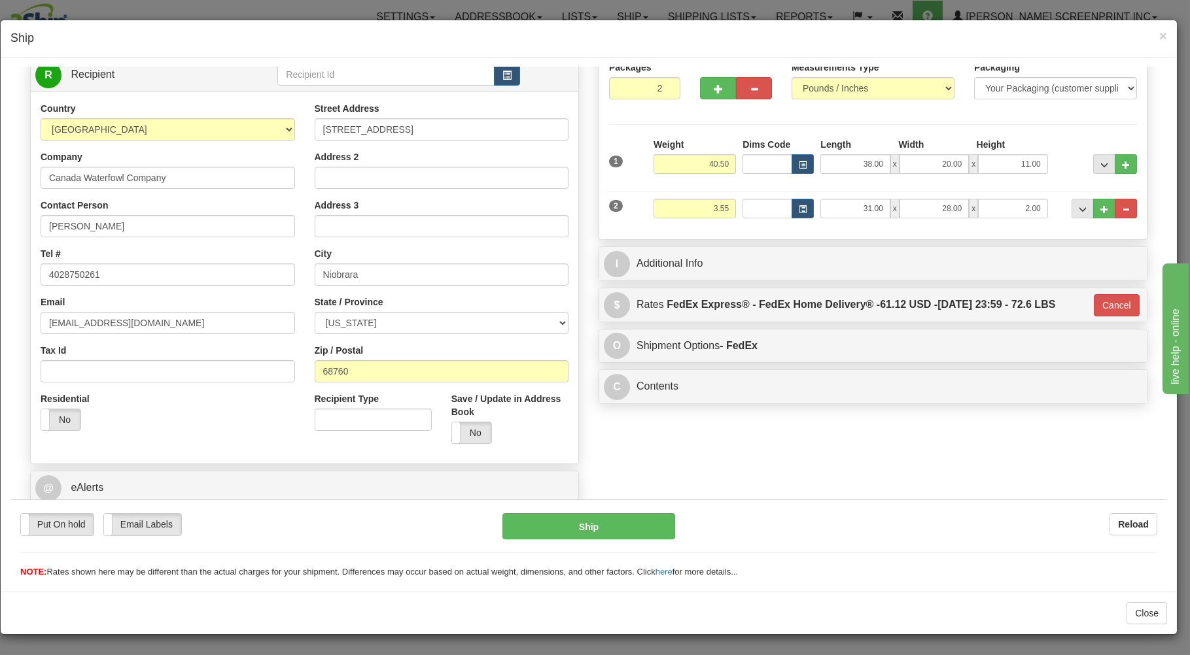
scroll to position [102, 0]
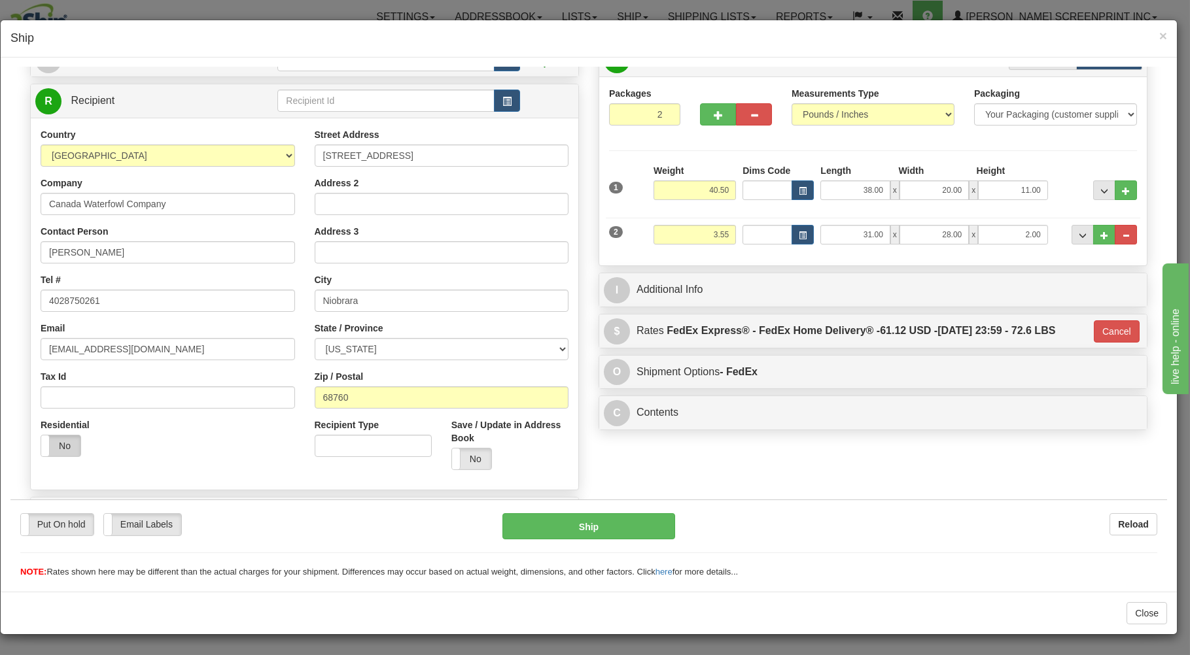
click at [68, 441] on label "No" at bounding box center [60, 445] width 39 height 21
type input "90"
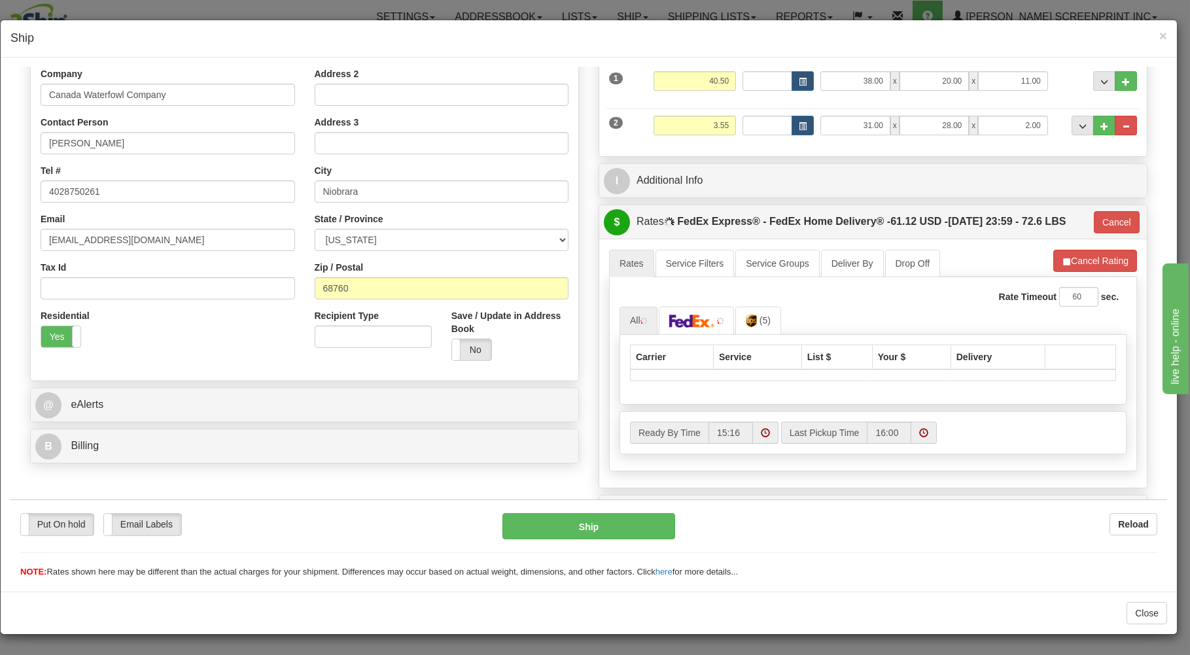
scroll to position [242, 0]
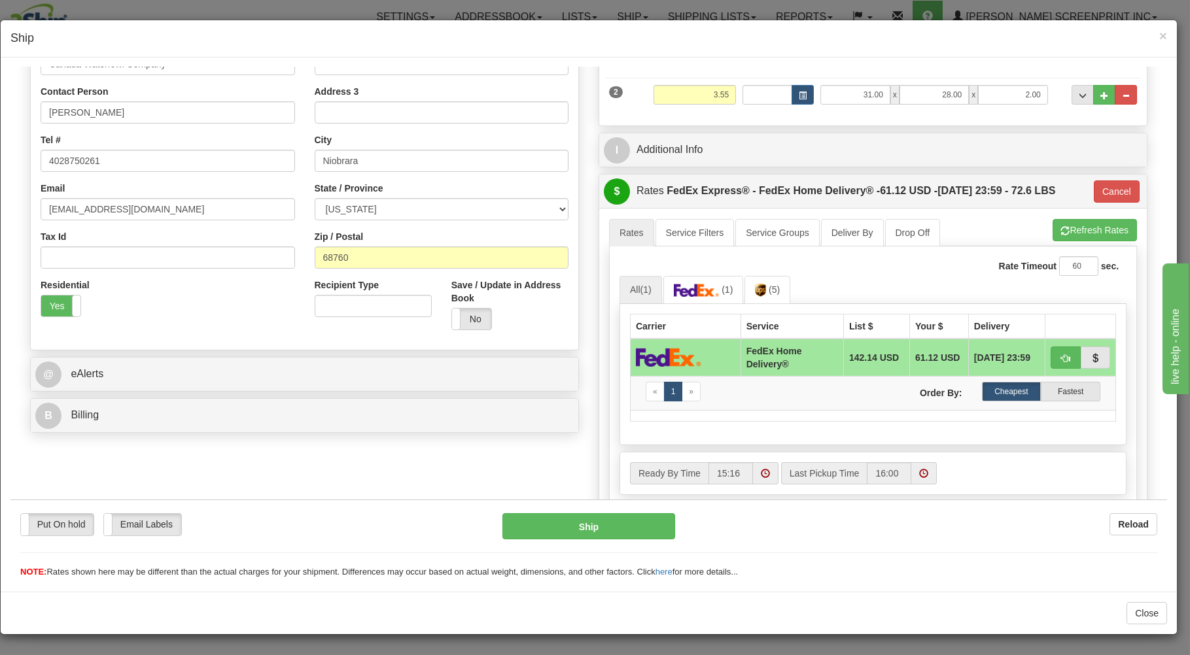
click at [916, 361] on td "61.12 USD" at bounding box center [939, 357] width 59 height 38
click at [1061, 362] on span "button" at bounding box center [1065, 358] width 9 height 9
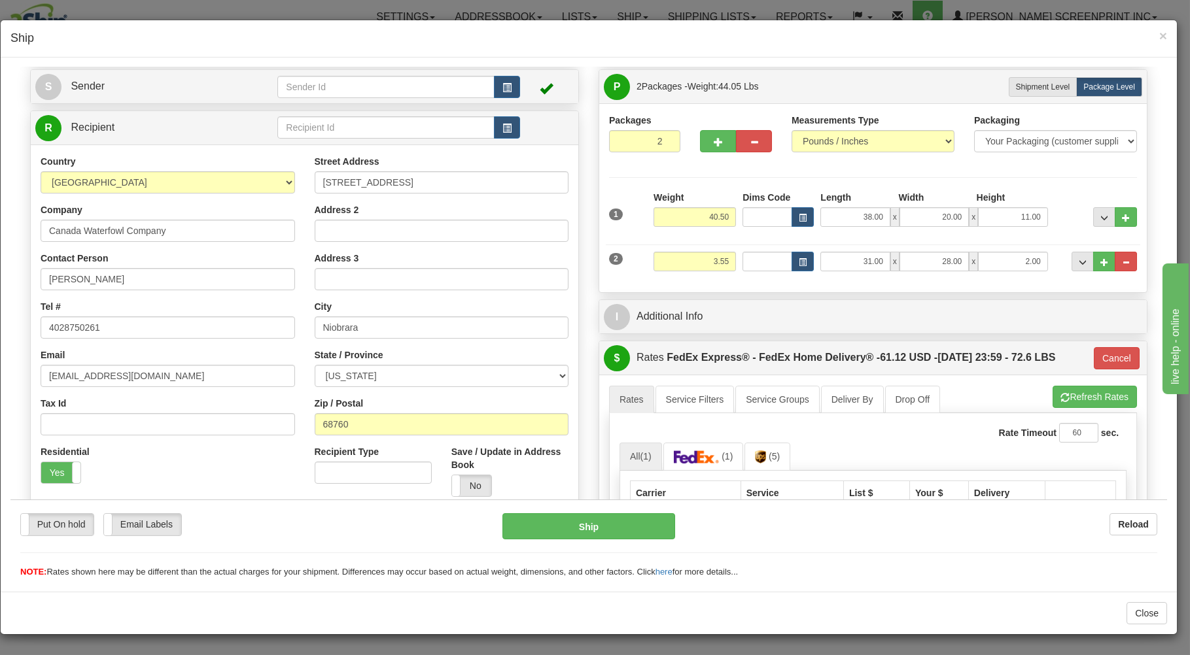
scroll to position [32, 0]
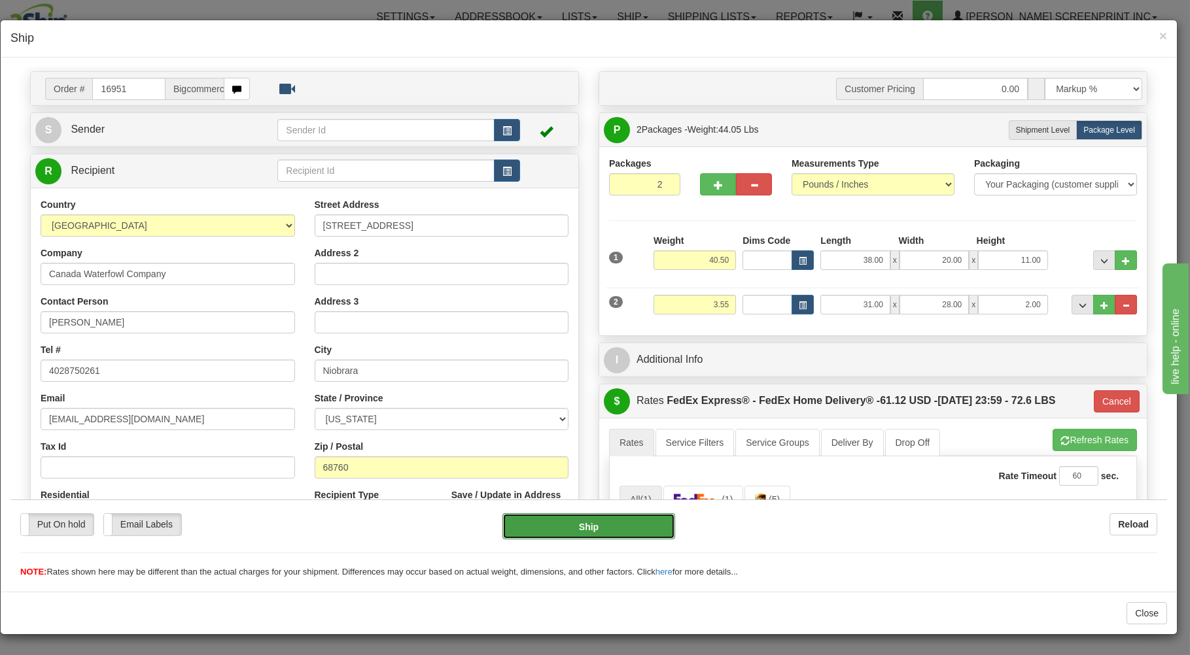
click at [583, 523] on button "Ship" at bounding box center [588, 526] width 173 height 26
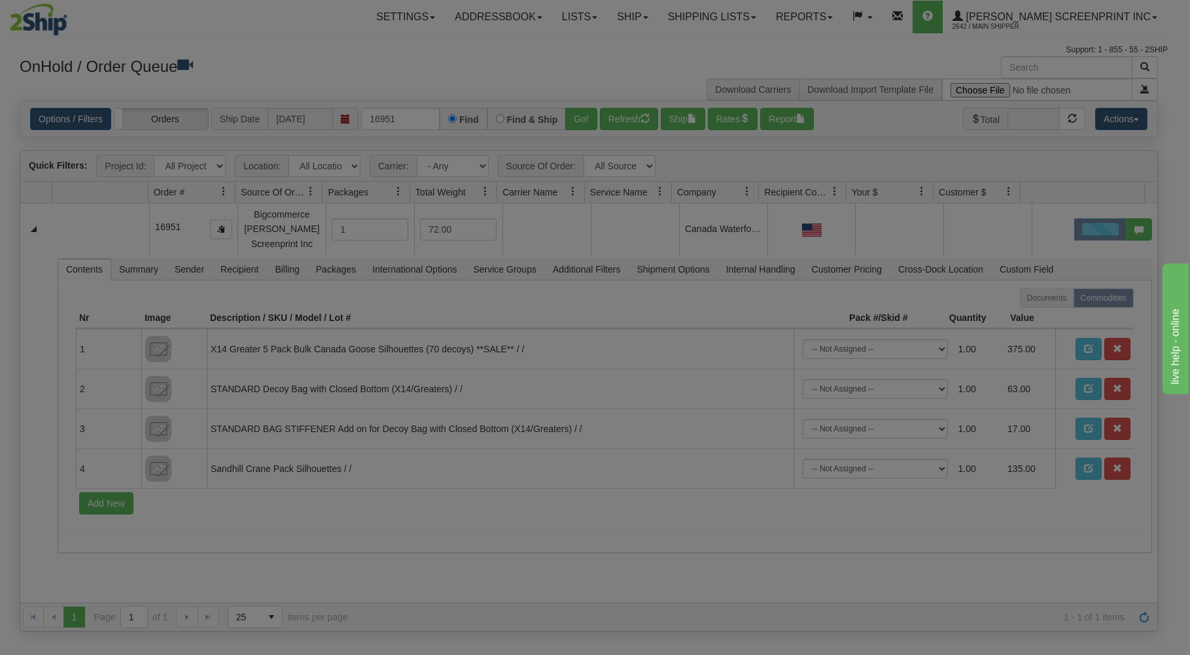
scroll to position [0, 0]
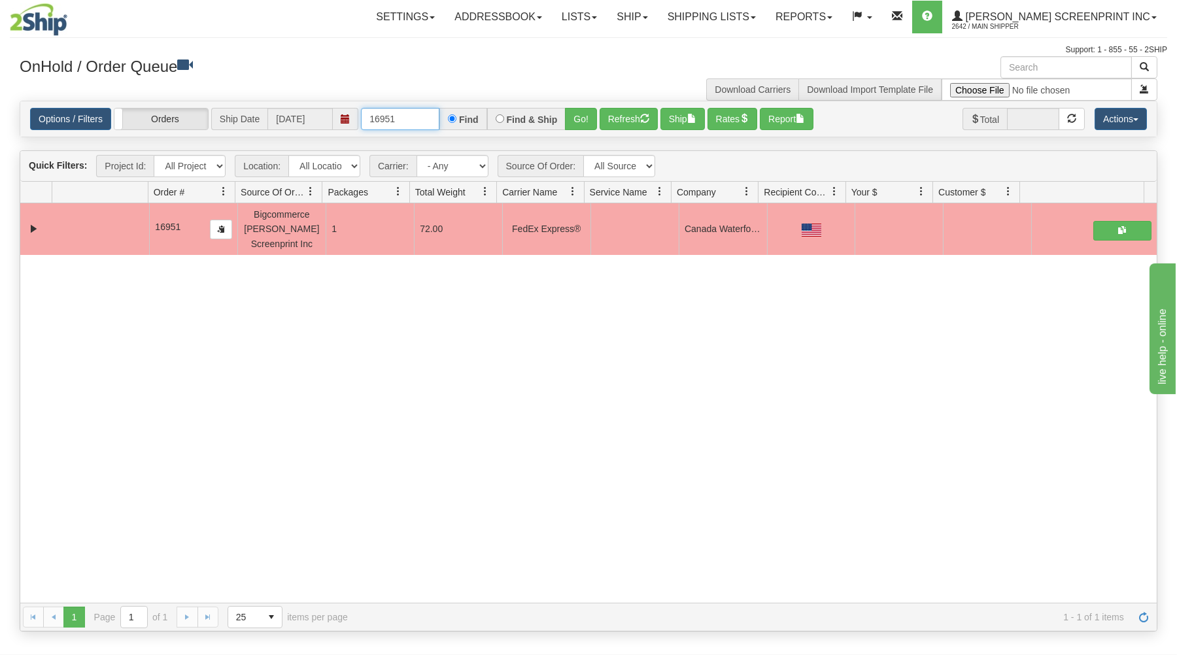
drag, startPoint x: 370, startPoint y: 120, endPoint x: 483, endPoint y: 99, distance: 115.1
click at [439, 111] on input "16951" at bounding box center [400, 119] width 78 height 22
type input "16935"
drag, startPoint x: 577, startPoint y: 115, endPoint x: 530, endPoint y: 199, distance: 95.7
click at [576, 115] on button "Go!" at bounding box center [581, 119] width 32 height 22
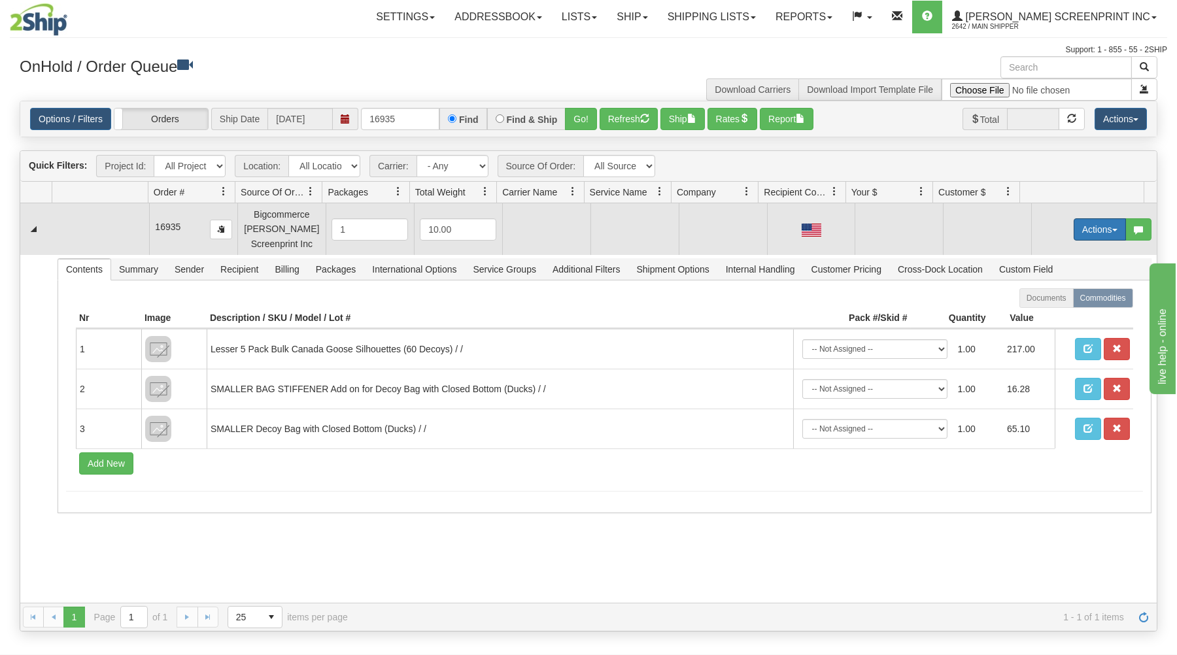
click at [1077, 224] on button "Actions" at bounding box center [1100, 229] width 52 height 22
click at [1059, 249] on link "Open" at bounding box center [1073, 254] width 105 height 17
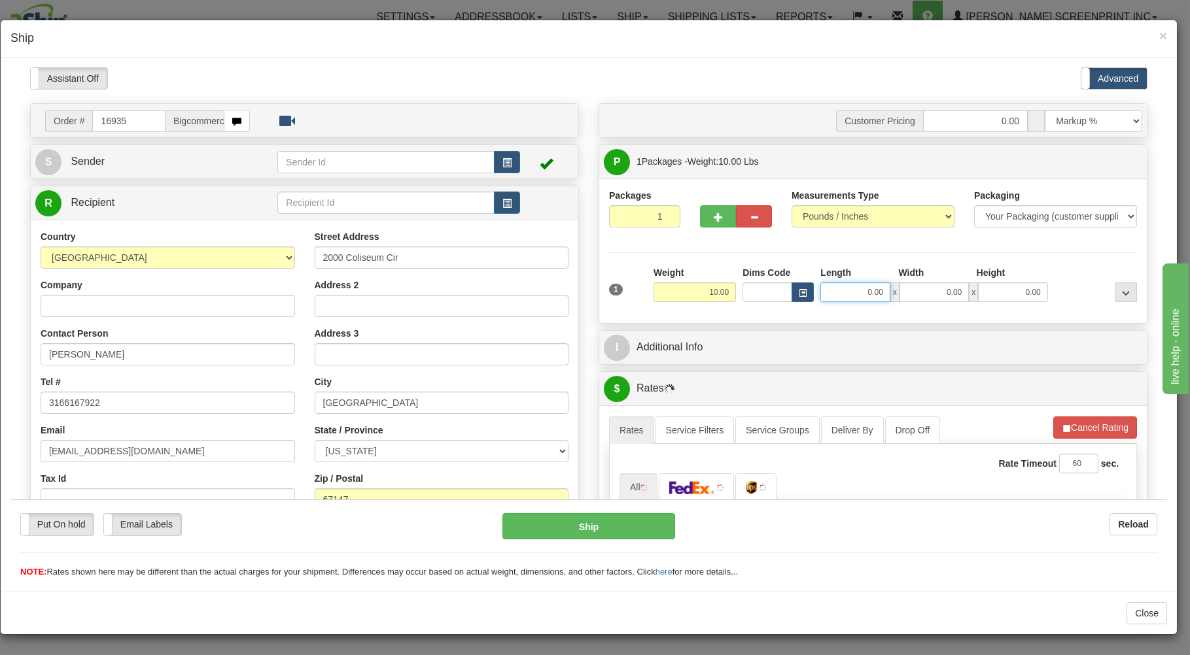
click at [831, 292] on input "0.00" at bounding box center [854, 292] width 69 height 20
type input "26.00"
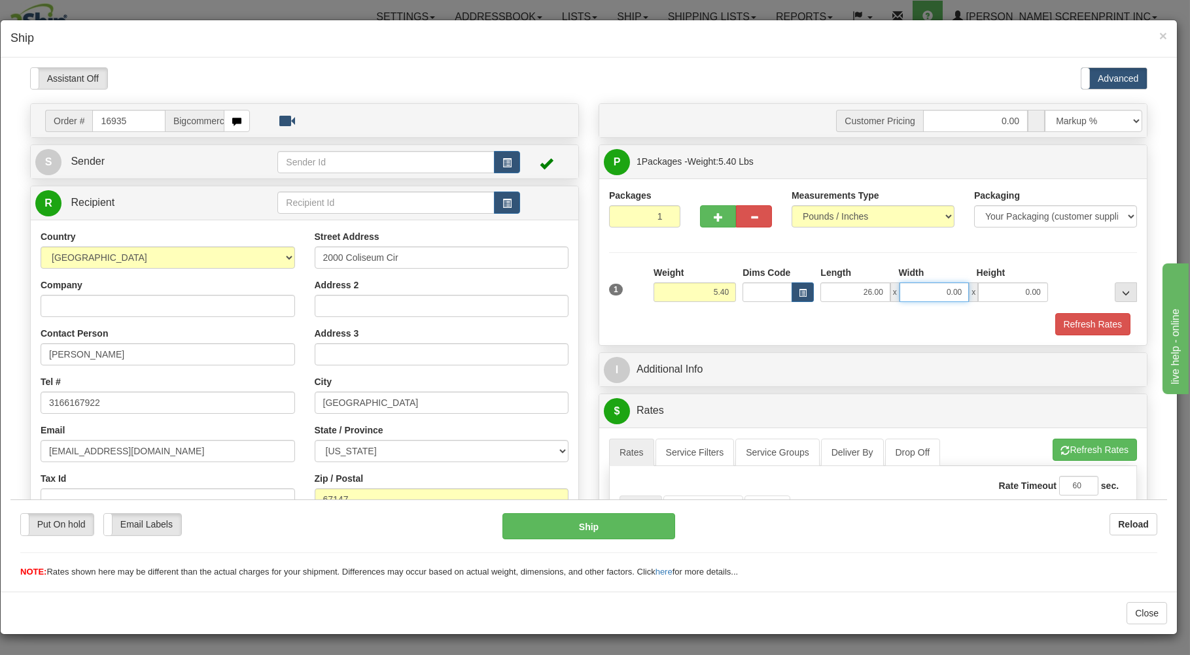
type input "5.45"
type input "26.00"
type input "5.45"
type input "26.00"
type input "0.00"
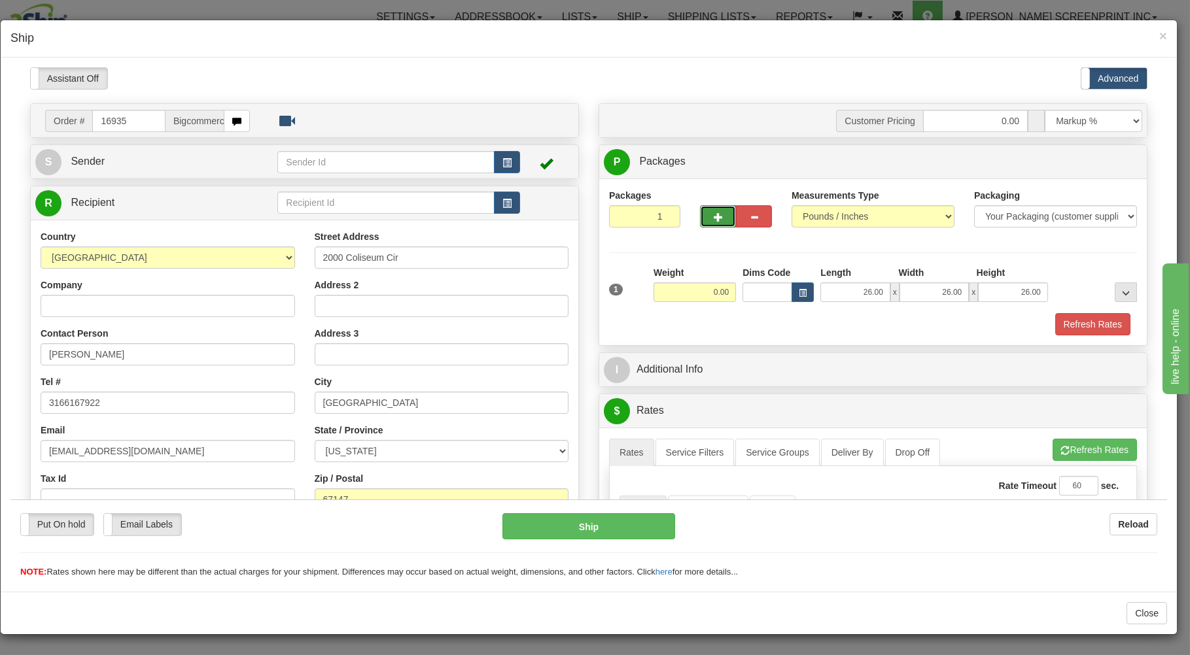
drag, startPoint x: 706, startPoint y: 216, endPoint x: 913, endPoint y: 189, distance: 209.1
click at [706, 216] on button "button" at bounding box center [718, 216] width 36 height 22
type input "2"
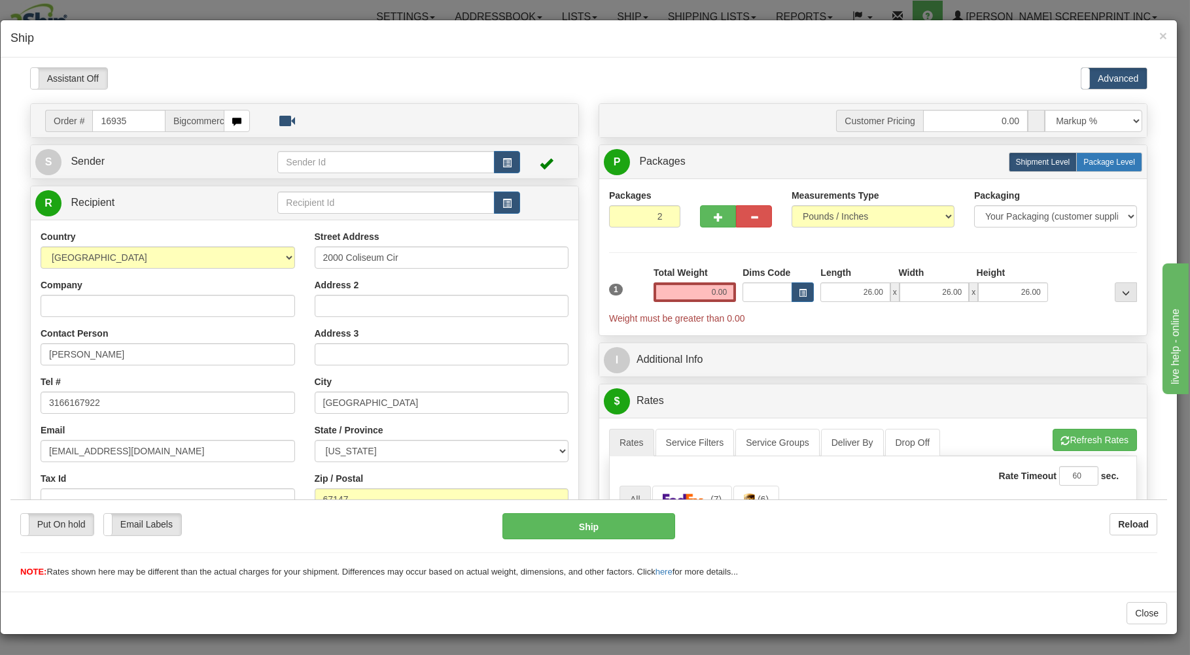
click at [1111, 156] on label "Package Level Pack.." at bounding box center [1109, 162] width 66 height 20
radio input "true"
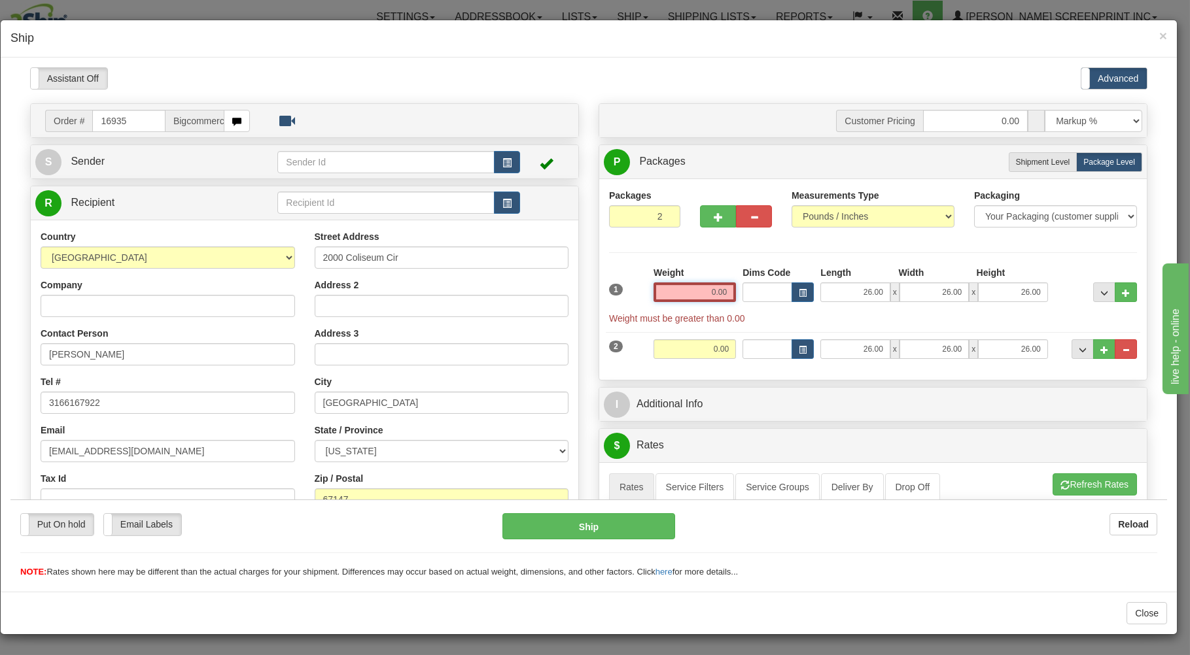
click at [695, 287] on input "0.00" at bounding box center [694, 292] width 82 height 20
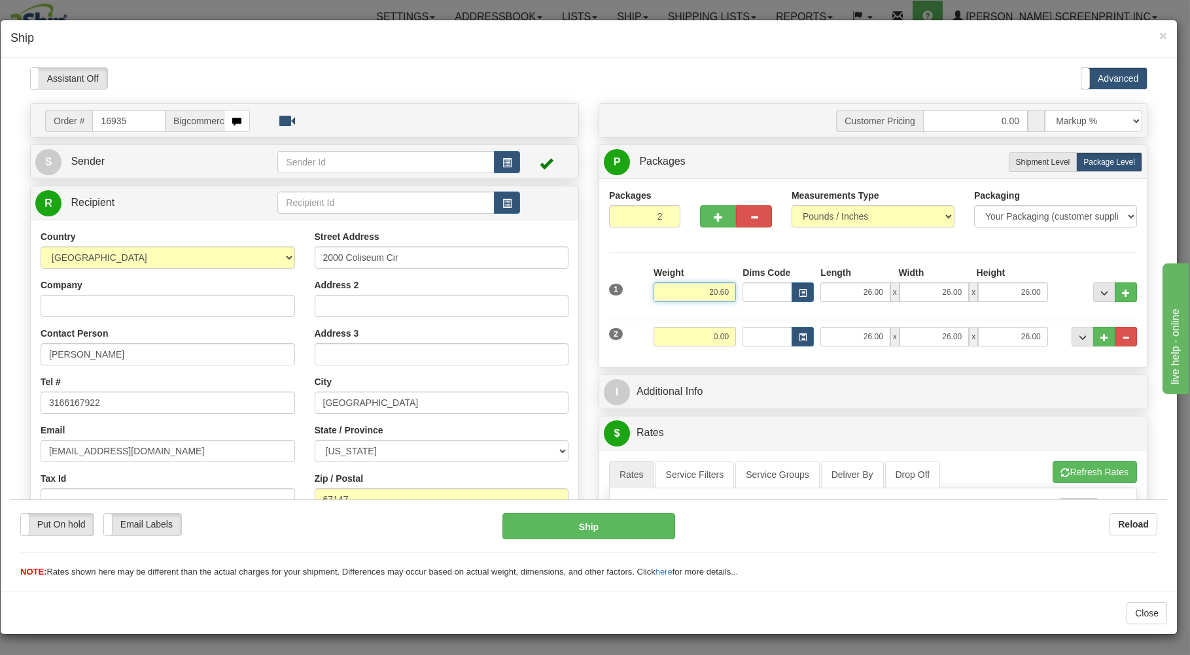
type input "20.60"
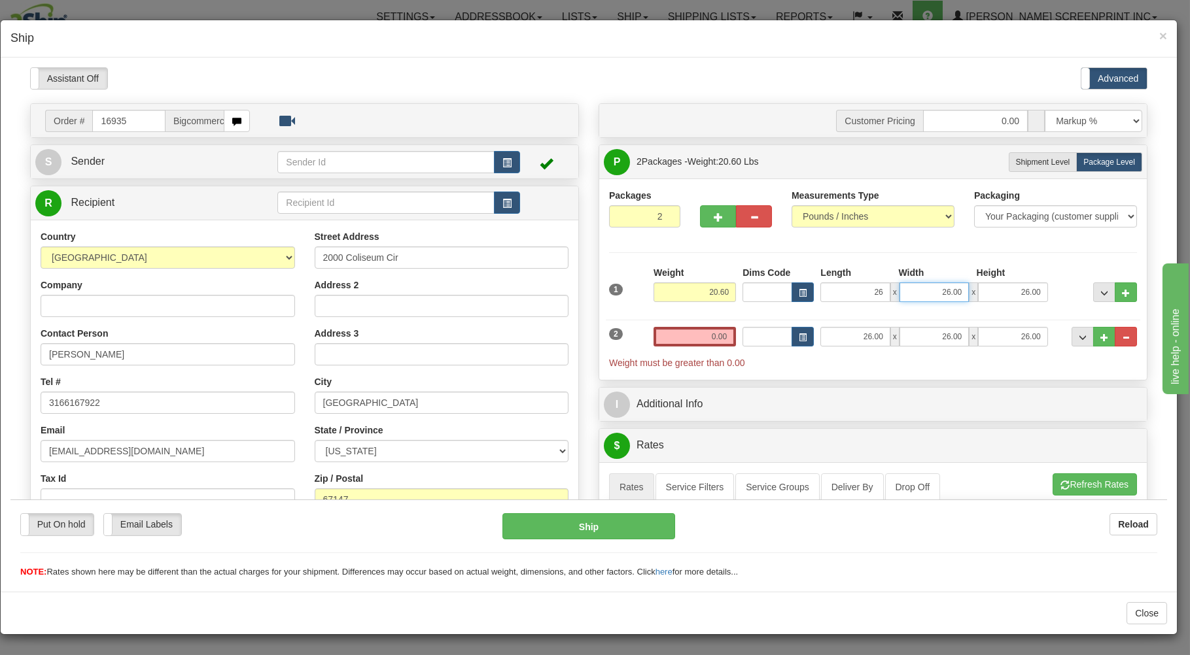
type input "26.00"
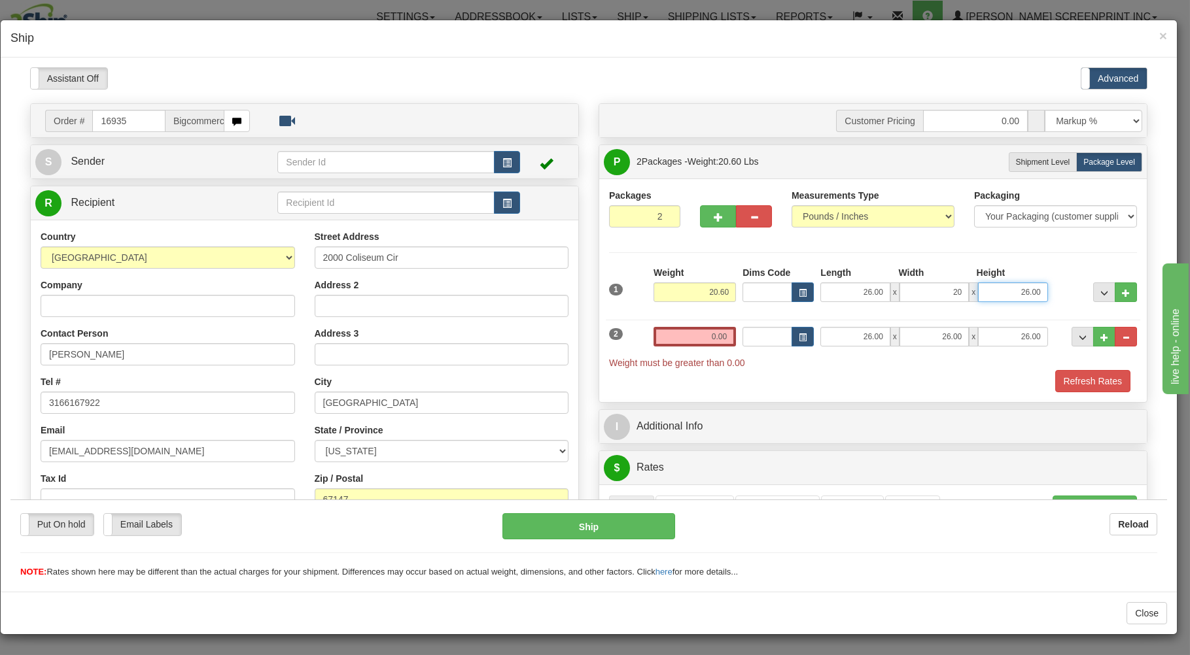
type input "20.00"
type input "7.00"
click at [681, 338] on input "0.00" at bounding box center [694, 336] width 82 height 20
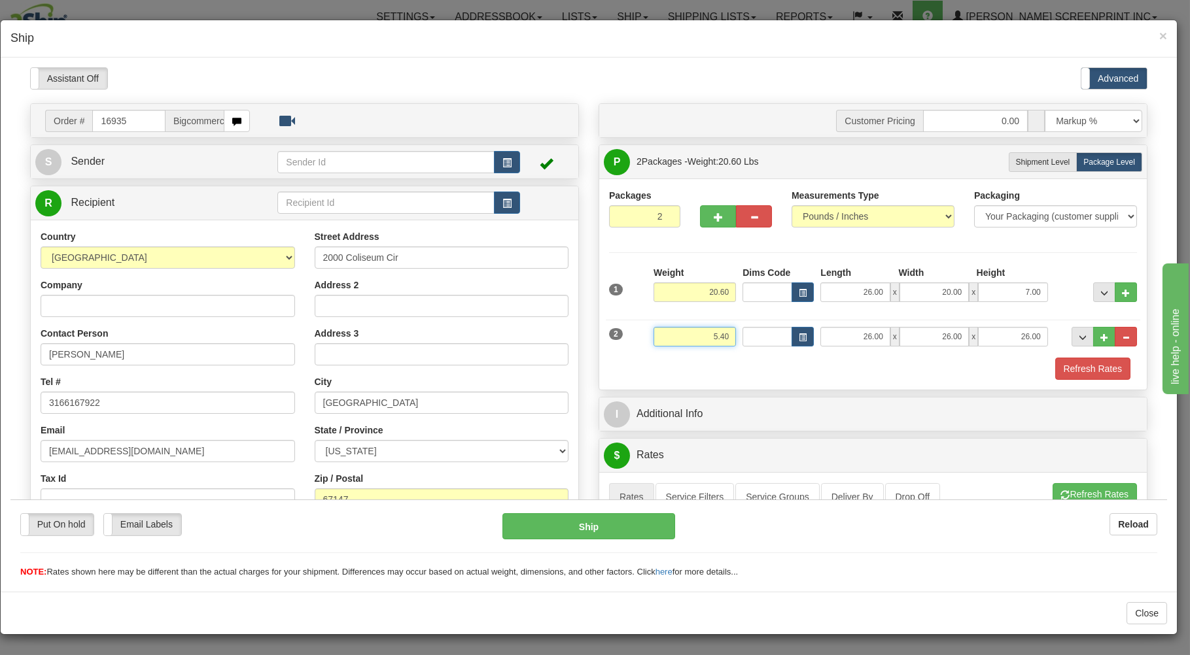
type input "5.40"
type input "26.00"
type input "4.00"
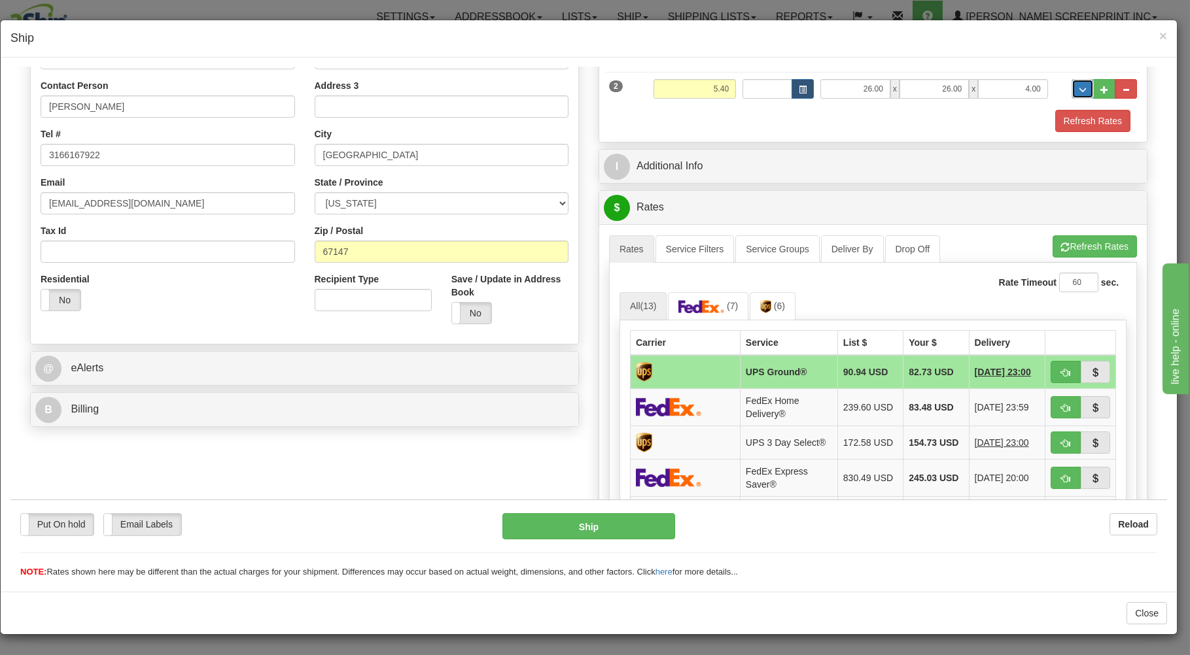
scroll to position [280, 0]
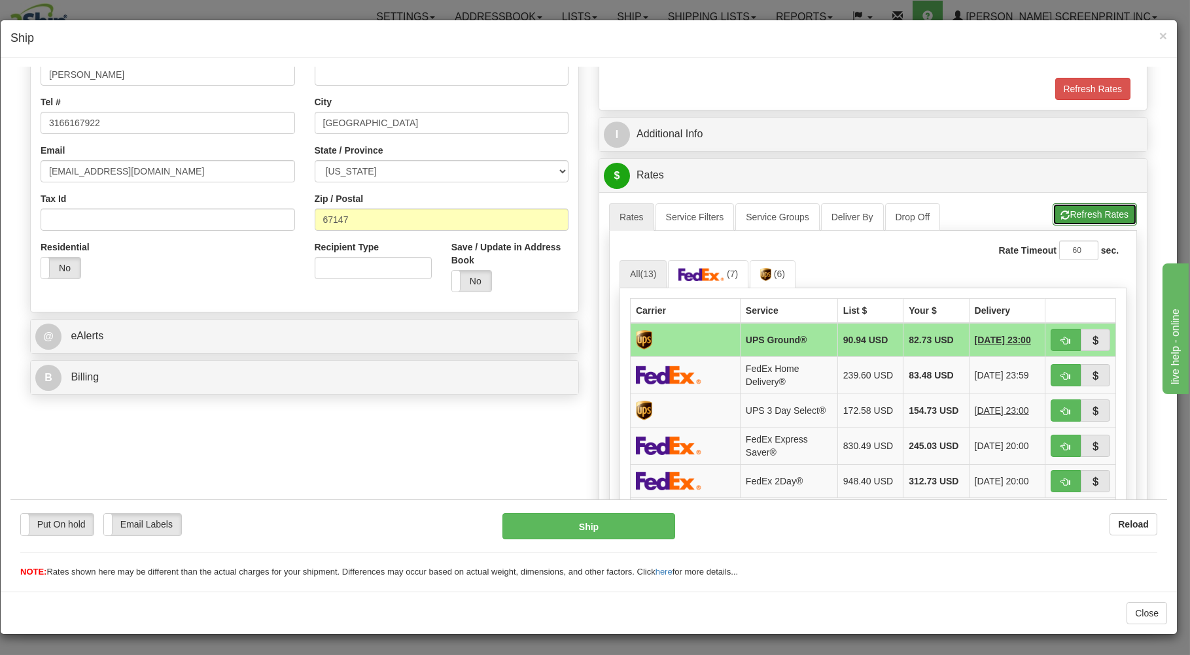
drag, startPoint x: 1082, startPoint y: 211, endPoint x: 956, endPoint y: 266, distance: 137.9
click at [1082, 211] on button "Refresh Rates" at bounding box center [1094, 214] width 84 height 22
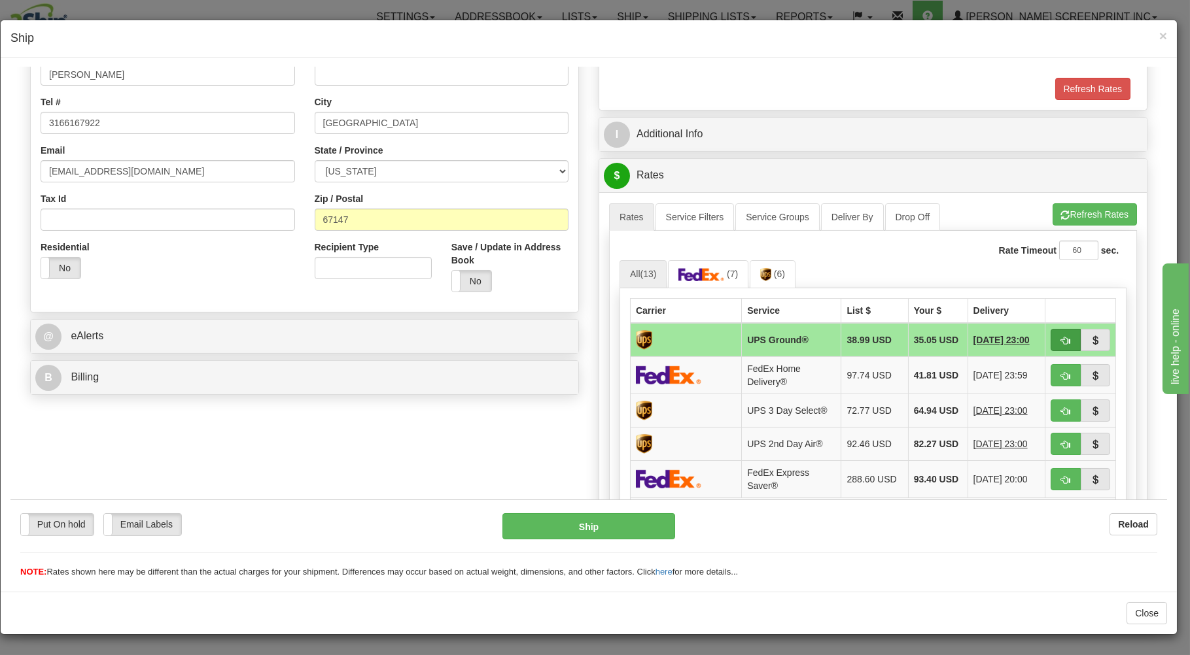
drag, startPoint x: 1014, startPoint y: 336, endPoint x: 1038, endPoint y: 336, distance: 24.2
click at [1033, 336] on tr "UPS Ground® 38.99 USD 35.05 USD 08/21/2025 23:00" at bounding box center [872, 339] width 485 height 34
click at [1013, 286] on ul "All (13) (7) (6)" at bounding box center [872, 274] width 507 height 28
click at [1061, 339] on span "button" at bounding box center [1065, 340] width 9 height 9
type input "03"
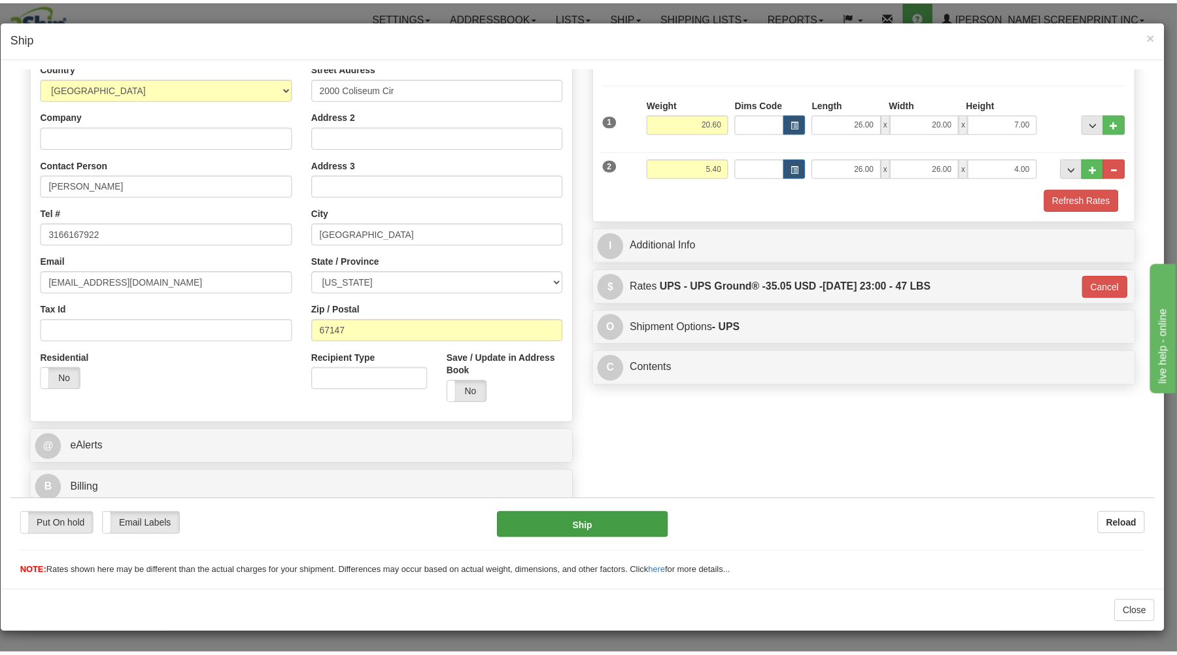
scroll to position [172, 0]
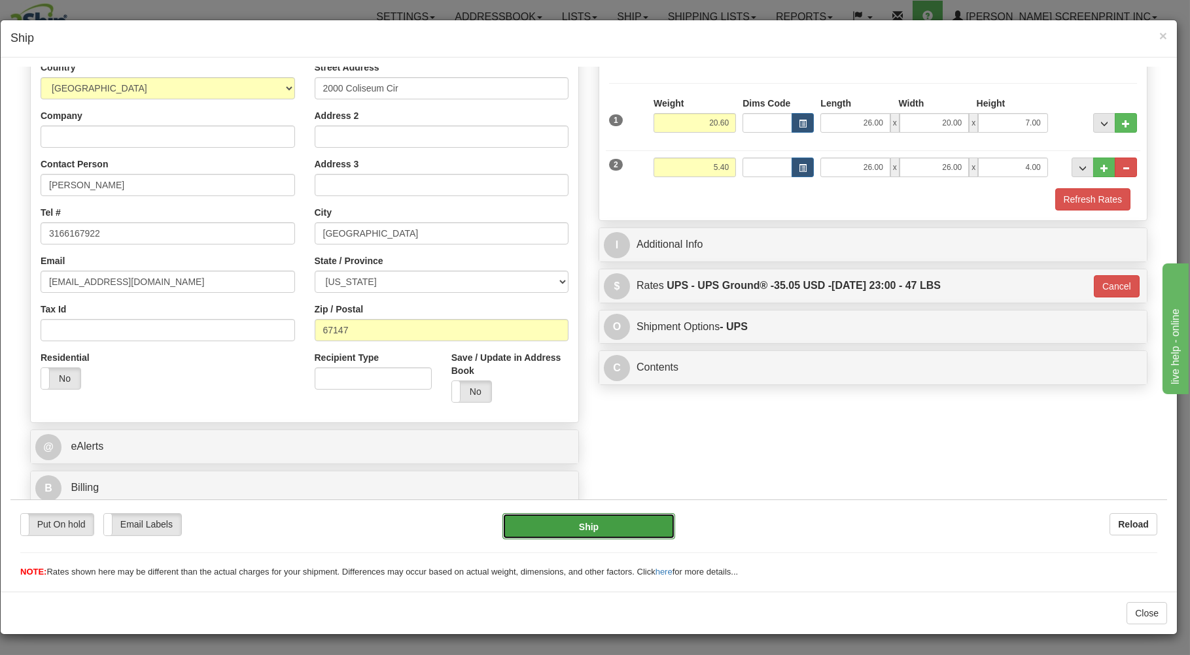
click at [631, 531] on button "Ship" at bounding box center [588, 526] width 173 height 26
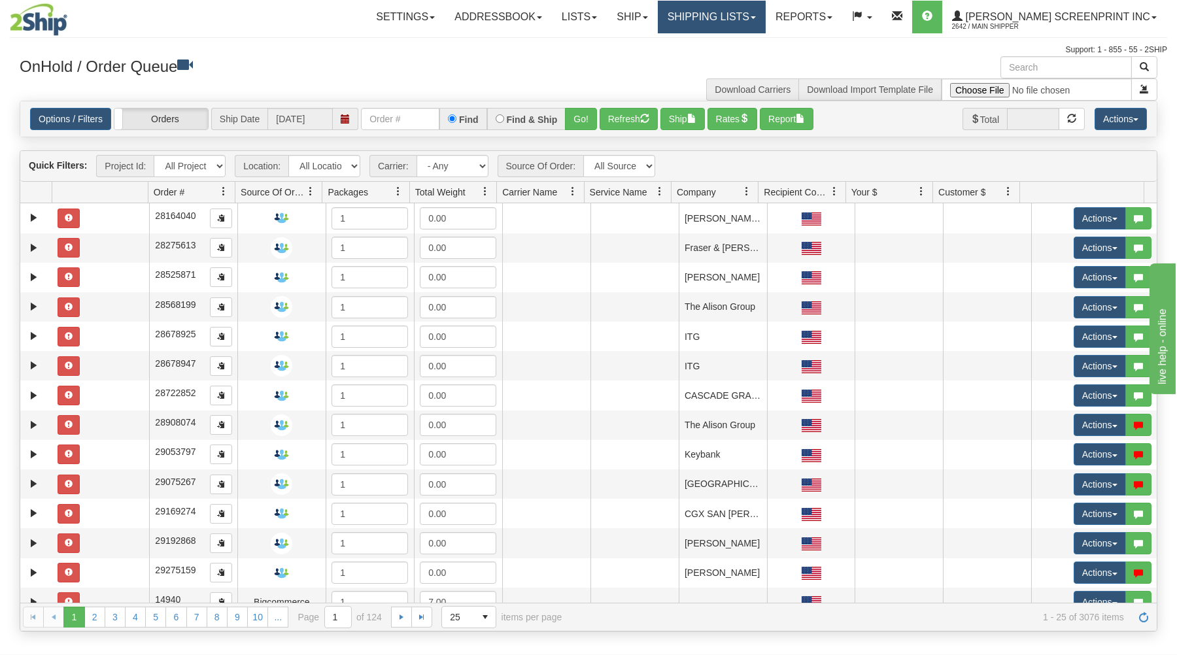
click at [732, 14] on link "Shipping lists" at bounding box center [712, 17] width 108 height 33
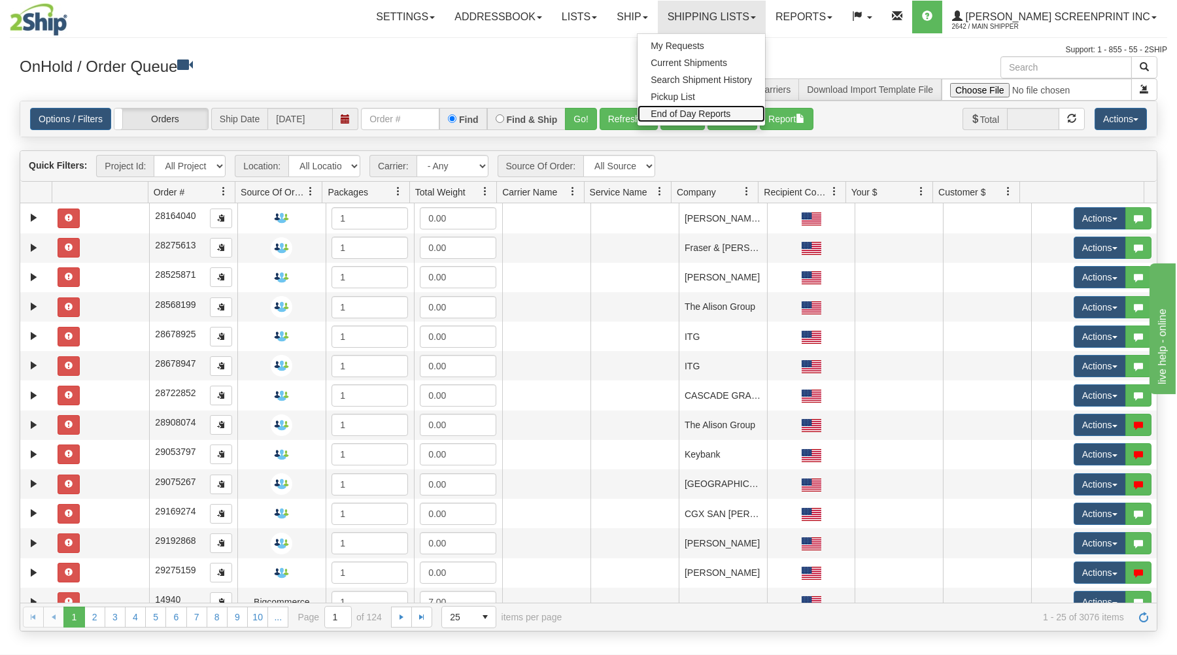
click at [731, 112] on span "End of Day Reports" at bounding box center [691, 114] width 80 height 10
